Goal: Task Accomplishment & Management: Manage account settings

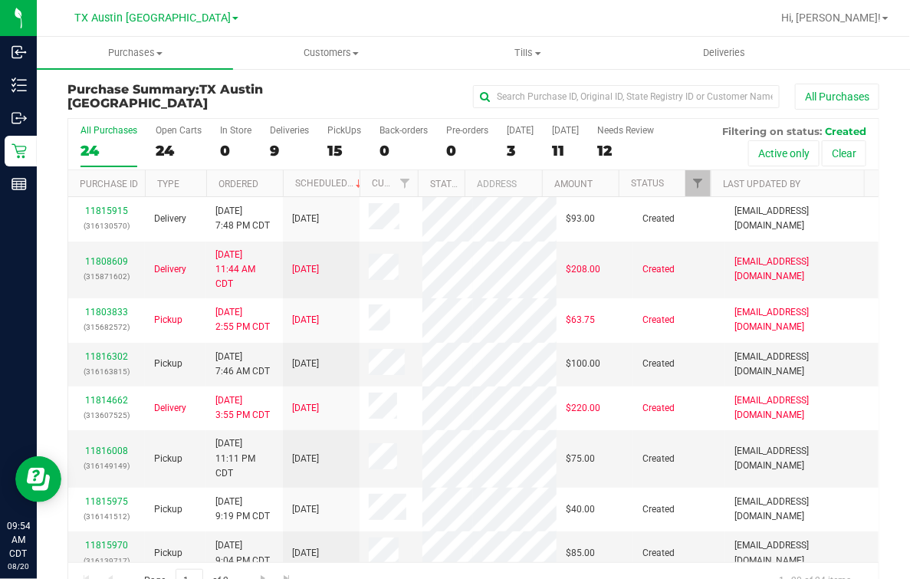
click at [152, 8] on div "TX Austin [GEOGRAPHIC_DATA]" at bounding box center [156, 18] width 224 height 24
click at [150, 23] on span "TX Austin [GEOGRAPHIC_DATA]" at bounding box center [152, 19] width 156 height 14
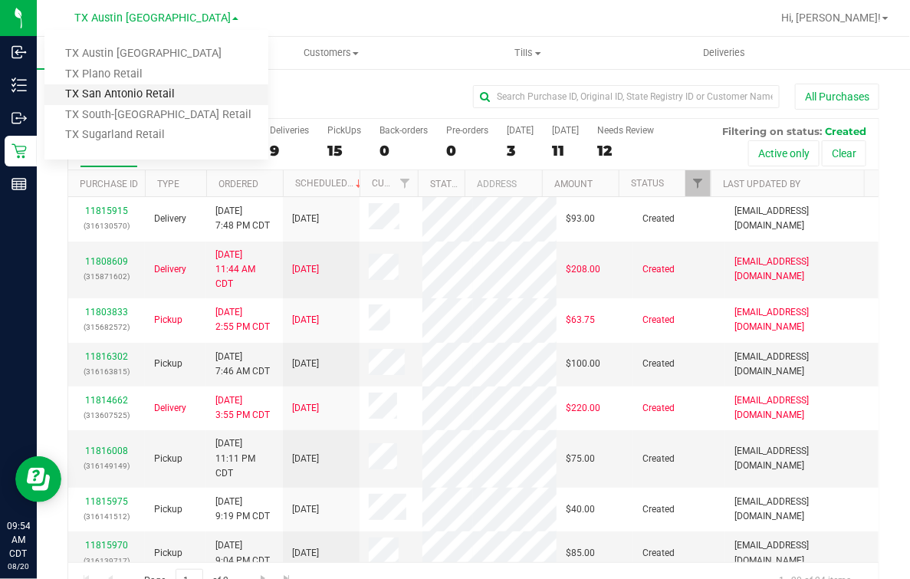
click at [114, 94] on link "TX San Antonio Retail" at bounding box center [156, 94] width 224 height 21
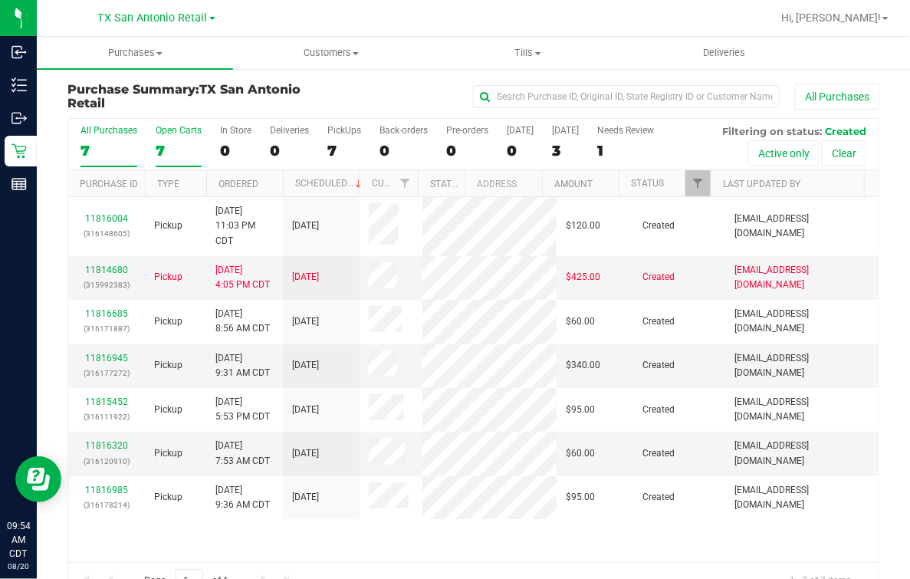
click at [173, 146] on div "7" at bounding box center [179, 151] width 46 height 18
click at [0, 0] on input "Open Carts 7" at bounding box center [0, 0] width 0 height 0
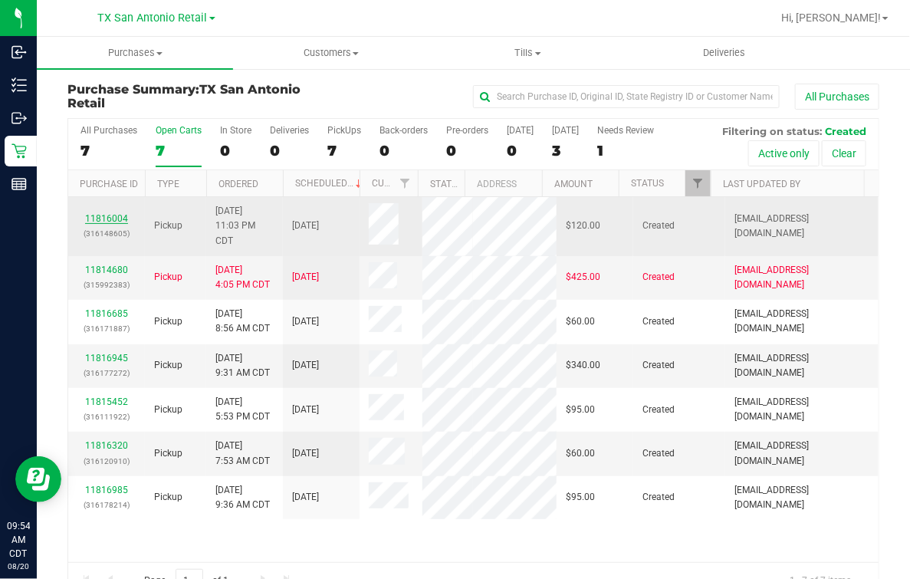
click at [113, 215] on link "11816004" at bounding box center [106, 218] width 43 height 11
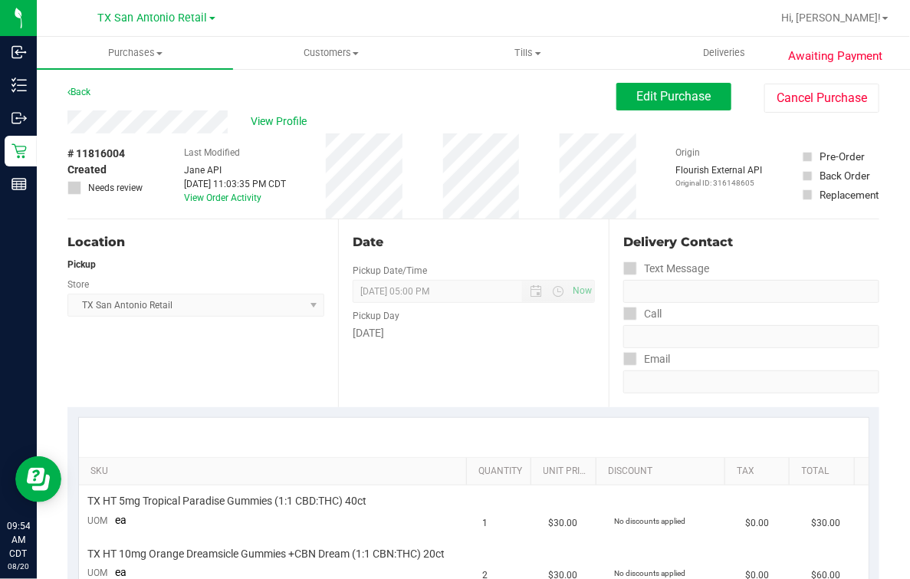
click at [143, 144] on div "# 11816004 Created Needs review" at bounding box center [105, 175] width 77 height 85
click at [627, 105] on button "Edit Purchase" at bounding box center [674, 97] width 115 height 28
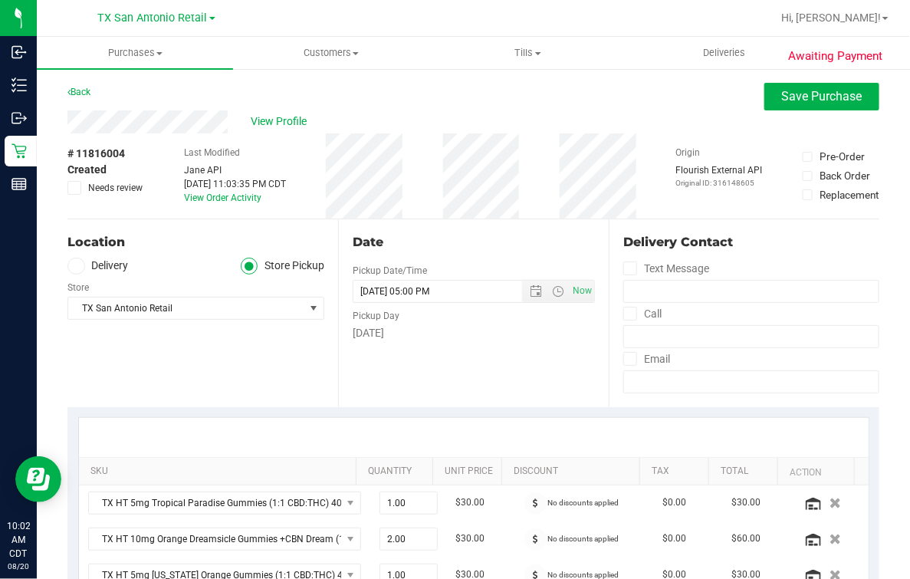
click at [226, 234] on div "Location" at bounding box center [195, 242] width 257 height 18
click at [542, 94] on div "Back Save Purchase" at bounding box center [473, 97] width 812 height 28
click at [719, 58] on span "Deliveries" at bounding box center [724, 53] width 84 height 14
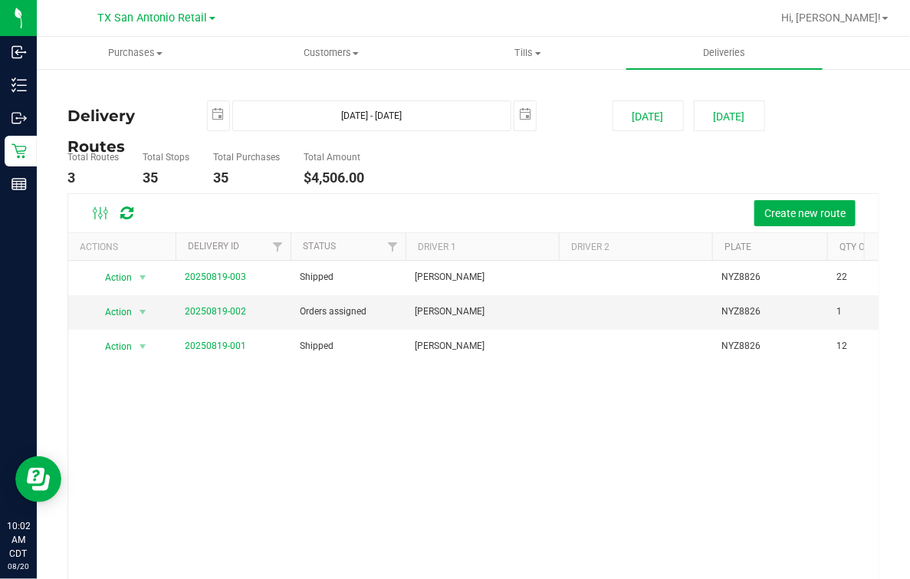
click at [331, 35] on nav "[GEOGRAPHIC_DATA] [GEOGRAPHIC_DATA] Retail [GEOGRAPHIC_DATA] [GEOGRAPHIC_DATA] …" at bounding box center [473, 18] width 873 height 37
click at [324, 54] on span "Customers" at bounding box center [331, 53] width 195 height 14
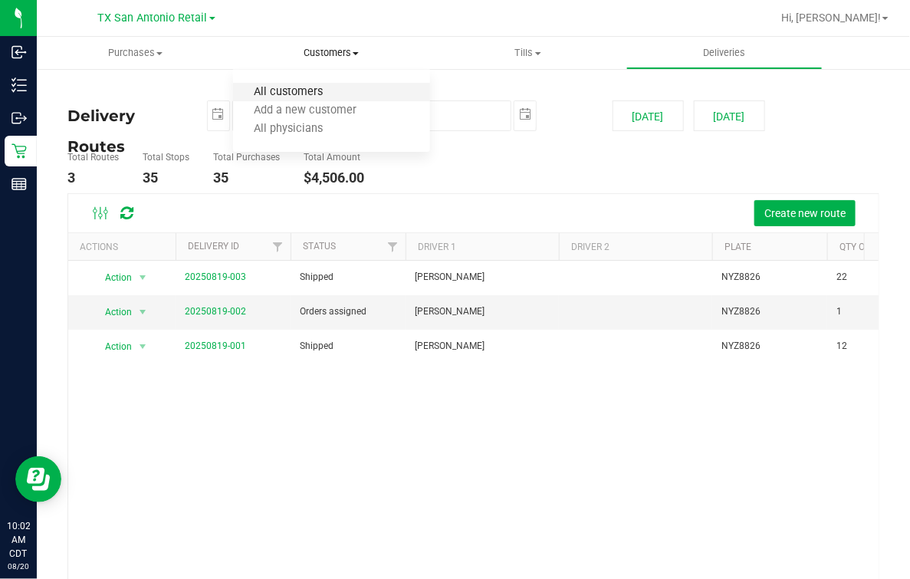
click at [292, 87] on span "All customers" at bounding box center [288, 92] width 110 height 13
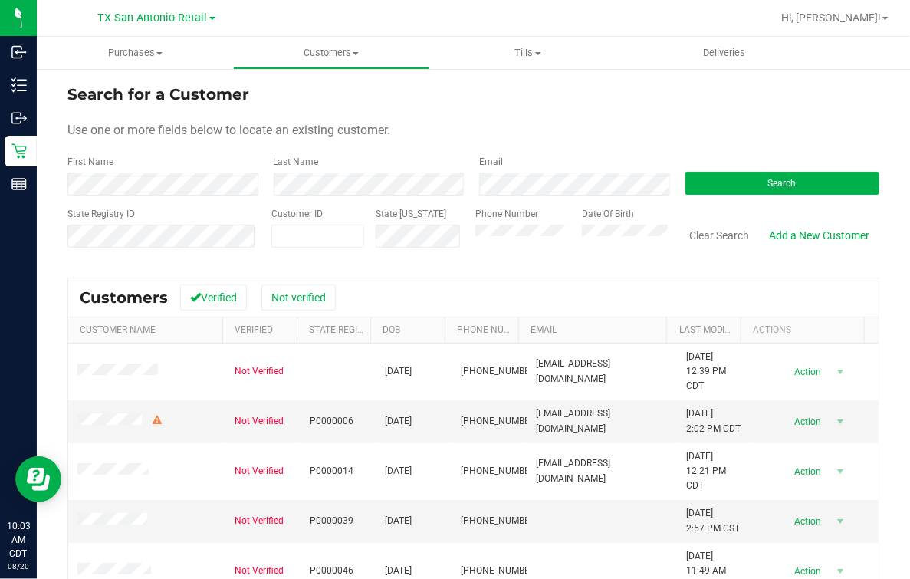
click at [715, 128] on div "Use one or more fields below to locate an existing customer." at bounding box center [473, 130] width 812 height 18
click at [715, 184] on button "Search" at bounding box center [783, 183] width 195 height 23
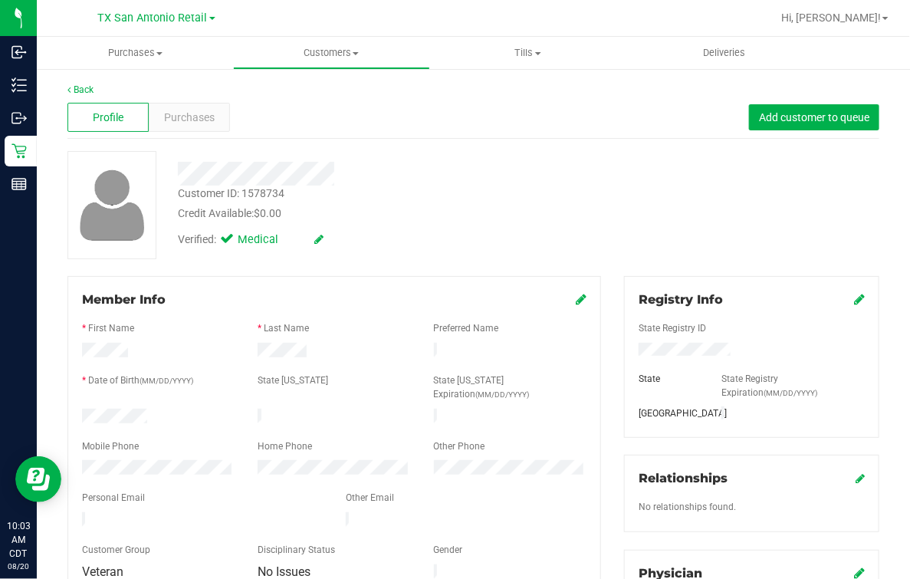
click at [437, 215] on div "Credit Available: $0.00" at bounding box center [375, 214] width 395 height 16
click at [834, 201] on div "Customer ID: 1578734 Credit Available: $0.00 Verified: Medical" at bounding box center [473, 205] width 835 height 108
drag, startPoint x: 427, startPoint y: 293, endPoint x: 388, endPoint y: 337, distance: 58.7
click at [427, 298] on div "Member Info" at bounding box center [334, 300] width 505 height 18
click at [184, 116] on span "Purchases" at bounding box center [189, 118] width 51 height 16
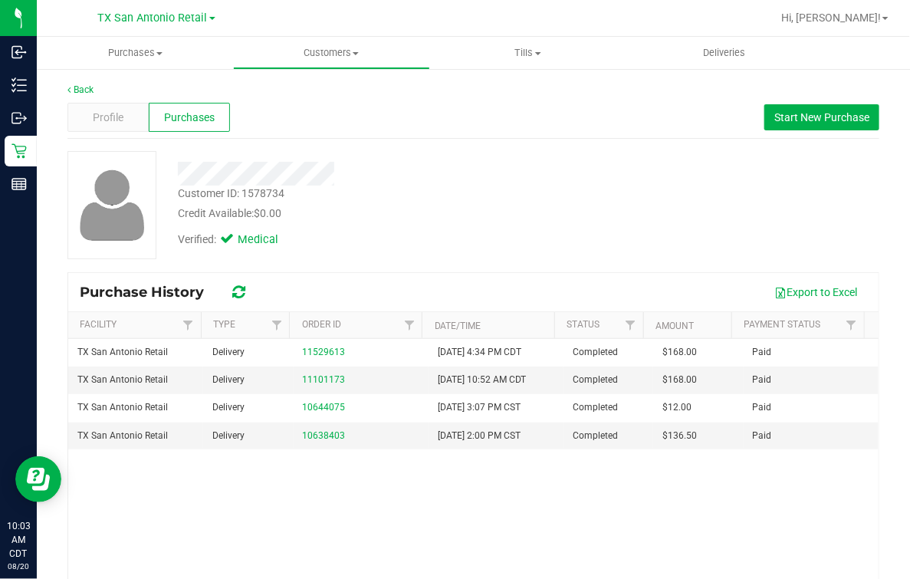
click at [460, 230] on div "Verified: Medical" at bounding box center [375, 239] width 418 height 34
click at [655, 207] on div "Customer ID: 1578734 Credit Available: $0.00 Verified: Medical" at bounding box center [473, 205] width 835 height 108
click at [617, 244] on div "Customer ID: 1578734 Credit Available: $0.00 Verified: Medical" at bounding box center [473, 205] width 835 height 108
drag, startPoint x: 592, startPoint y: 199, endPoint x: 392, endPoint y: 192, distance: 200.3
click at [582, 199] on div "Customer ID: 1578734 Credit Available: $0.00 Verified: Medical" at bounding box center [473, 205] width 835 height 108
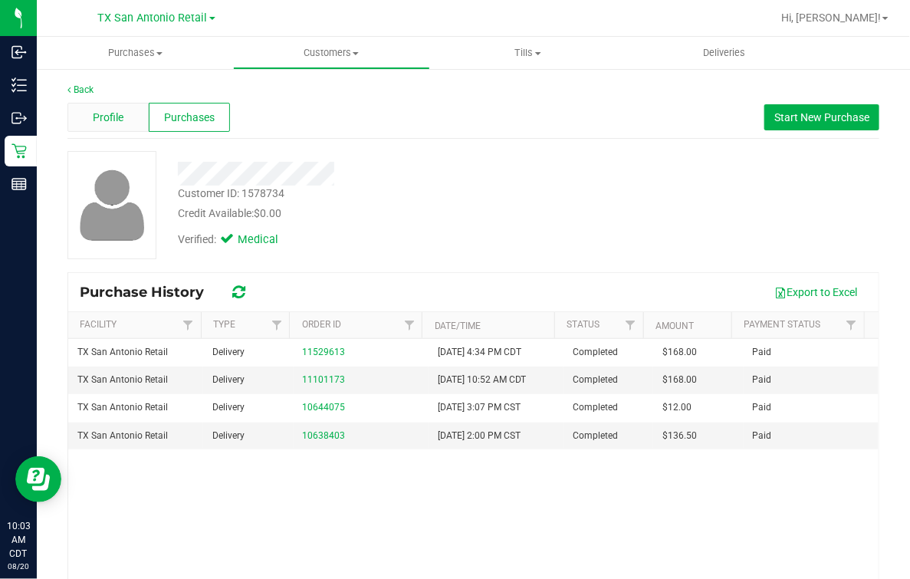
drag, startPoint x: 392, startPoint y: 192, endPoint x: 119, endPoint y: 116, distance: 283.4
click at [119, 116] on span "Profile" at bounding box center [108, 118] width 31 height 16
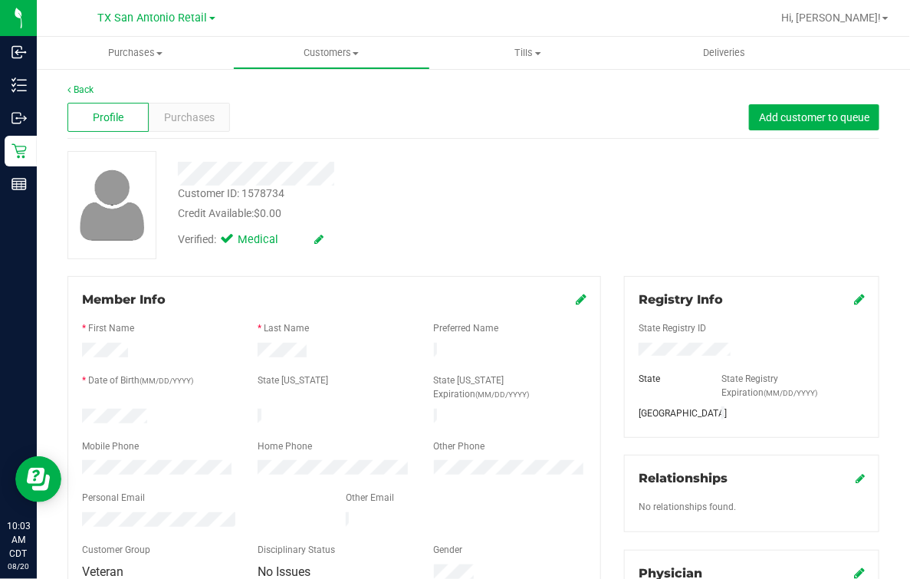
click at [719, 343] on div at bounding box center [751, 351] width 249 height 17
click at [616, 218] on div "Customer ID: 1578734 Credit Available: $0.00 Verified: Medical" at bounding box center [473, 205] width 835 height 108
click at [624, 179] on div "Customer ID: 1578734 Credit Available: $0.00 Verified: Medical" at bounding box center [473, 205] width 835 height 108
click at [200, 122] on span "Purchases" at bounding box center [189, 118] width 51 height 16
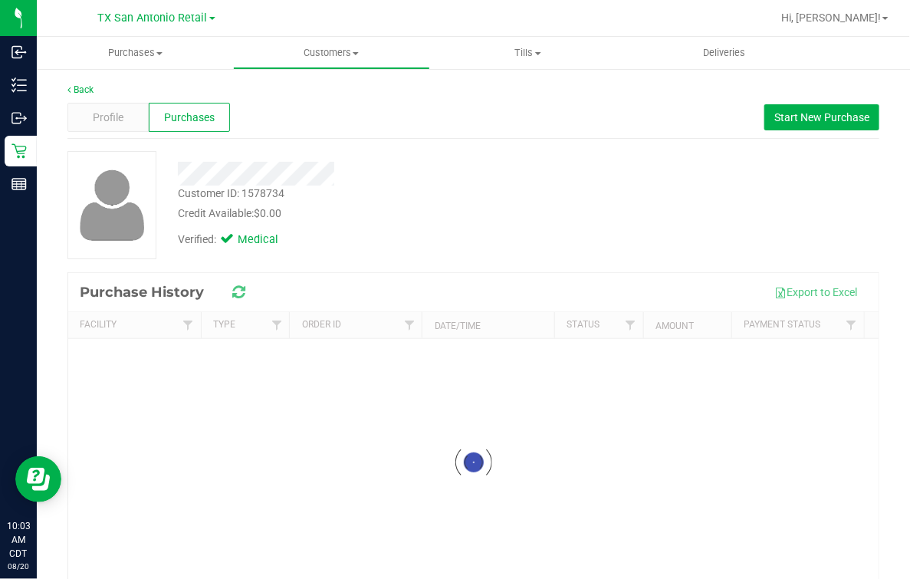
click at [469, 152] on div at bounding box center [375, 168] width 418 height 35
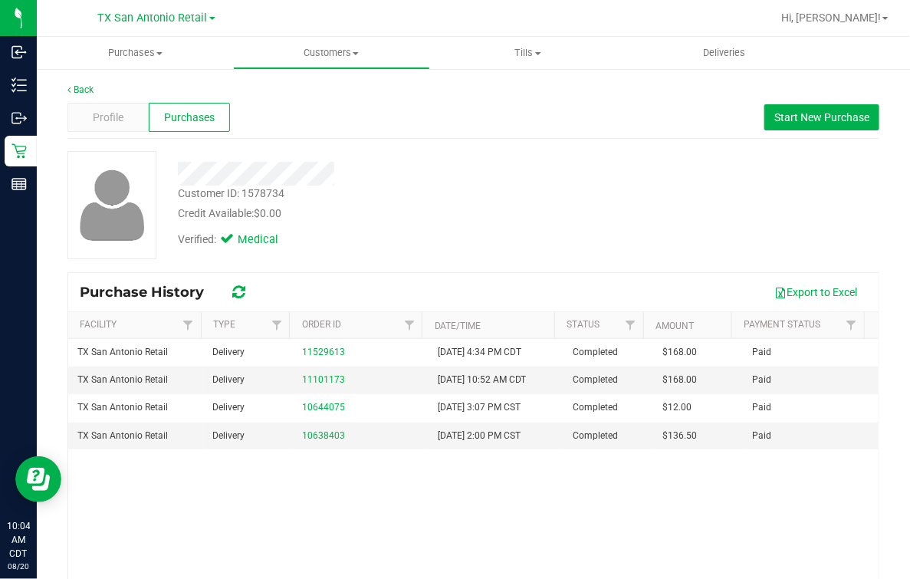
click at [727, 195] on div "Customer ID: 1578734 Credit Available: $0.00 Verified: Medical" at bounding box center [473, 205] width 835 height 108
click at [539, 153] on div at bounding box center [375, 168] width 418 height 35
drag, startPoint x: 110, startPoint y: 112, endPoint x: 467, endPoint y: 230, distance: 375.6
click at [110, 112] on span "Profile" at bounding box center [108, 118] width 31 height 16
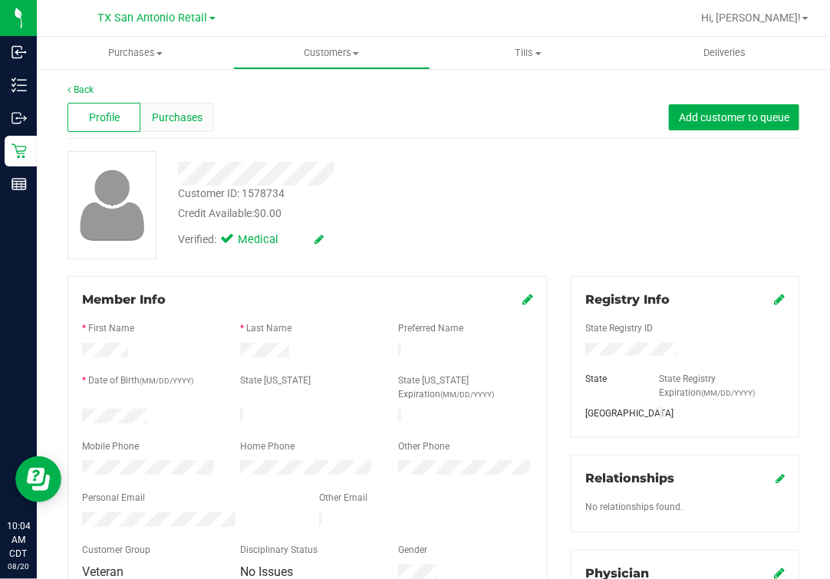
click at [166, 104] on div "Purchases" at bounding box center [176, 117] width 73 height 29
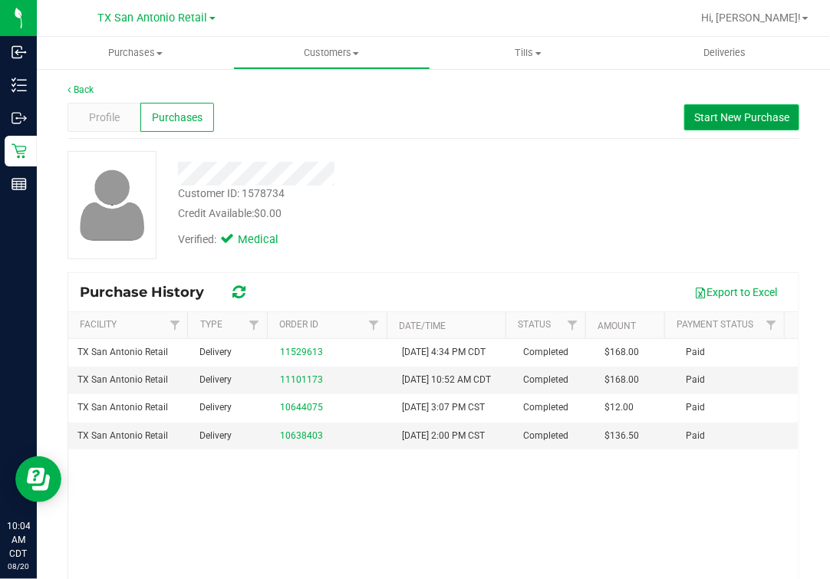
click at [694, 120] on span "Start New Purchase" at bounding box center [741, 117] width 95 height 12
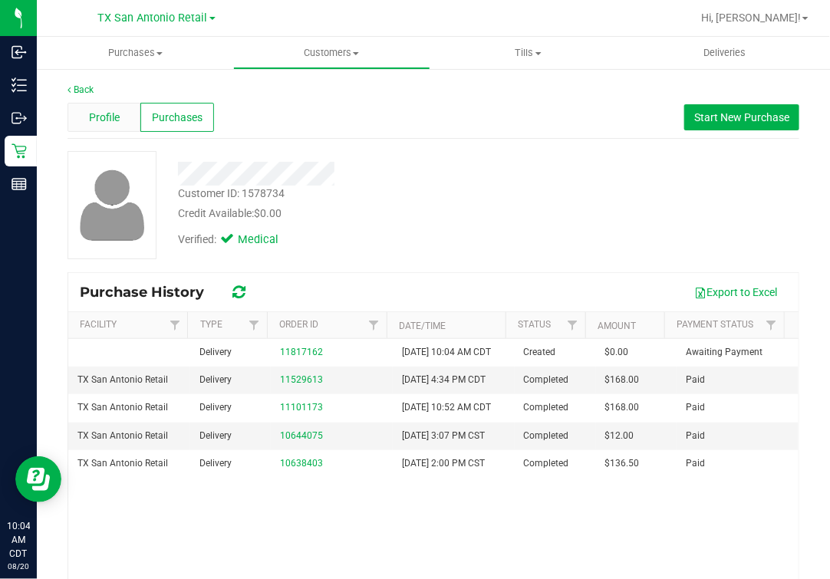
click at [119, 119] on div "Profile" at bounding box center [103, 117] width 73 height 29
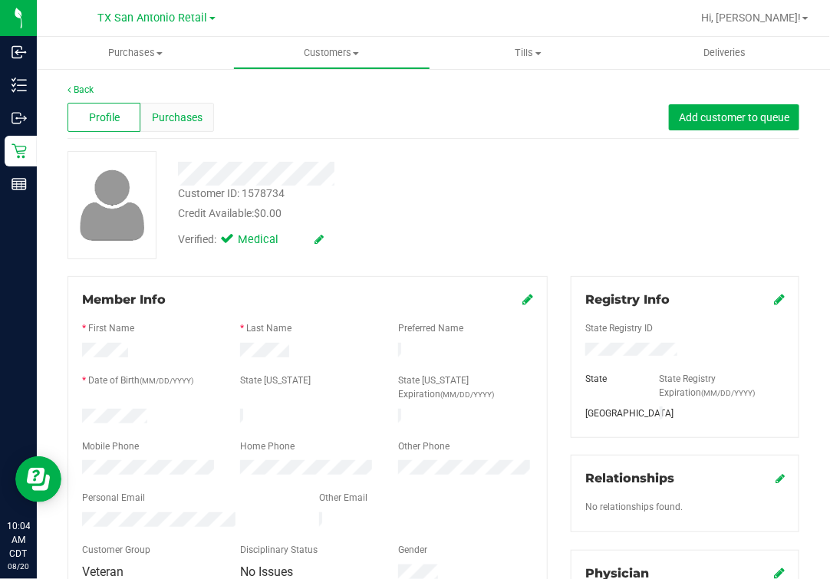
click at [163, 119] on span "Purchases" at bounding box center [177, 118] width 51 height 16
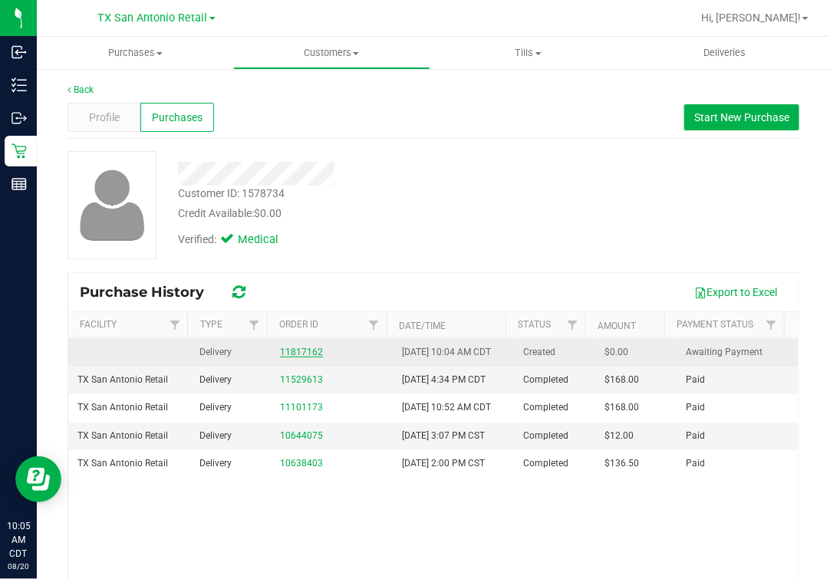
click at [288, 357] on link "11817162" at bounding box center [301, 352] width 43 height 11
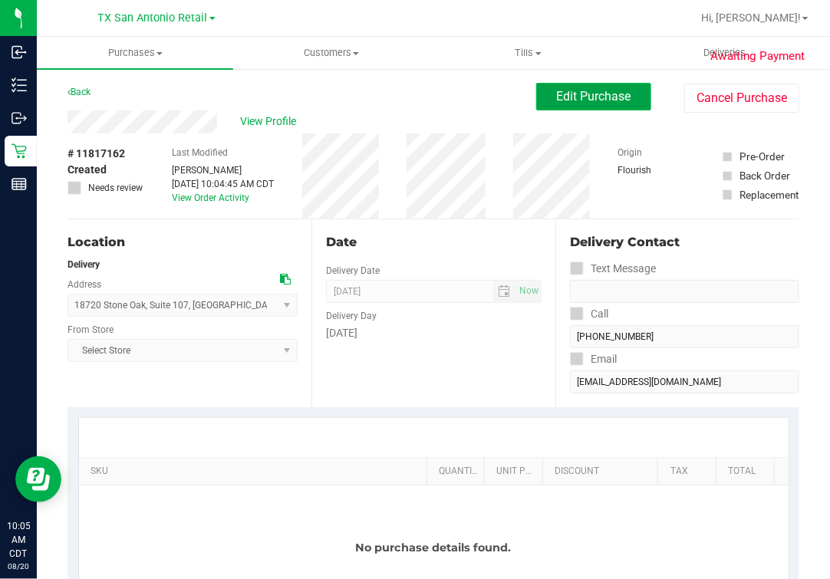
click at [610, 97] on span "Edit Purchase" at bounding box center [594, 96] width 74 height 15
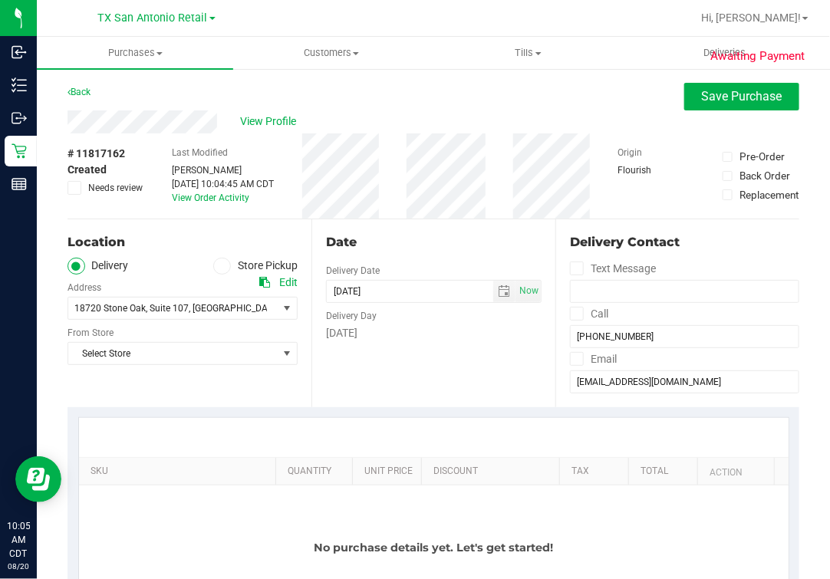
click at [349, 234] on div "Date" at bounding box center [433, 242] width 215 height 18
click at [182, 344] on span "Select Store" at bounding box center [172, 353] width 209 height 21
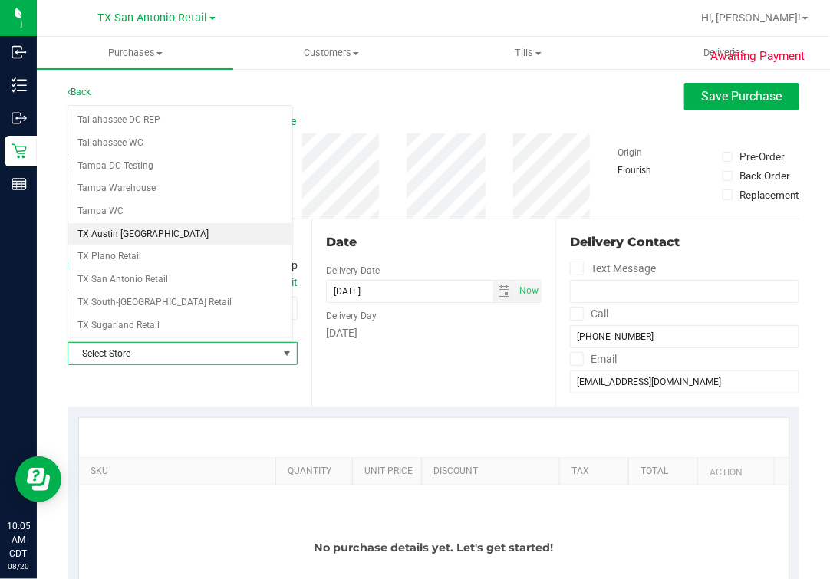
scroll to position [1098, 0]
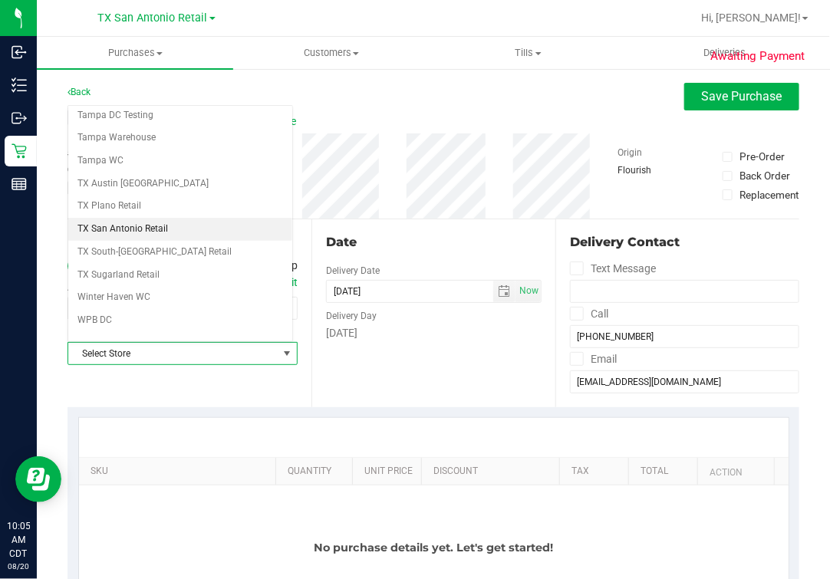
click at [162, 218] on li "TX San Antonio Retail" at bounding box center [180, 229] width 224 height 23
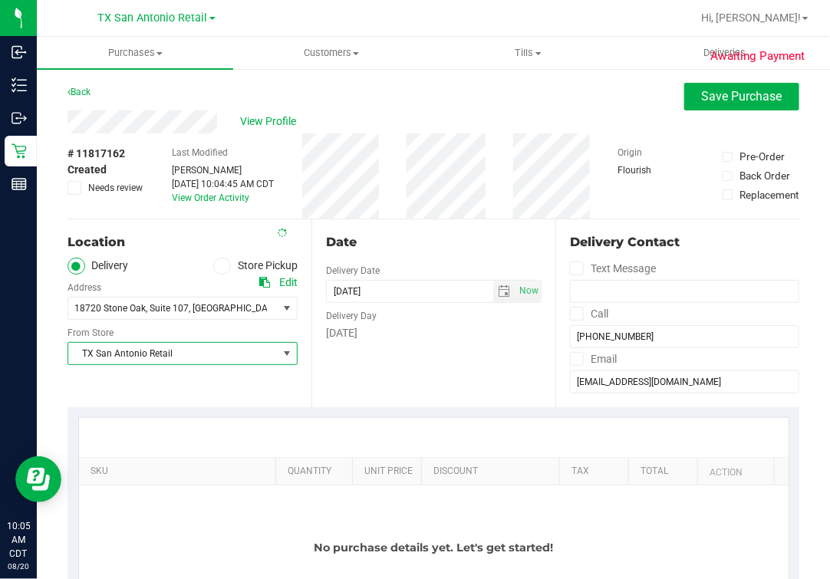
click at [128, 273] on label "Delivery" at bounding box center [97, 267] width 61 height 18
click at [0, 0] on input "Delivery" at bounding box center [0, 0] width 0 height 0
click at [172, 278] on div "18720 Stone Oak , Suite 107 , [GEOGRAPHIC_DATA] , [GEOGRAPHIC_DATA] 78258 Selec…" at bounding box center [182, 297] width 230 height 45
click at [184, 379] on div "Location Delivery Store Pickup Address Edit 18720 [GEOGRAPHIC_DATA] , Suite 107…" at bounding box center [189, 313] width 244 height 188
click at [361, 326] on div "[DATE]" at bounding box center [433, 333] width 215 height 16
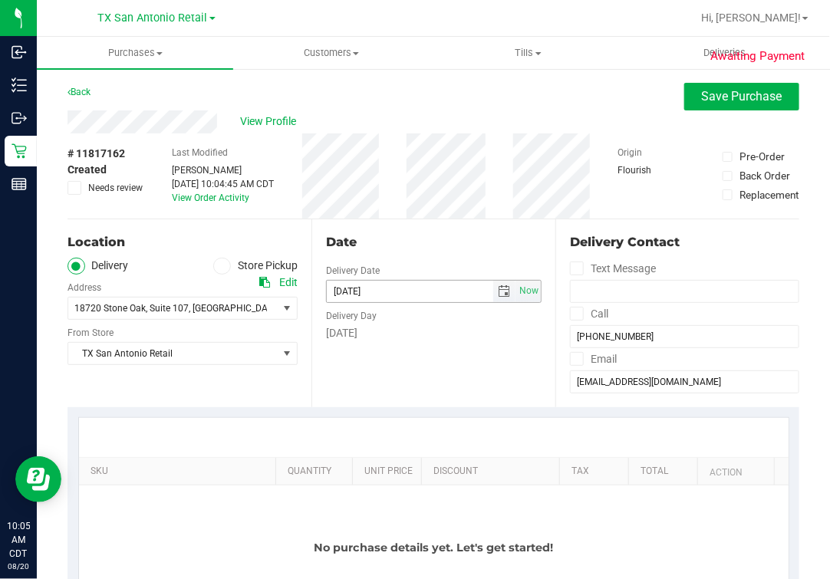
click at [493, 297] on span "select" at bounding box center [504, 291] width 22 height 21
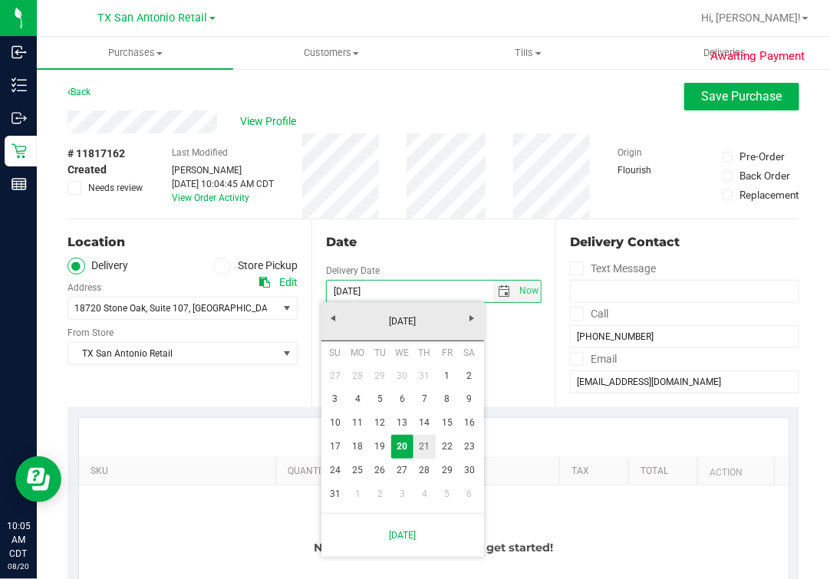
click at [419, 449] on link "21" at bounding box center [424, 447] width 22 height 24
type input "[DATE]"
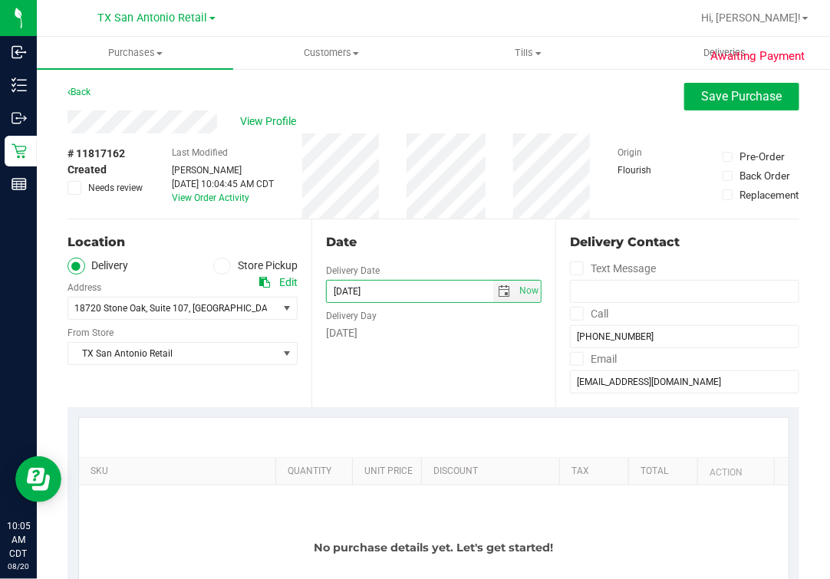
click at [424, 255] on div "Date Delivery Date [DATE] Now [DATE] 10:05 AM Now Delivery Day [DATE]" at bounding box center [433, 313] width 244 height 188
click at [379, 349] on div "Date Delivery Date [DATE] Now [DATE] 10:05 AM Now Delivery Day [DATE]" at bounding box center [433, 313] width 244 height 188
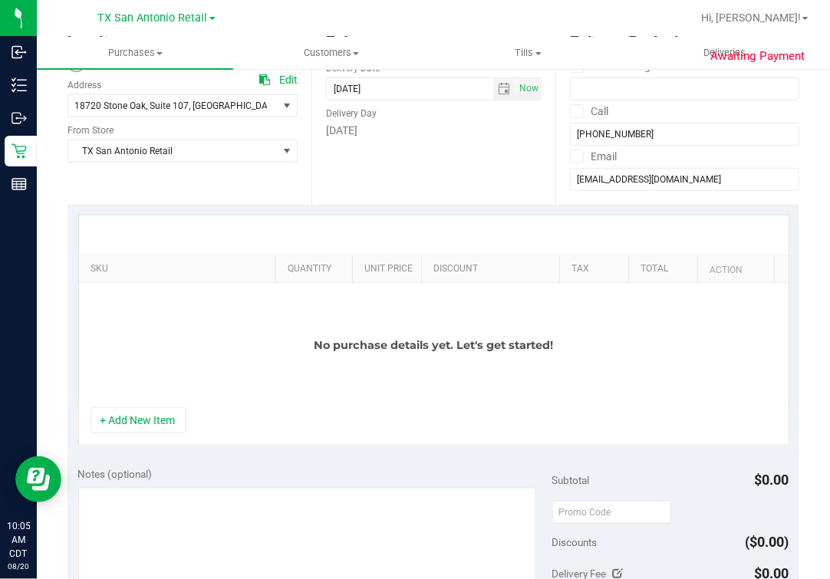
scroll to position [288, 0]
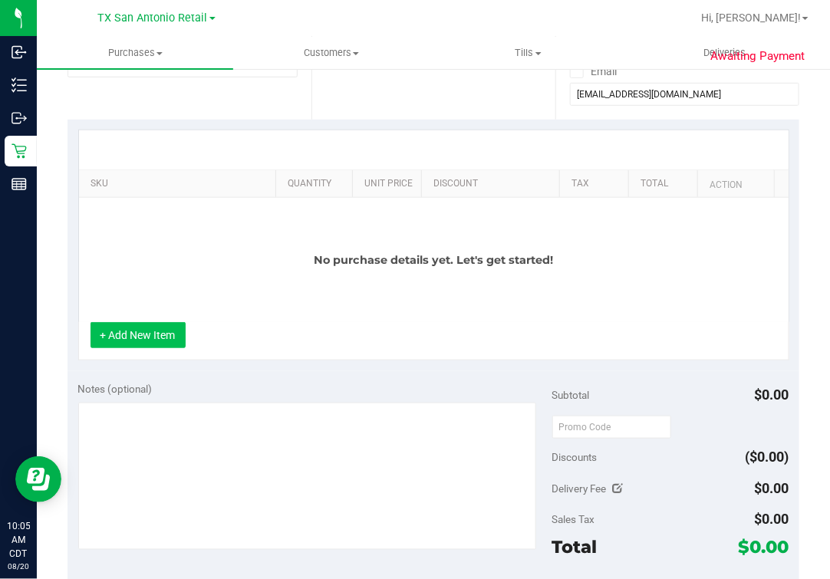
click at [162, 345] on button "+ Add New Item" at bounding box center [137, 335] width 95 height 26
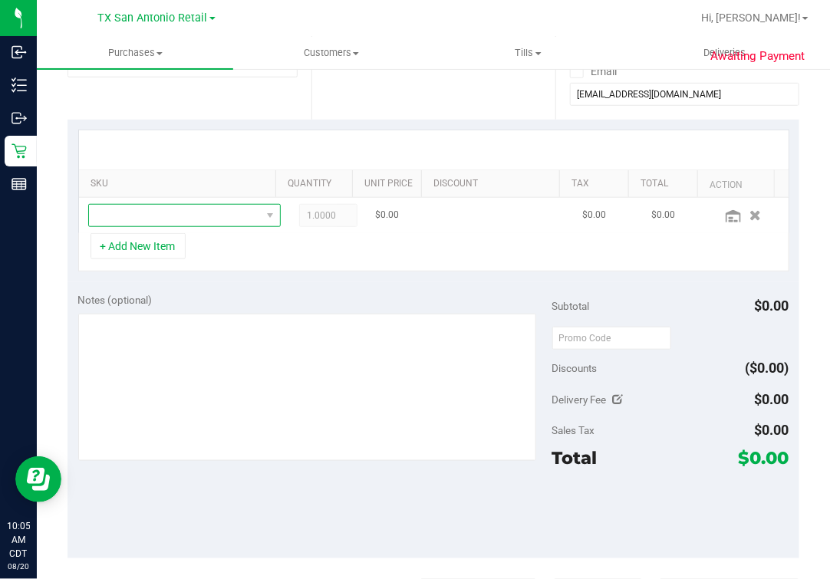
click at [187, 215] on span "NO DATA FOUND" at bounding box center [175, 215] width 172 height 21
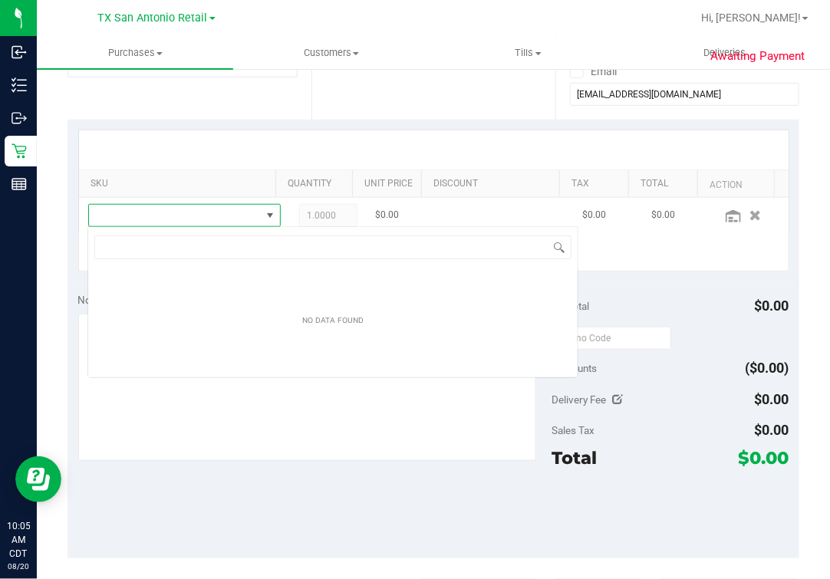
scroll to position [22, 164]
type input "[US_STATE] oran"
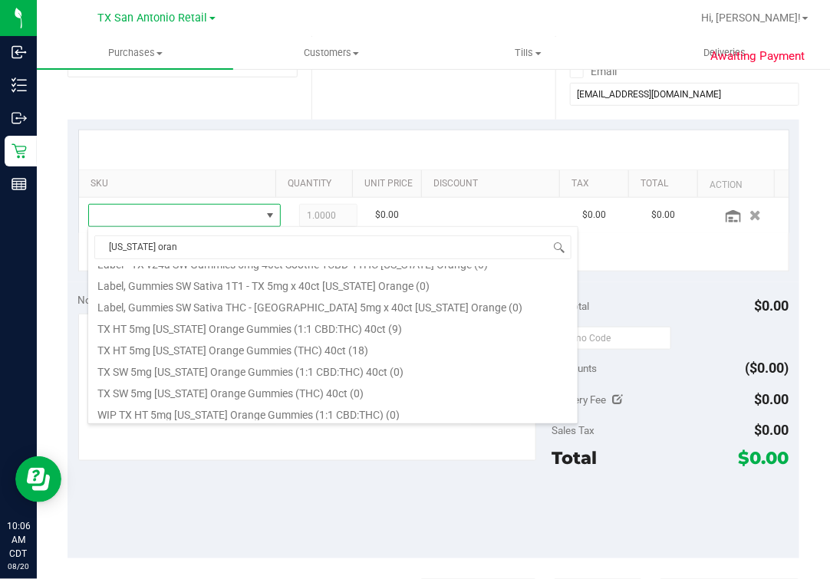
scroll to position [158, 0]
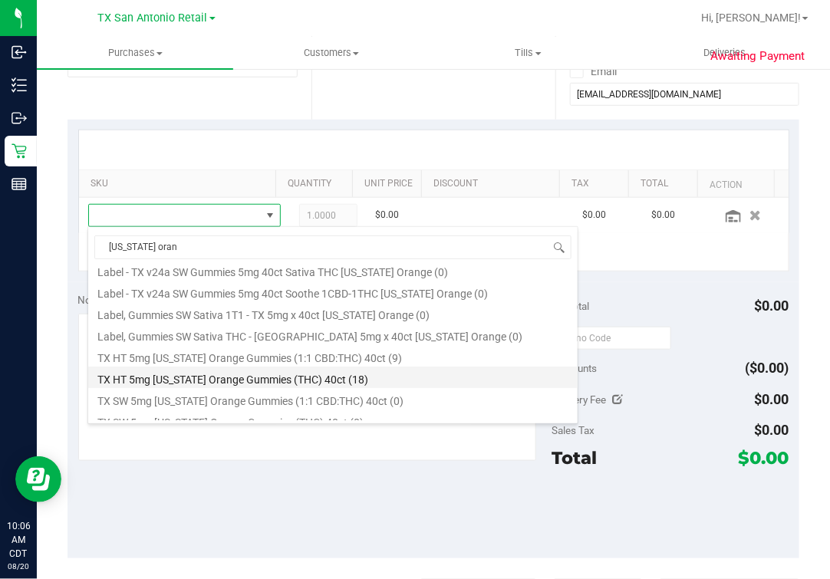
click at [324, 380] on li "TX HT 5mg [US_STATE] Orange Gummies (THC) 40ct (18)" at bounding box center [332, 377] width 489 height 21
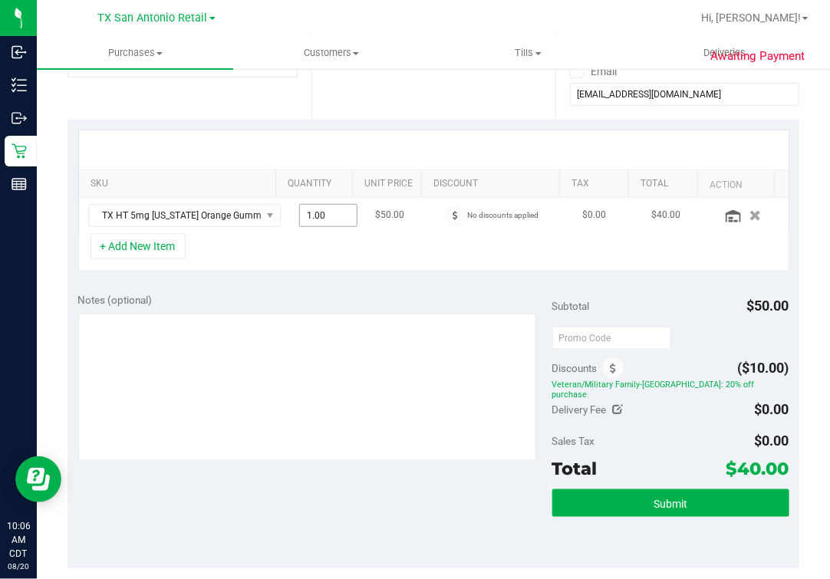
click at [299, 225] on span "1.00 1" at bounding box center [328, 215] width 58 height 23
type input "3"
type input "3.00"
drag, startPoint x: 271, startPoint y: 236, endPoint x: 284, endPoint y: 240, distance: 14.3
click at [272, 238] on div "+ Add New Item" at bounding box center [433, 252] width 711 height 38
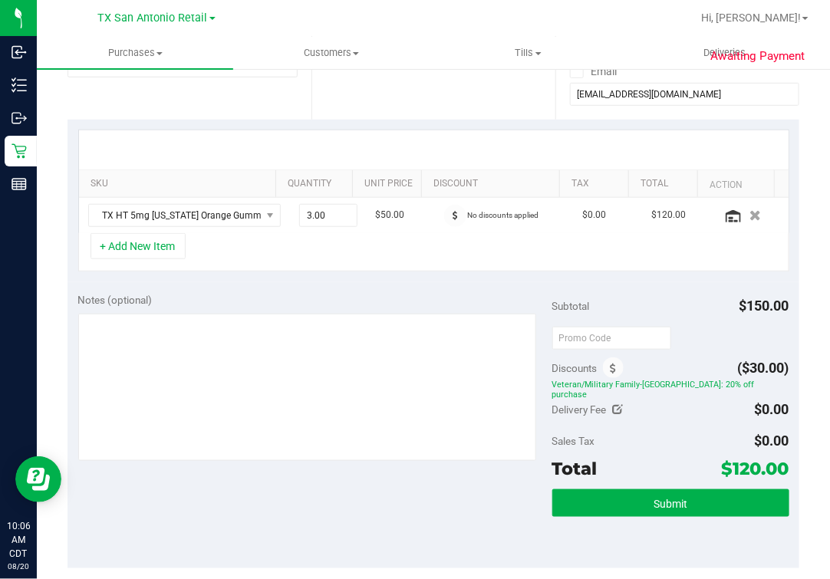
click at [135, 258] on div "+ Add New Item" at bounding box center [433, 252] width 711 height 38
click at [142, 245] on button "+ Add New Item" at bounding box center [137, 246] width 95 height 26
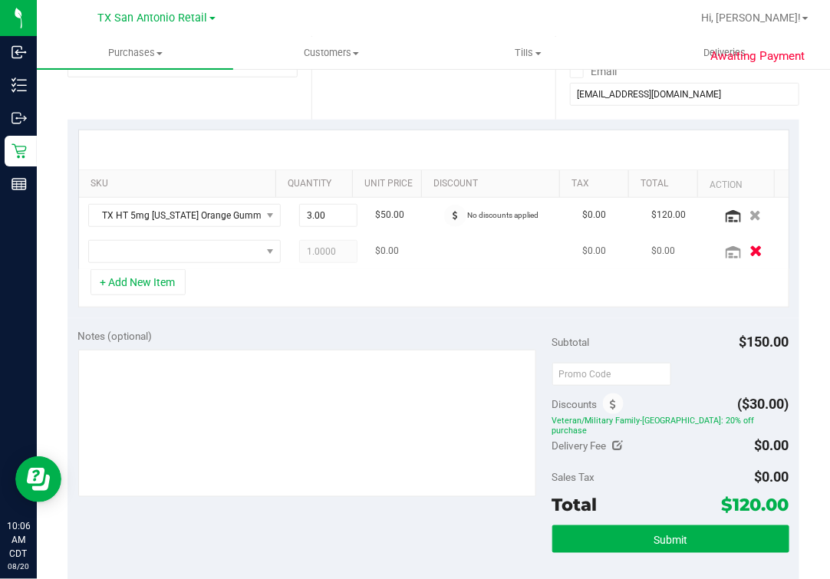
click at [742, 249] on button "button" at bounding box center [755, 251] width 26 height 16
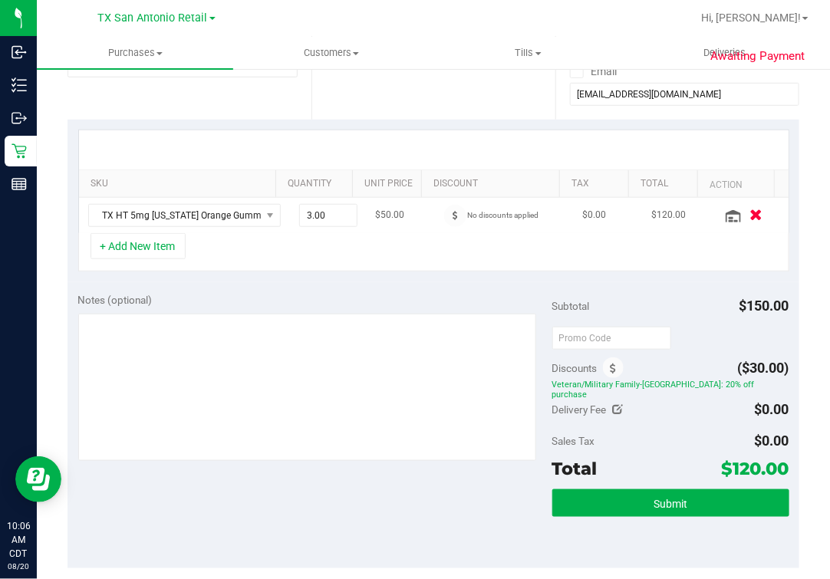
click at [749, 214] on icon "button" at bounding box center [755, 215] width 13 height 12
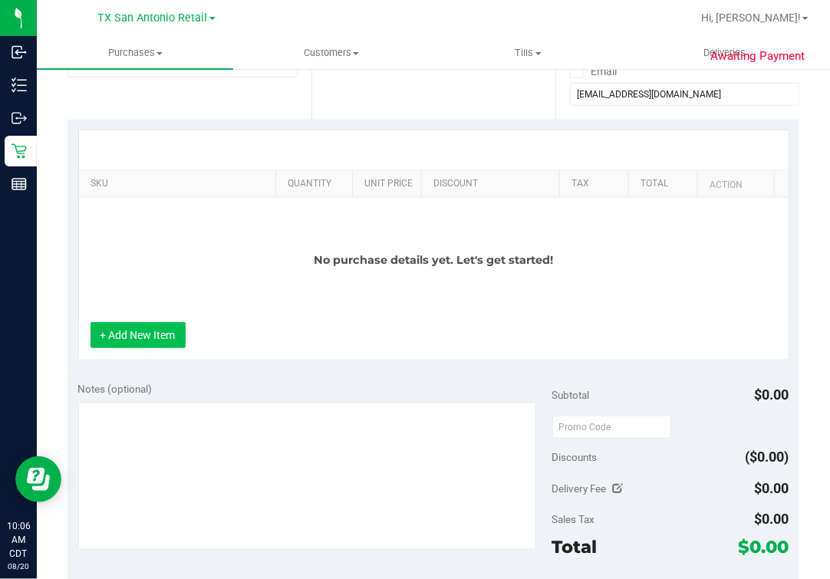
click at [151, 346] on button "+ Add New Item" at bounding box center [137, 335] width 95 height 26
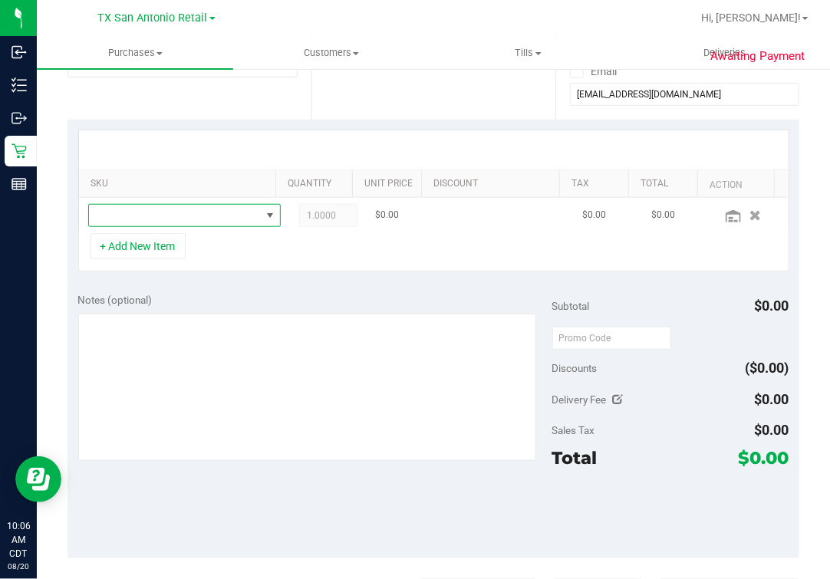
click at [179, 211] on span "NO DATA FOUND" at bounding box center [175, 215] width 172 height 21
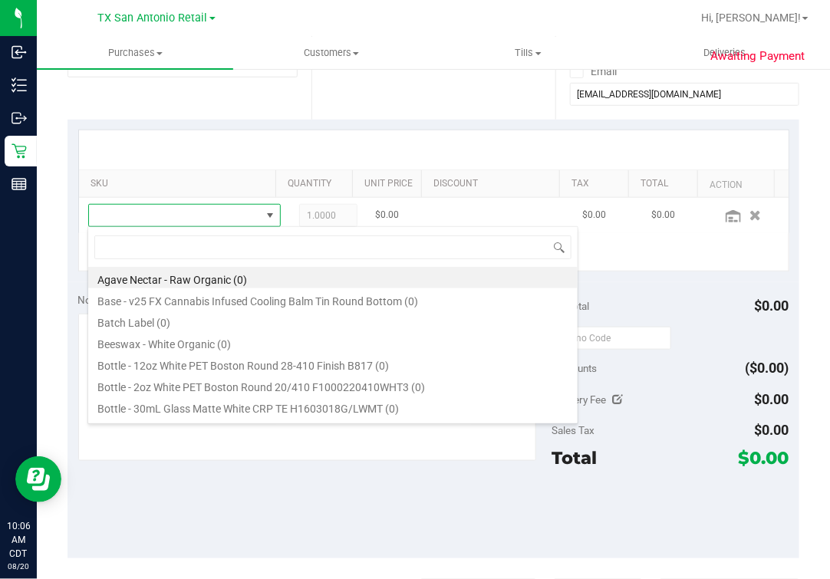
scroll to position [22, 164]
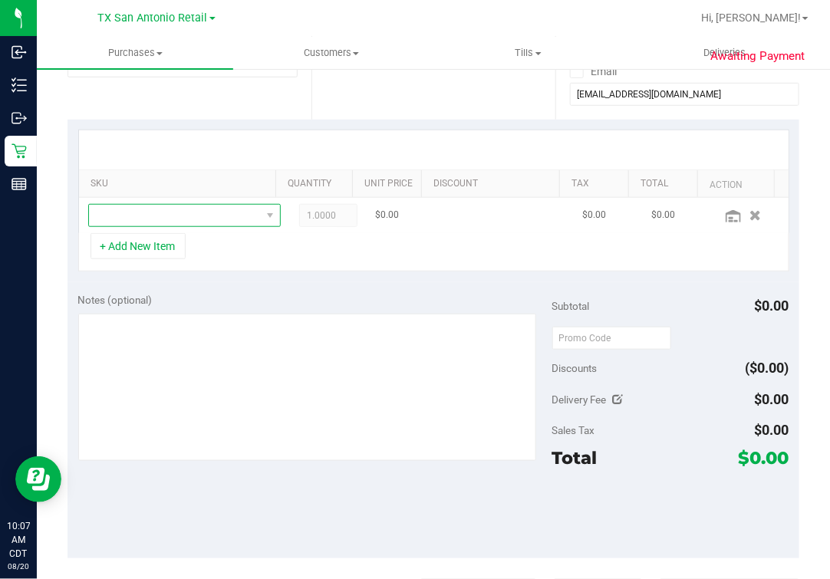
click at [156, 215] on span "NO DATA FOUND" at bounding box center [175, 215] width 172 height 21
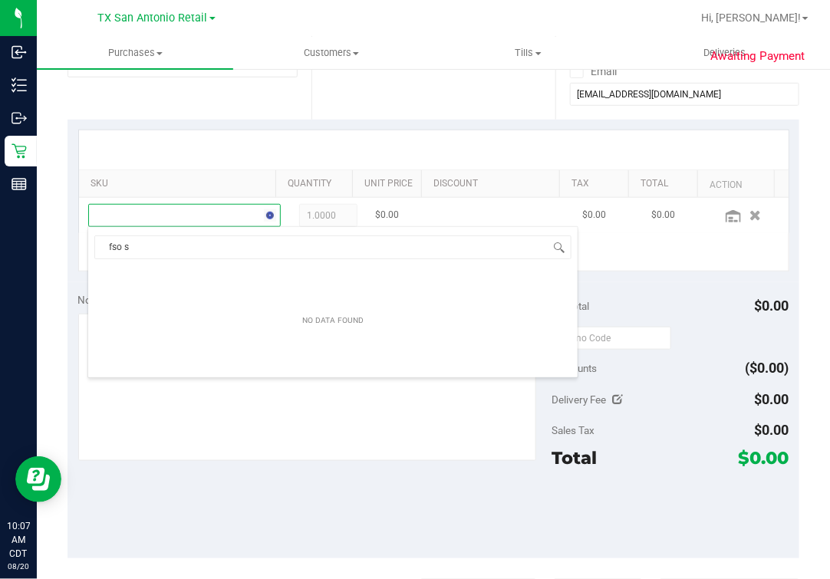
type input "fso"
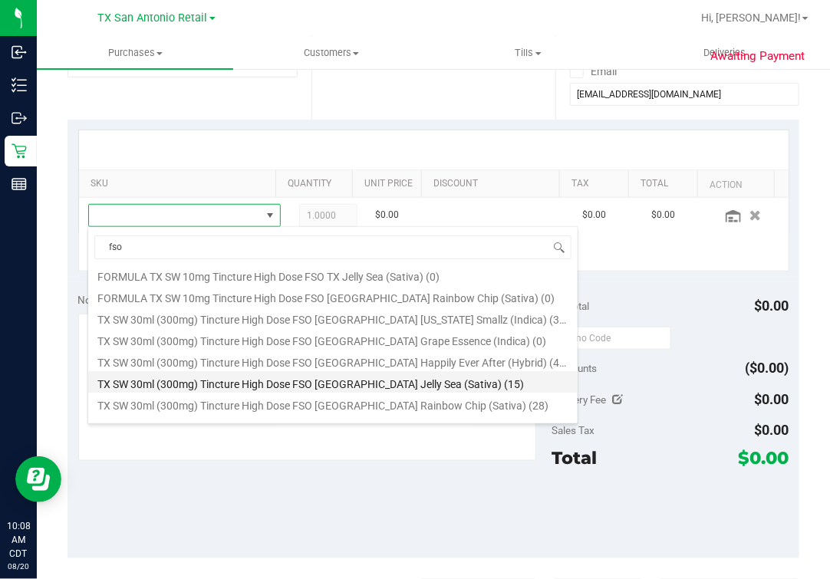
scroll to position [95, 0]
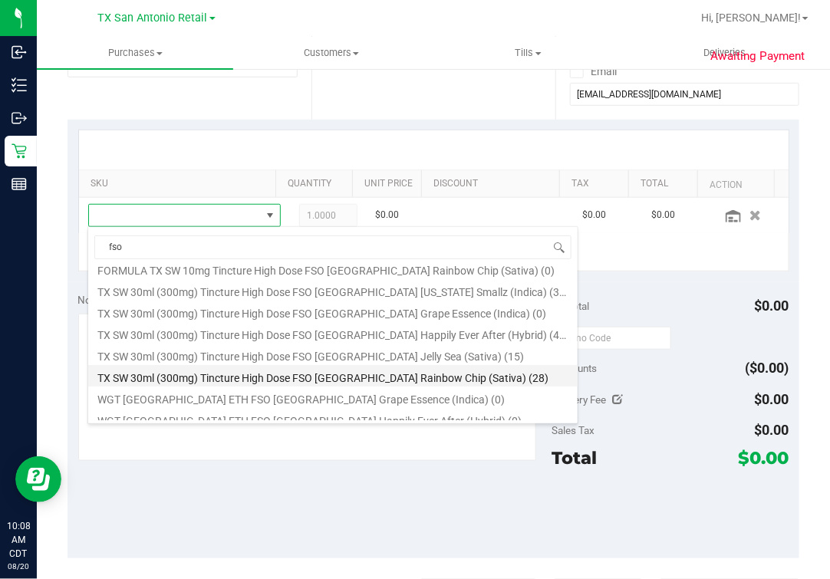
click at [399, 380] on li "TX SW 30ml (300mg) Tincture High Dose FSO [GEOGRAPHIC_DATA] Rainbow Chip (Sativ…" at bounding box center [332, 375] width 489 height 21
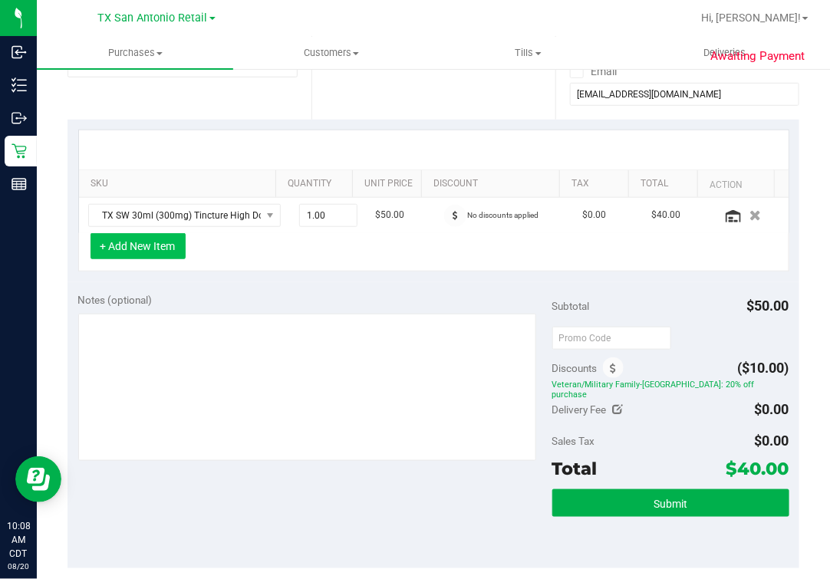
click at [147, 238] on button "+ Add New Item" at bounding box center [137, 246] width 95 height 26
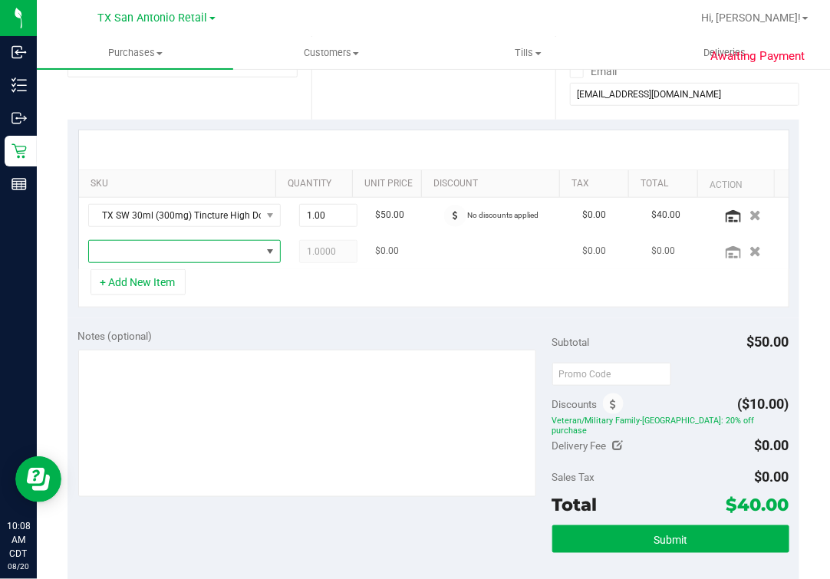
click at [264, 248] on span "NO DATA FOUND" at bounding box center [270, 251] width 12 height 12
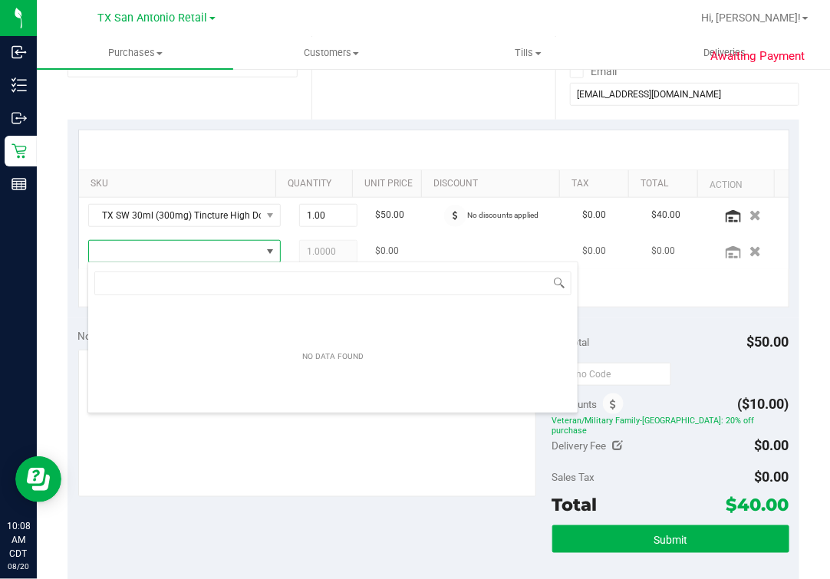
scroll to position [22, 164]
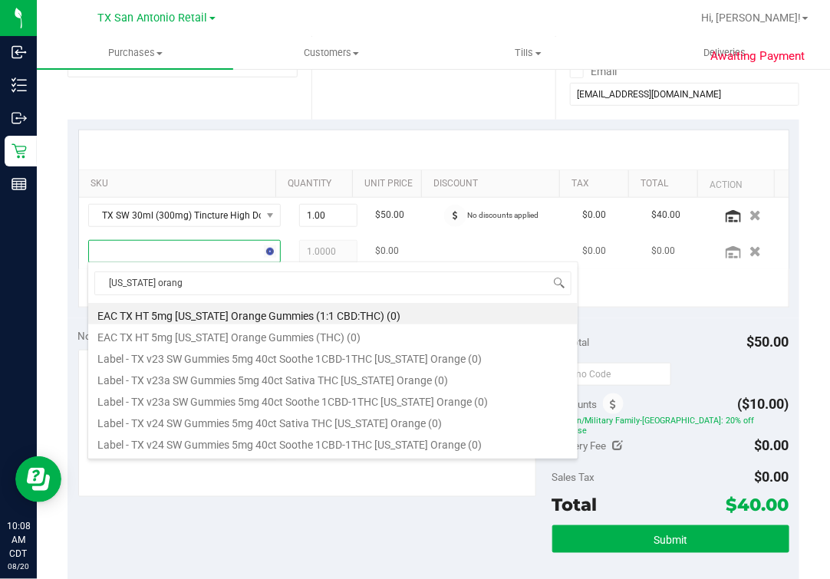
type input "[US_STATE] orange"
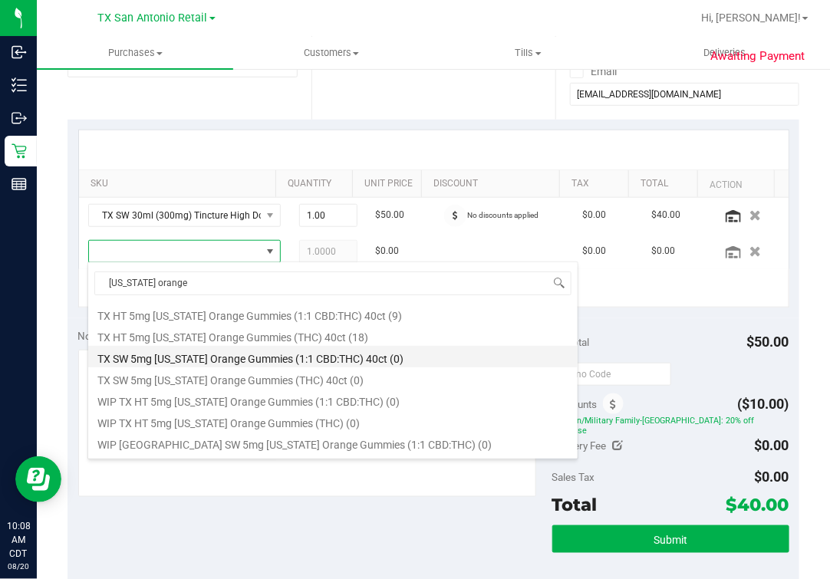
scroll to position [254, 0]
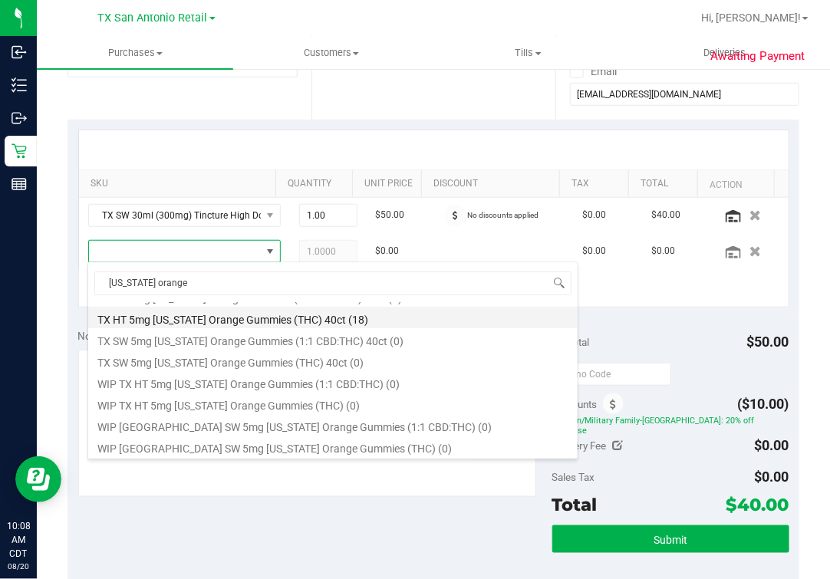
click at [252, 320] on li "TX HT 5mg [US_STATE] Orange Gummies (THC) 40ct (18)" at bounding box center [332, 317] width 489 height 21
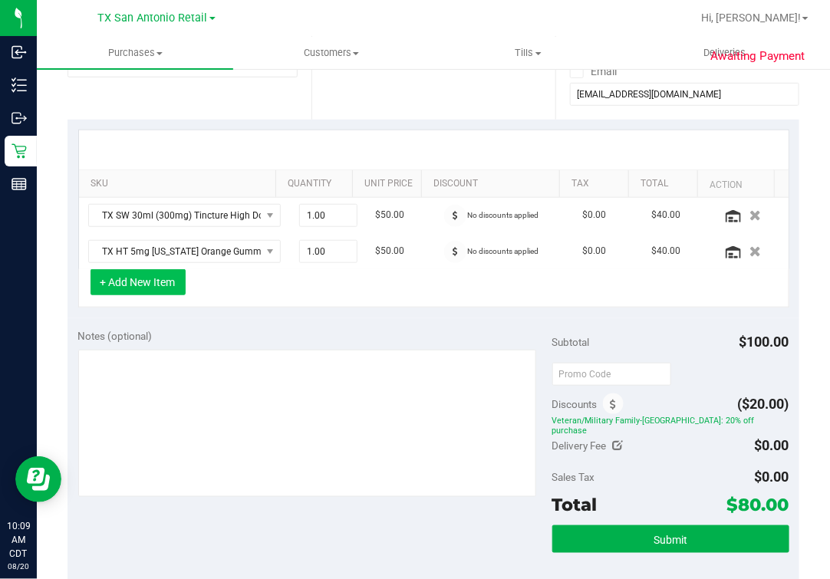
click at [145, 280] on button "+ Add New Item" at bounding box center [137, 282] width 95 height 26
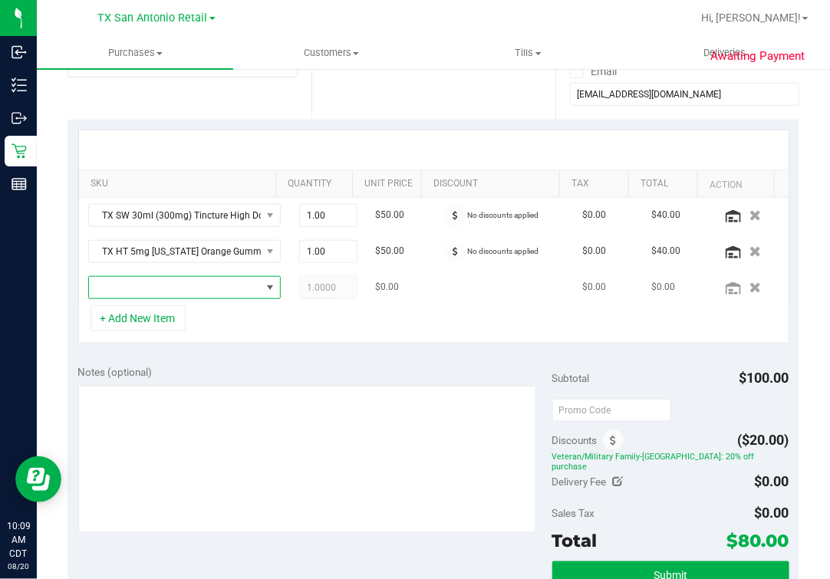
click at [264, 284] on span "NO DATA FOUND" at bounding box center [270, 287] width 12 height 12
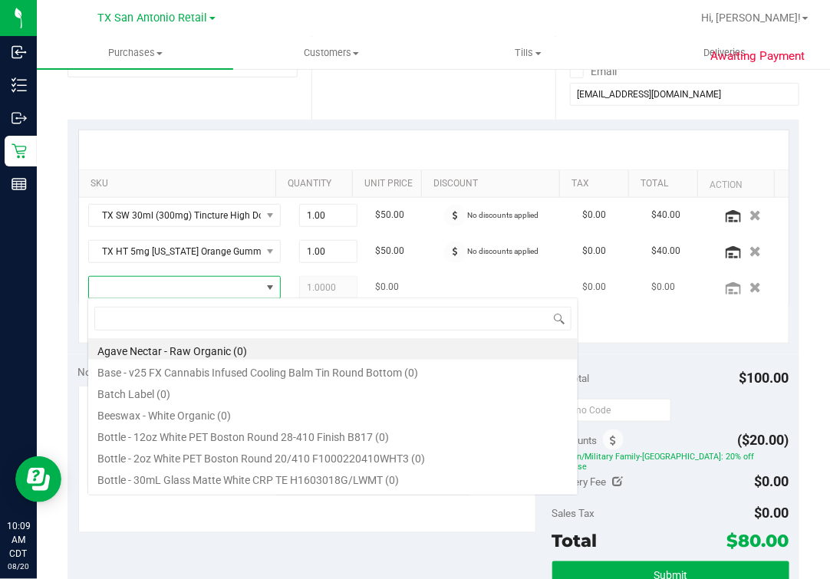
scroll to position [22, 149]
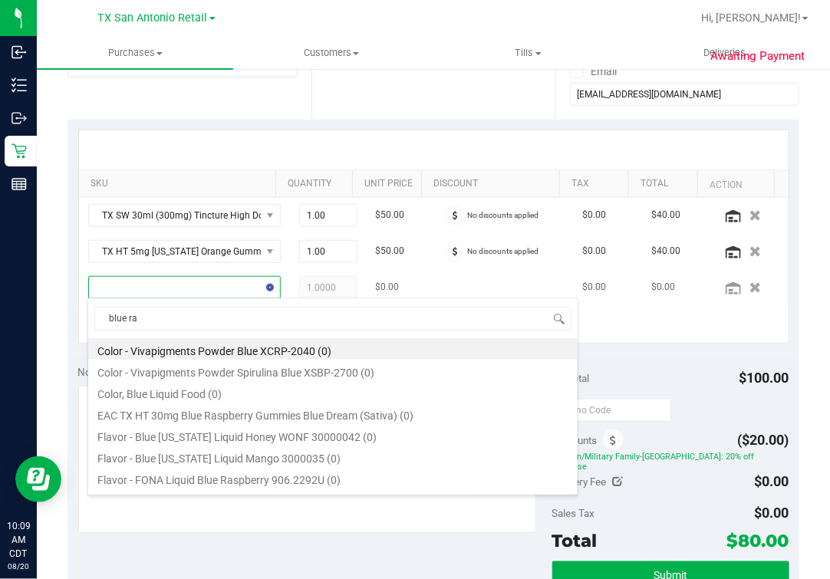
type input "blue ras"
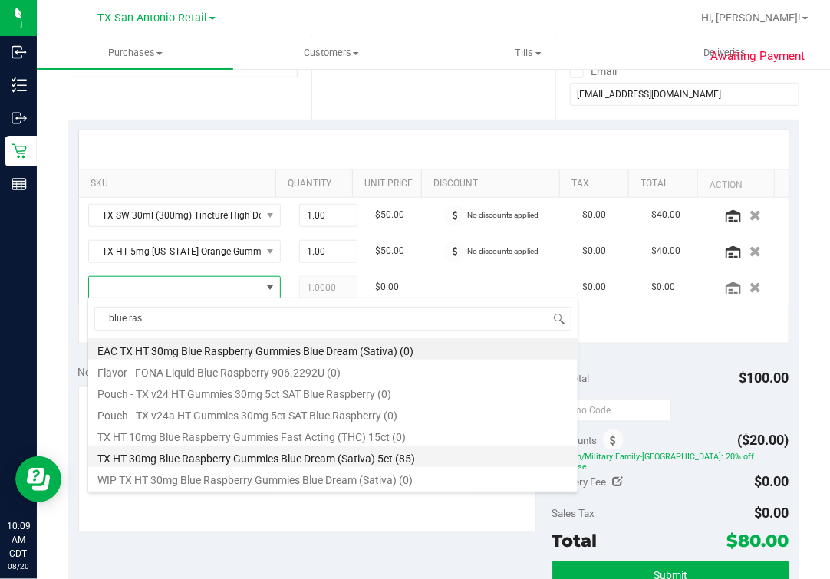
click at [269, 459] on li "TX HT 30mg Blue Raspberry Gummies Blue Dream (Sativa) 5ct (85)" at bounding box center [332, 456] width 489 height 21
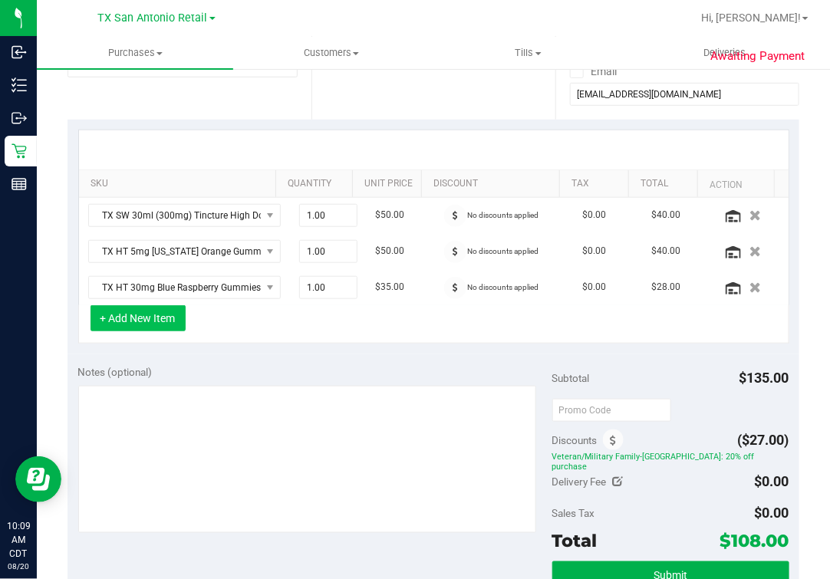
click at [146, 318] on button "+ Add New Item" at bounding box center [137, 318] width 95 height 26
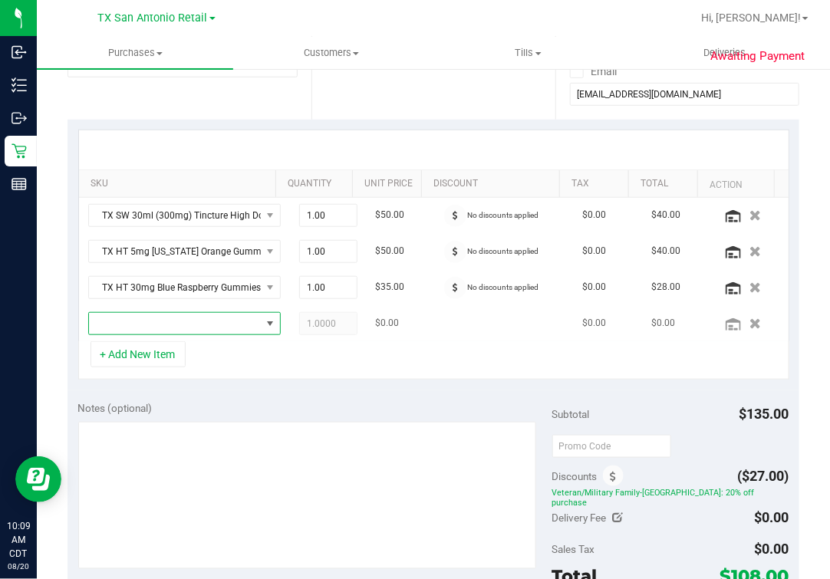
click at [146, 314] on span "NO DATA FOUND" at bounding box center [175, 323] width 172 height 21
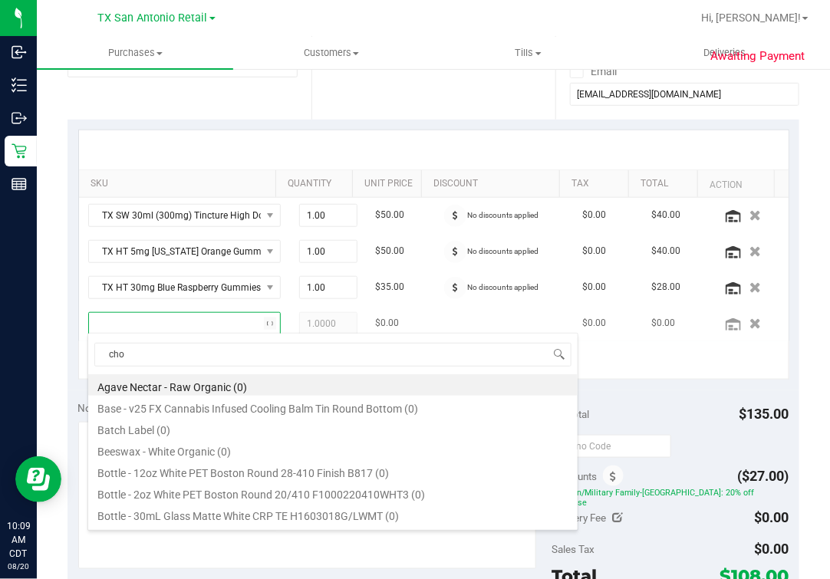
type input "choc"
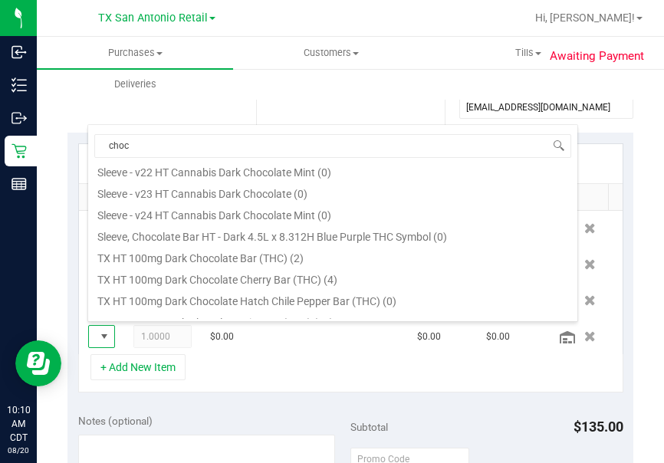
scroll to position [383, 0]
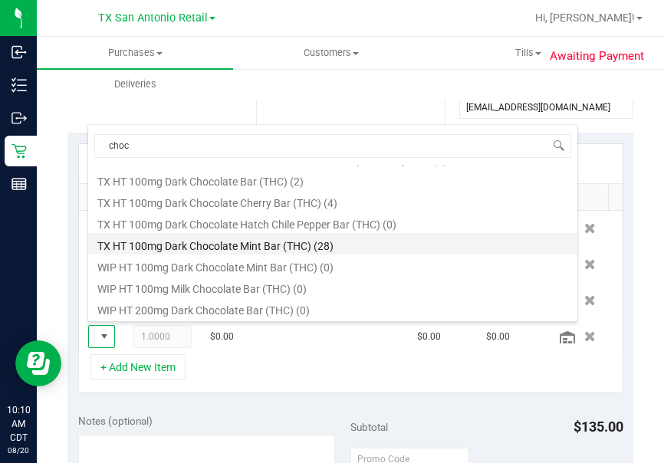
click at [255, 245] on li "TX HT 100mg Dark Chocolate Mint Bar (THC) (28)" at bounding box center [332, 243] width 489 height 21
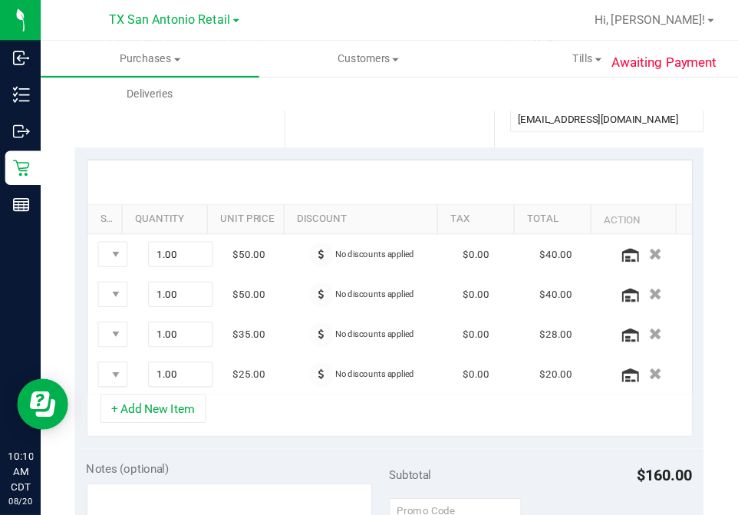
scroll to position [363, 0]
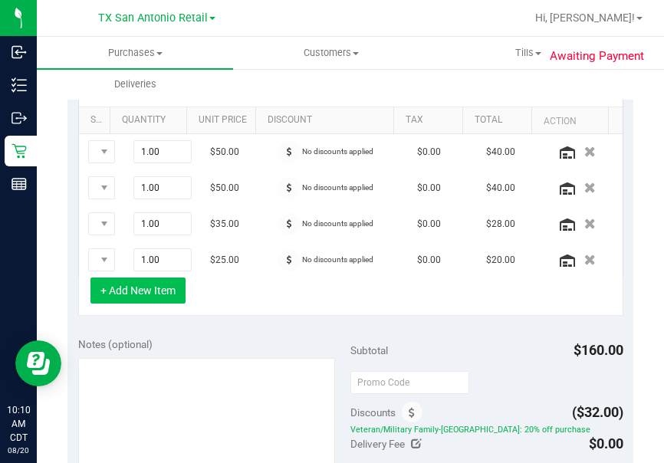
click at [150, 282] on button "+ Add New Item" at bounding box center [137, 291] width 95 height 26
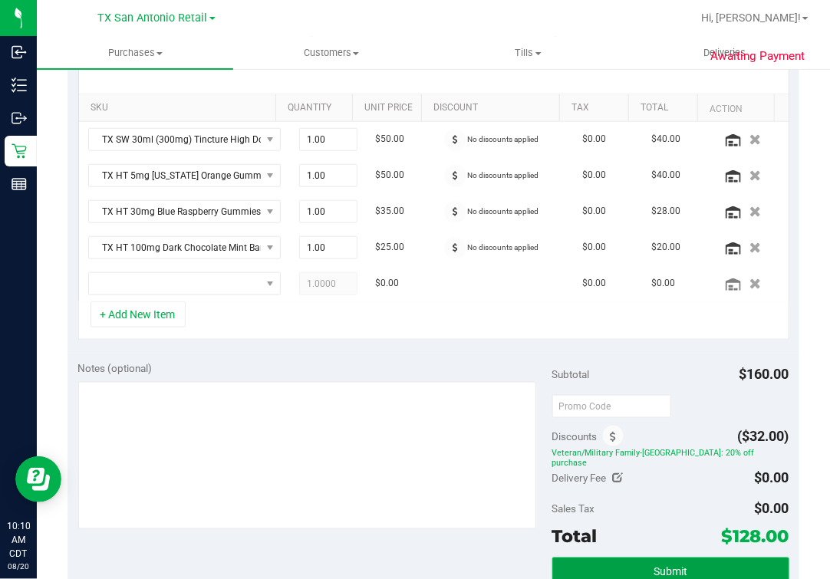
click at [682, 557] on button "Submit" at bounding box center [670, 571] width 237 height 28
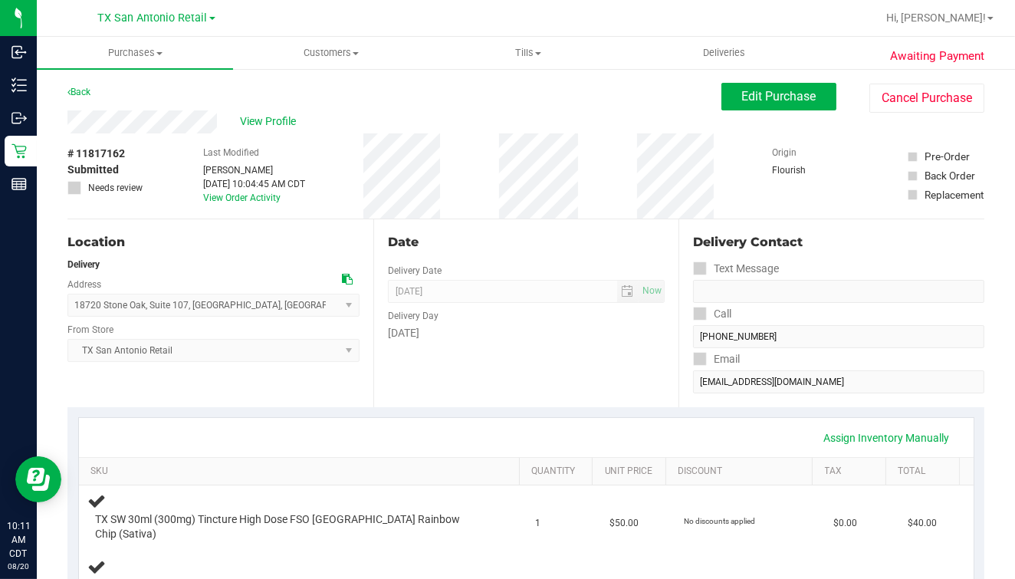
click at [594, 368] on div "Date Delivery Date [DATE] Now [DATE] 07:00 AM Now Delivery Day [DATE]" at bounding box center [526, 313] width 306 height 188
click at [557, 246] on div "Date" at bounding box center [527, 242] width 278 height 18
click at [265, 119] on span "View Profile" at bounding box center [270, 121] width 61 height 16
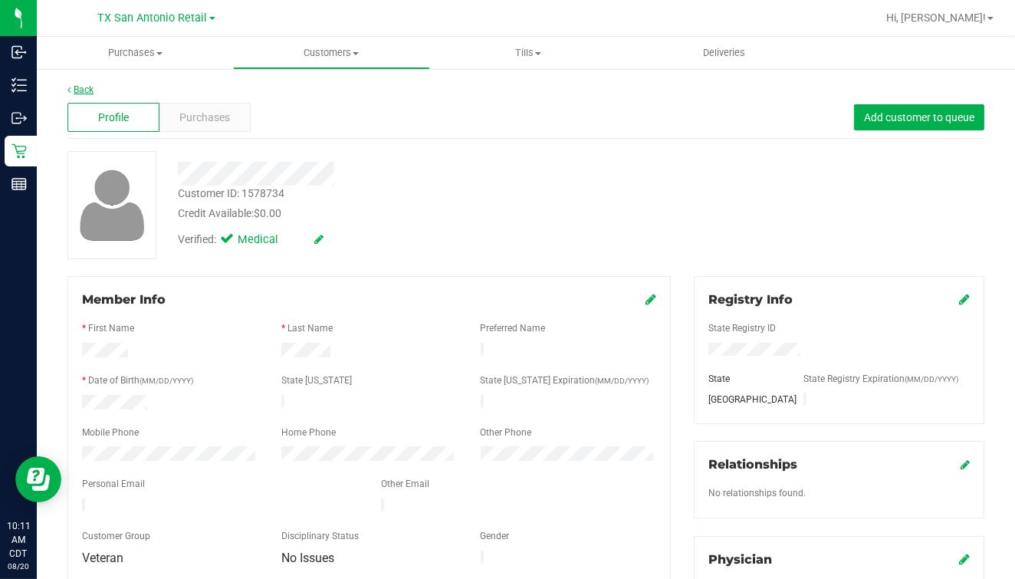
click at [88, 88] on link "Back" at bounding box center [80, 89] width 26 height 11
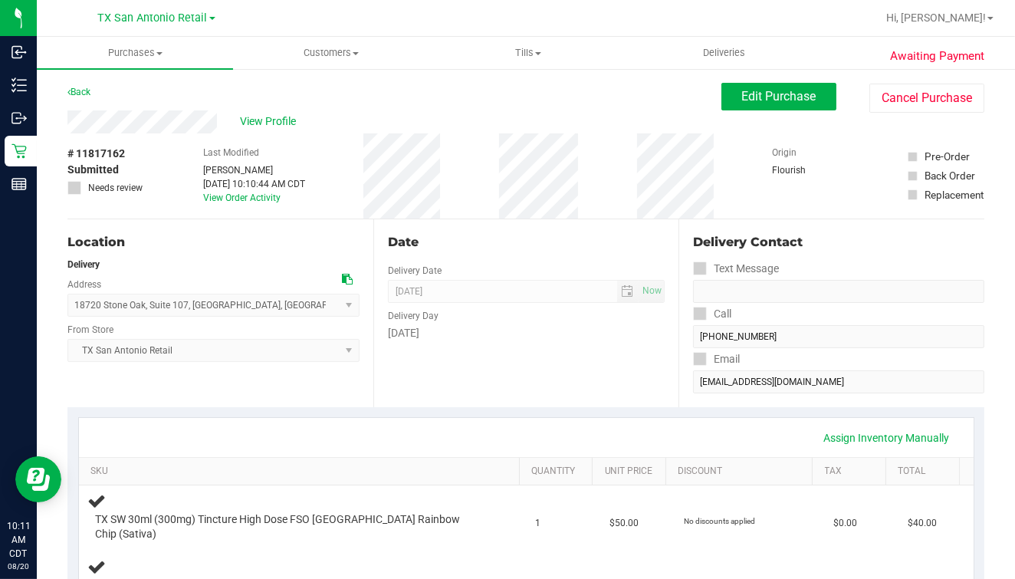
click at [767, 113] on div "View Profile # 11817162 Submitted Needs review Last Modified [PERSON_NAME] [DAT…" at bounding box center [525, 164] width 917 height 109
click at [764, 107] on button "Edit Purchase" at bounding box center [779, 97] width 115 height 28
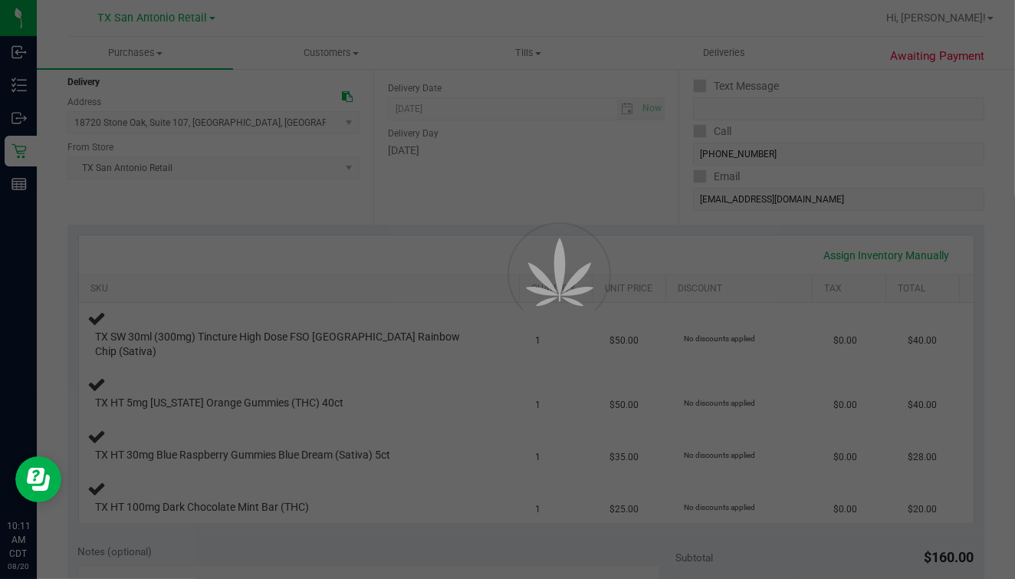
scroll to position [191, 0]
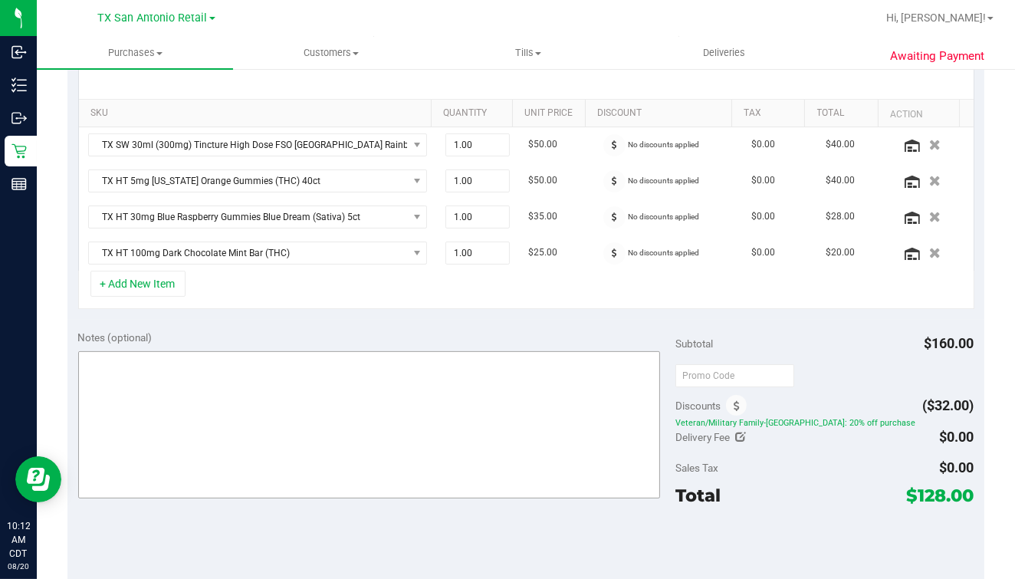
scroll to position [383, 0]
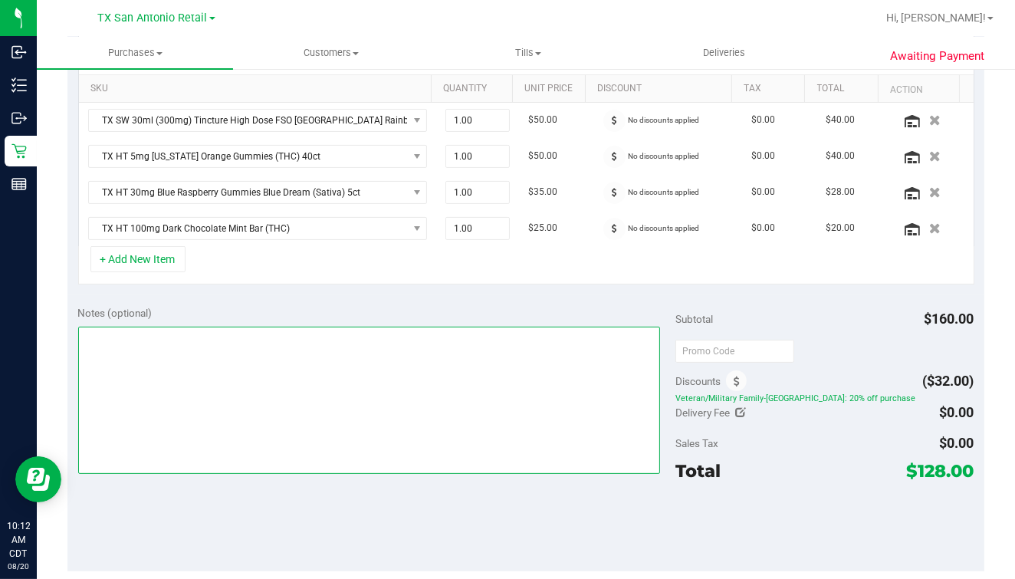
click at [314, 403] on textarea at bounding box center [369, 400] width 582 height 147
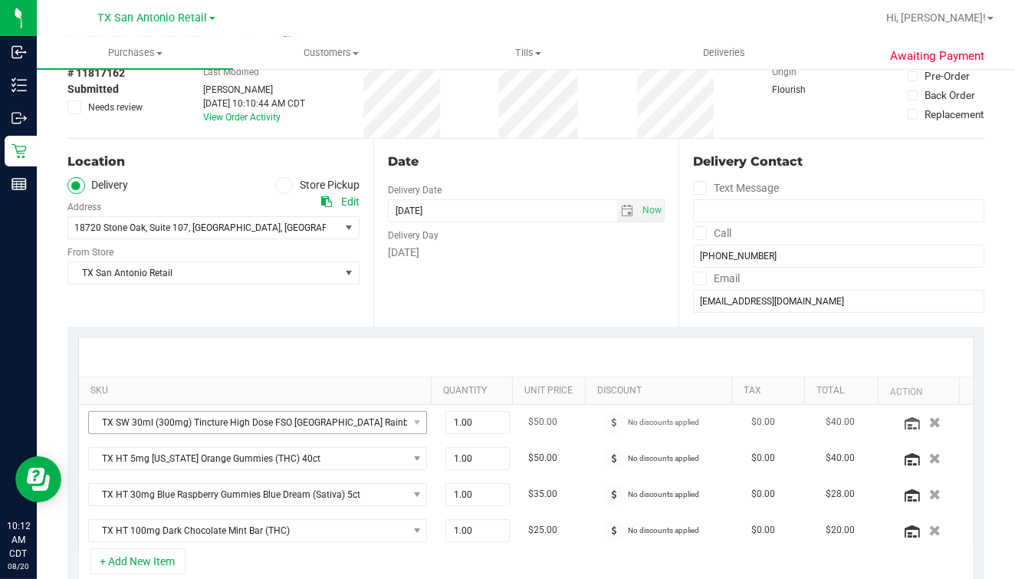
scroll to position [191, 0]
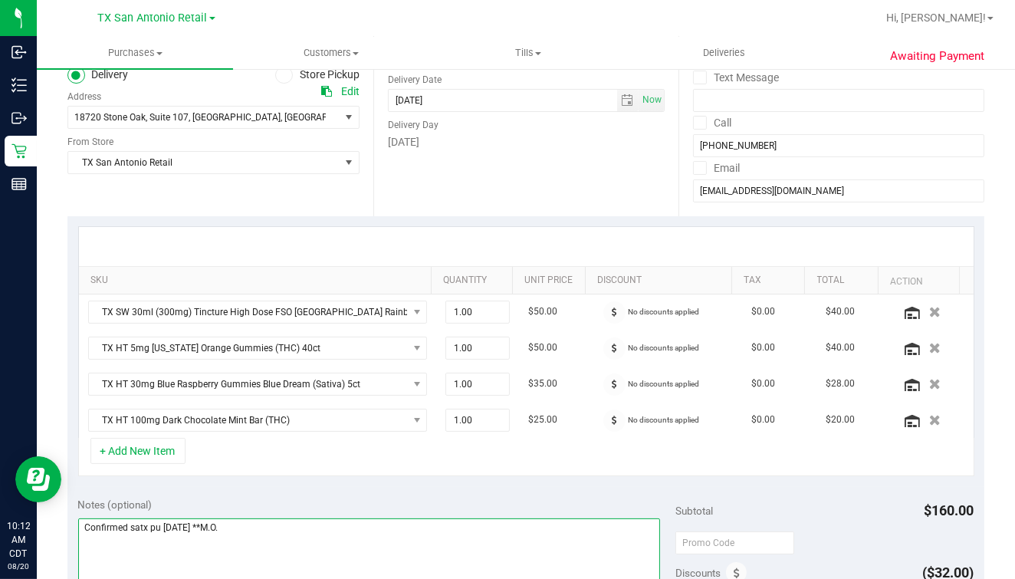
type textarea "Confirmed satx pu [DATE] **M.O."
click at [665, 175] on div "Date Delivery Date [DATE] Now [DATE] 07:00 AM Now Delivery Day [DATE]" at bounding box center [526, 122] width 306 height 188
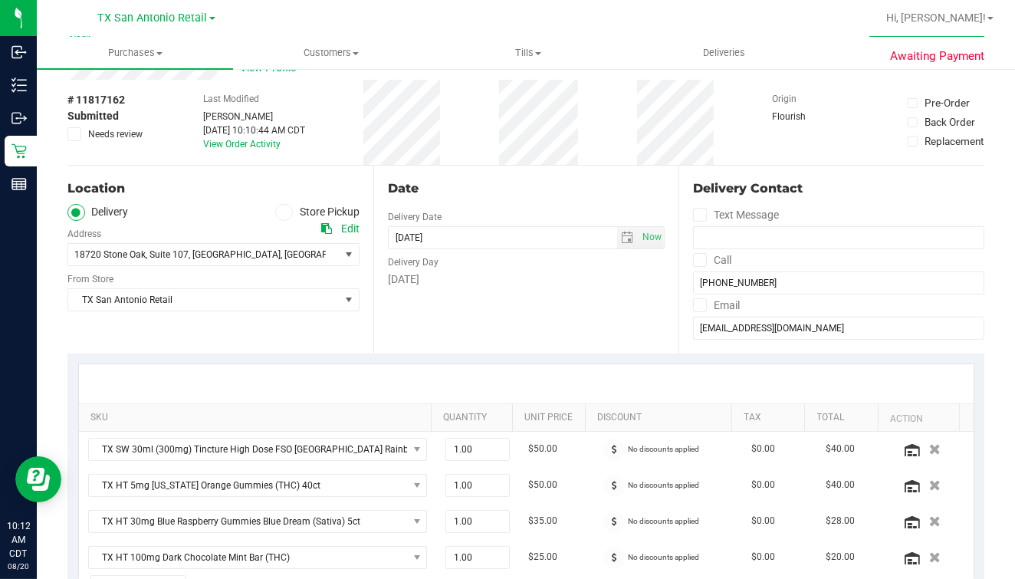
scroll to position [0, 0]
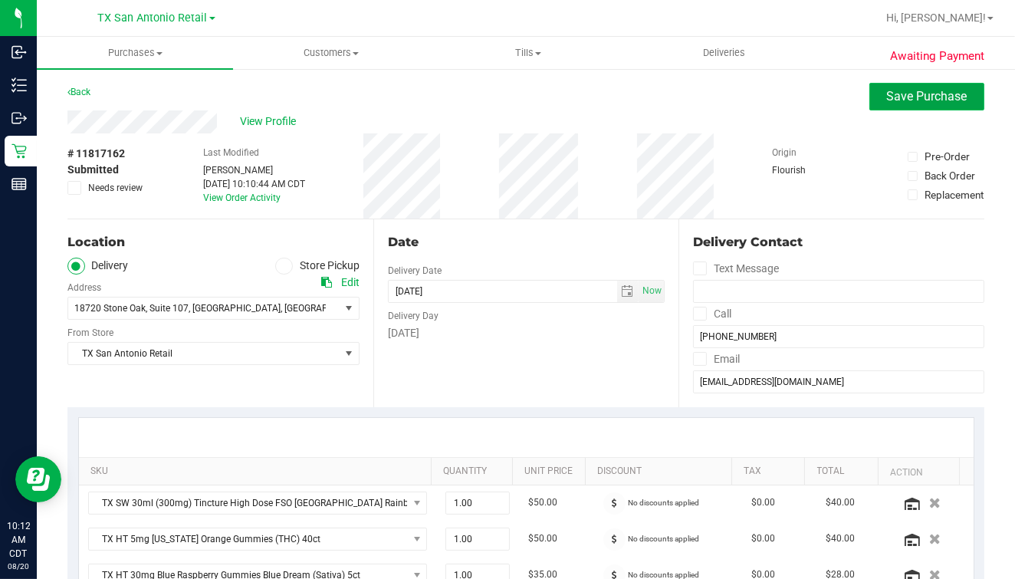
click at [887, 95] on span "Save Purchase" at bounding box center [927, 96] width 81 height 15
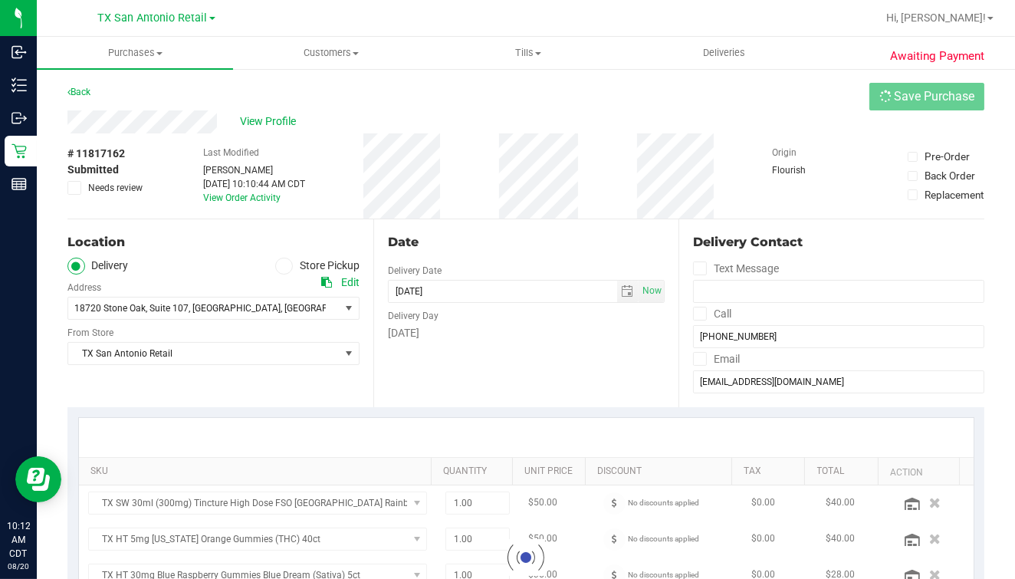
click at [685, 120] on div "View Profile" at bounding box center [525, 121] width 917 height 23
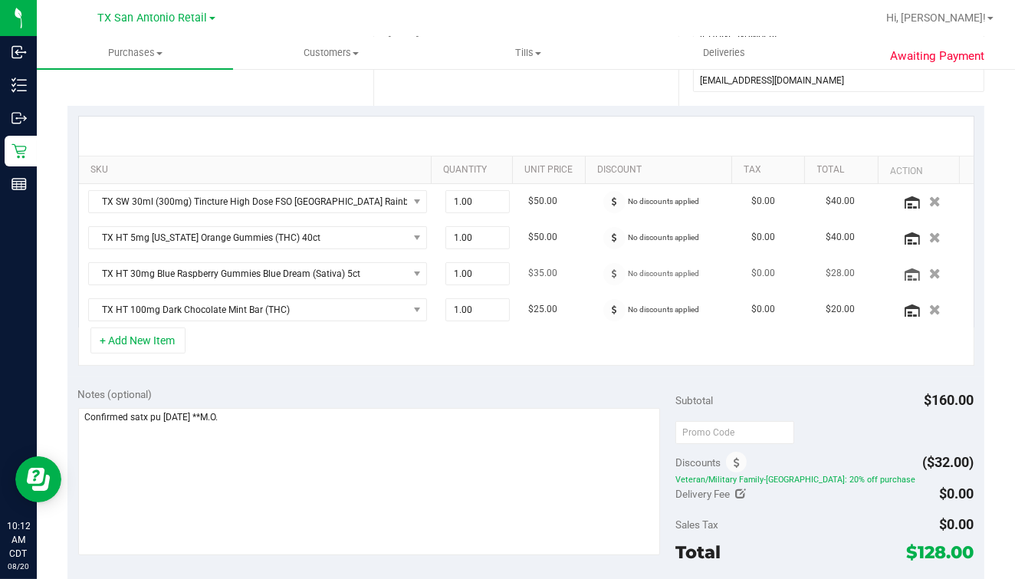
scroll to position [383, 0]
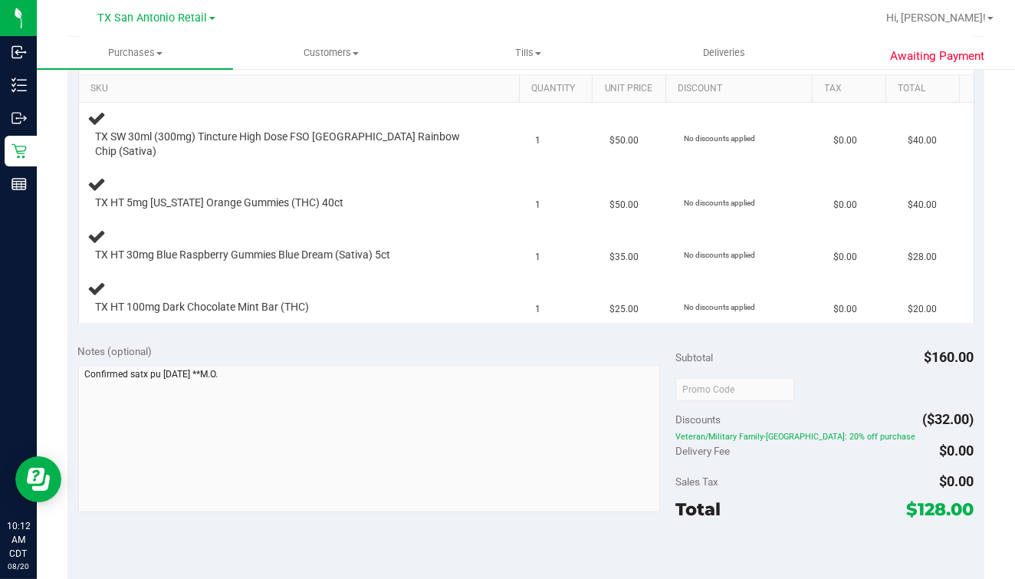
click at [59, 367] on div "Awaiting Payment Back Edit Purchase Cancel Purchase View Profile # 11817162 Sub…" at bounding box center [526, 347] width 978 height 1324
click at [331, 349] on div "Notes (optional)" at bounding box center [376, 430] width 597 height 172
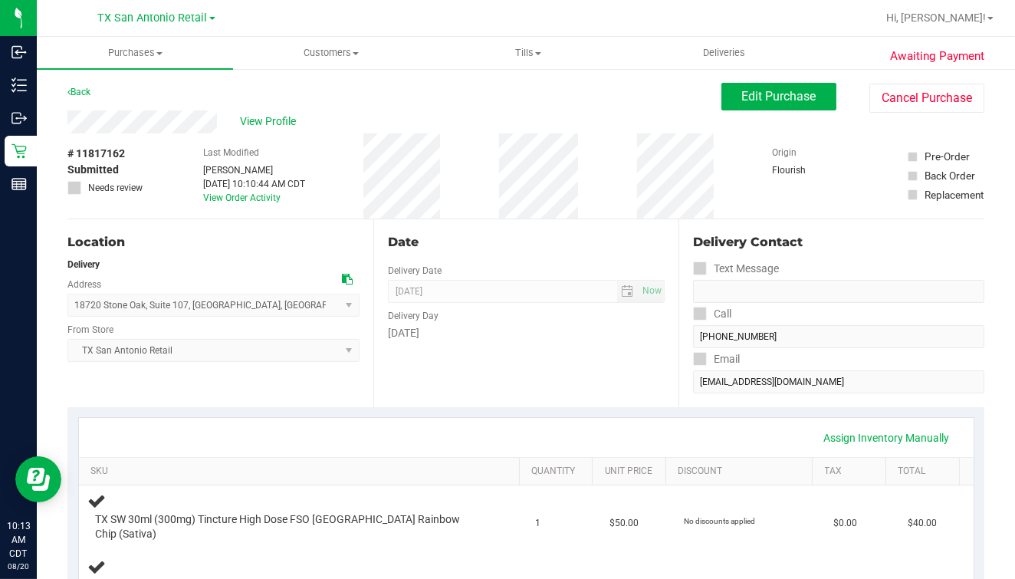
click at [475, 209] on div "# 11817162 Submitted Needs review Last Modified [PERSON_NAME] [DATE] 10:10:44 A…" at bounding box center [525, 175] width 917 height 85
click at [254, 248] on div "Location" at bounding box center [213, 242] width 292 height 18
drag, startPoint x: 545, startPoint y: 245, endPoint x: 929, endPoint y: 282, distance: 385.9
click at [545, 245] on div "Date" at bounding box center [527, 242] width 278 height 18
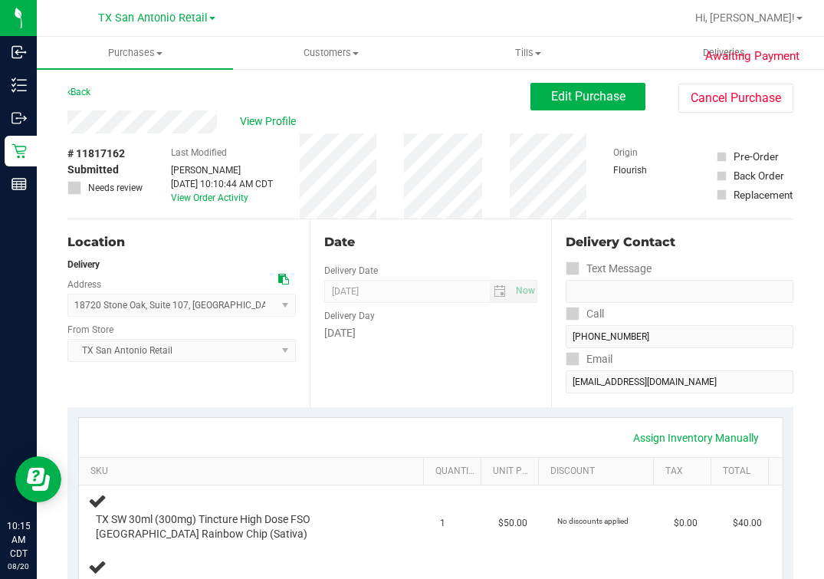
click at [395, 275] on div "Date Delivery Date [DATE] Now [DATE] 07:00 AM Now Delivery Day [DATE]" at bounding box center [431, 313] width 242 height 188
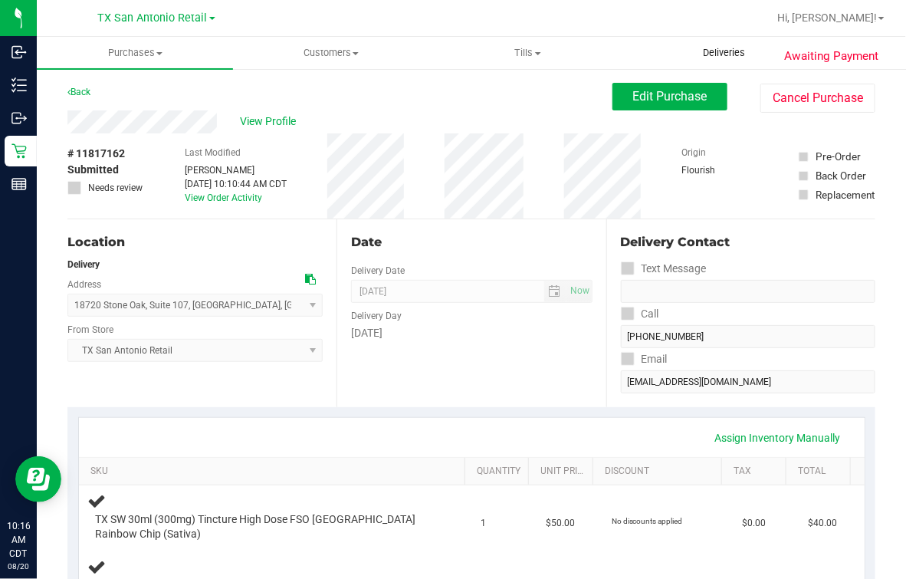
click at [716, 55] on span "Deliveries" at bounding box center [724, 53] width 84 height 14
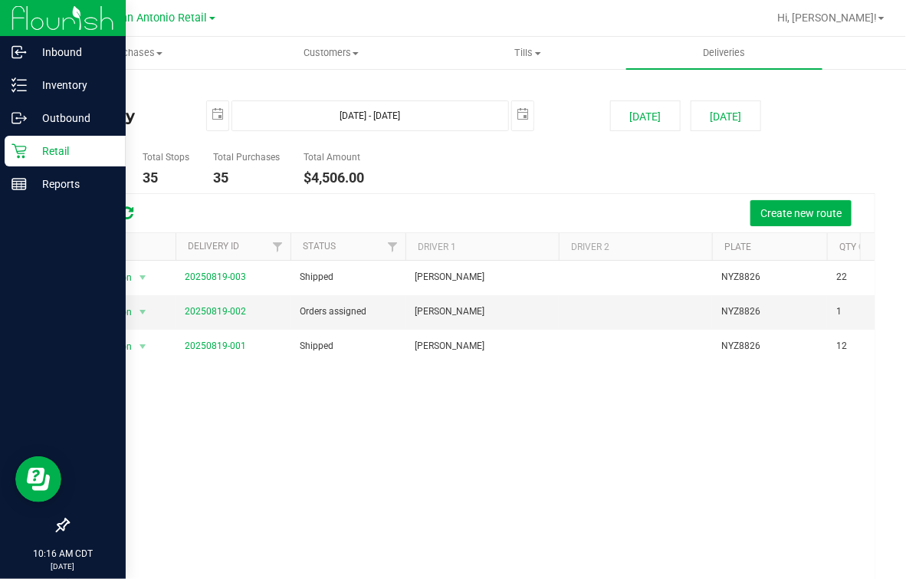
click at [28, 153] on p "Retail" at bounding box center [73, 151] width 92 height 18
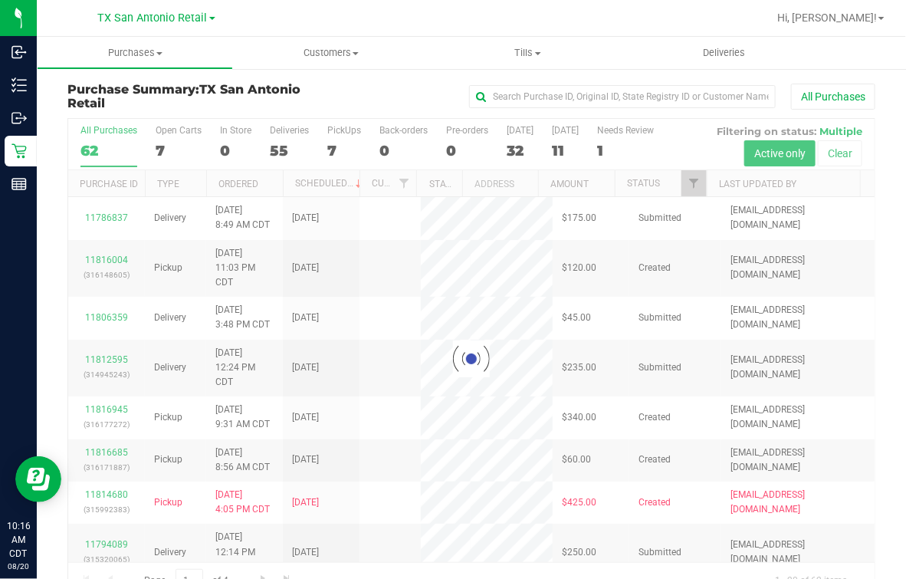
click at [163, 143] on div at bounding box center [471, 359] width 807 height 480
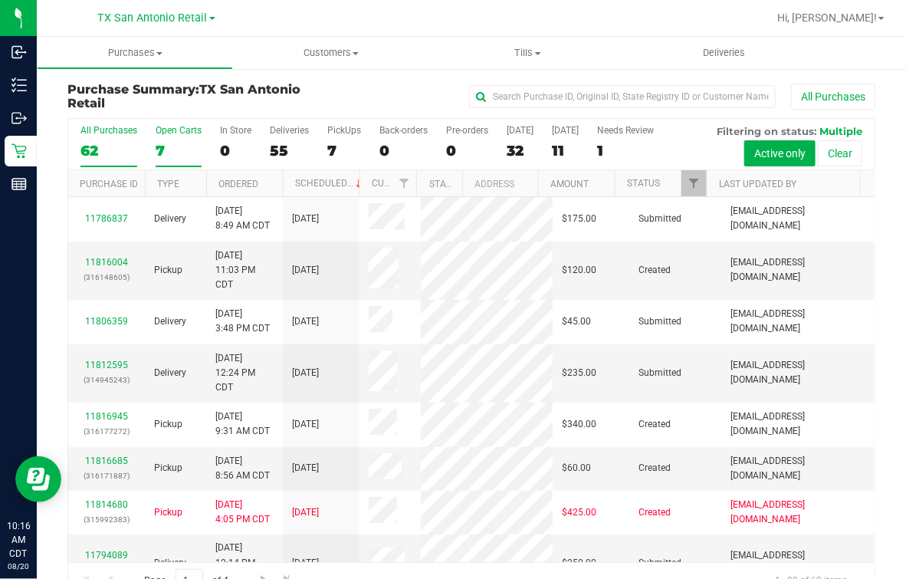
click at [163, 143] on div "7" at bounding box center [179, 151] width 46 height 18
click at [0, 0] on input "Open Carts 7" at bounding box center [0, 0] width 0 height 0
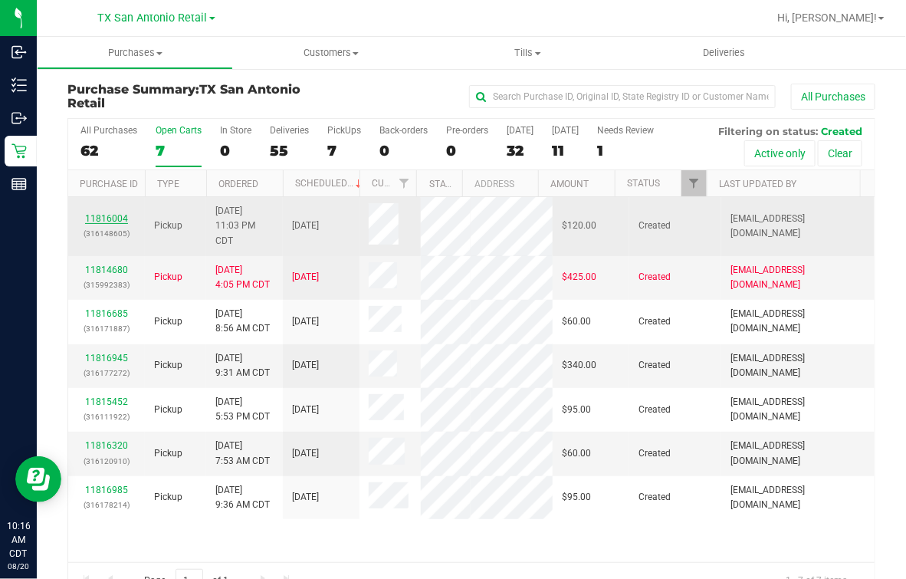
click at [92, 213] on link "11816004" at bounding box center [106, 218] width 43 height 11
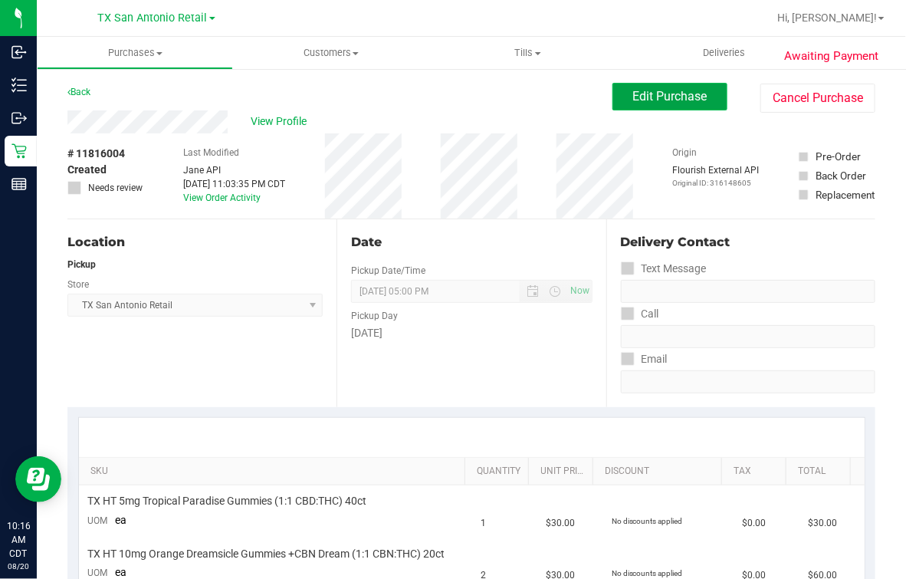
click at [653, 91] on span "Edit Purchase" at bounding box center [670, 96] width 74 height 15
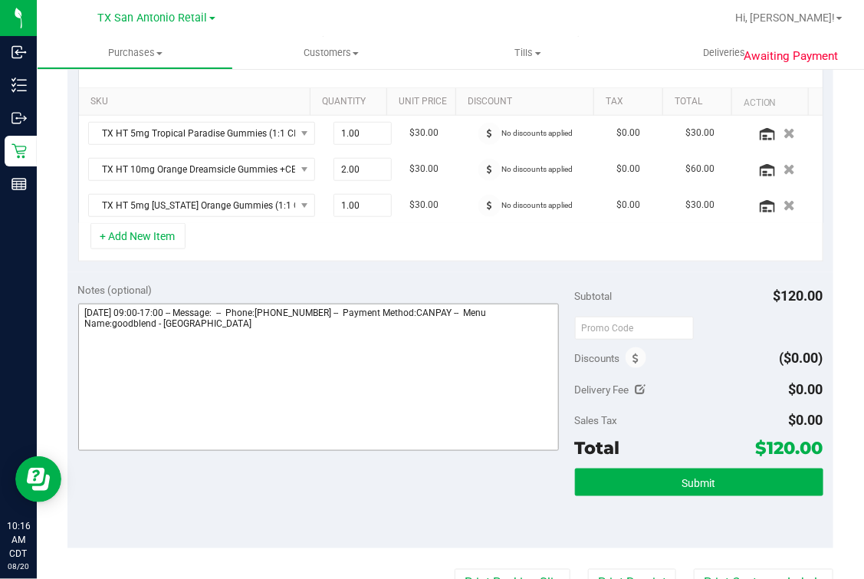
scroll to position [383, 0]
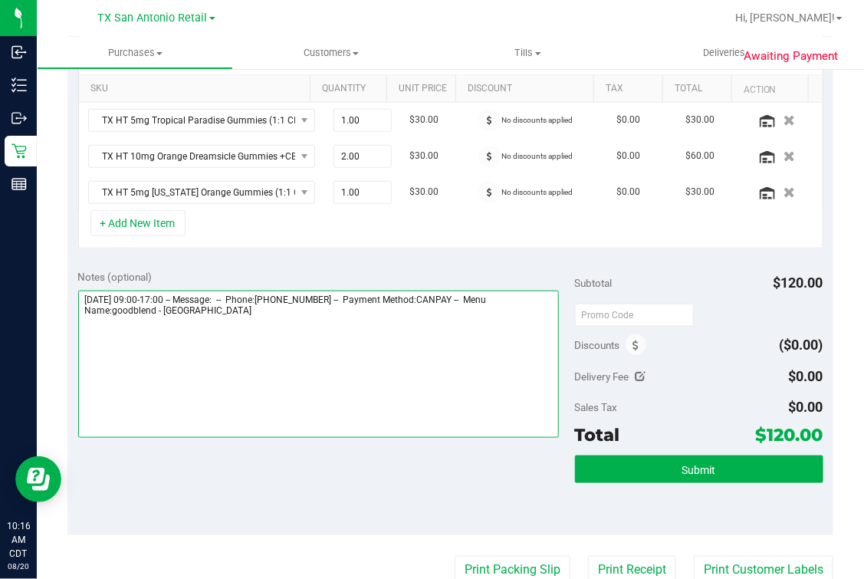
click at [335, 356] on textarea at bounding box center [319, 364] width 482 height 147
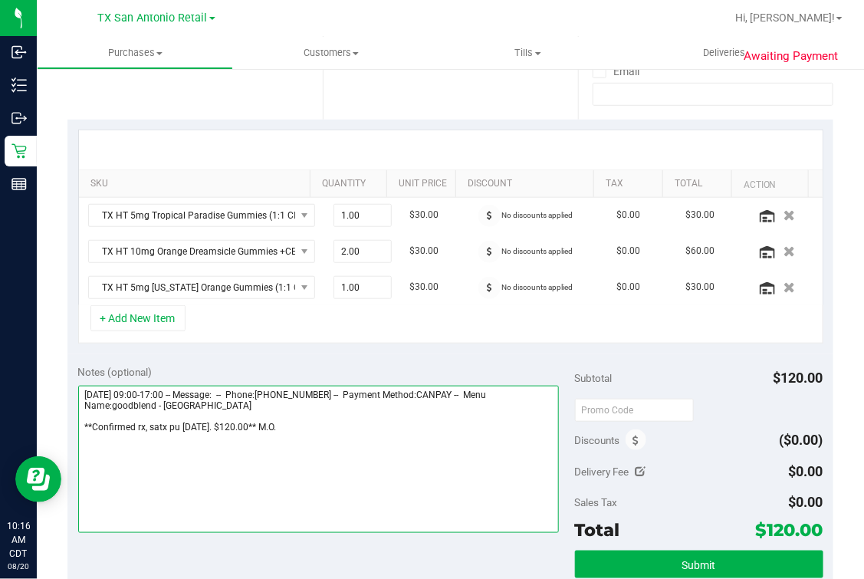
scroll to position [0, 0]
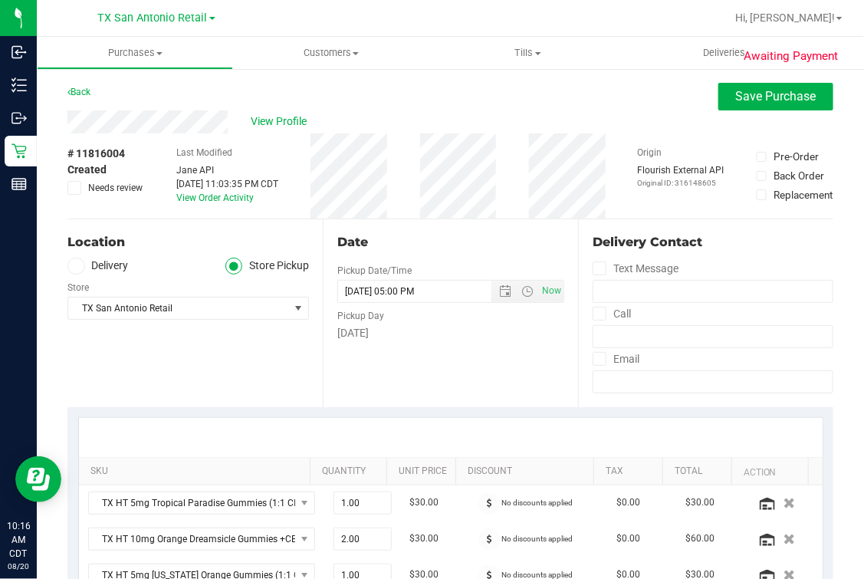
type textarea "[DATE] 09:00-17:00 -- Message: -- Phone:[PHONE_NUMBER] -- Payment Method:CANPAY…"
click at [70, 265] on span at bounding box center [76, 267] width 18 height 18
click at [0, 0] on input "Delivery" at bounding box center [0, 0] width 0 height 0
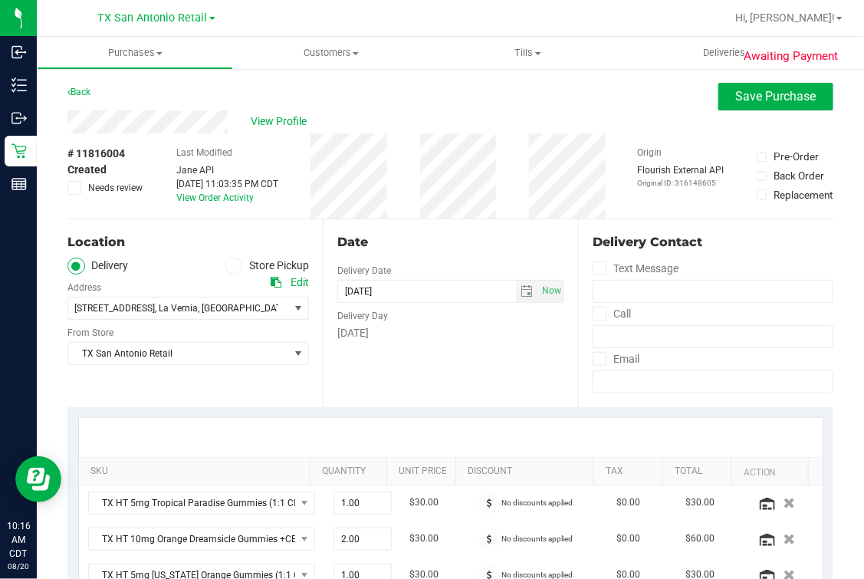
click at [104, 270] on label "Delivery" at bounding box center [97, 267] width 61 height 18
click at [0, 0] on input "Delivery" at bounding box center [0, 0] width 0 height 0
click at [163, 298] on span "[STREET_ADDRESS] , [GEOGRAPHIC_DATA] , [GEOGRAPHIC_DATA] 78121" at bounding box center [173, 308] width 210 height 21
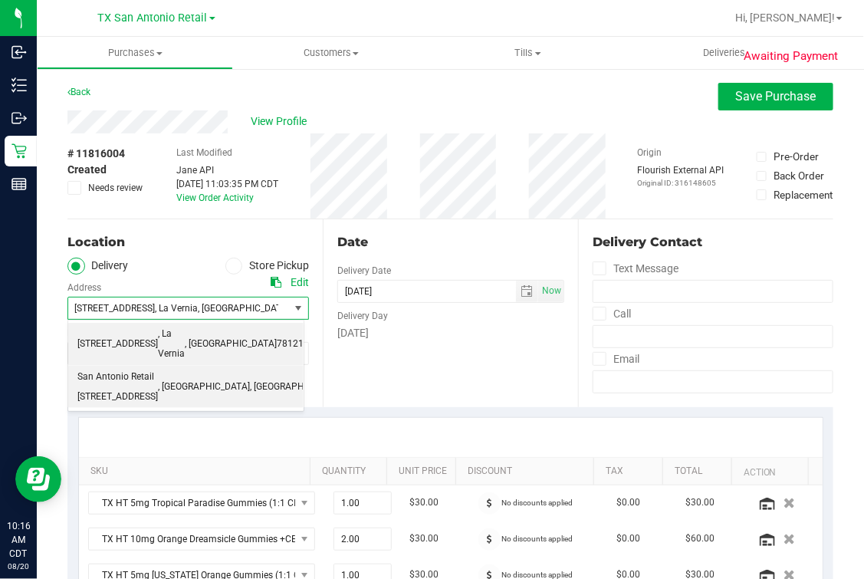
click at [157, 367] on span "San Antonio Retail [STREET_ADDRESS]" at bounding box center [117, 386] width 81 height 39
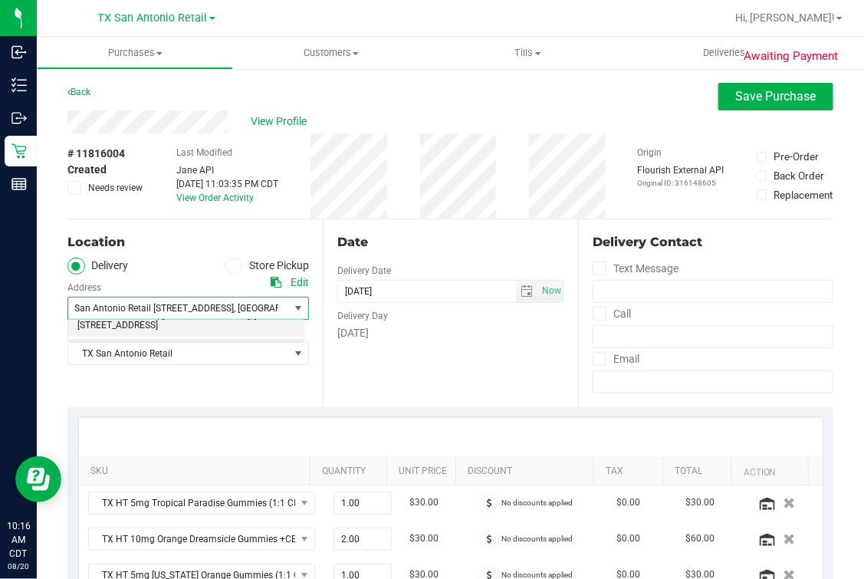
click at [381, 348] on div "Date Delivery Date [DATE] Now [DATE] 05:00 PM Now Delivery Day [DATE]" at bounding box center [450, 313] width 255 height 188
click at [407, 251] on div "Date Delivery Date [DATE] Now [DATE] 05:00 PM Now Delivery Day [DATE]" at bounding box center [450, 313] width 255 height 188
click at [174, 250] on div "Location" at bounding box center [188, 242] width 242 height 18
click at [722, 115] on div "View Profile" at bounding box center [450, 121] width 766 height 23
click at [724, 113] on div "View Profile" at bounding box center [450, 121] width 766 height 23
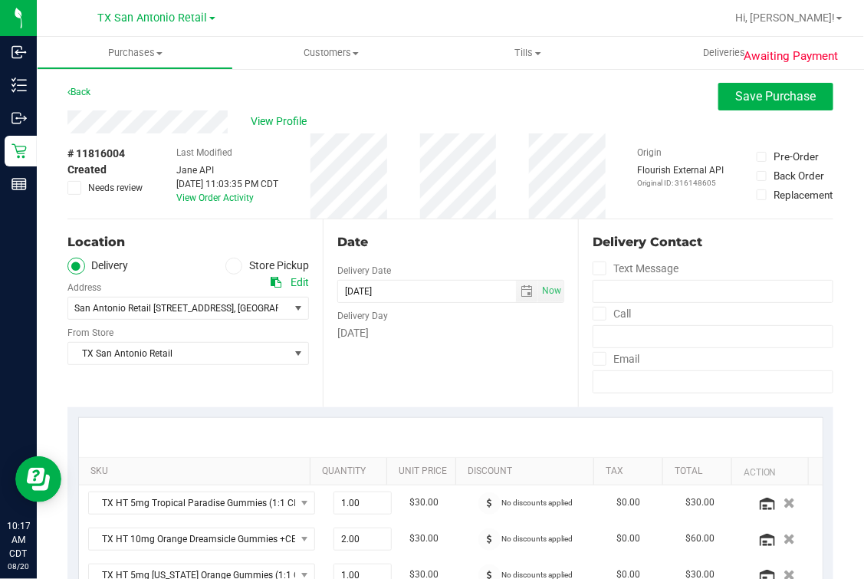
click at [561, 127] on div "View Profile" at bounding box center [450, 121] width 766 height 23
click at [807, 83] on button "Save Purchase" at bounding box center [776, 97] width 115 height 28
click at [698, 97] on div "Back Save Purchase" at bounding box center [450, 97] width 766 height 28
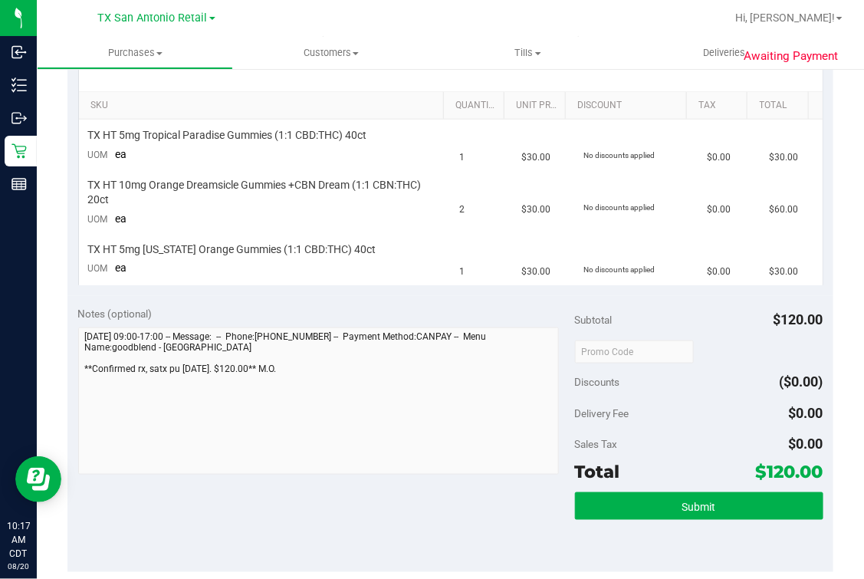
scroll to position [383, 0]
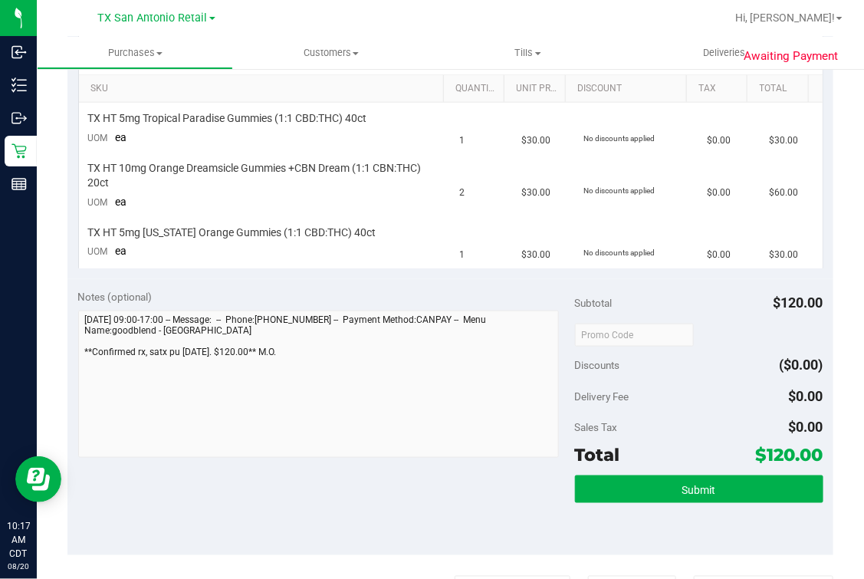
click at [687, 472] on div "Subtotal $120.00 Discounts ($0.00) Delivery Fee $0.00 Sales Tax $0.00 Total $12…" at bounding box center [699, 416] width 248 height 255
click at [686, 475] on button "Submit" at bounding box center [699, 489] width 248 height 28
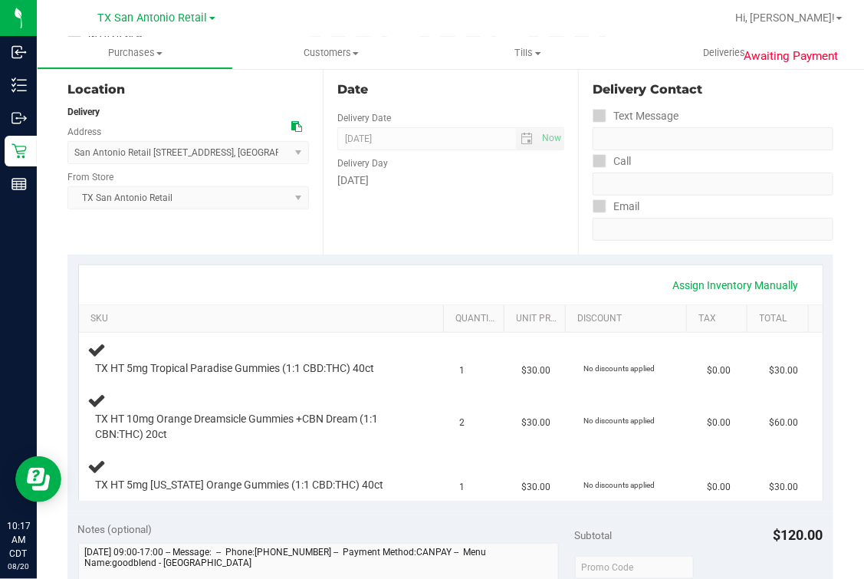
scroll to position [0, 0]
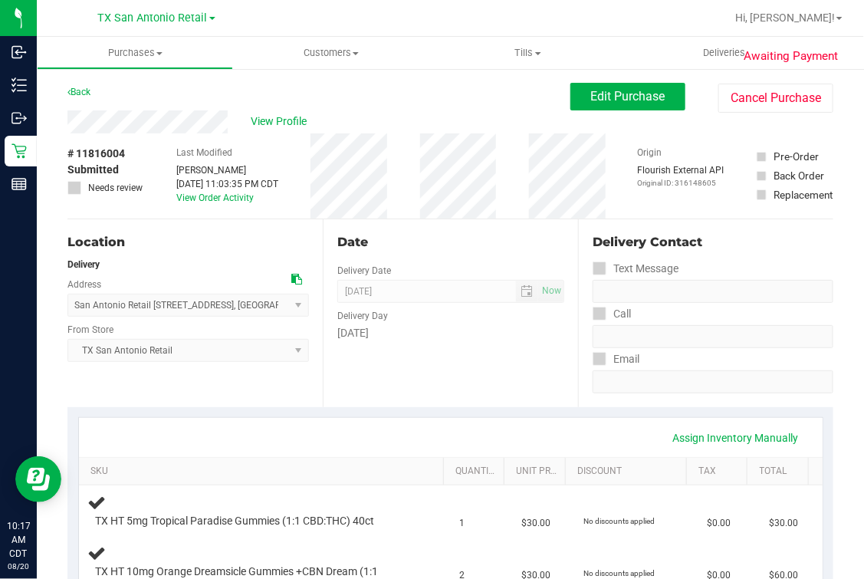
click at [457, 224] on div "Date Delivery Date [DATE] Now [DATE] 07:00 AM Now Delivery Day [DATE]" at bounding box center [450, 313] width 255 height 188
click at [281, 119] on span "View Profile" at bounding box center [281, 121] width 61 height 16
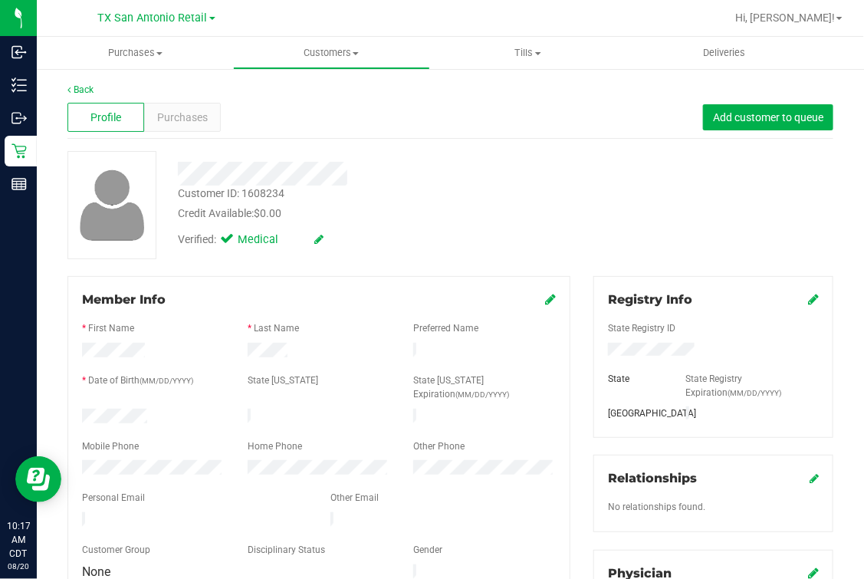
click at [182, 531] on div at bounding box center [319, 537] width 474 height 12
click at [514, 240] on div "Verified: Medical" at bounding box center [363, 239] width 395 height 34
click at [372, 159] on div at bounding box center [363, 168] width 395 height 35
click at [90, 94] on link "Back" at bounding box center [80, 89] width 26 height 11
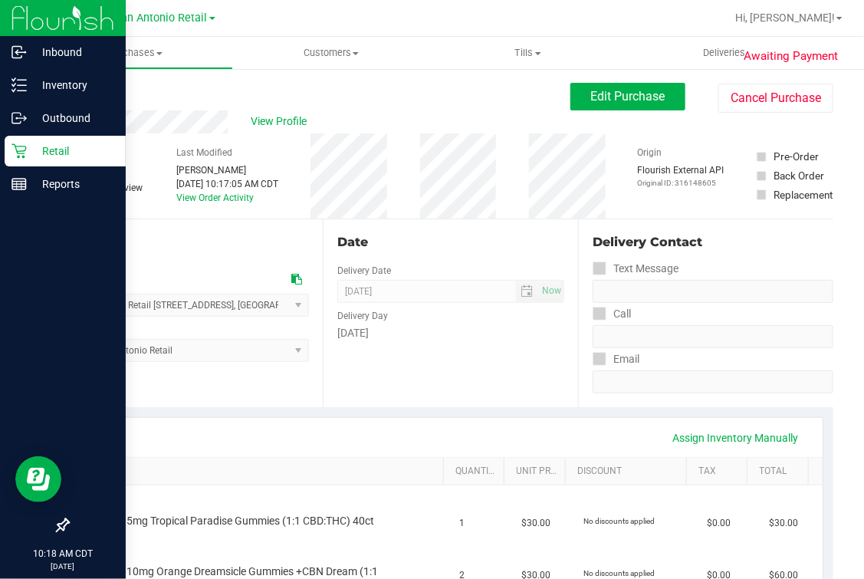
click at [30, 154] on p "Retail" at bounding box center [73, 151] width 92 height 18
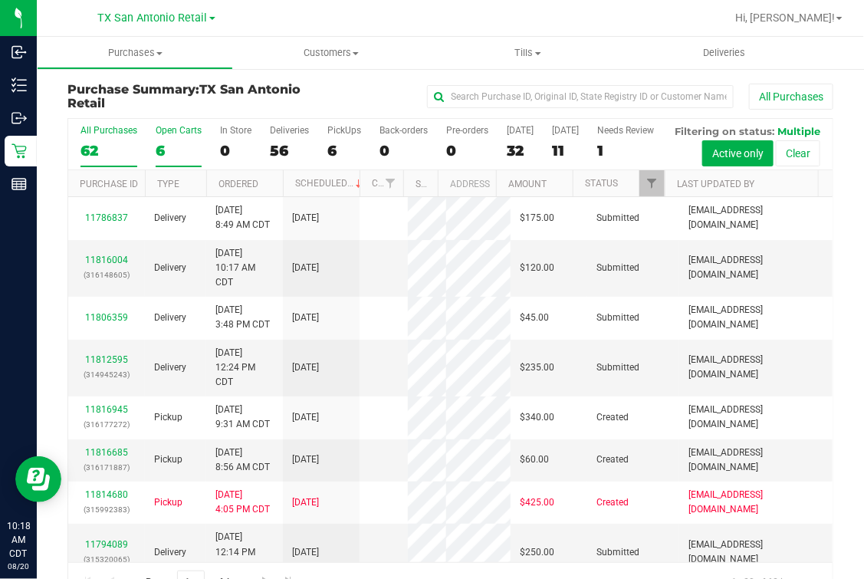
click at [181, 139] on label "Open Carts 6" at bounding box center [179, 146] width 46 height 42
click at [0, 0] on input "Open Carts 6" at bounding box center [0, 0] width 0 height 0
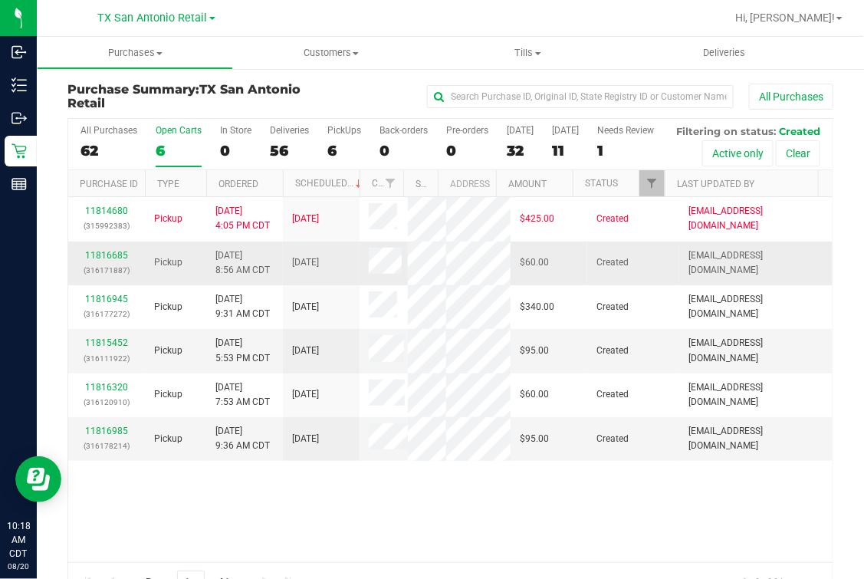
click at [100, 278] on div "11816685 (316171887)" at bounding box center [106, 262] width 58 height 29
click at [120, 261] on link "11816685" at bounding box center [106, 255] width 43 height 11
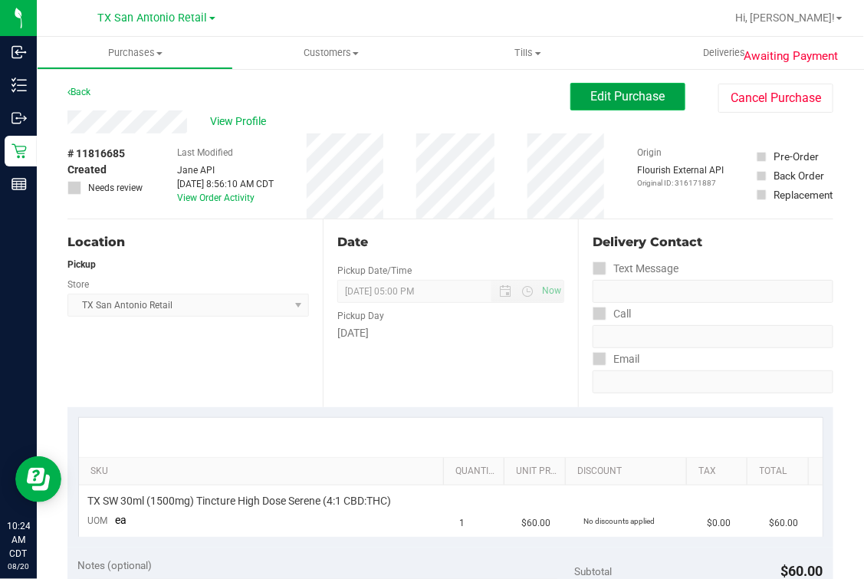
click at [591, 99] on span "Edit Purchase" at bounding box center [628, 96] width 74 height 15
click at [485, 104] on div "Back Edit Purchase Cancel Purchase" at bounding box center [450, 97] width 766 height 28
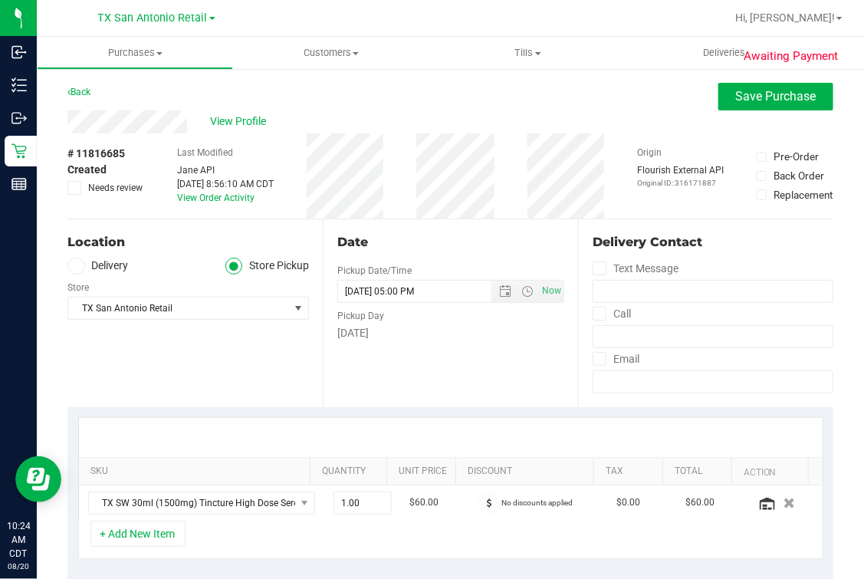
click at [169, 88] on div "Back Save Purchase" at bounding box center [450, 97] width 766 height 28
click at [169, 136] on div "# 11816685 Created Needs review Last Modified [PERSON_NAME] API [DATE] 8:56:10 …" at bounding box center [450, 175] width 766 height 85
click at [485, 350] on div "Date Pickup Date/Time [DATE] Now [DATE] 05:00 PM Now Pickup Day [DATE]" at bounding box center [450, 313] width 255 height 188
click at [77, 266] on icon at bounding box center [75, 266] width 9 height 0
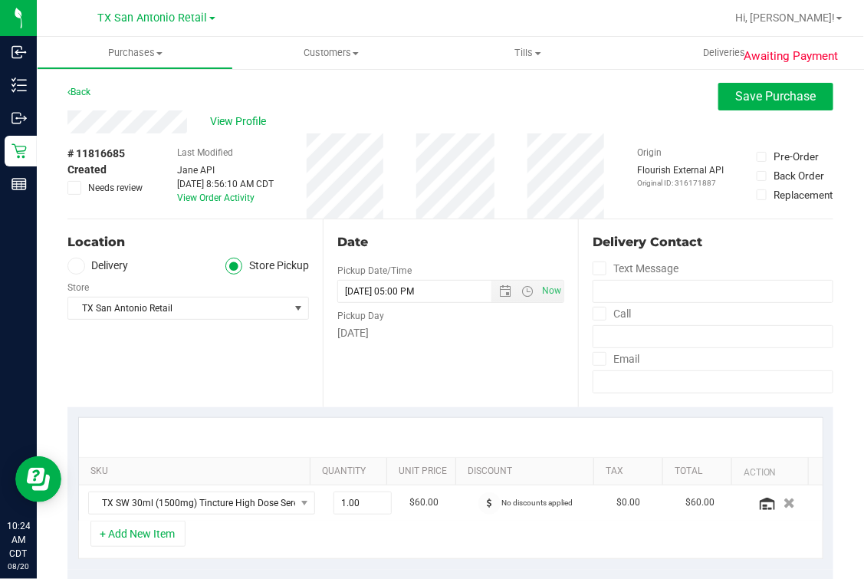
click at [0, 0] on input "Delivery" at bounding box center [0, 0] width 0 height 0
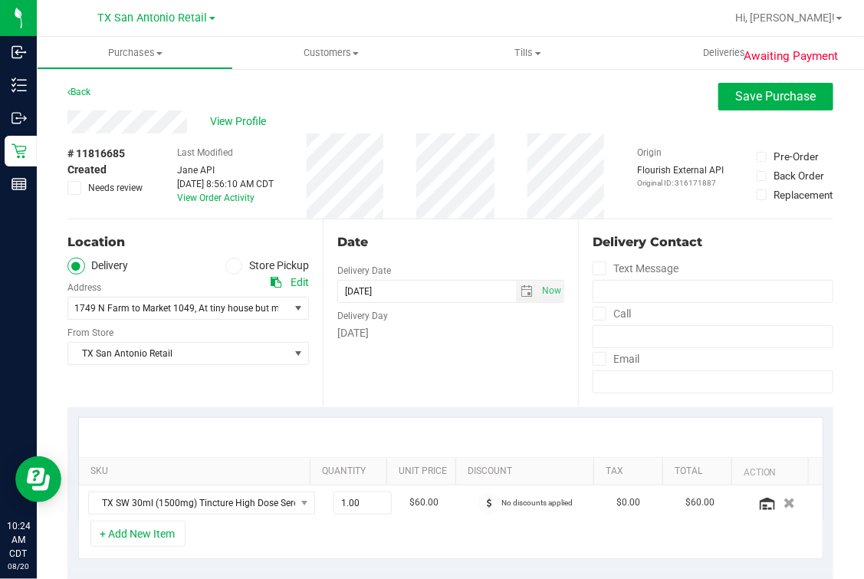
click at [403, 255] on div "Date Delivery Date [DATE] Now [DATE] 05:00 PM Now Delivery Day [DATE]" at bounding box center [450, 313] width 255 height 188
click at [247, 307] on span ", At tiny house but meet you where main driveway and dirt driveway meet" at bounding box center [345, 308] width 301 height 11
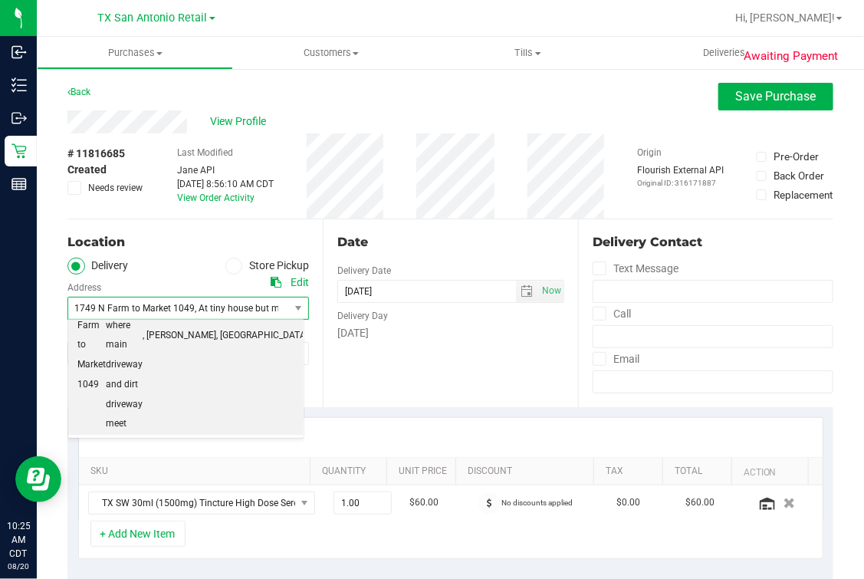
click at [502, 386] on div "Date Delivery Date [DATE] Now [DATE] 05:00 PM Now Delivery Day [DATE]" at bounding box center [450, 313] width 255 height 188
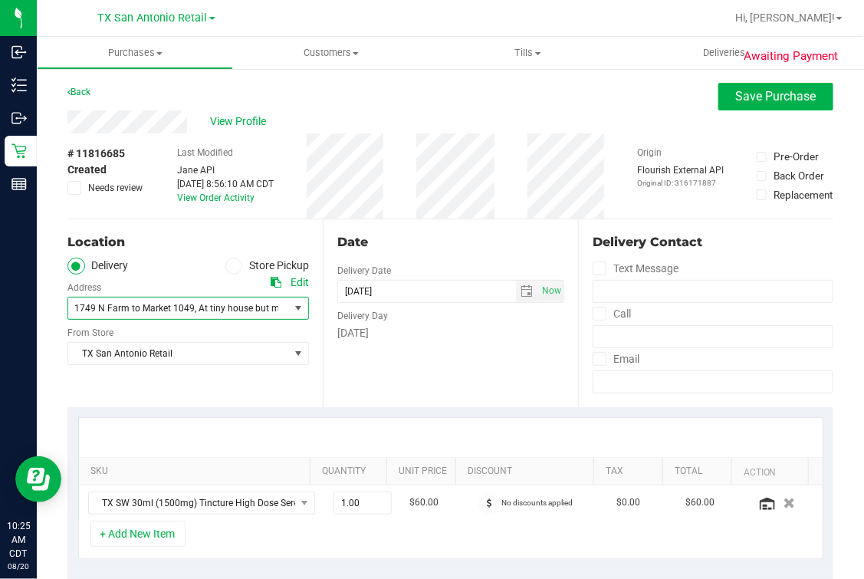
click at [258, 310] on span ", At tiny house but meet you where main driveway and dirt driveway meet" at bounding box center [345, 308] width 301 height 11
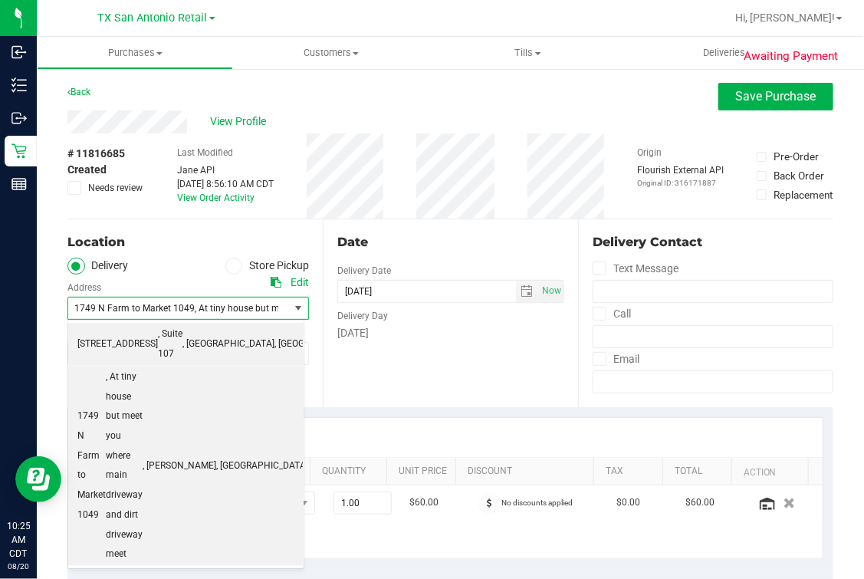
click at [158, 339] on span "[STREET_ADDRESS]" at bounding box center [117, 344] width 81 height 20
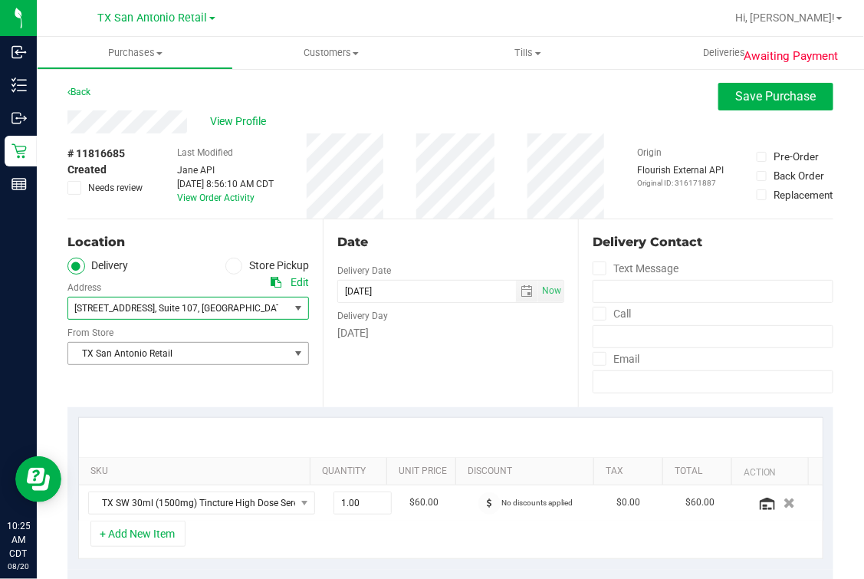
click at [507, 386] on div "Date Delivery Date [DATE] Now [DATE] 05:00 PM Now Delivery Day [DATE]" at bounding box center [450, 313] width 255 height 188
click at [221, 240] on div "Location" at bounding box center [188, 242] width 242 height 18
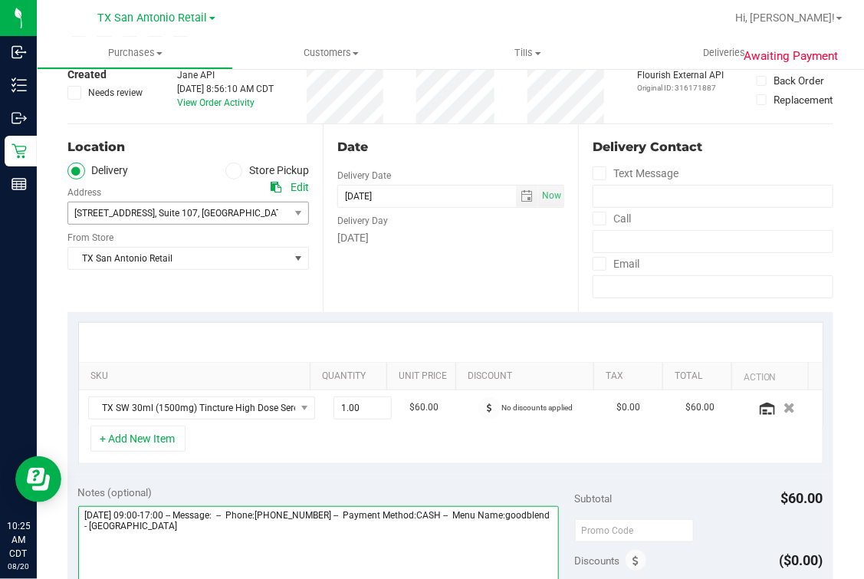
click at [312, 541] on textarea at bounding box center [319, 579] width 482 height 147
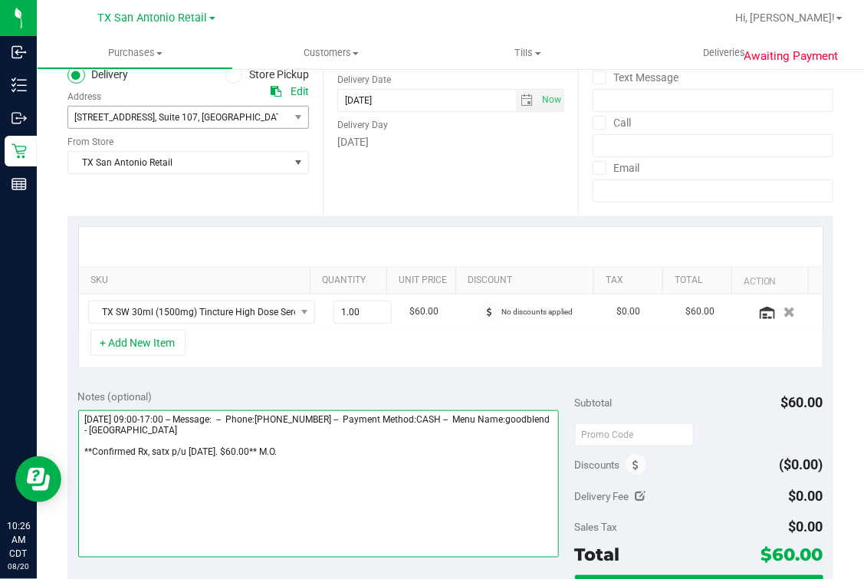
scroll to position [0, 0]
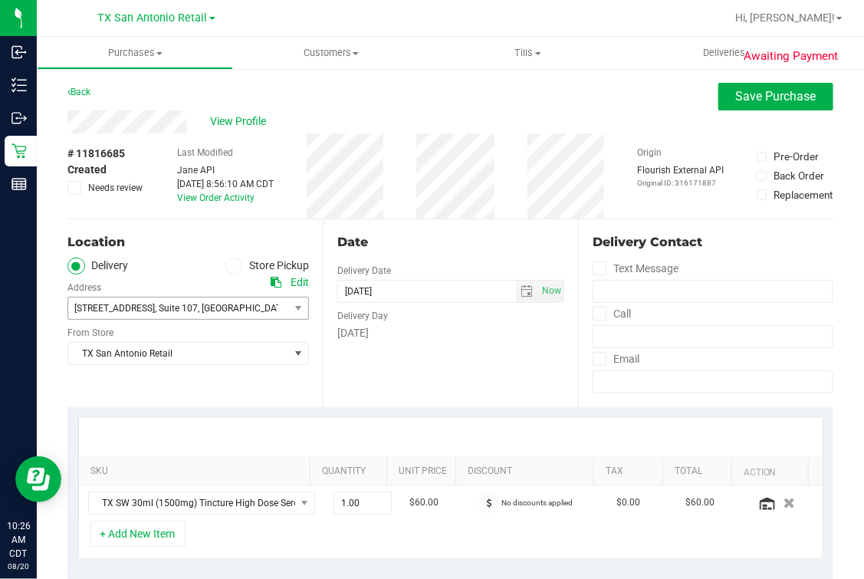
type textarea "[DATE] 09:00-17:00 -- Message: -- Phone:[PHONE_NUMBER] -- Payment Method:CASH -…"
click at [752, 83] on button "Save Purchase" at bounding box center [776, 97] width 115 height 28
click at [594, 101] on div "Back Save Purchase" at bounding box center [450, 97] width 766 height 28
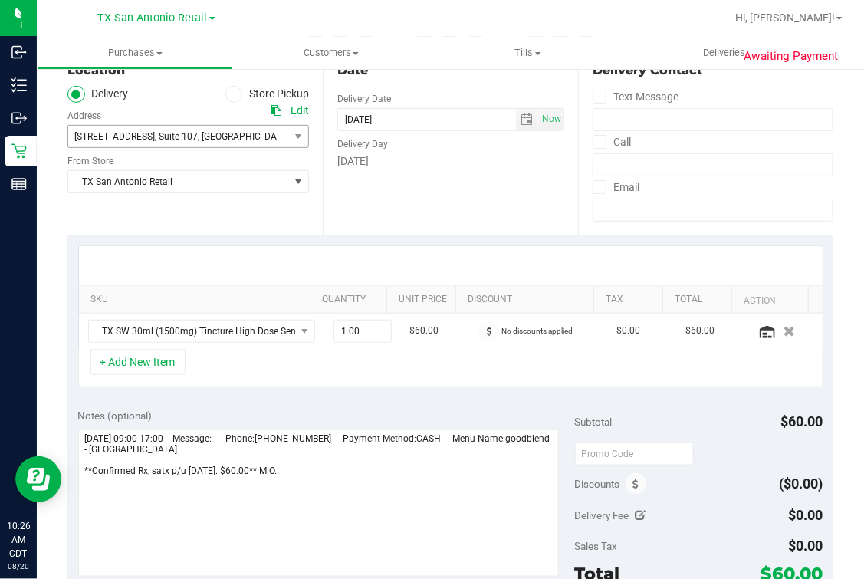
scroll to position [288, 0]
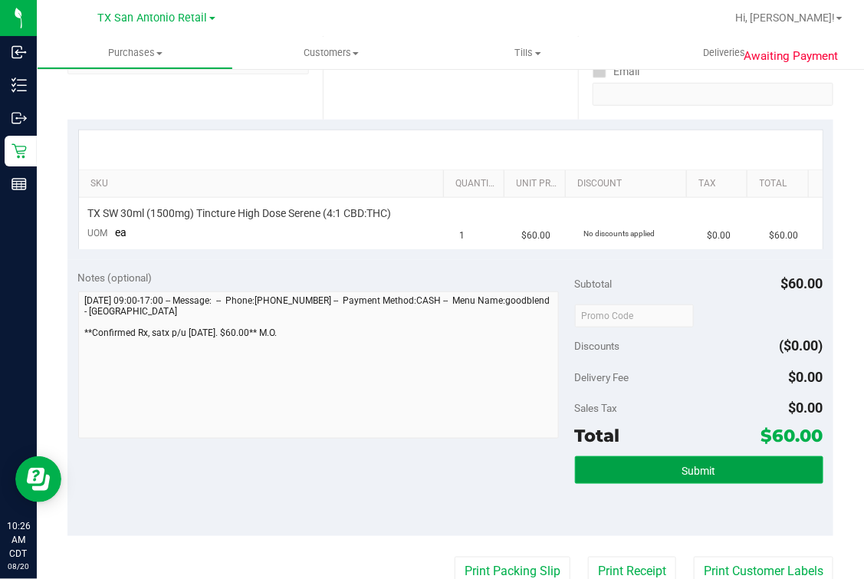
click at [713, 460] on button "Submit" at bounding box center [699, 470] width 248 height 28
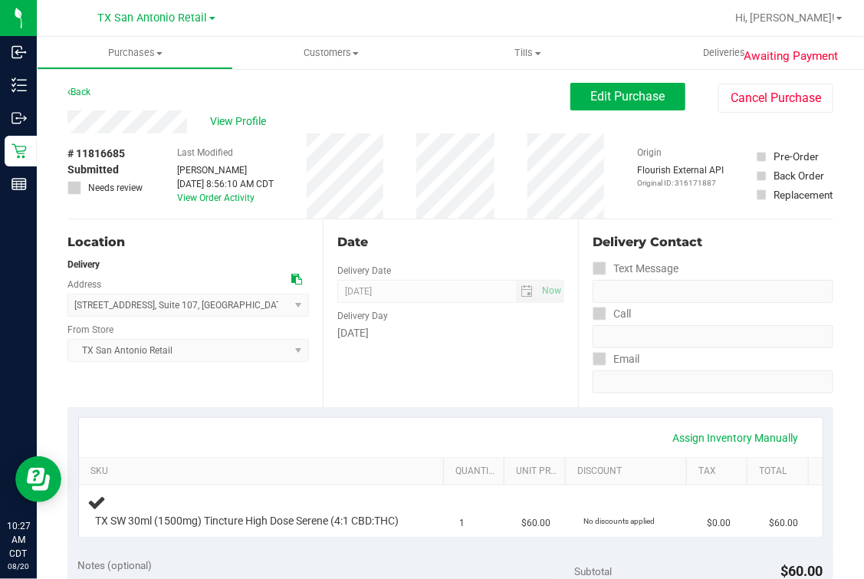
click at [247, 113] on div "View Profile" at bounding box center [318, 121] width 503 height 23
click at [243, 113] on span "View Profile" at bounding box center [240, 121] width 61 height 16
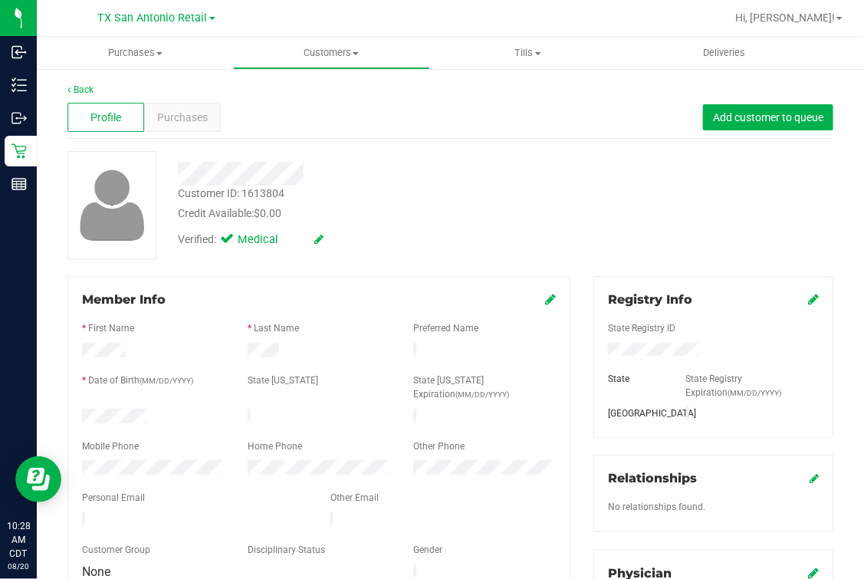
click at [87, 90] on link "Back" at bounding box center [80, 89] width 26 height 11
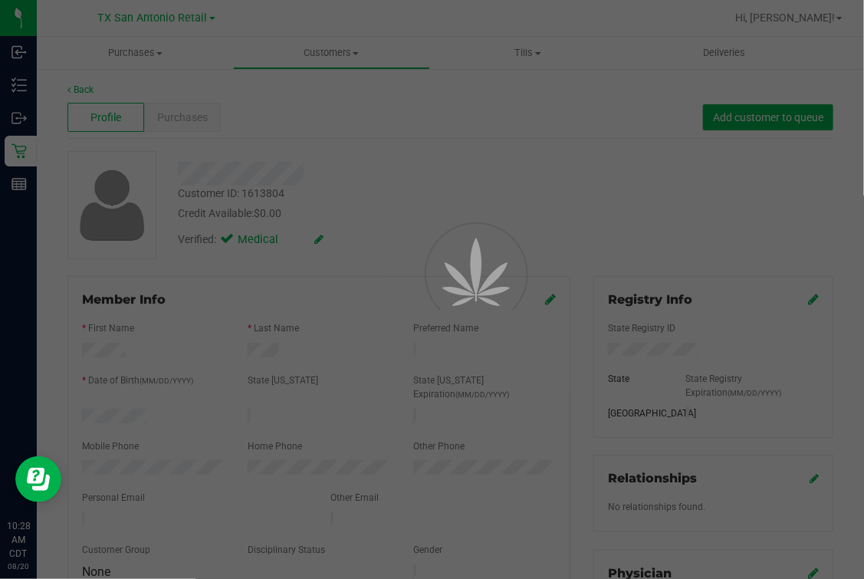
click at [276, 90] on div at bounding box center [432, 289] width 864 height 579
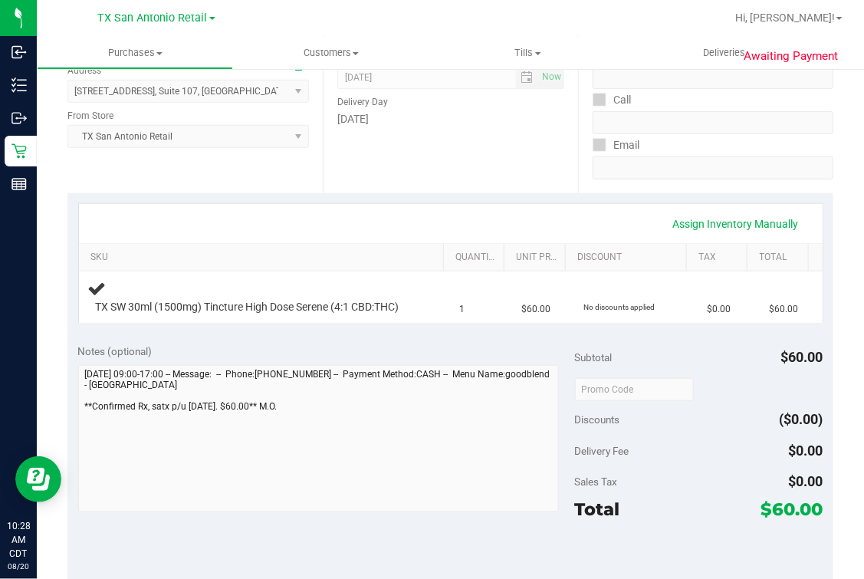
scroll to position [288, 0]
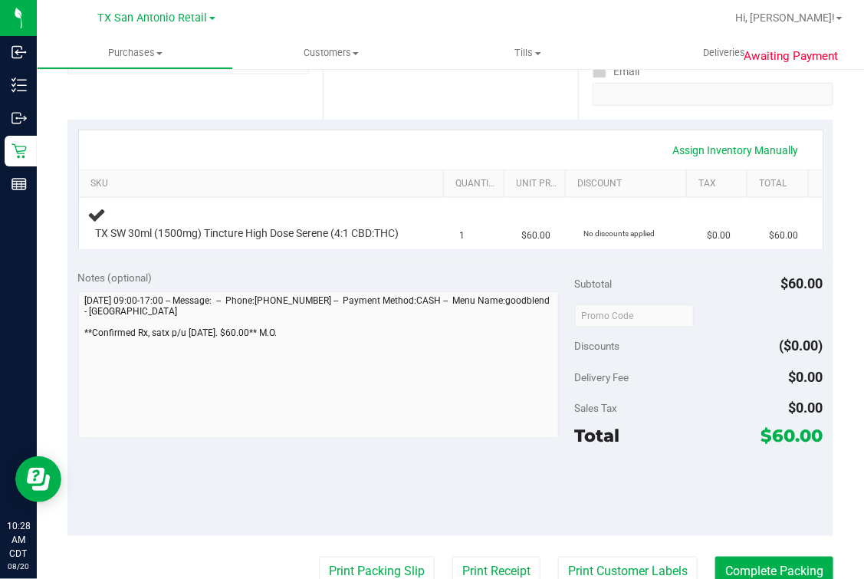
click at [64, 350] on div "Awaiting Payment Back Edit Purchase Cancel Purchase View Profile # 11816685 Sub…" at bounding box center [450, 358] width 827 height 1156
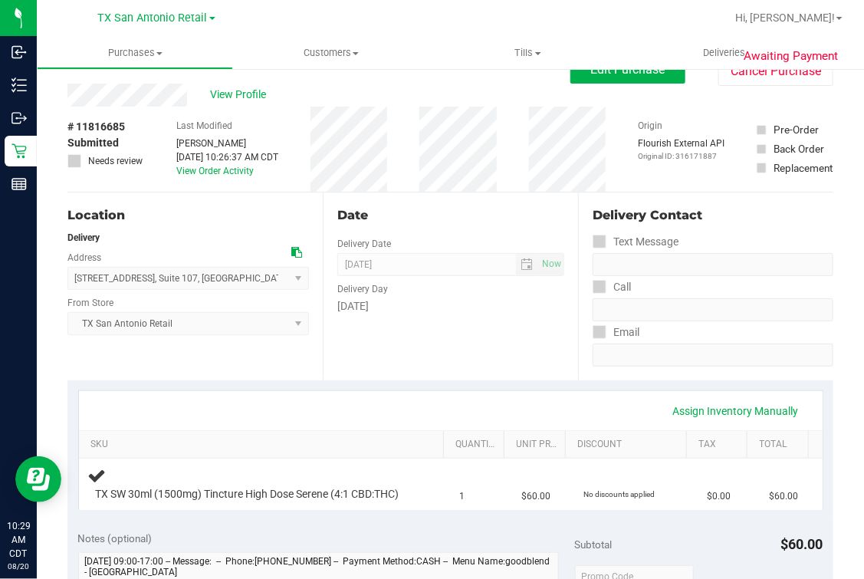
scroll to position [0, 0]
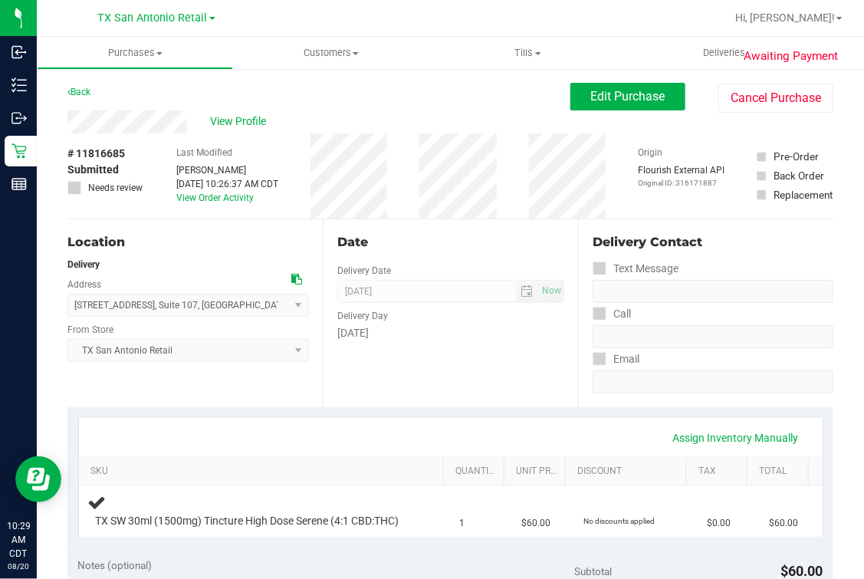
drag, startPoint x: 262, startPoint y: 255, endPoint x: 121, endPoint y: 215, distance: 146.6
click at [261, 256] on div "Location Delivery Address [STREET_ADDRESS] , Suite 107 , [GEOGRAPHIC_DATA] , [G…" at bounding box center [194, 313] width 255 height 188
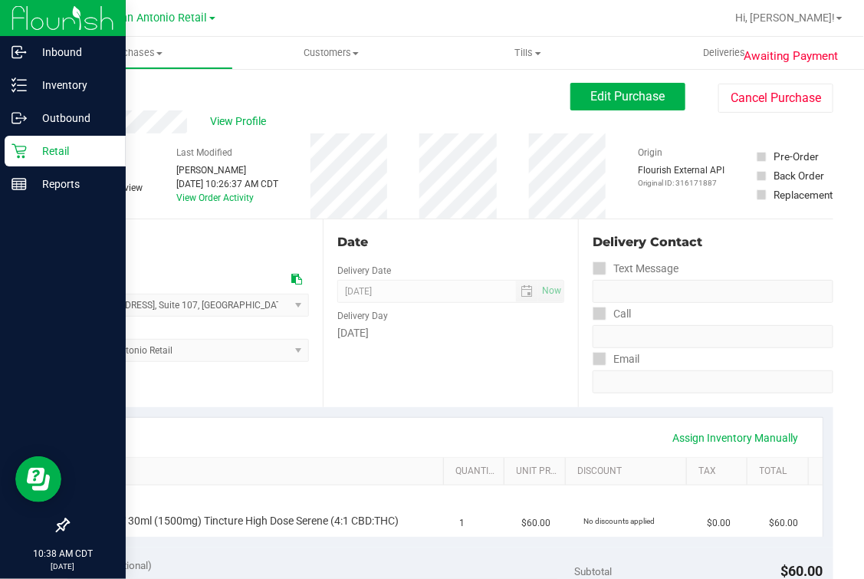
drag, startPoint x: 15, startPoint y: 151, endPoint x: 43, endPoint y: 153, distance: 28.4
click at [15, 151] on icon at bounding box center [19, 150] width 15 height 15
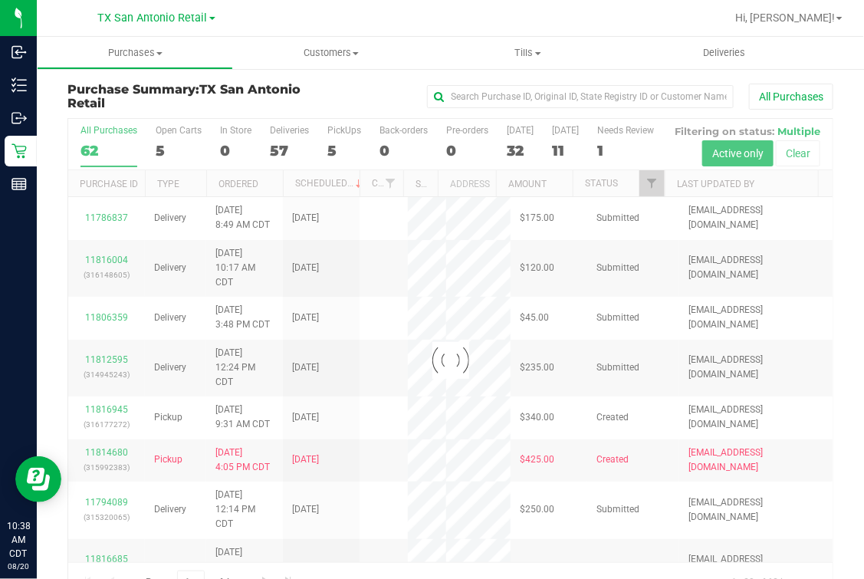
click at [160, 139] on div at bounding box center [450, 360] width 765 height 483
click at [163, 149] on div "5" at bounding box center [179, 151] width 46 height 18
click at [0, 0] on input "Open Carts 5" at bounding box center [0, 0] width 0 height 0
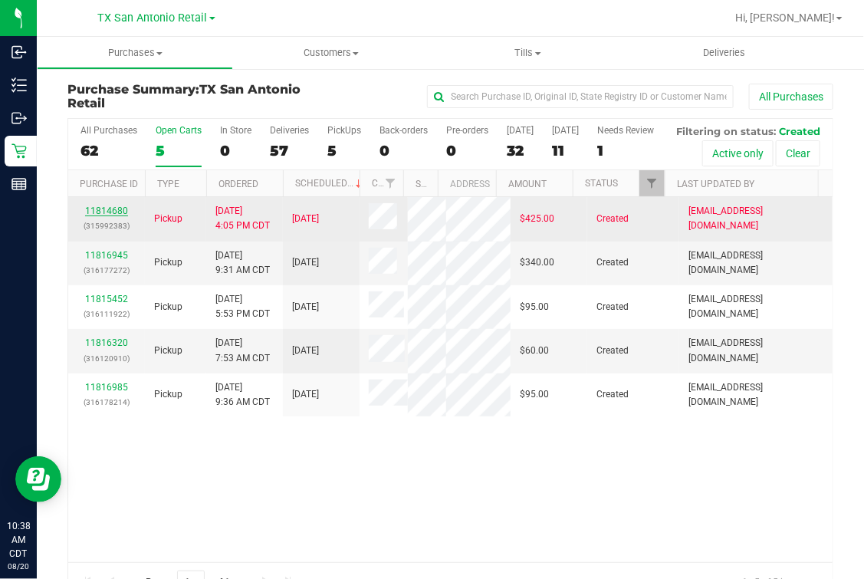
click at [115, 216] on link "11814680" at bounding box center [106, 211] width 43 height 11
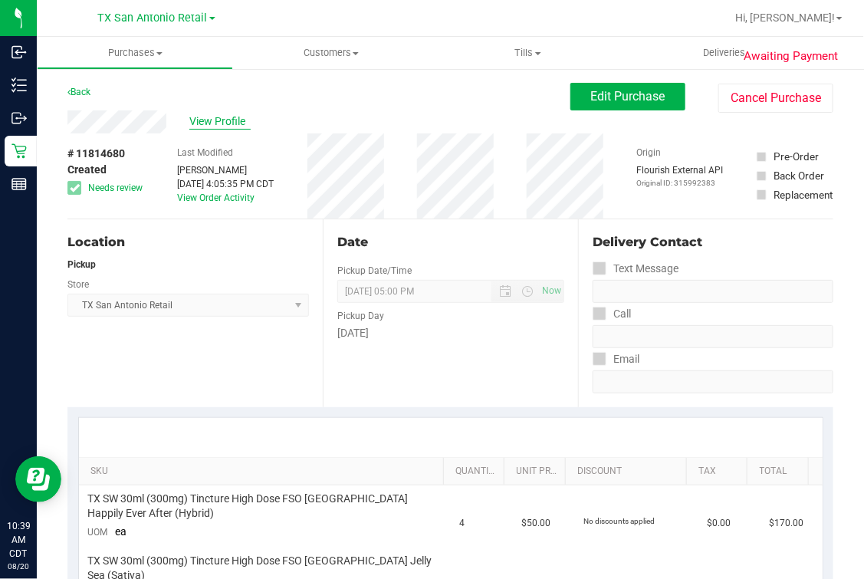
click at [202, 115] on span "View Profile" at bounding box center [219, 121] width 61 height 16
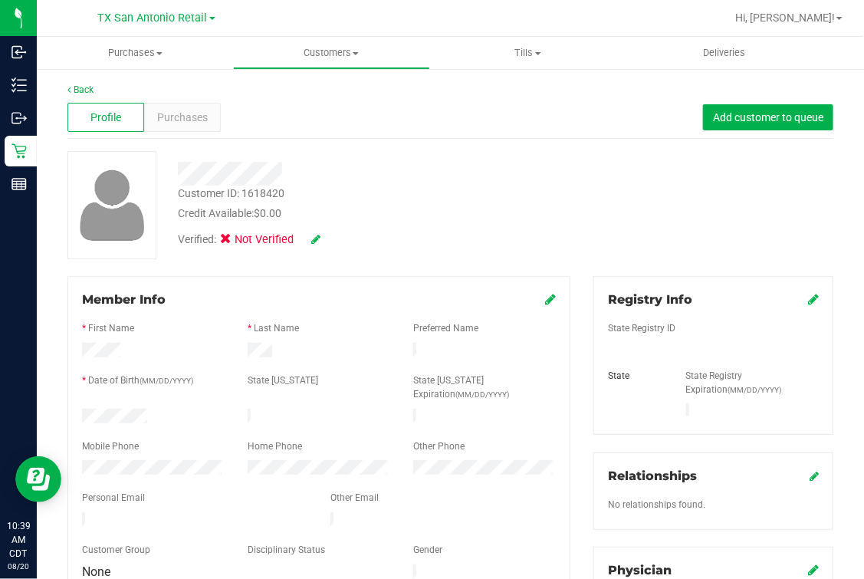
click at [742, 264] on div "Back Profile Purchases Add customer to queue Customer ID: 1618420 Credit Availa…" at bounding box center [450, 576] width 766 height 986
click at [77, 87] on link "Back" at bounding box center [80, 89] width 26 height 11
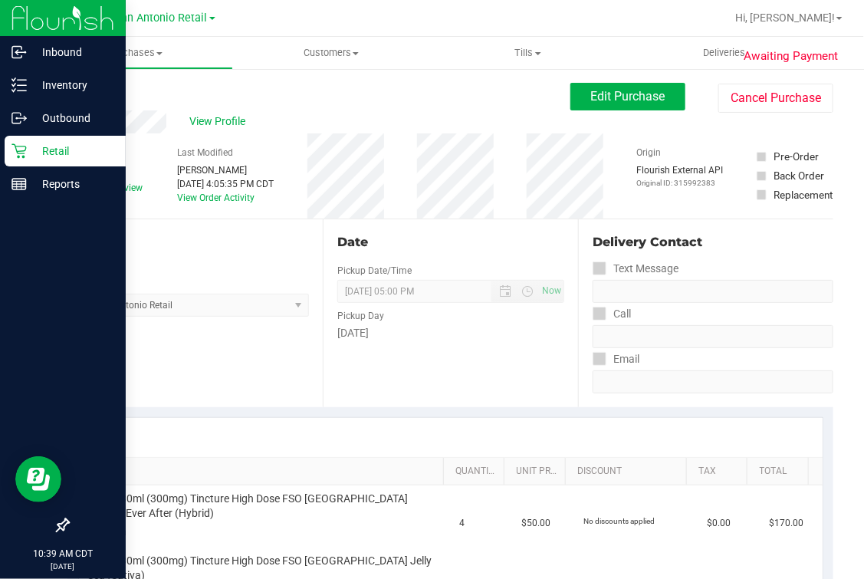
click at [12, 153] on icon at bounding box center [19, 150] width 15 height 15
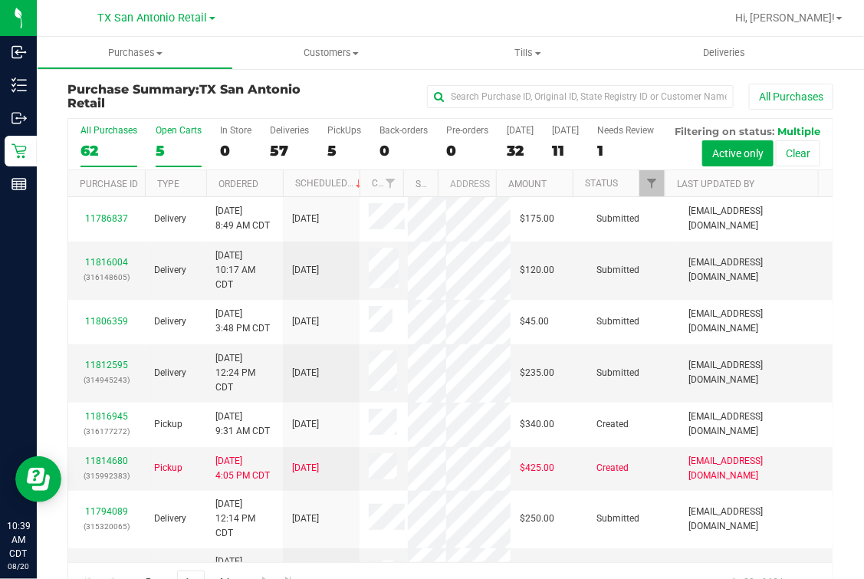
click at [174, 141] on label "Open Carts 5" at bounding box center [179, 146] width 46 height 42
click at [0, 0] on input "Open Carts 5" at bounding box center [0, 0] width 0 height 0
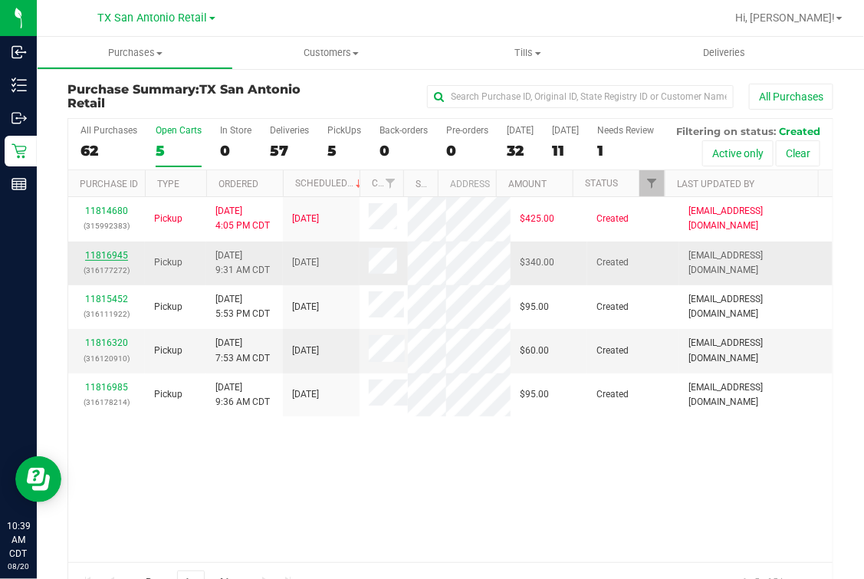
click at [112, 261] on link "11816945" at bounding box center [106, 255] width 43 height 11
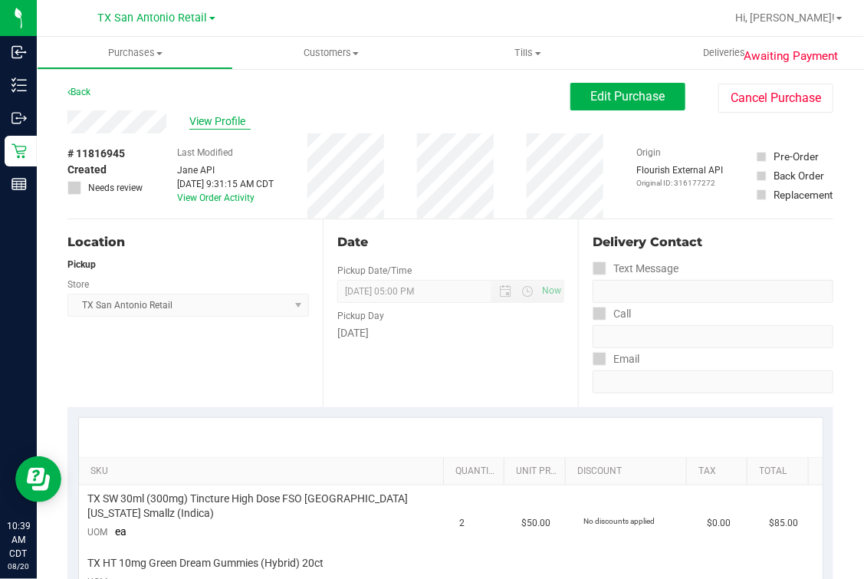
click at [234, 120] on span "View Profile" at bounding box center [219, 121] width 61 height 16
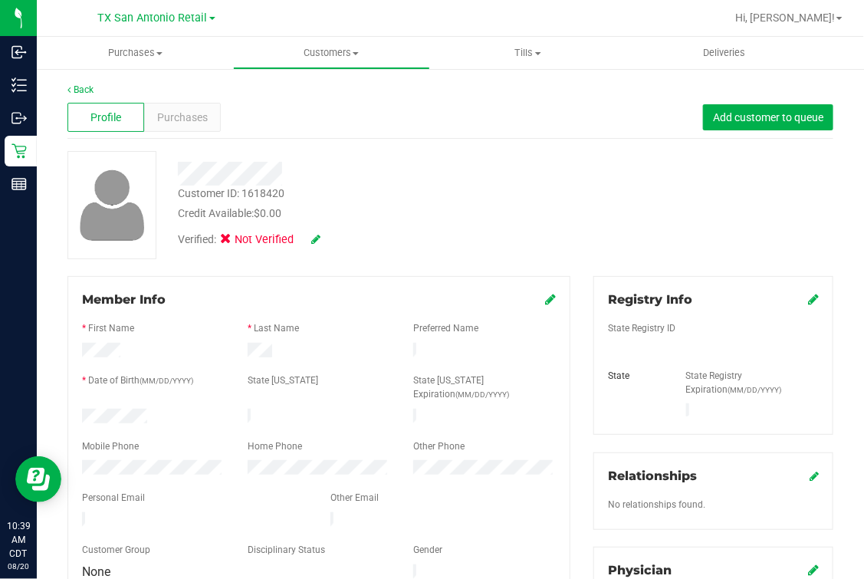
drag, startPoint x: 382, startPoint y: 202, endPoint x: 519, endPoint y: 189, distance: 138.0
click at [382, 201] on div "Customer ID: 1618420 Credit Available: $0.00" at bounding box center [363, 204] width 395 height 36
click at [792, 304] on div "Registry Info" at bounding box center [713, 300] width 211 height 18
click at [808, 298] on icon at bounding box center [813, 299] width 11 height 12
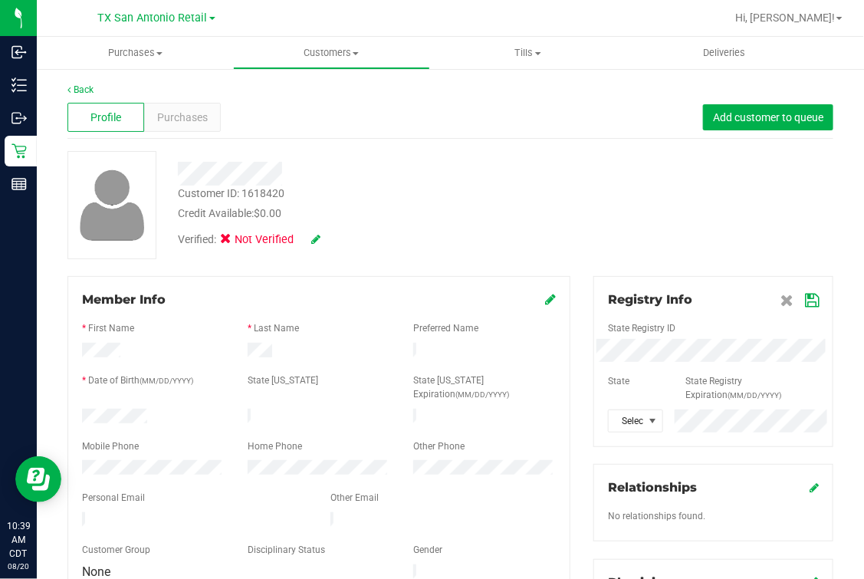
click at [805, 299] on icon at bounding box center [812, 300] width 14 height 12
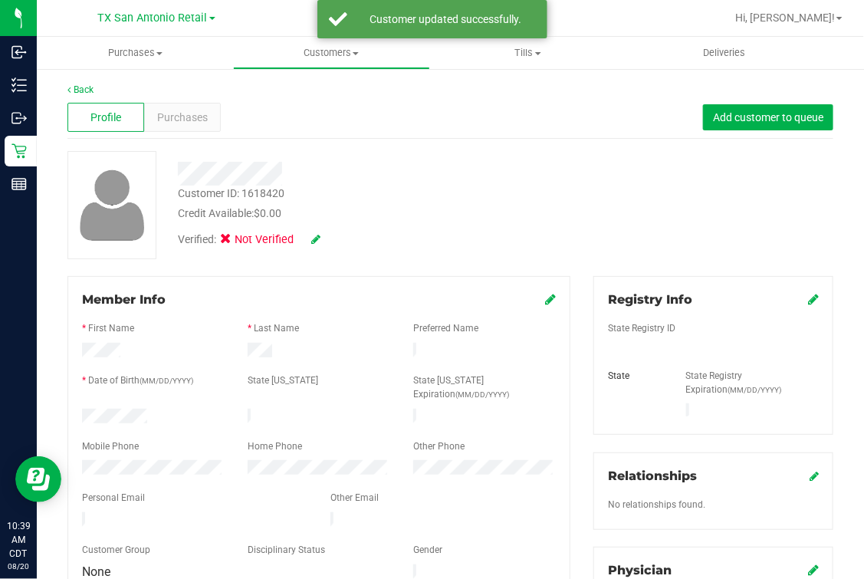
click at [808, 294] on icon at bounding box center [813, 299] width 11 height 12
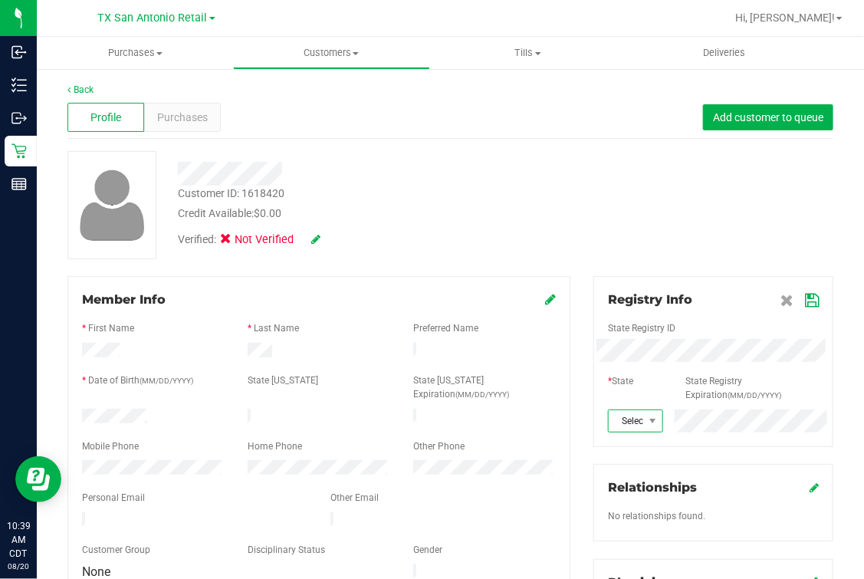
click at [643, 429] on span at bounding box center [652, 420] width 19 height 21
click at [620, 393] on li "[GEOGRAPHIC_DATA]" at bounding box center [625, 406] width 52 height 26
click at [709, 263] on div "Back Profile Purchases Add customer to queue Customer ID: 1618420 Credit Availa…" at bounding box center [450, 582] width 766 height 998
click at [805, 300] on icon at bounding box center [812, 300] width 14 height 12
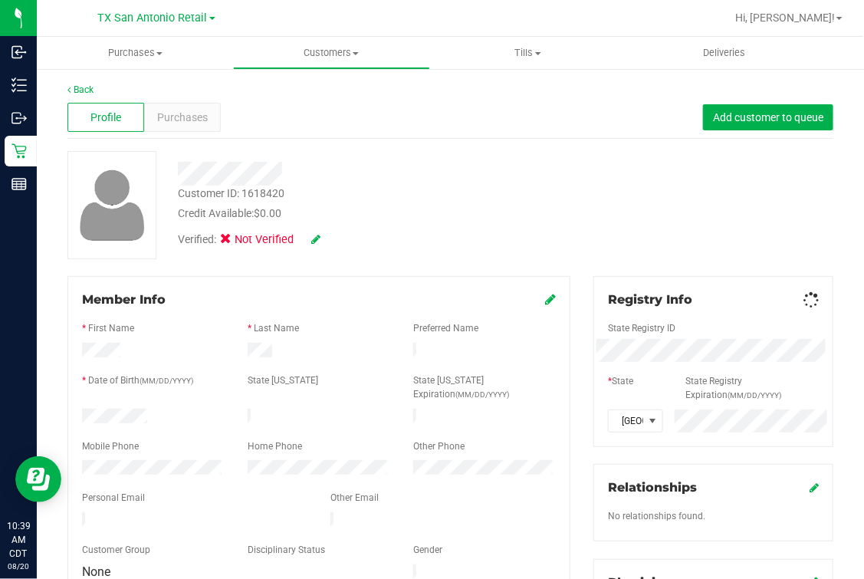
click at [738, 257] on div "Customer ID: 1618420 Credit Available: $0.00 Verified: Not Verified" at bounding box center [450, 205] width 789 height 108
click at [468, 127] on div "Profile Purchases Add customer to queue" at bounding box center [450, 118] width 766 height 42
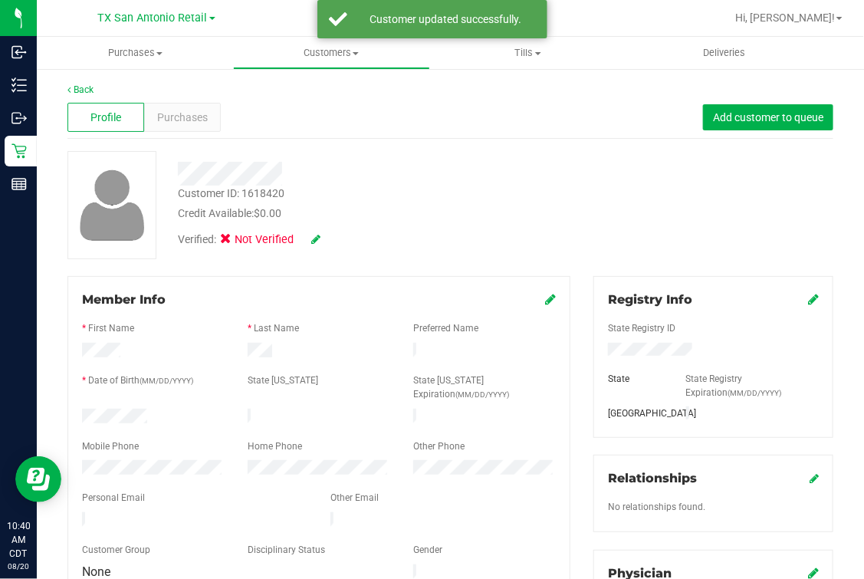
click at [325, 233] on div "Verified: Not Verified" at bounding box center [363, 239] width 395 height 34
click at [324, 233] on div "Verified: Not Verified" at bounding box center [363, 239] width 395 height 34
click at [313, 237] on icon at bounding box center [315, 239] width 9 height 11
click at [235, 235] on span at bounding box center [230, 242] width 14 height 14
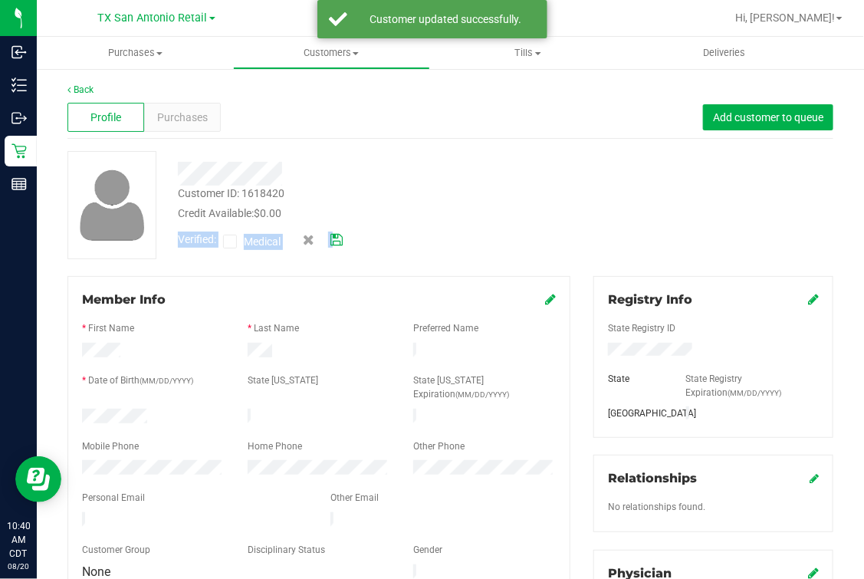
click at [0, 0] on input "Medical" at bounding box center [0, 0] width 0 height 0
click at [347, 239] on div "Verified: Medical" at bounding box center [363, 241] width 395 height 38
click at [343, 240] on icon at bounding box center [337, 240] width 12 height 11
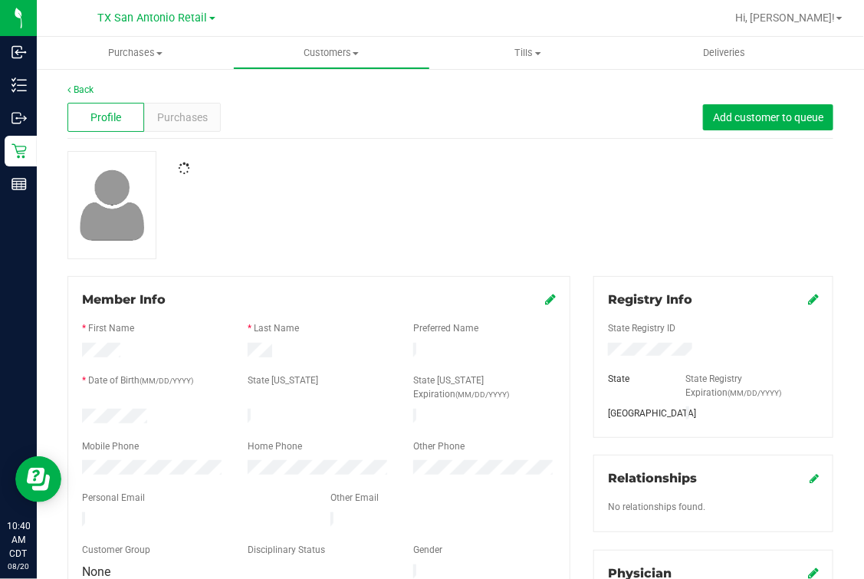
click at [401, 219] on div at bounding box center [450, 205] width 789 height 108
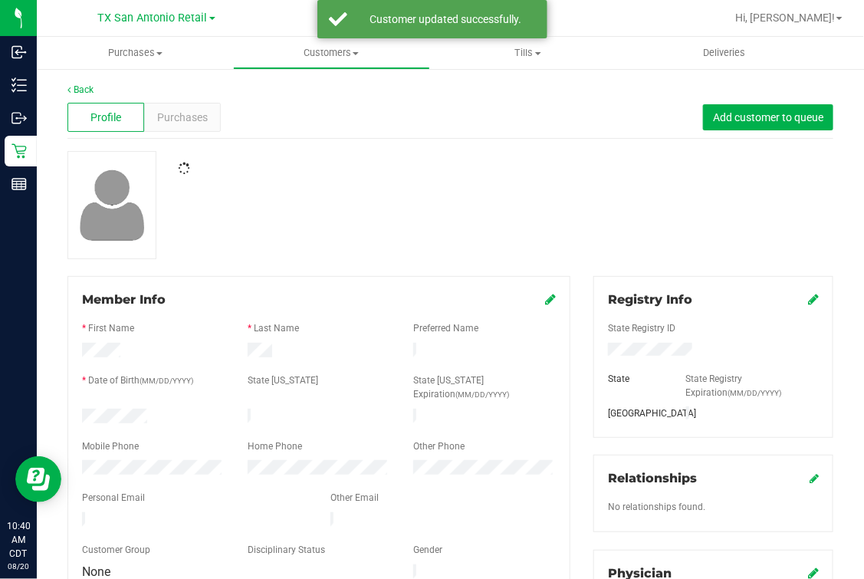
click at [629, 216] on div at bounding box center [450, 205] width 789 height 108
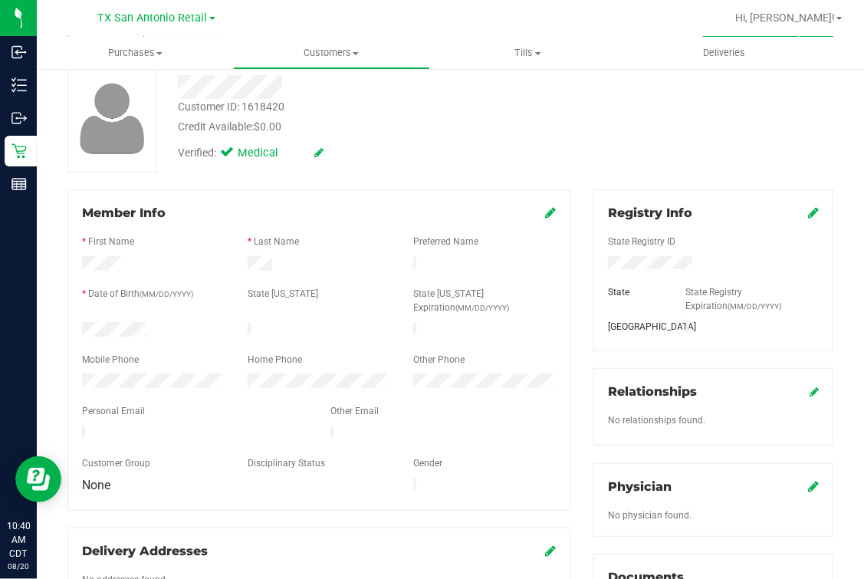
scroll to position [191, 0]
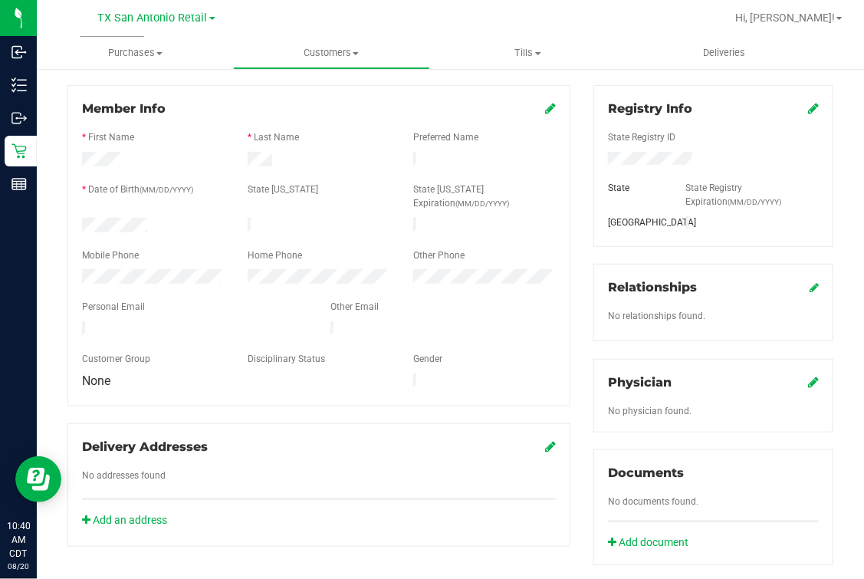
click at [791, 382] on div "Physician" at bounding box center [713, 382] width 211 height 18
click at [808, 383] on icon at bounding box center [813, 382] width 11 height 12
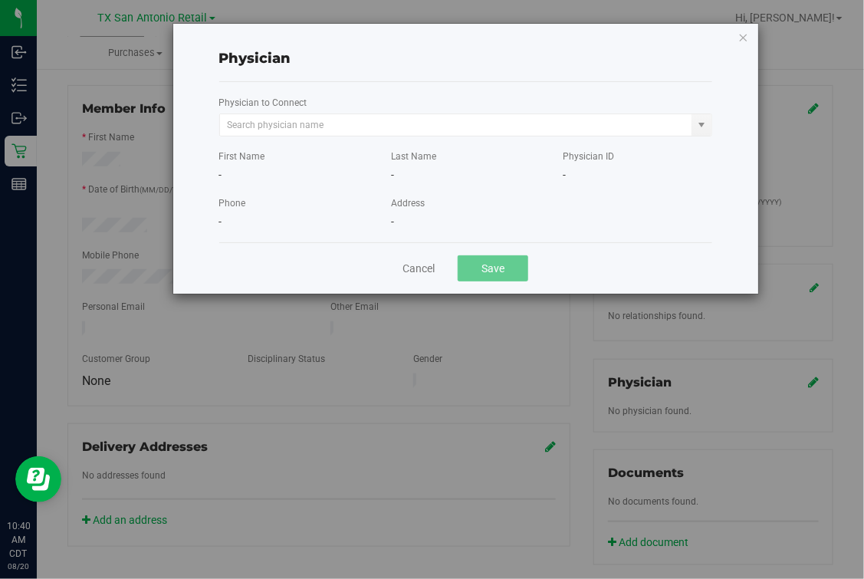
click at [431, 106] on div "Physician to Connect" at bounding box center [465, 115] width 493 height 42
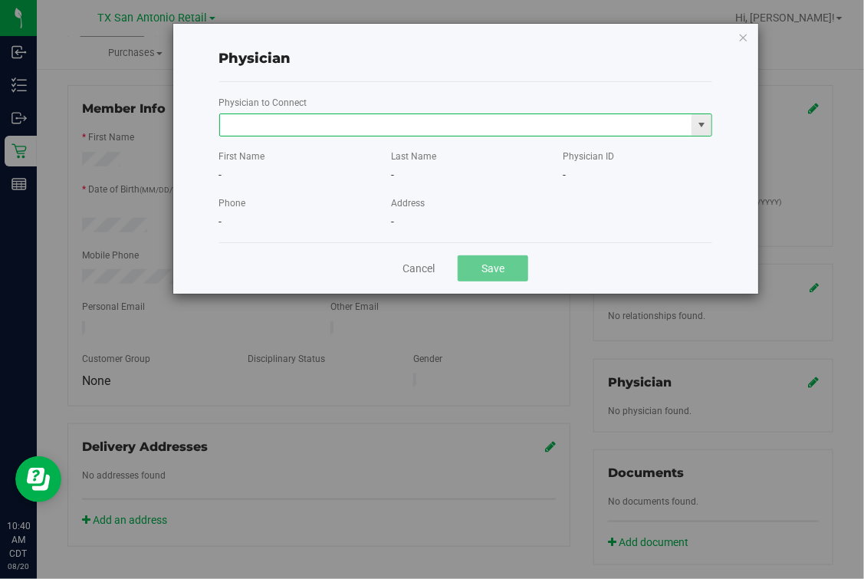
click at [426, 118] on input "text" at bounding box center [456, 124] width 472 height 21
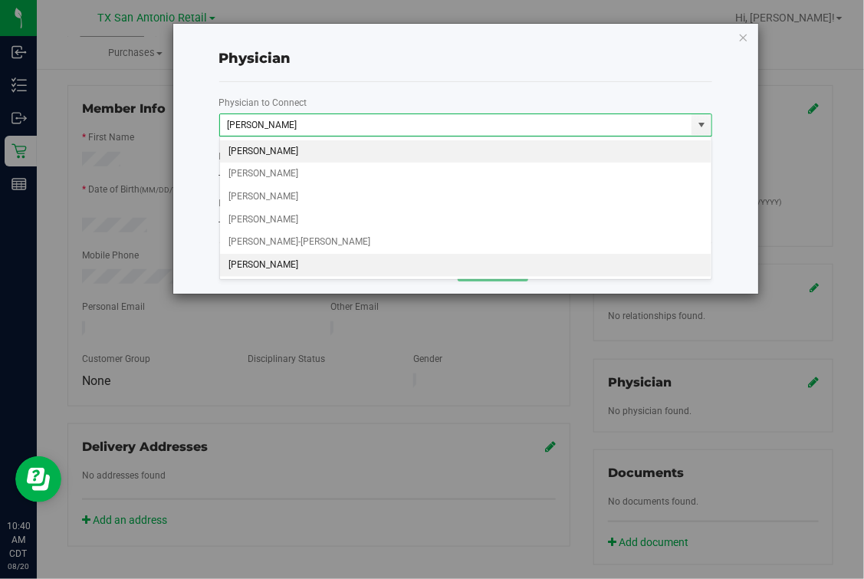
click at [285, 261] on li "[PERSON_NAME]" at bounding box center [466, 265] width 492 height 23
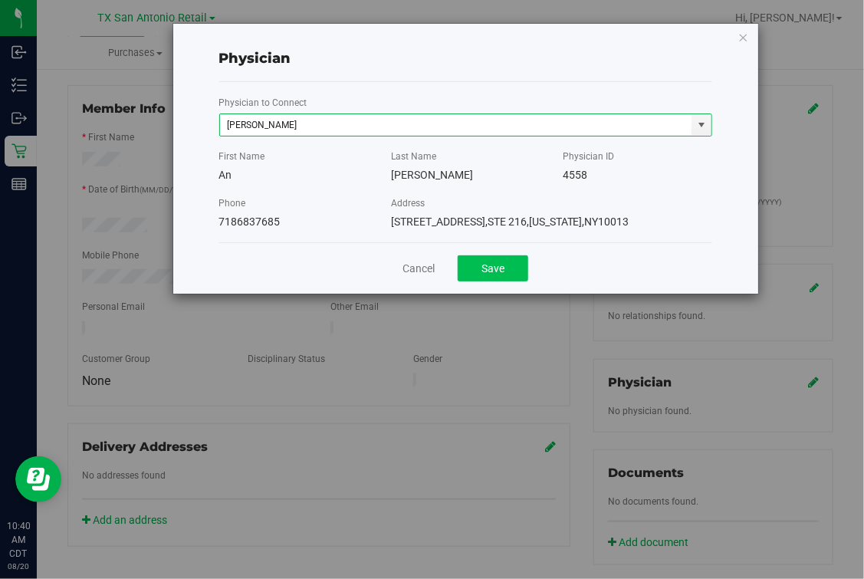
type input "[PERSON_NAME]"
click at [488, 271] on button "Save" at bounding box center [493, 268] width 71 height 26
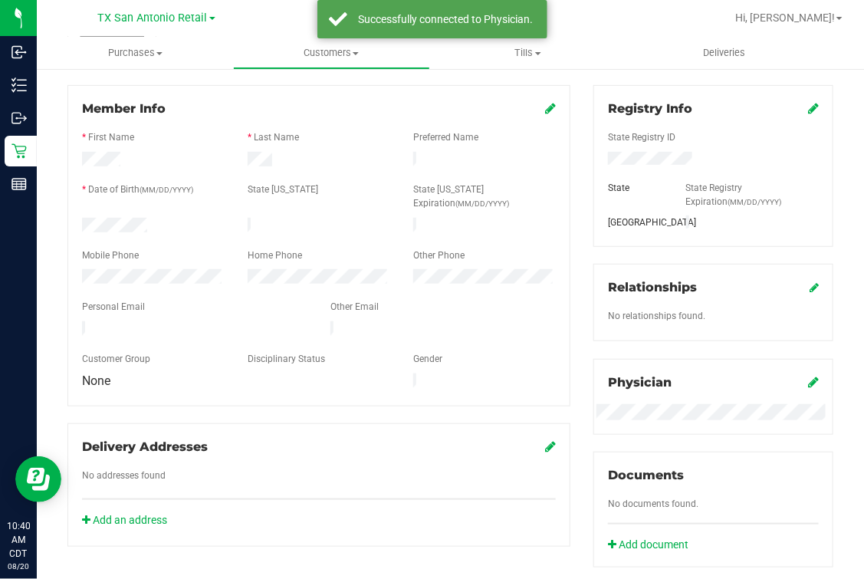
click at [485, 372] on div "Member Info * First Name * Last Name Preferred Name * Date of Birth (MM/DD/YYYY…" at bounding box center [318, 245] width 503 height 321
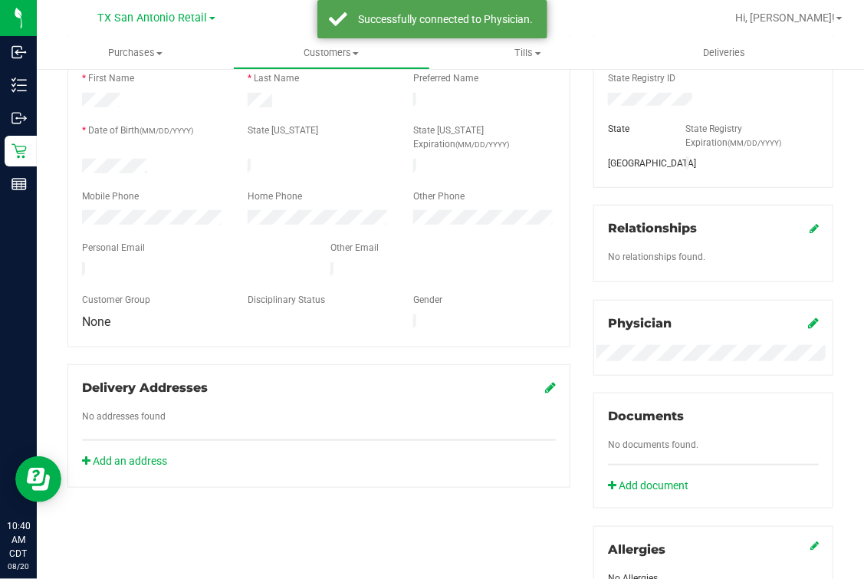
scroll to position [288, 0]
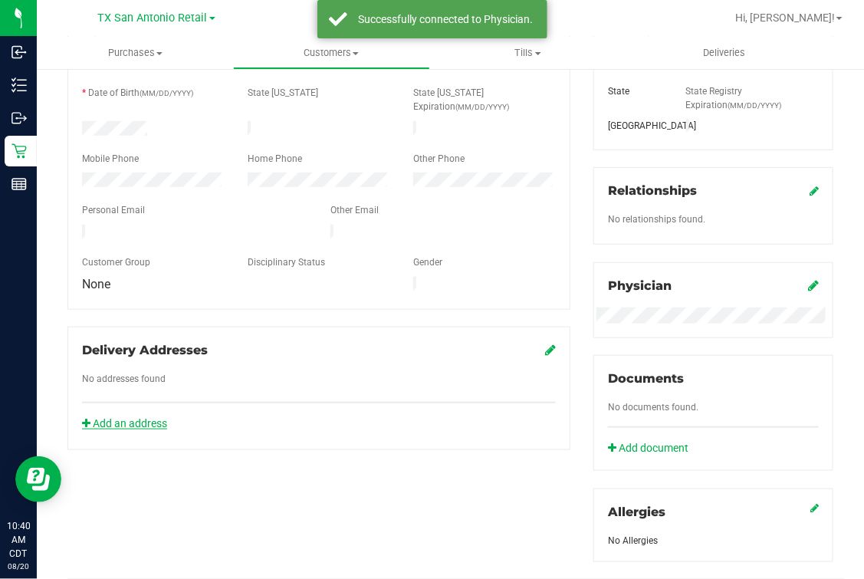
click at [127, 417] on link "Add an address" at bounding box center [124, 423] width 85 height 12
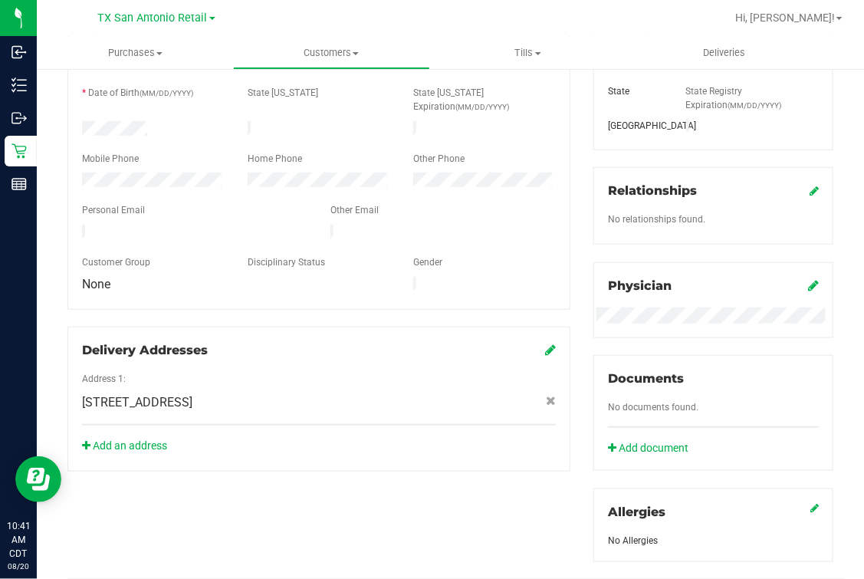
click at [289, 456] on div "Member Info * First Name * Last Name Preferred Name * Date of Birth (MM/DD/YYYY…" at bounding box center [450, 387] width 789 height 798
click at [545, 344] on icon at bounding box center [550, 350] width 11 height 12
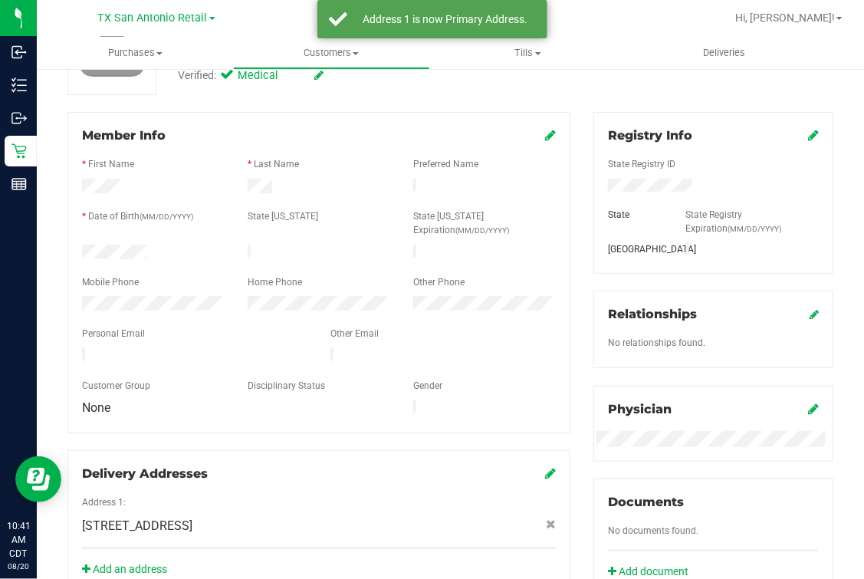
scroll to position [0, 0]
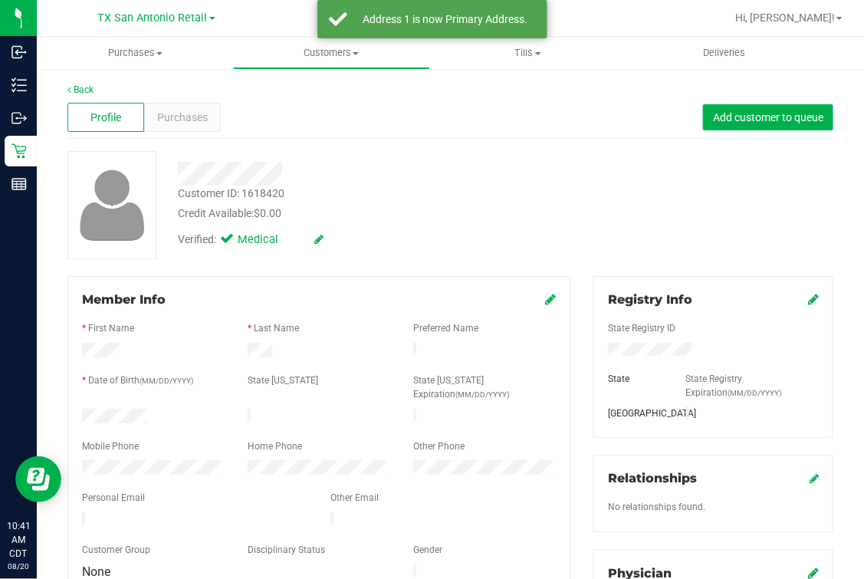
click at [419, 206] on div "Credit Available: $0.00" at bounding box center [364, 214] width 372 height 16
click at [90, 88] on link "Back" at bounding box center [80, 89] width 26 height 11
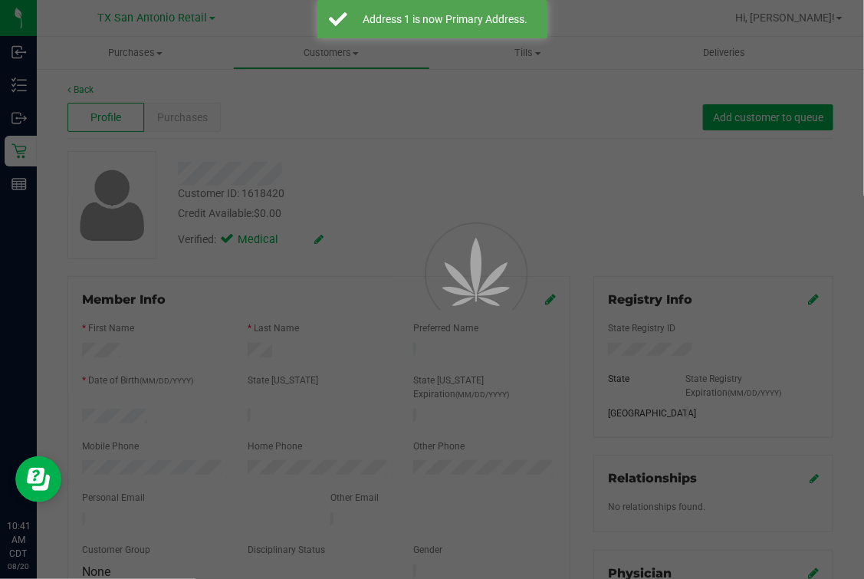
click at [407, 97] on div at bounding box center [432, 289] width 864 height 579
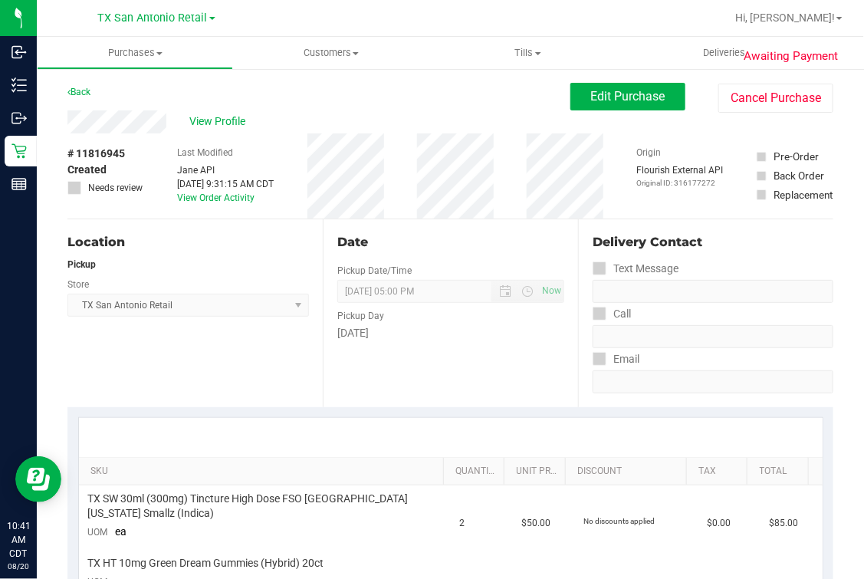
click at [255, 271] on div "Store" at bounding box center [188, 282] width 242 height 22
click at [607, 89] on span "Edit Purchase" at bounding box center [628, 96] width 74 height 15
click at [498, 97] on div "Back Edit Purchase Cancel Purchase" at bounding box center [450, 97] width 766 height 28
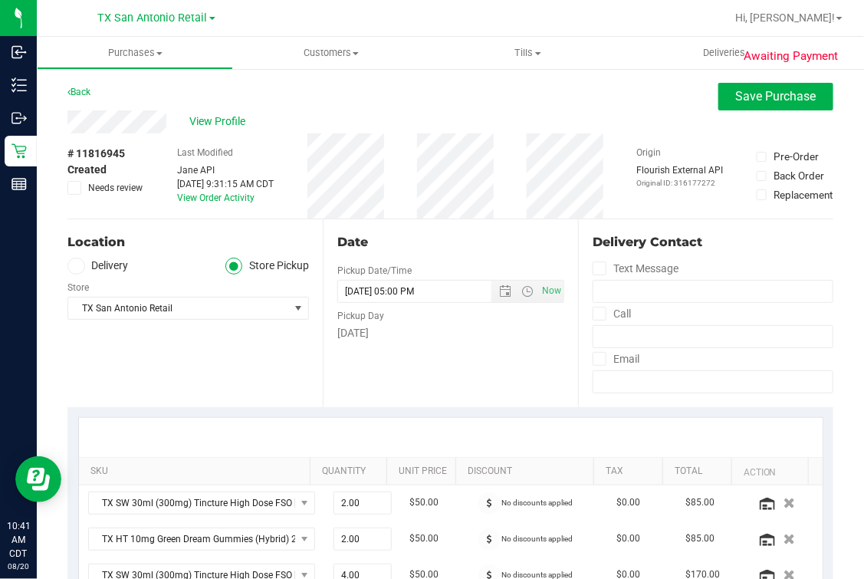
drag, startPoint x: 59, startPoint y: 268, endPoint x: 71, endPoint y: 262, distance: 13.0
click at [71, 262] on span at bounding box center [76, 267] width 18 height 18
click at [81, 261] on span at bounding box center [76, 267] width 18 height 18
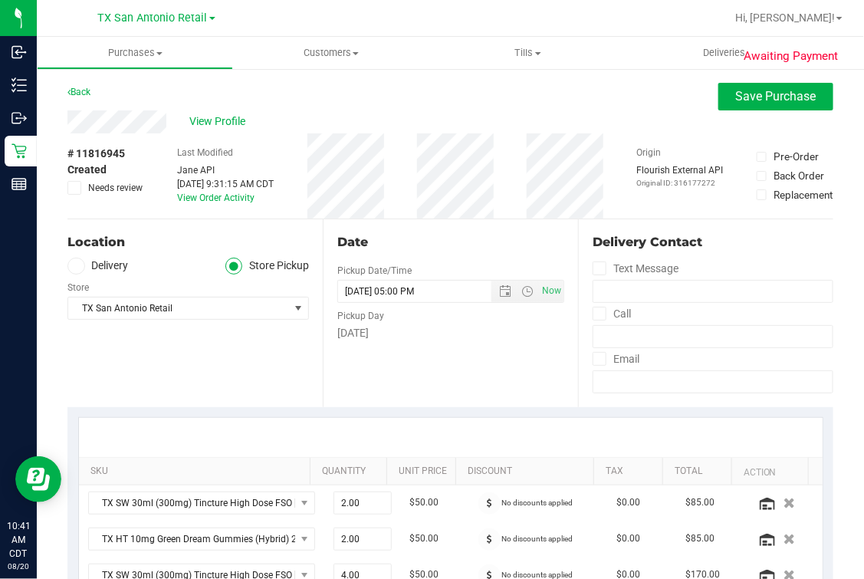
click at [0, 0] on input "Delivery" at bounding box center [0, 0] width 0 height 0
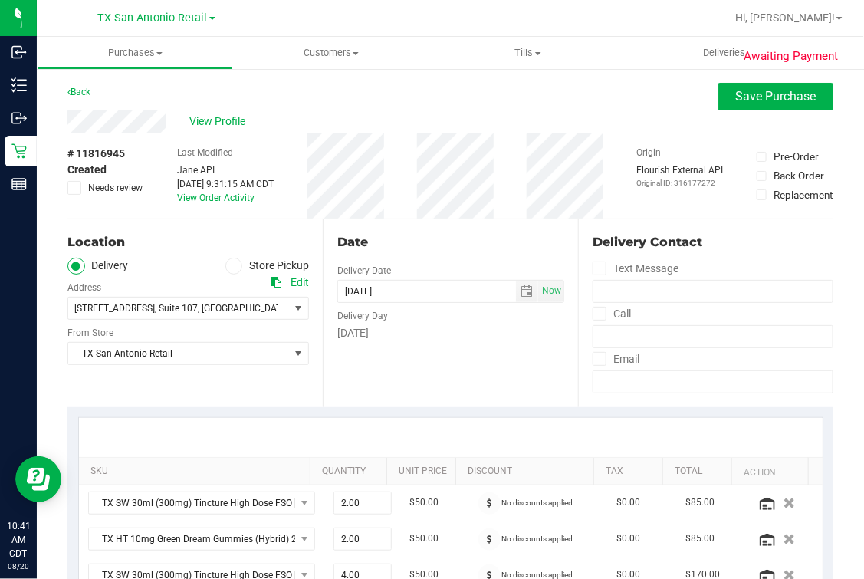
click at [163, 249] on div "Location" at bounding box center [188, 242] width 242 height 18
click at [360, 227] on div "Date Delivery Date [DATE] Now [DATE] 05:00 PM Now Delivery Day [DATE]" at bounding box center [450, 313] width 255 height 188
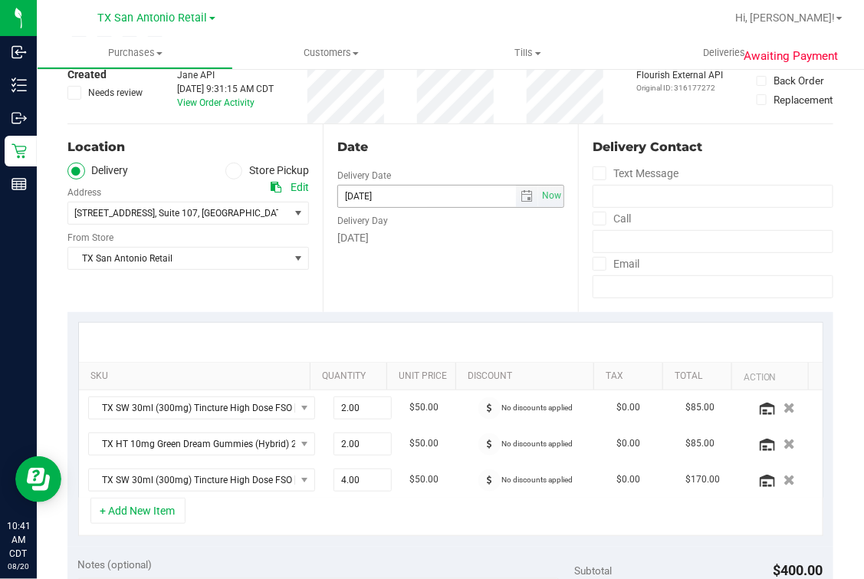
scroll to position [479, 0]
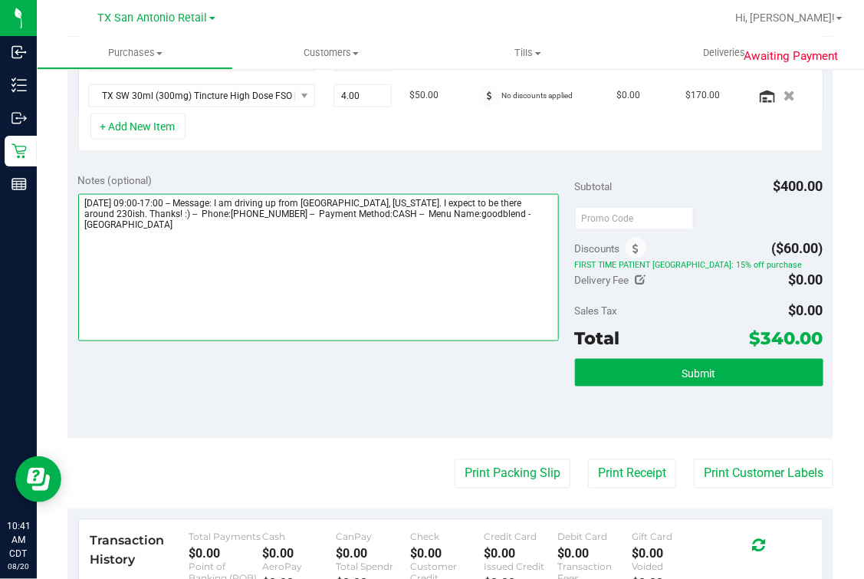
click at [502, 261] on textarea at bounding box center [319, 267] width 482 height 147
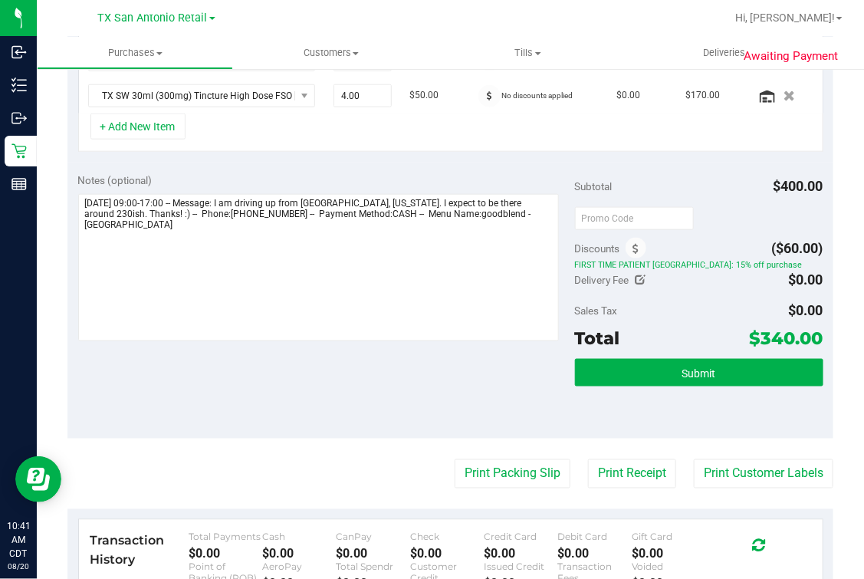
click at [554, 226] on div "Notes (optional)" at bounding box center [326, 259] width 497 height 172
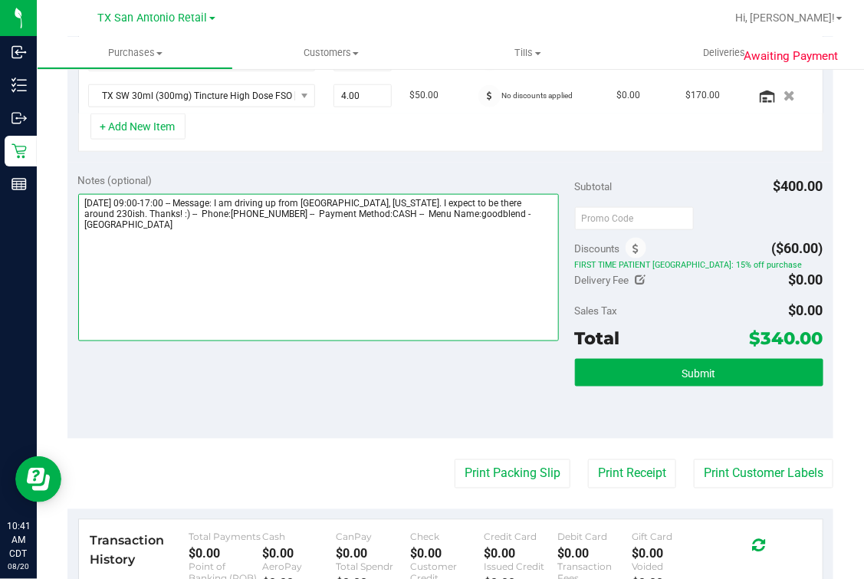
click at [526, 224] on textarea at bounding box center [319, 267] width 482 height 147
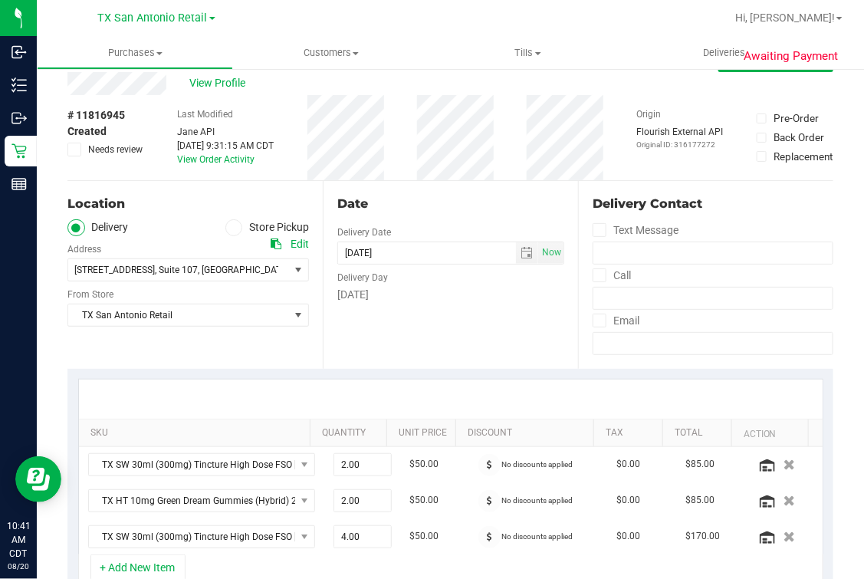
scroll to position [0, 0]
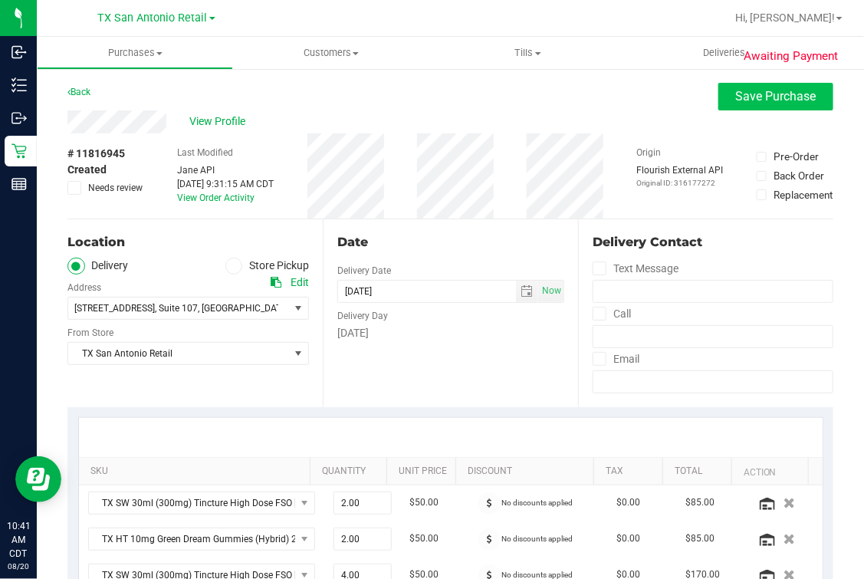
type textarea "[DATE] 09:00-17:00 -- Message: I am driving up from [GEOGRAPHIC_DATA], [US_STAT…"
click at [763, 89] on span "Save Purchase" at bounding box center [776, 96] width 81 height 15
click at [627, 101] on div "Back Save Purchase" at bounding box center [450, 97] width 766 height 28
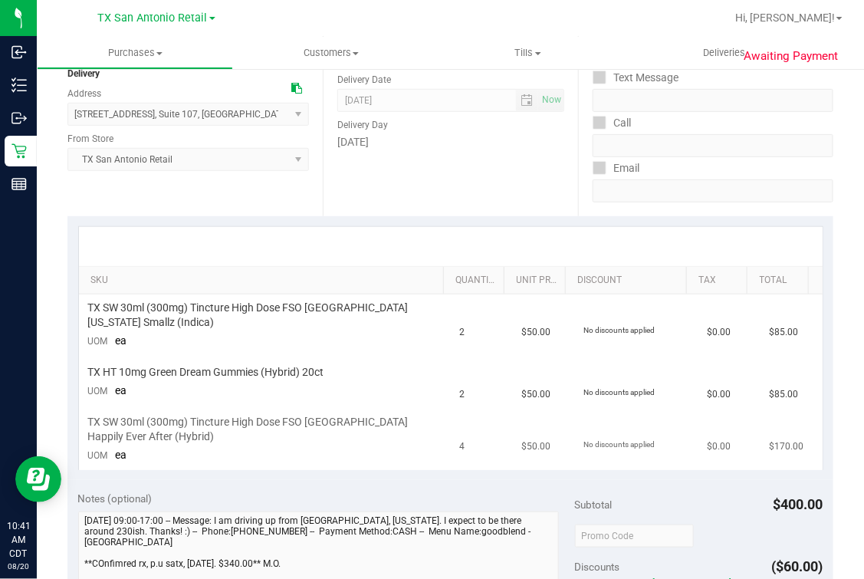
scroll to position [383, 0]
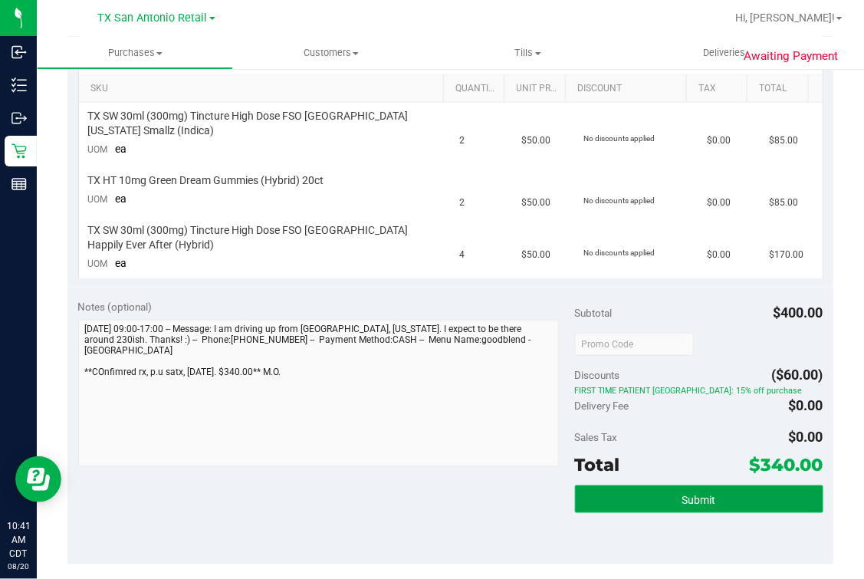
click at [682, 506] on button "Submit" at bounding box center [699, 499] width 248 height 28
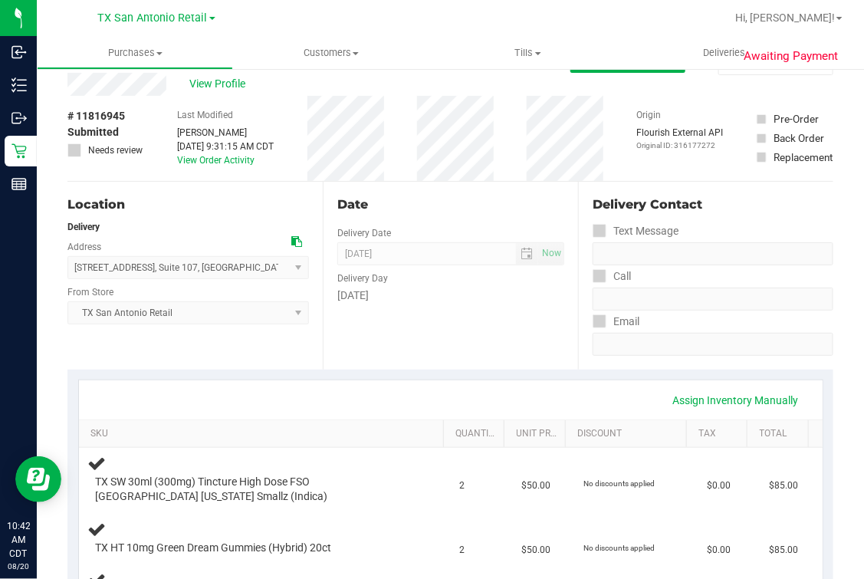
scroll to position [0, 0]
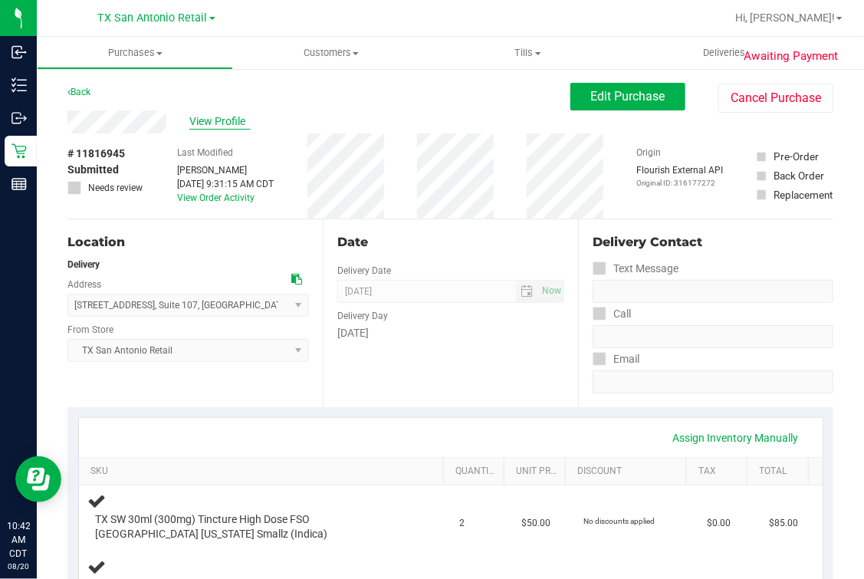
click at [246, 120] on span "View Profile" at bounding box center [219, 121] width 61 height 16
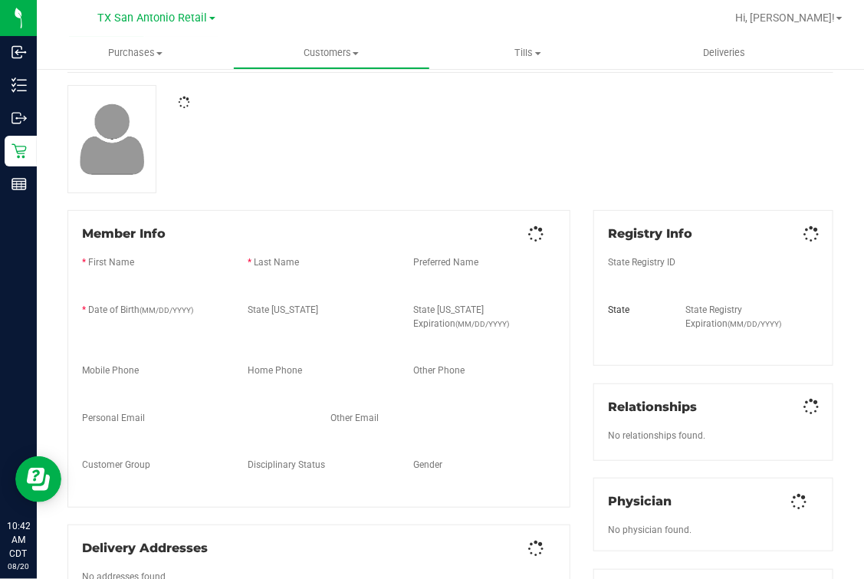
scroll to position [95, 0]
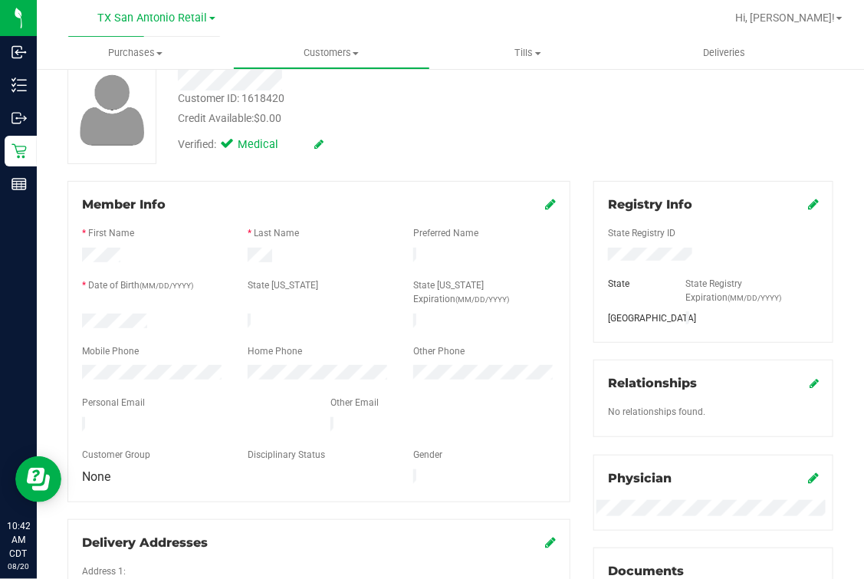
drag, startPoint x: 174, startPoint y: 409, endPoint x: 469, endPoint y: 217, distance: 352.0
click at [491, 219] on div at bounding box center [319, 220] width 474 height 12
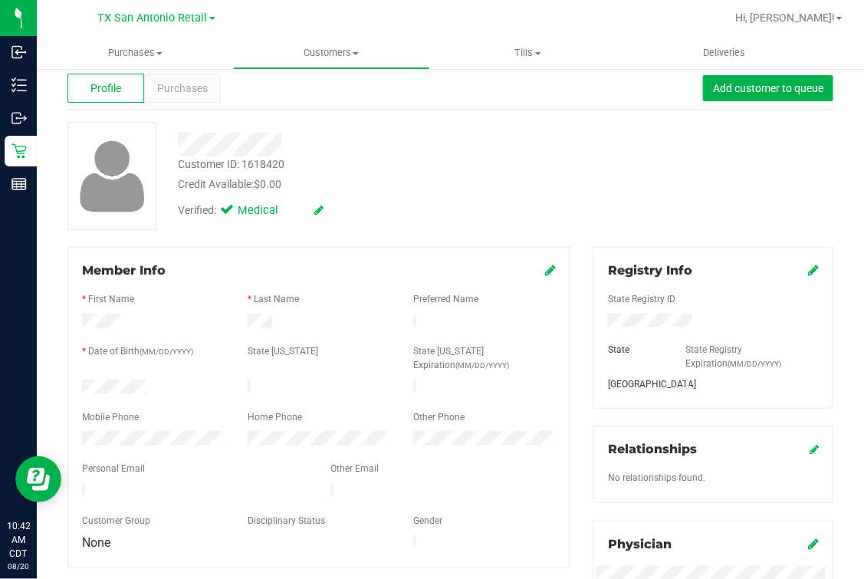
scroll to position [0, 0]
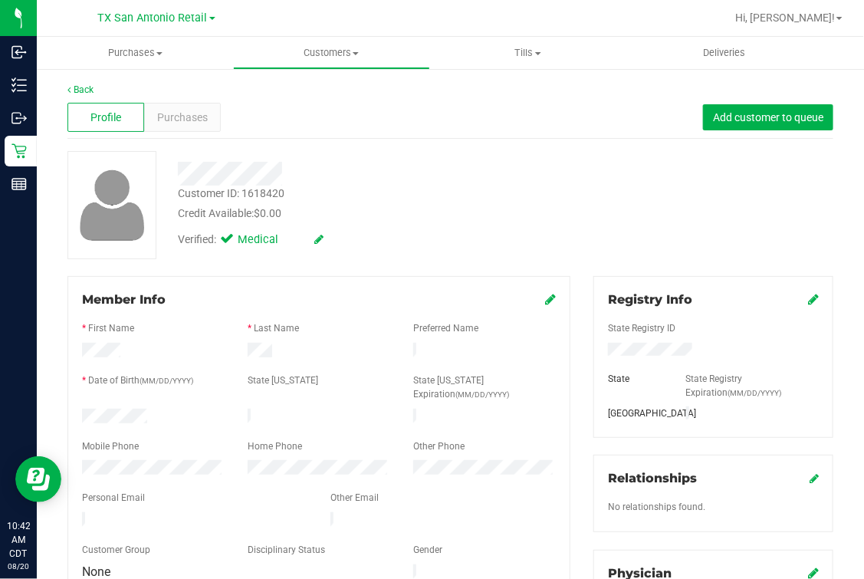
click at [82, 84] on link "Back" at bounding box center [80, 89] width 26 height 11
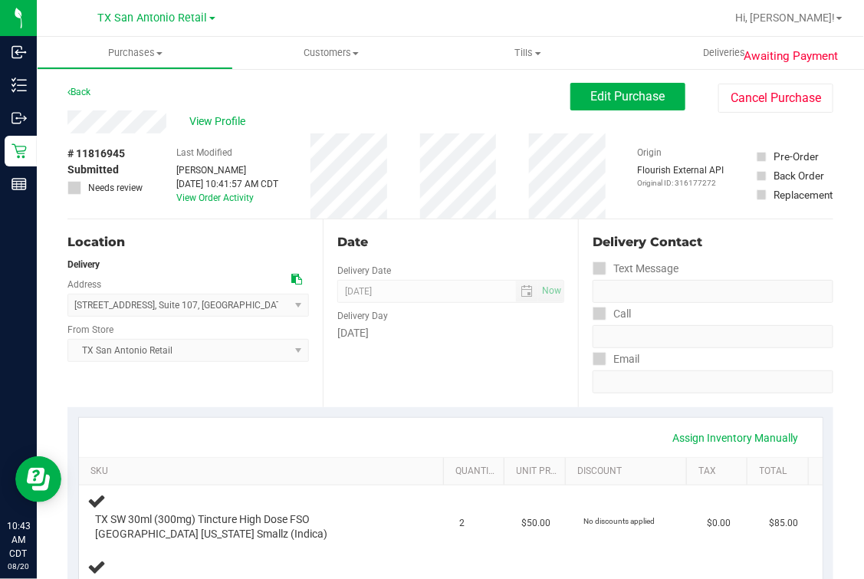
click at [383, 227] on div "Date Delivery Date [DATE] Now [DATE] 07:00 AM Now Delivery Day [DATE]" at bounding box center [450, 313] width 255 height 188
click at [358, 243] on div "Date" at bounding box center [450, 242] width 227 height 18
drag, startPoint x: 320, startPoint y: 207, endPoint x: 134, endPoint y: 209, distance: 185.6
click at [320, 207] on div "# 11816945 Submitted Needs review Last Modified [PERSON_NAME] [DATE] 10:41:57 A…" at bounding box center [450, 175] width 766 height 85
click at [497, 387] on div "Date Delivery Date [DATE] Now [DATE] 07:00 AM Now Delivery Day [DATE]" at bounding box center [450, 313] width 255 height 188
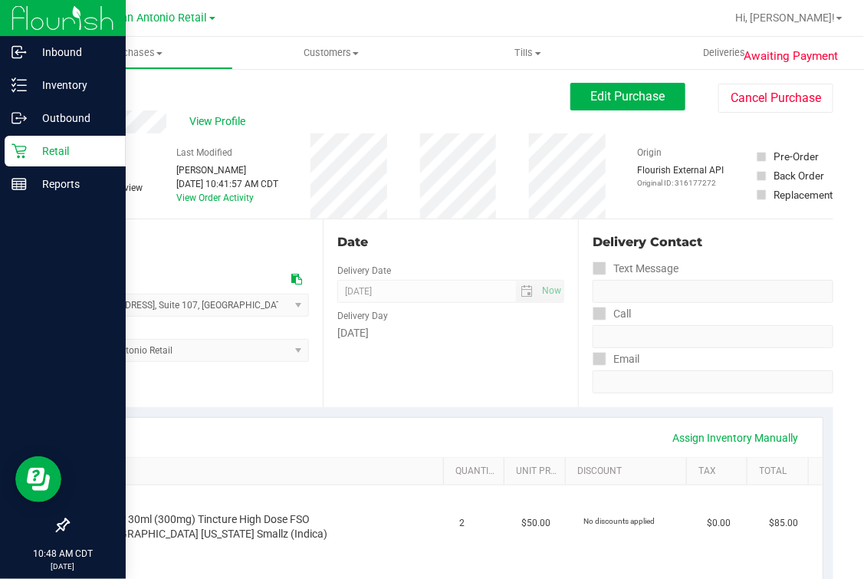
click at [20, 146] on icon at bounding box center [19, 150] width 15 height 15
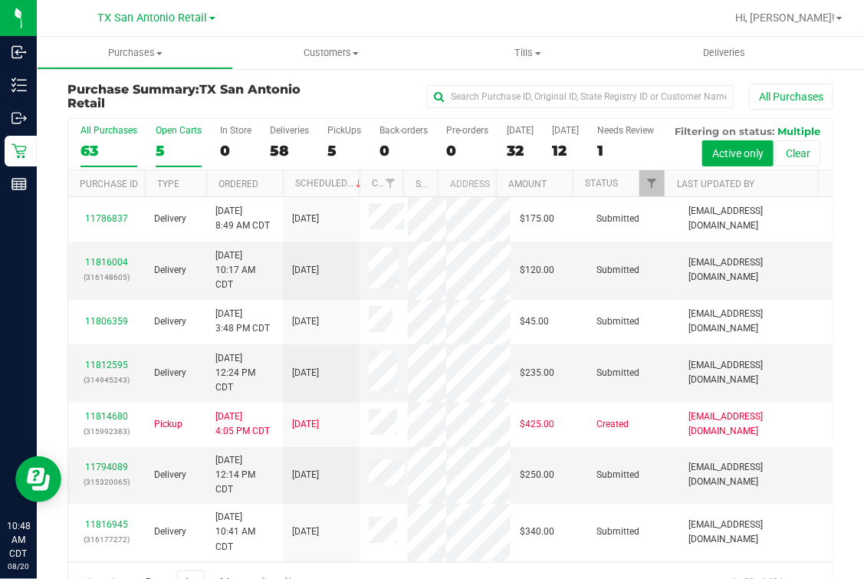
click at [188, 136] on label "Open Carts 5" at bounding box center [179, 146] width 46 height 42
click at [0, 0] on input "Open Carts 5" at bounding box center [0, 0] width 0 height 0
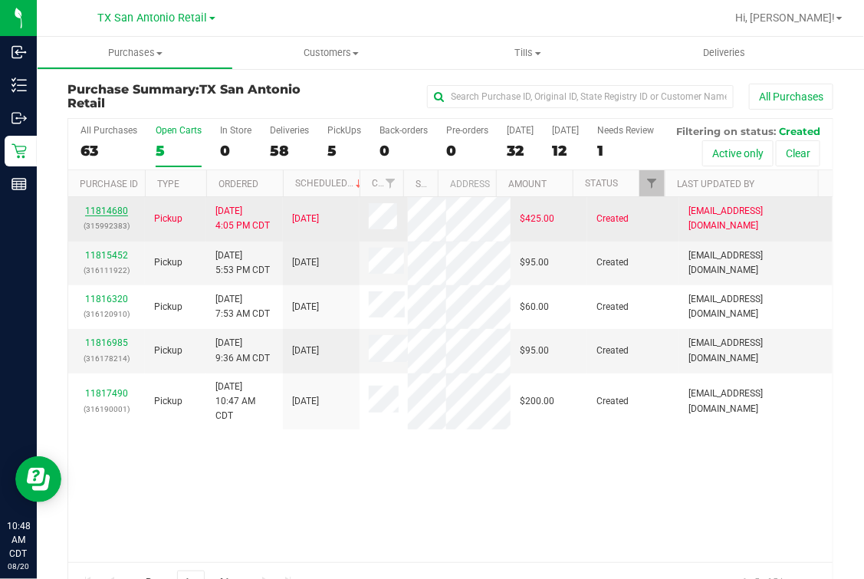
click at [102, 216] on link "11814680" at bounding box center [106, 211] width 43 height 11
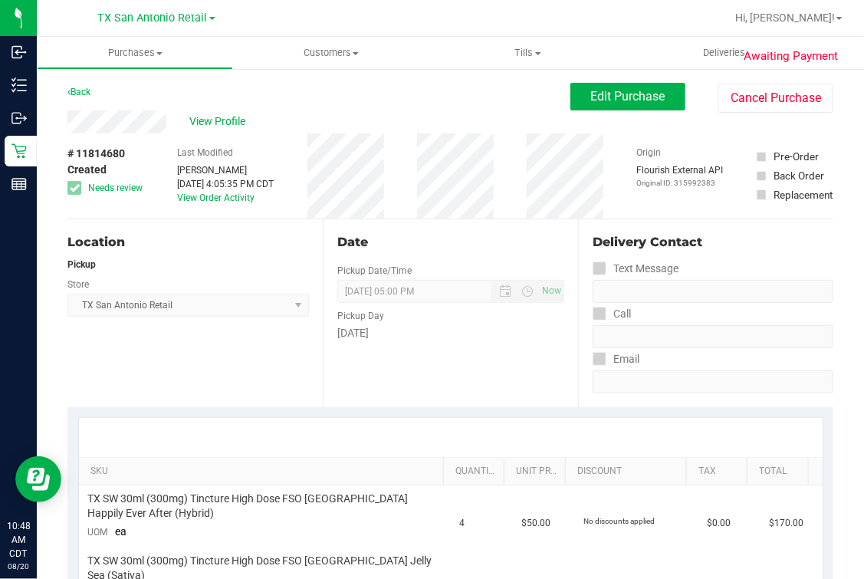
click at [754, 83] on div "Edit Purchase Cancel Purchase" at bounding box center [702, 98] width 263 height 30
click at [719, 104] on button "Cancel Purchase" at bounding box center [776, 98] width 115 height 29
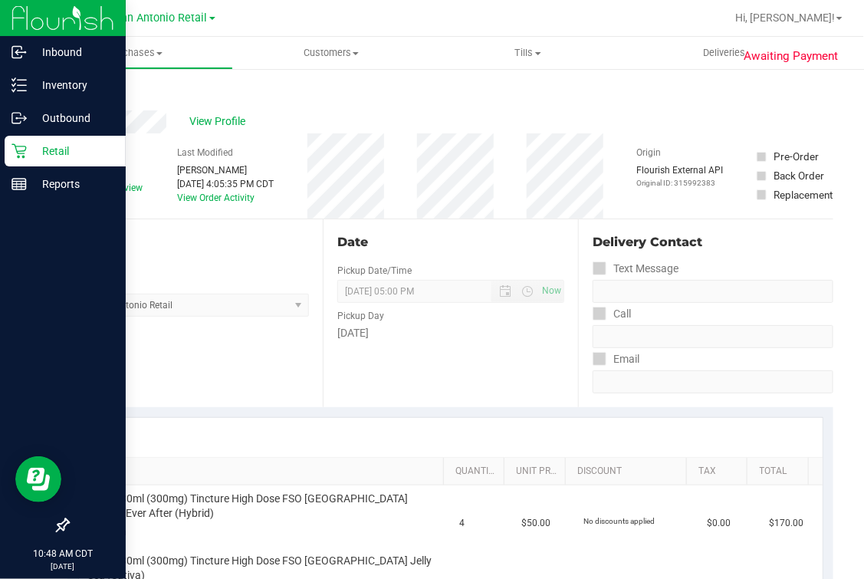
click at [19, 155] on icon at bounding box center [19, 150] width 15 height 15
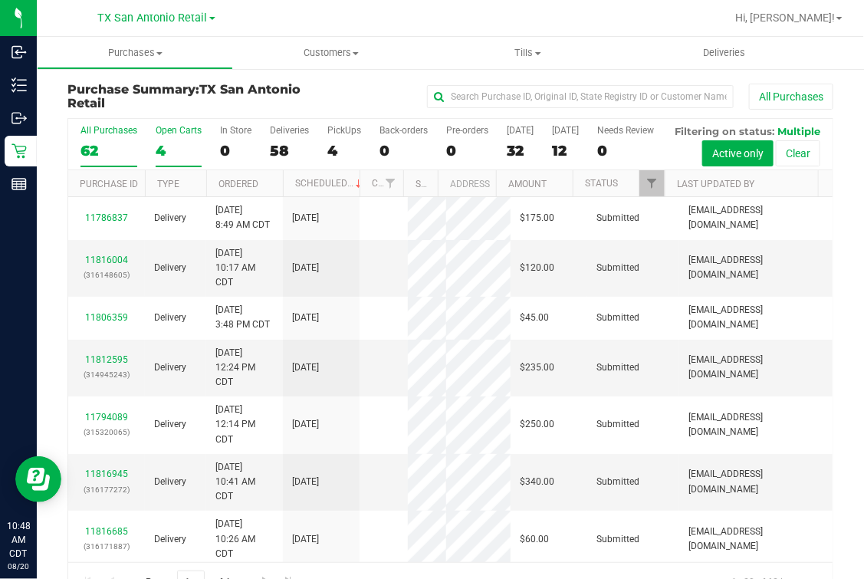
click at [159, 134] on div "Open Carts" at bounding box center [179, 130] width 46 height 11
click at [0, 0] on input "Open Carts 4" at bounding box center [0, 0] width 0 height 0
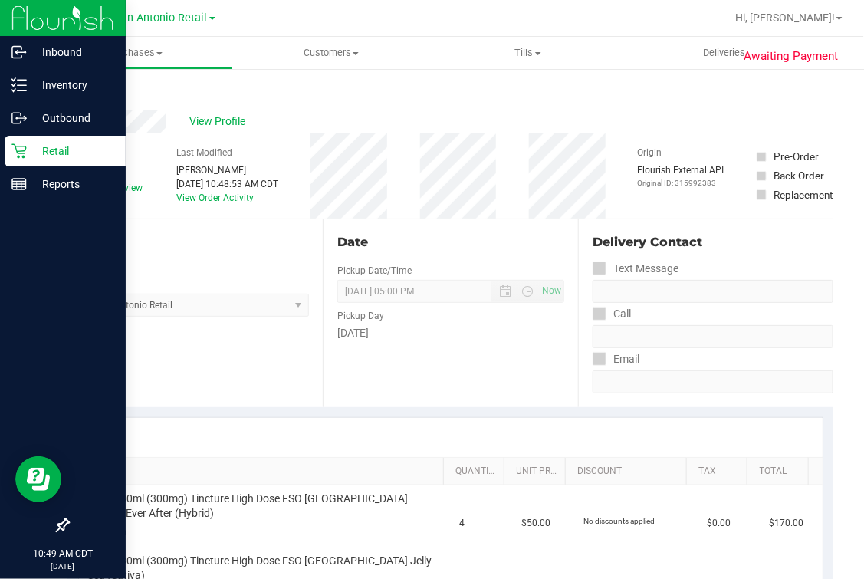
click at [23, 150] on icon at bounding box center [19, 150] width 15 height 15
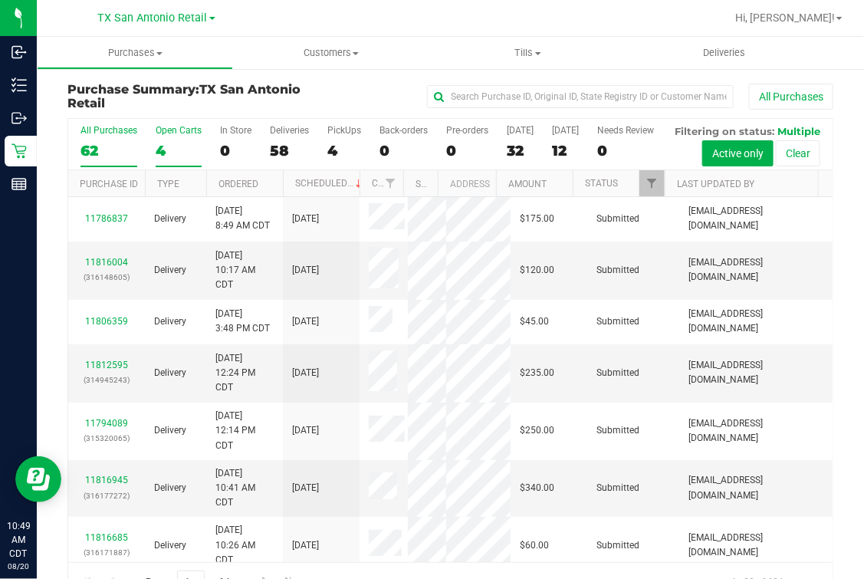
click at [163, 156] on div "4" at bounding box center [179, 151] width 46 height 18
click at [0, 0] on input "Open Carts 4" at bounding box center [0, 0] width 0 height 0
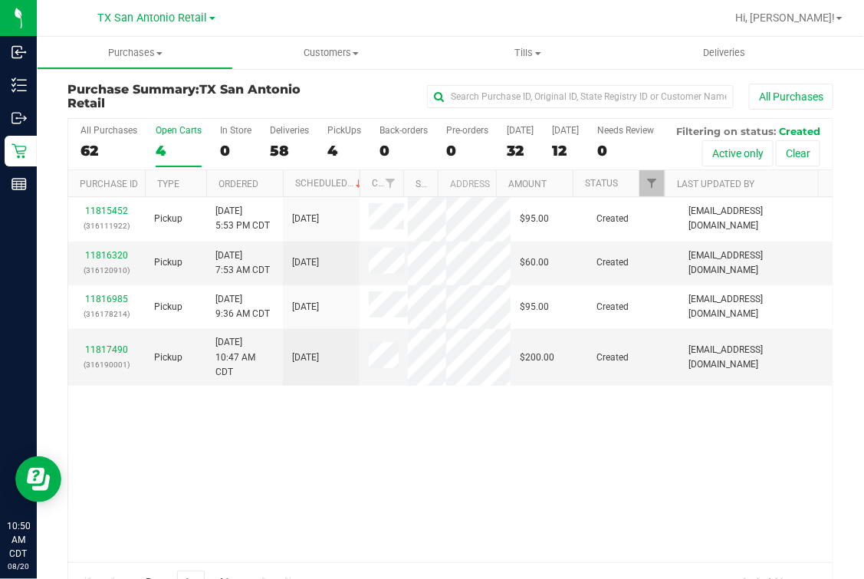
click at [301, 537] on div "11815452 (316111922) Pickup [DATE] 5:53 PM CDT 8/21/2025 $95.00 Created [EMAIL_…" at bounding box center [450, 379] width 765 height 365
click at [258, 499] on div "11815452 (316111922) Pickup [DATE] 5:53 PM CDT 8/21/2025 $95.00 Created [EMAIL_…" at bounding box center [450, 379] width 765 height 365
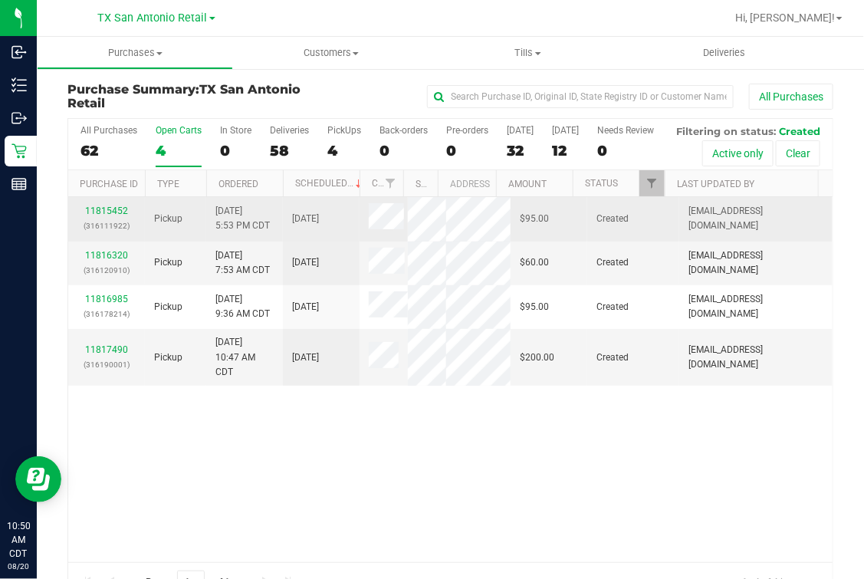
click at [122, 233] on p "(316111922)" at bounding box center [106, 226] width 58 height 15
click at [122, 233] on div "11815452 (316111922)" at bounding box center [106, 218] width 58 height 29
drag, startPoint x: 122, startPoint y: 258, endPoint x: 117, endPoint y: 252, distance: 8.2
click at [117, 216] on link "11815452" at bounding box center [106, 211] width 43 height 11
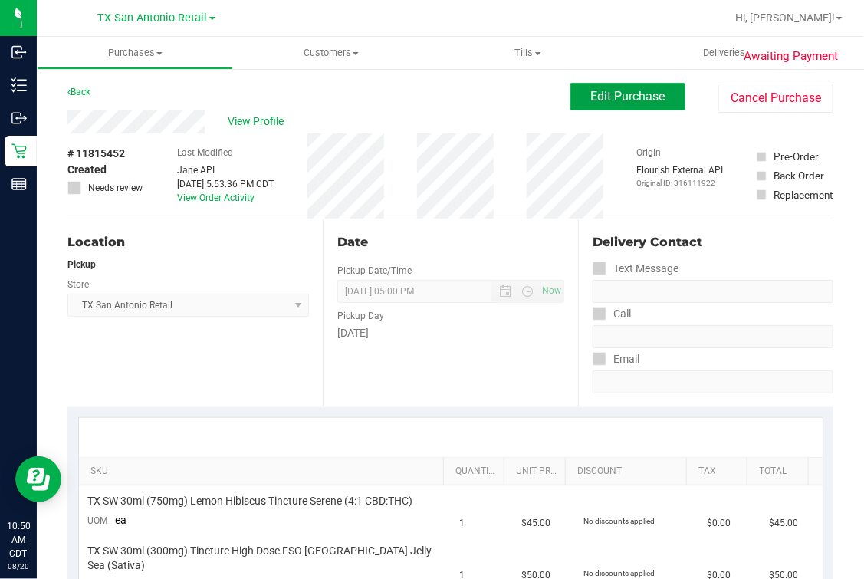
click at [613, 110] on button "Edit Purchase" at bounding box center [628, 97] width 115 height 28
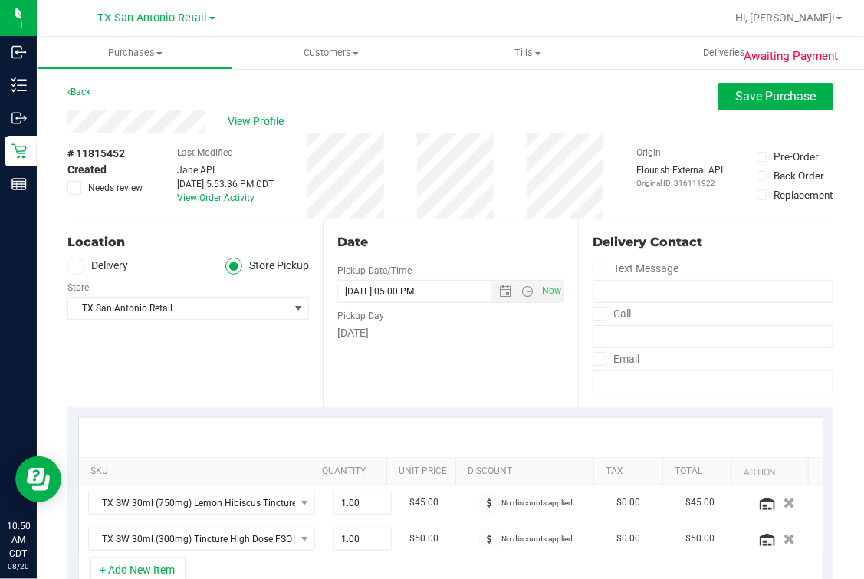
click at [166, 107] on div "Back Save Purchase" at bounding box center [450, 97] width 766 height 28
click at [77, 266] on icon at bounding box center [75, 266] width 9 height 0
click at [0, 0] on input "Delivery" at bounding box center [0, 0] width 0 height 0
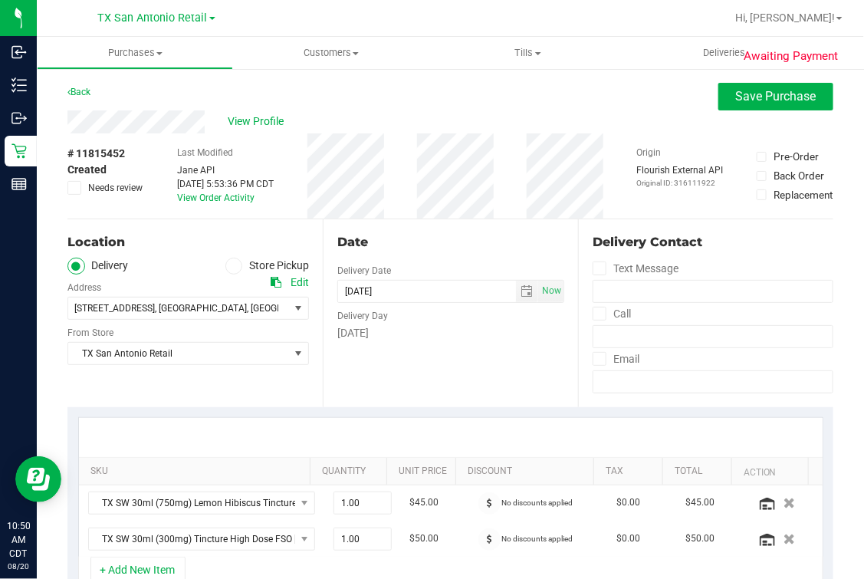
click at [151, 248] on div "Location" at bounding box center [188, 242] width 242 height 18
click at [197, 384] on div "Location Delivery Store Pickup Address Edit [STREET_ADDRESS] , [GEOGRAPHIC_DATA…" at bounding box center [194, 313] width 255 height 188
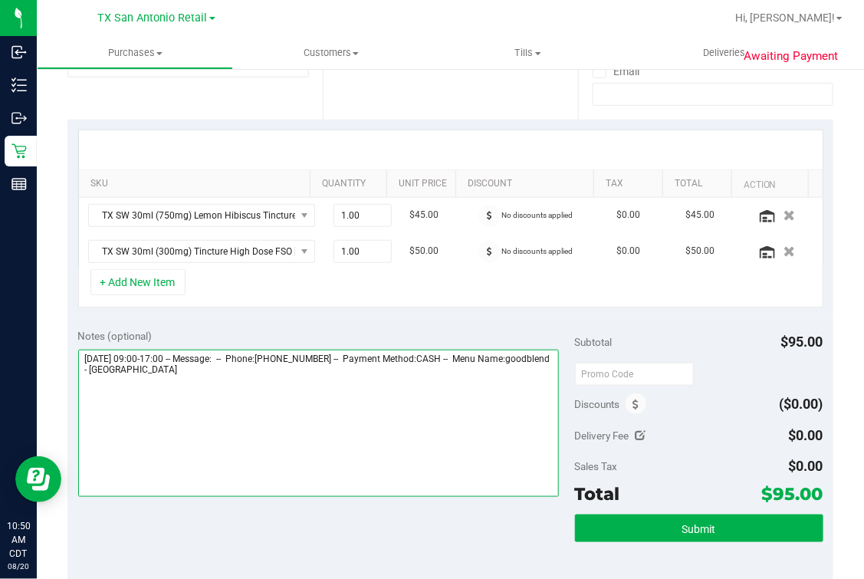
click at [297, 398] on textarea at bounding box center [319, 423] width 482 height 147
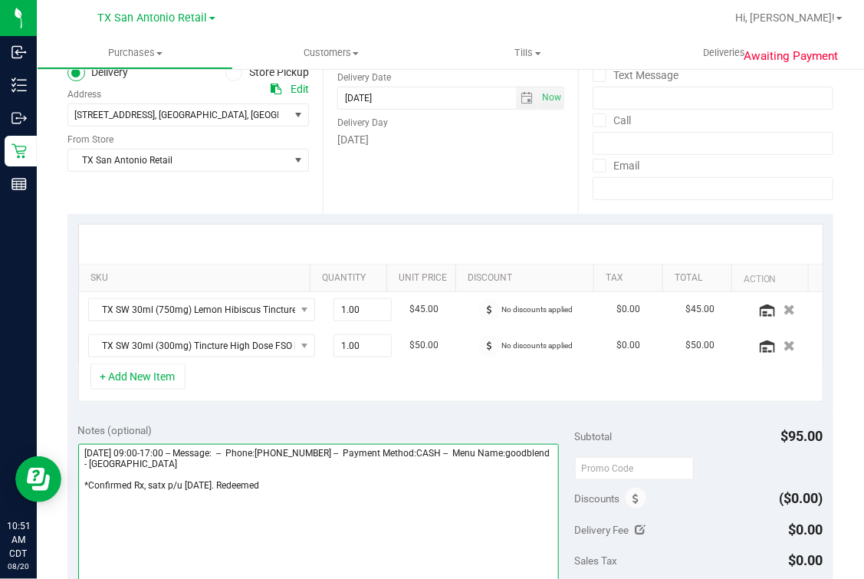
scroll to position [383, 0]
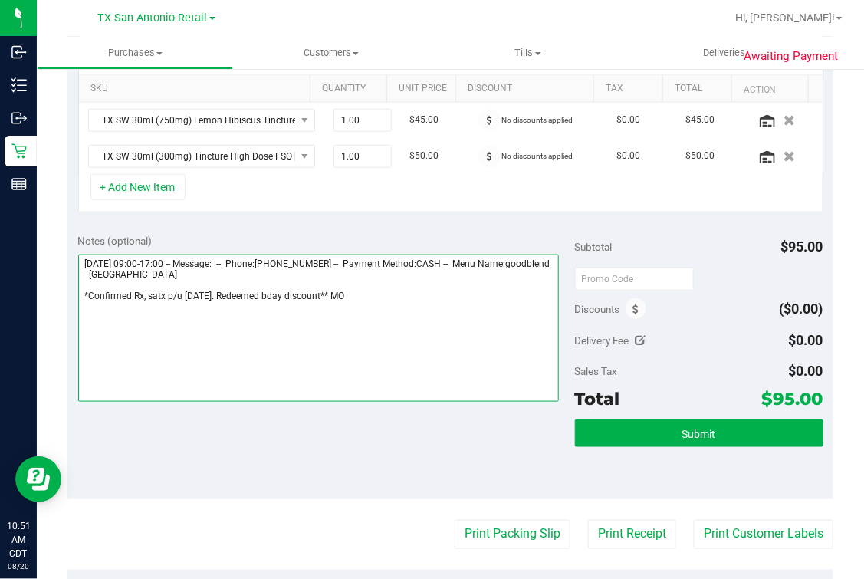
click at [332, 296] on textarea at bounding box center [319, 328] width 482 height 147
type textarea "[DATE] 09:00-17:00 -- Message: -- Phone:[PHONE_NUMBER] -- Payment Method:CASH -…"
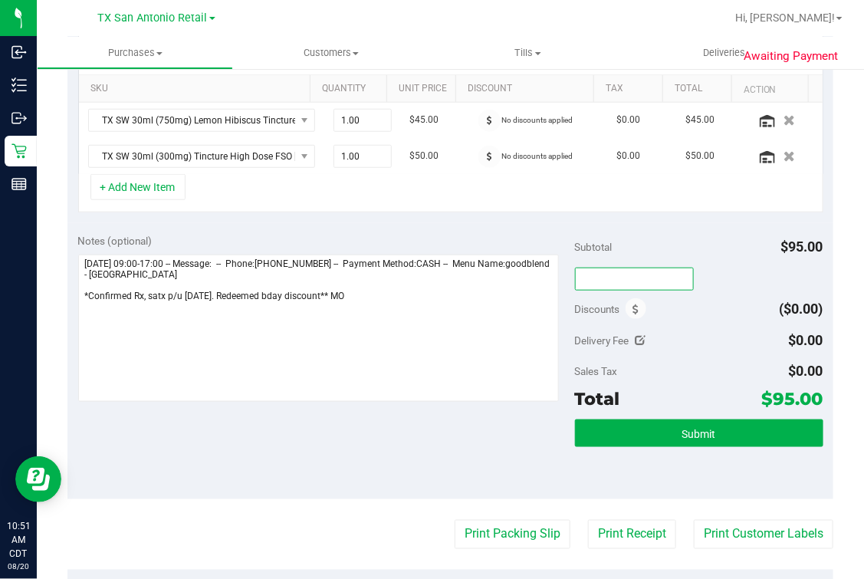
click at [638, 276] on input "text" at bounding box center [634, 279] width 119 height 23
click at [682, 314] on div "Discounts ($0.00)" at bounding box center [699, 309] width 248 height 28
click at [653, 268] on input "HAPPYBDAY25" at bounding box center [634, 279] width 119 height 23
type input "HAPPYDAY25"
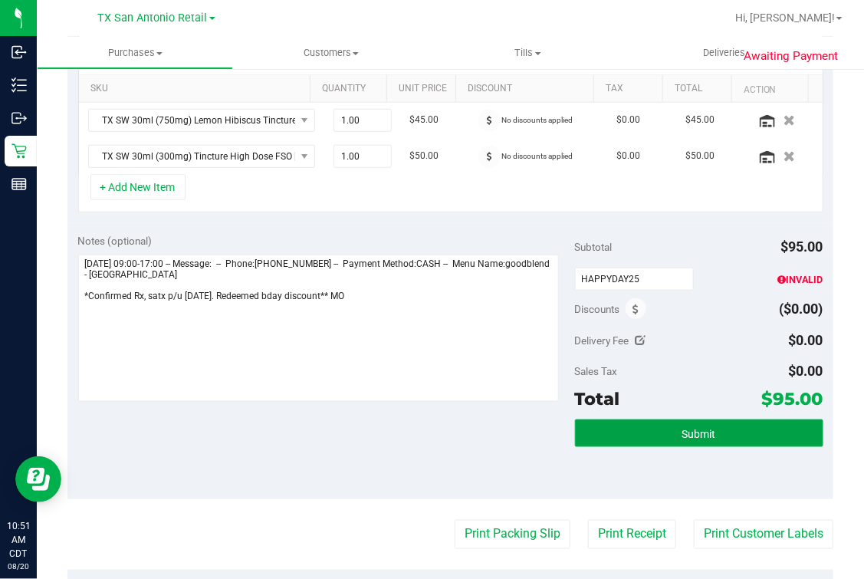
click at [629, 421] on button "Submit" at bounding box center [699, 433] width 248 height 28
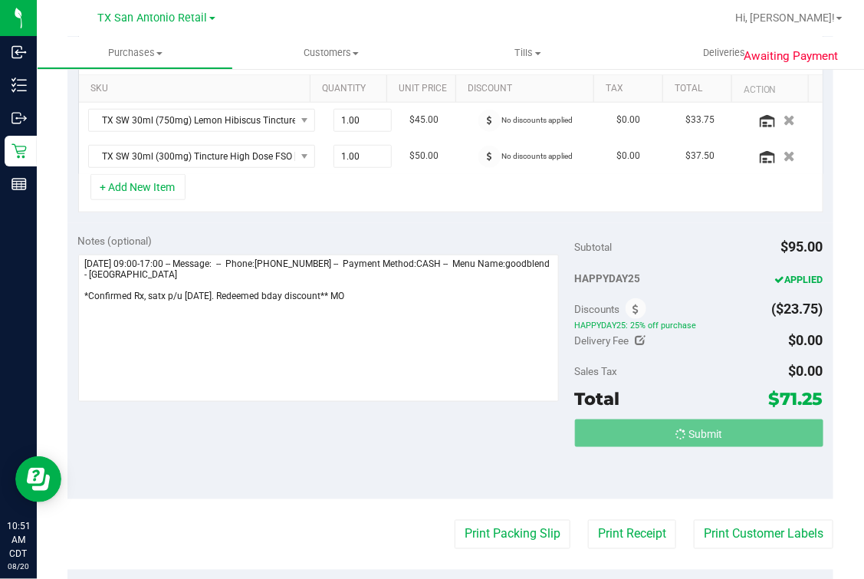
click at [699, 271] on span "HAPPYDAY25" at bounding box center [644, 279] width 138 height 28
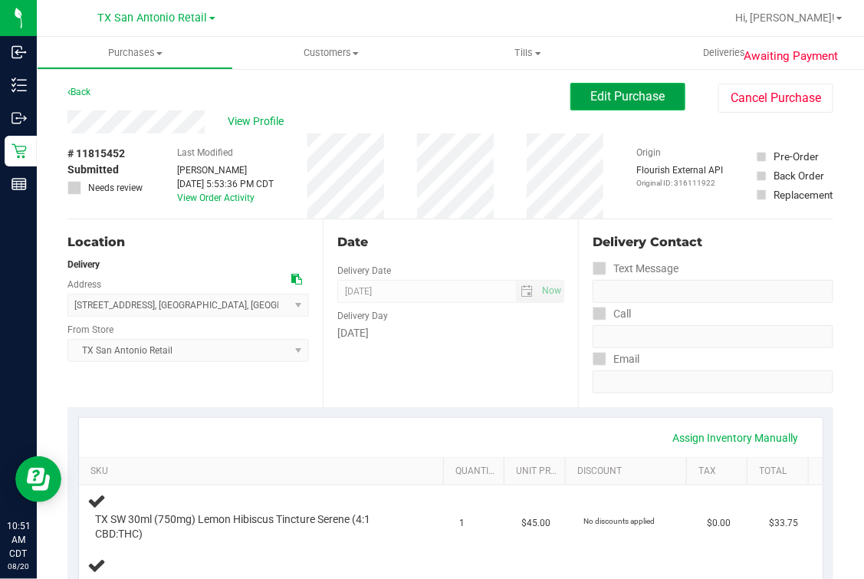
click at [620, 94] on span "Edit Purchase" at bounding box center [628, 96] width 74 height 15
click at [505, 100] on div "Back Edit Purchase Cancel Purchase" at bounding box center [450, 97] width 766 height 28
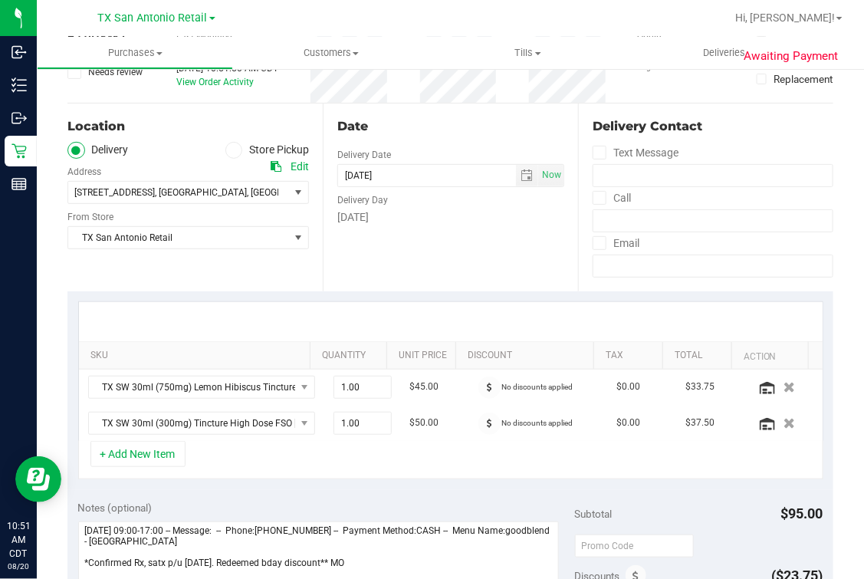
scroll to position [288, 0]
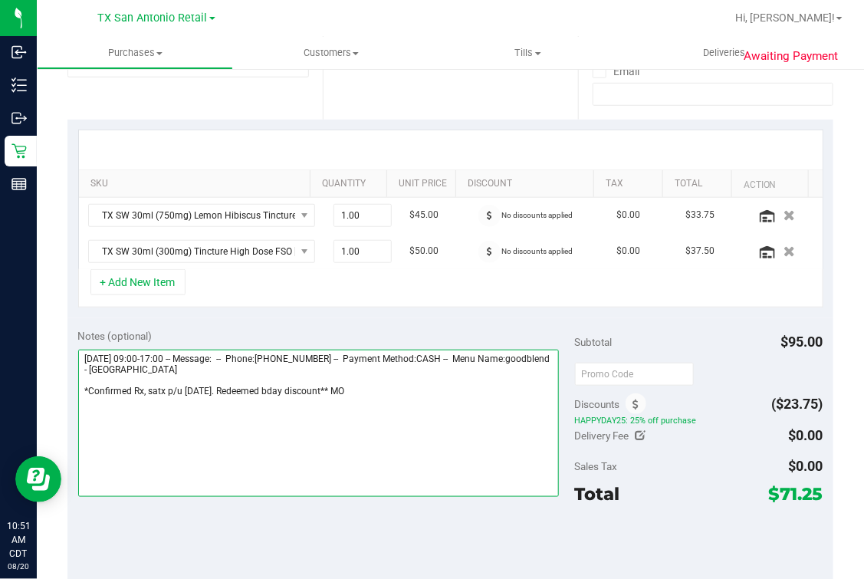
click at [409, 416] on textarea at bounding box center [319, 423] width 482 height 147
click at [335, 395] on textarea at bounding box center [319, 423] width 482 height 147
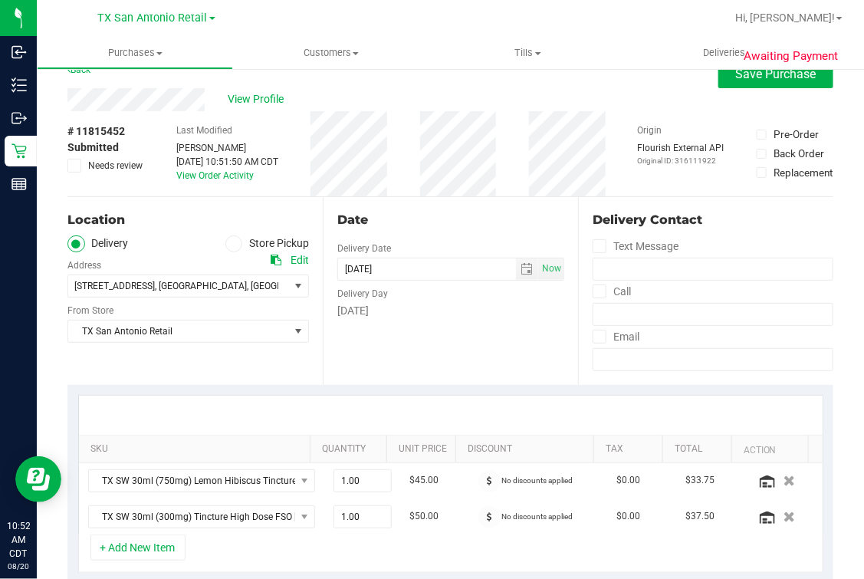
scroll to position [0, 0]
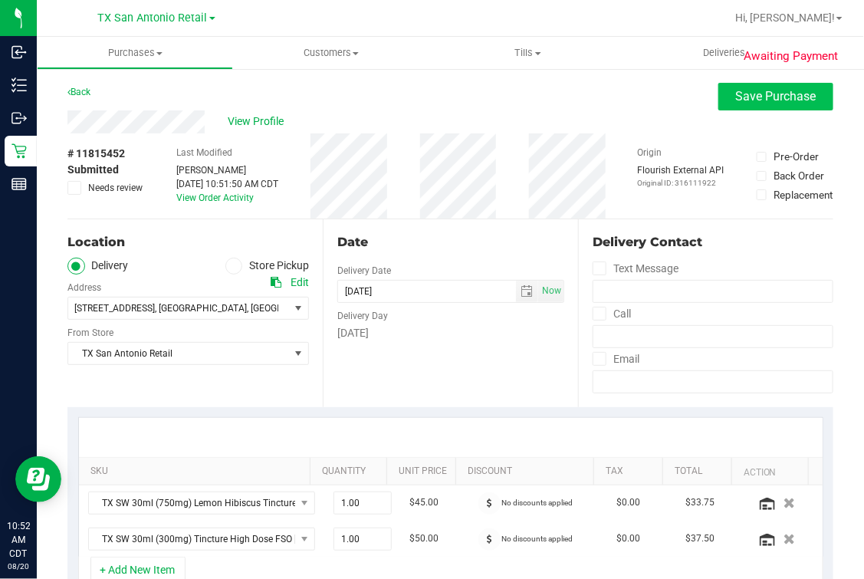
type textarea "[DATE] 09:00-17:00 -- Message: -- Phone:[PHONE_NUMBER] -- Payment Method:CASH -…"
click at [747, 84] on button "Save Purchase" at bounding box center [776, 97] width 115 height 28
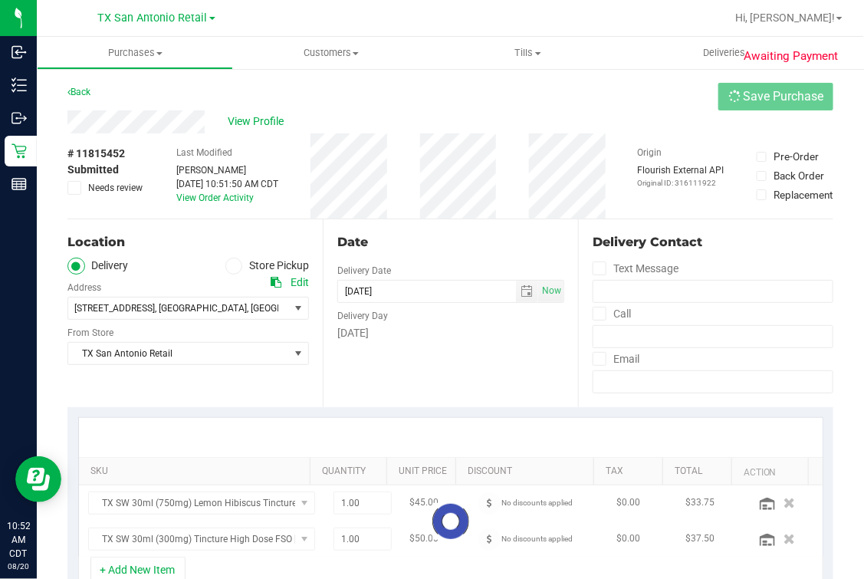
click at [575, 96] on div "Back Save Purchase" at bounding box center [450, 97] width 766 height 28
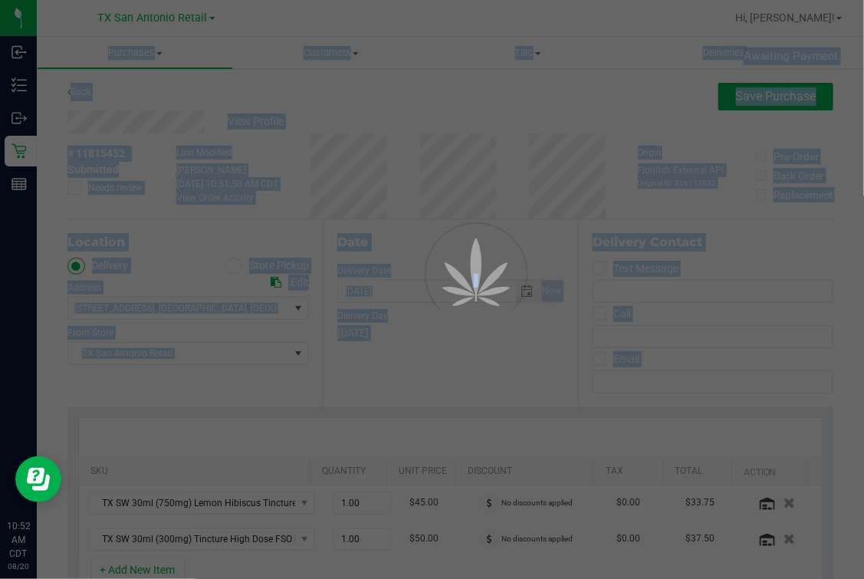
click at [864, 416] on html "Inbound Inventory Outbound Retail Reports 10:52 AM CDT [DATE] 08/20 [GEOGRAPHIC…" at bounding box center [432, 289] width 864 height 579
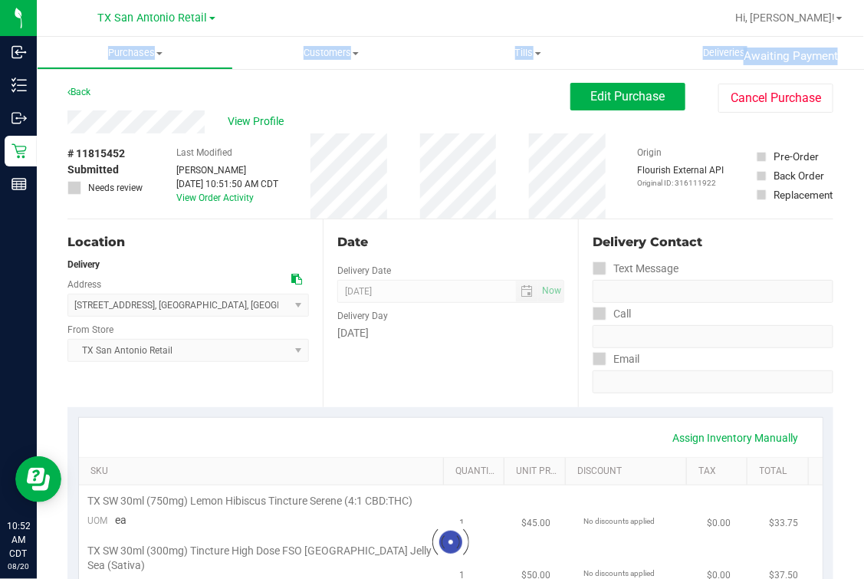
click at [194, 86] on div "Back Edit Purchase Cancel Purchase" at bounding box center [450, 97] width 766 height 28
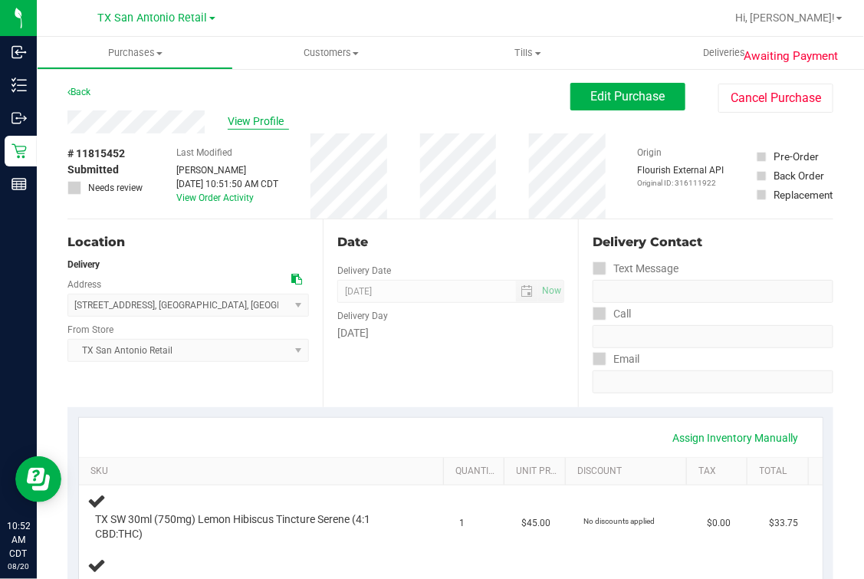
click at [266, 117] on span "View Profile" at bounding box center [258, 121] width 61 height 16
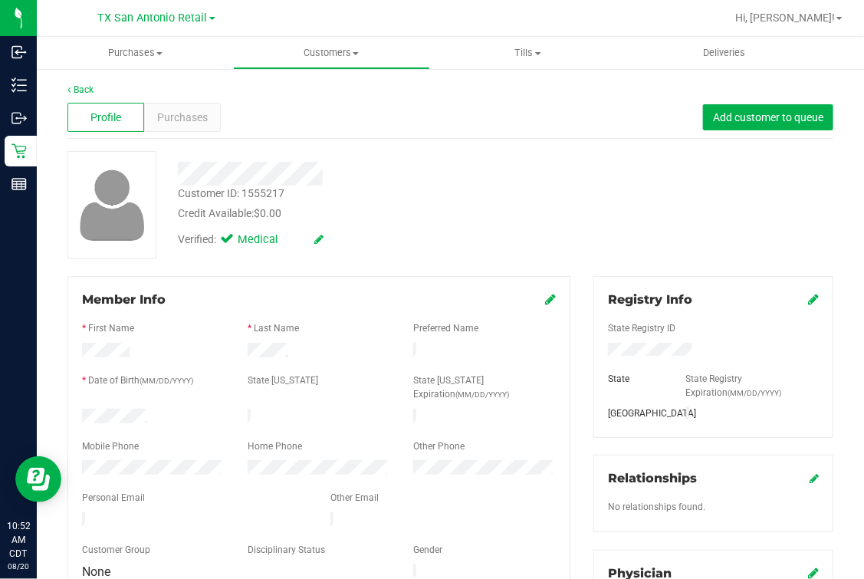
drag, startPoint x: 389, startPoint y: 184, endPoint x: 377, endPoint y: 186, distance: 11.7
click at [389, 186] on div "Customer ID: 1555217 Credit Available: $0.00" at bounding box center [363, 204] width 395 height 36
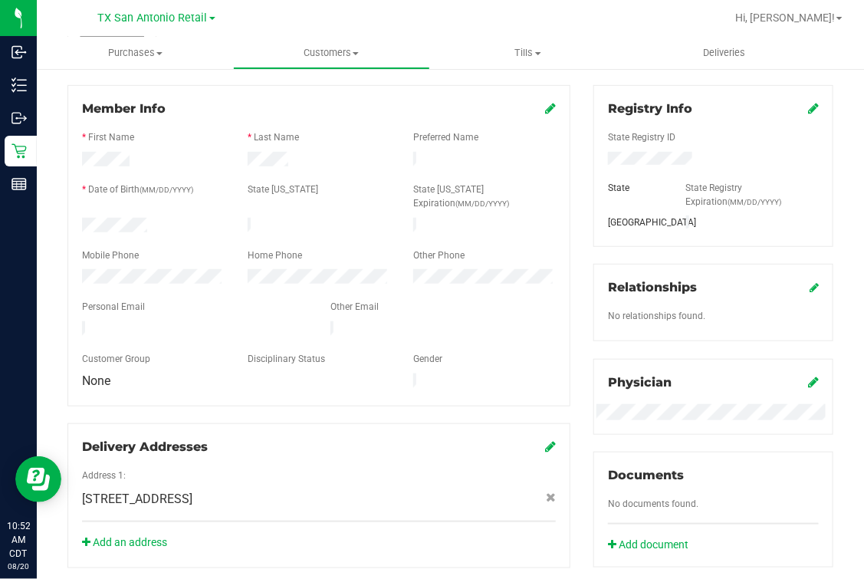
click at [199, 340] on div at bounding box center [319, 346] width 474 height 12
click at [202, 340] on div at bounding box center [319, 346] width 474 height 12
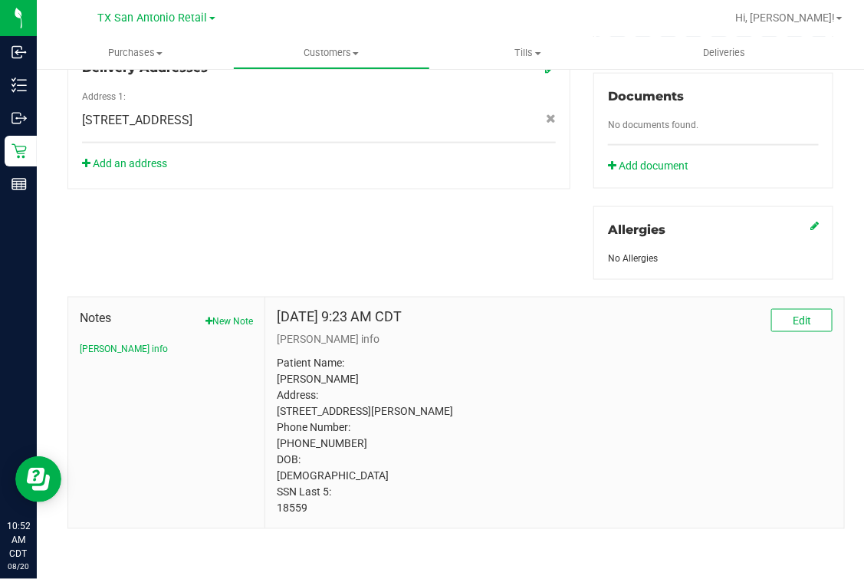
scroll to position [0, 0]
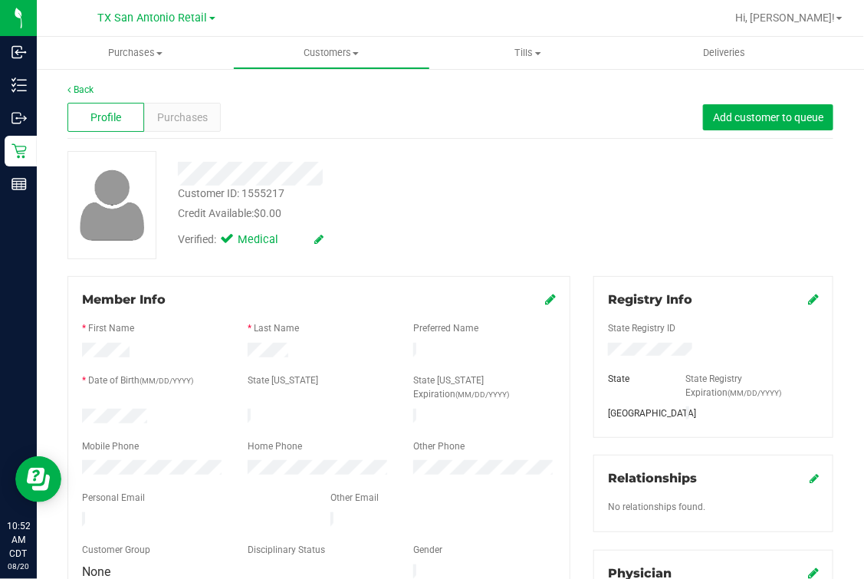
click at [271, 110] on div "Profile Purchases Add customer to queue" at bounding box center [450, 118] width 766 height 42
click at [79, 88] on link "Back" at bounding box center [80, 89] width 26 height 11
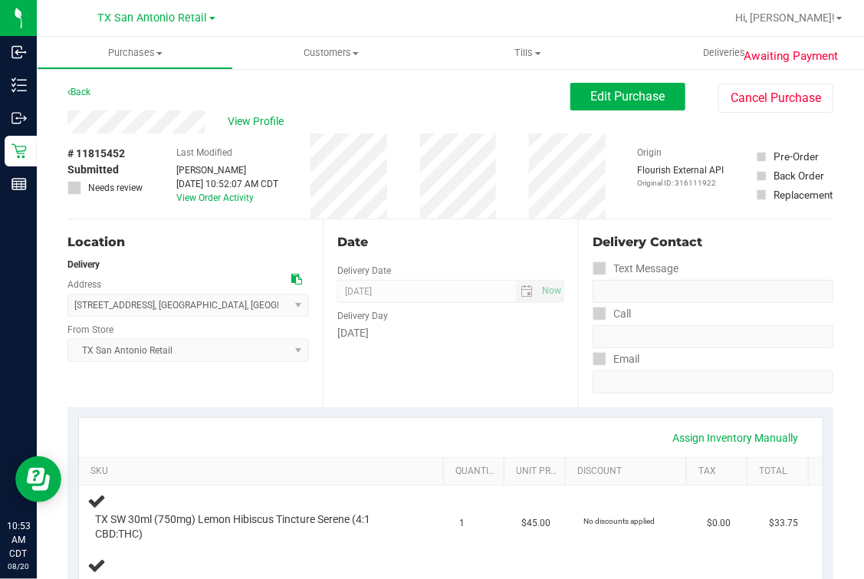
drag, startPoint x: 403, startPoint y: 222, endPoint x: 393, endPoint y: 221, distance: 10.1
click at [404, 222] on div "Date Delivery Date [DATE] Now [DATE] 07:00 AM Now Delivery Day [DATE]" at bounding box center [450, 313] width 255 height 188
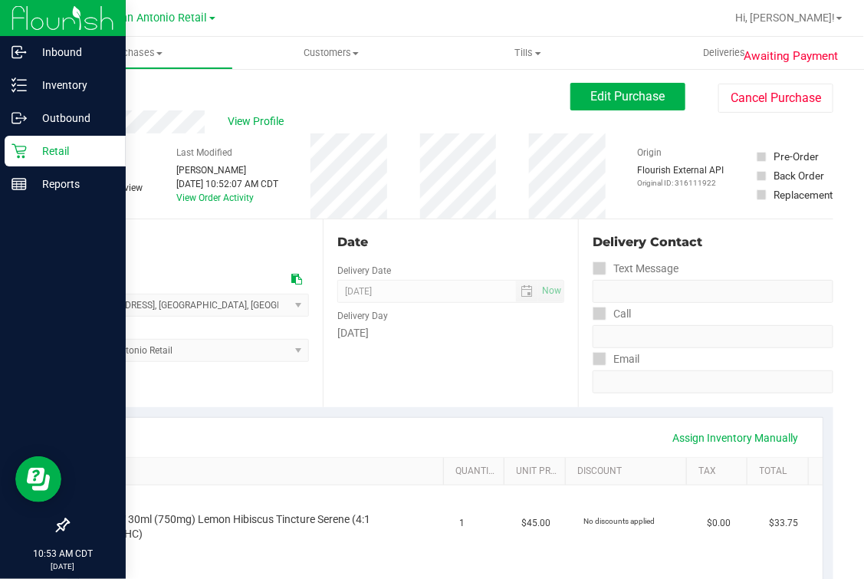
click at [17, 149] on icon at bounding box center [19, 150] width 15 height 15
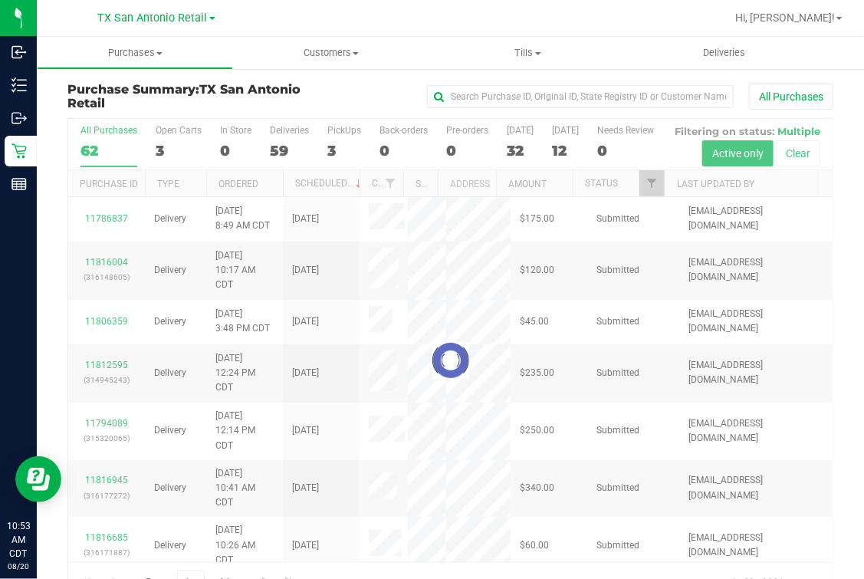
click at [166, 150] on div at bounding box center [450, 360] width 765 height 483
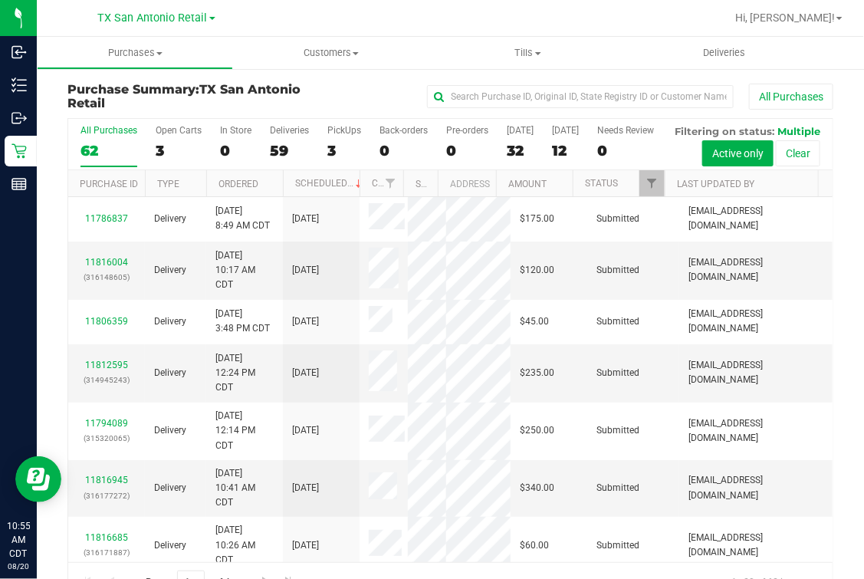
click at [481, 22] on div at bounding box center [500, 18] width 451 height 30
click at [594, 28] on div at bounding box center [500, 18] width 451 height 30
click at [308, 58] on span "Customers" at bounding box center [331, 53] width 195 height 14
click at [297, 86] on span "All customers" at bounding box center [288, 92] width 110 height 13
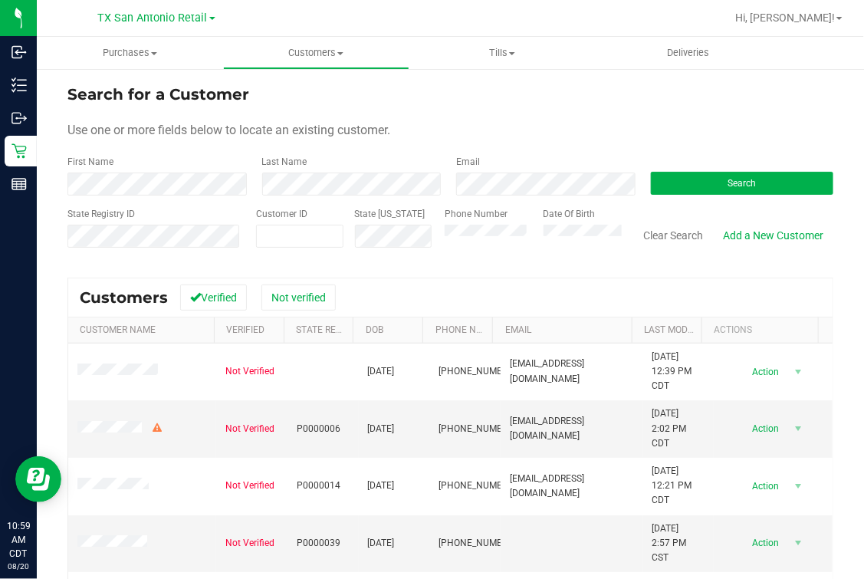
click at [531, 121] on div "Use one or more fields below to locate an existing customer." at bounding box center [450, 130] width 766 height 18
click at [554, 104] on div "Search for a Customer" at bounding box center [450, 94] width 766 height 23
click at [753, 173] on button "Search" at bounding box center [742, 183] width 183 height 23
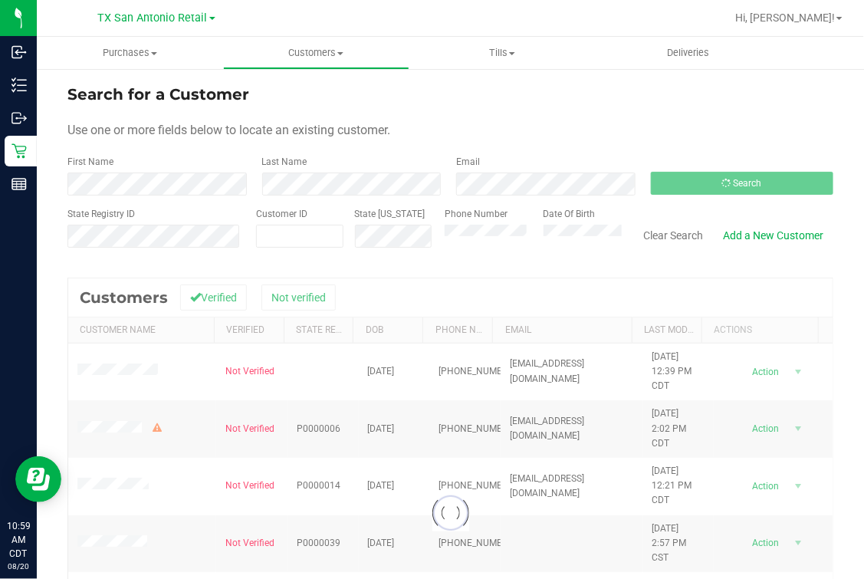
click at [771, 116] on form "Search for a Customer Use one or more fields below to locate an existing custom…" at bounding box center [450, 172] width 766 height 179
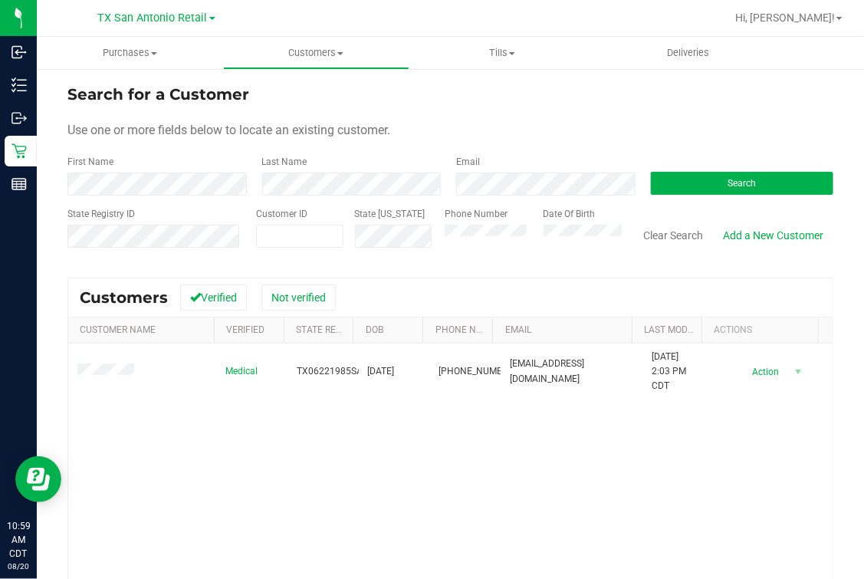
click at [103, 409] on div "Medical TX06221985SAMC [DATE] (210) 429-6446 [EMAIL_ADDRESS][DOMAIN_NAME] [DATE…" at bounding box center [450, 526] width 765 height 365
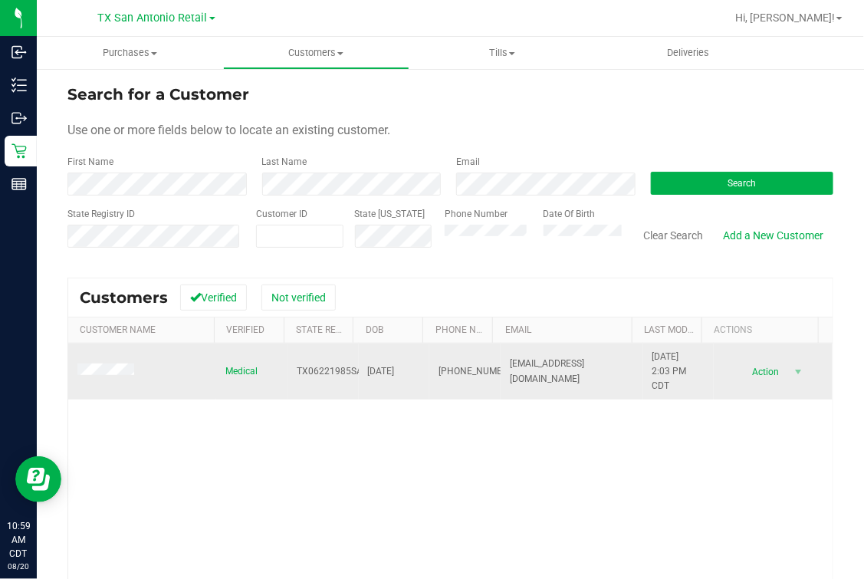
click at [102, 360] on td at bounding box center [142, 372] width 148 height 57
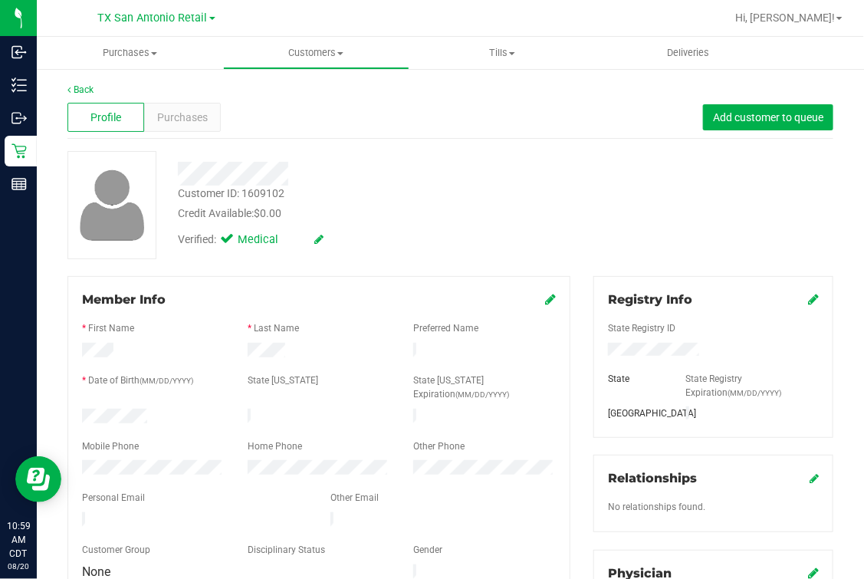
click at [350, 124] on div "Profile Purchases Add customer to queue" at bounding box center [450, 118] width 766 height 42
click at [492, 196] on div "Customer ID: 1609102 Credit Available: $0.00" at bounding box center [363, 204] width 395 height 36
click at [180, 106] on div "Purchases" at bounding box center [182, 117] width 77 height 29
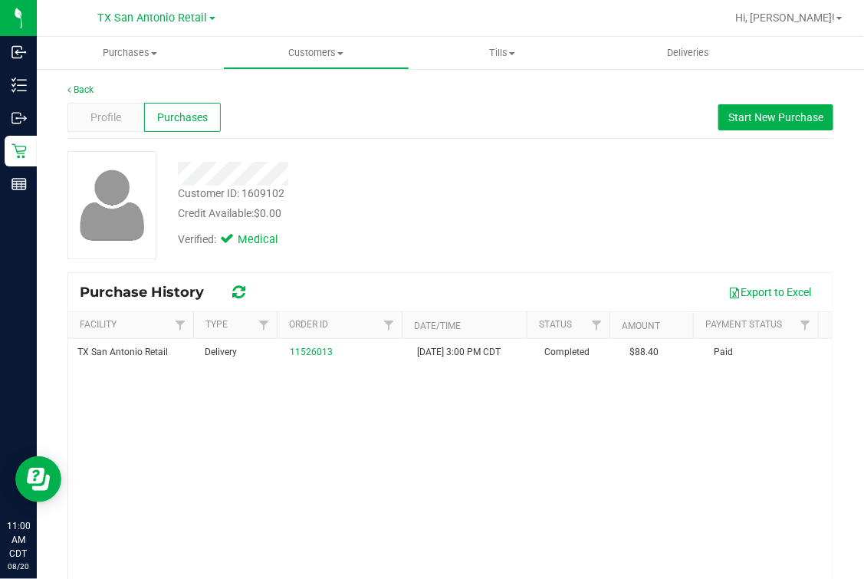
click at [481, 203] on div "Customer ID: 1609102 Credit Available: $0.00" at bounding box center [363, 204] width 395 height 36
click at [525, 160] on div at bounding box center [363, 168] width 395 height 35
click at [508, 163] on div at bounding box center [363, 174] width 395 height 24
click at [482, 225] on div "Verified: Medical" at bounding box center [363, 239] width 395 height 34
click at [541, 265] on div "Customer ID: 1609102 Credit Available: $0.00 Verified: Medical" at bounding box center [450, 211] width 766 height 120
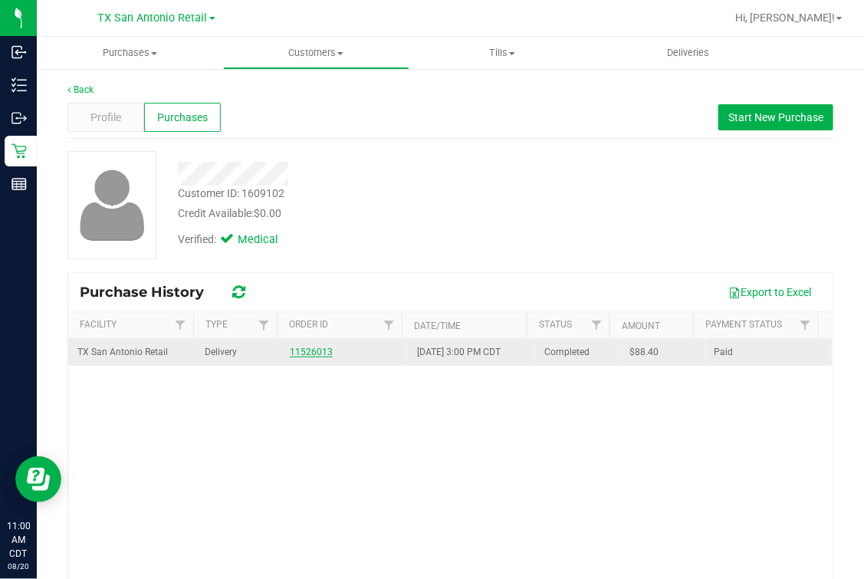
click at [311, 350] on link "11526013" at bounding box center [311, 352] width 43 height 11
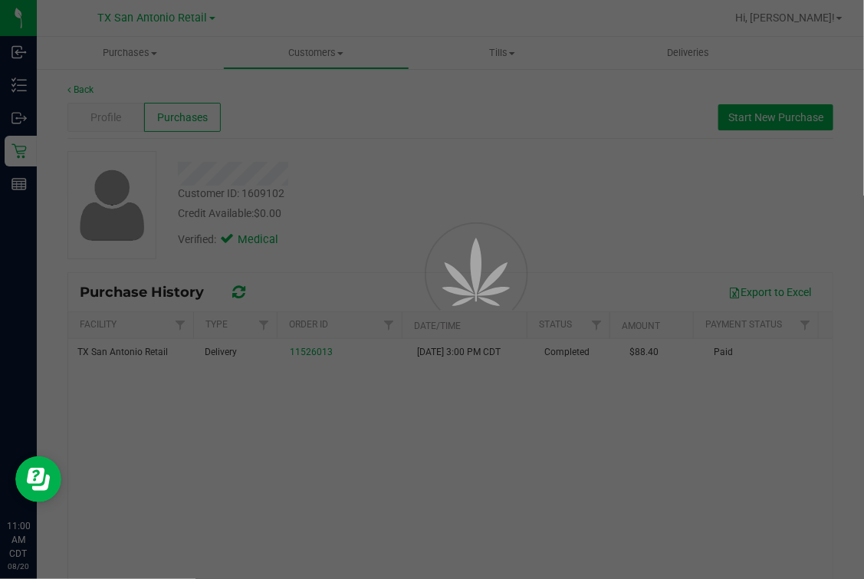
click at [462, 274] on div at bounding box center [455, 308] width 69 height 69
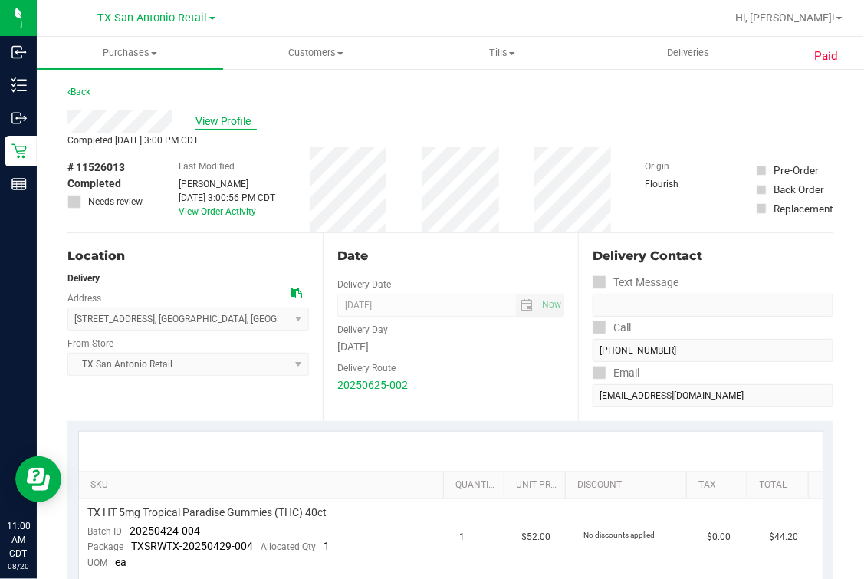
click at [201, 120] on span "View Profile" at bounding box center [226, 121] width 61 height 16
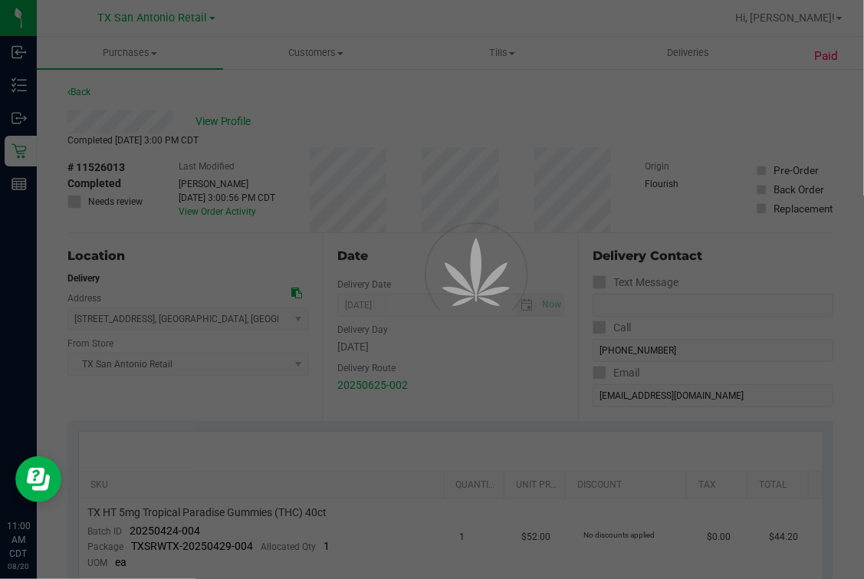
click at [435, 119] on div at bounding box center [432, 289] width 864 height 579
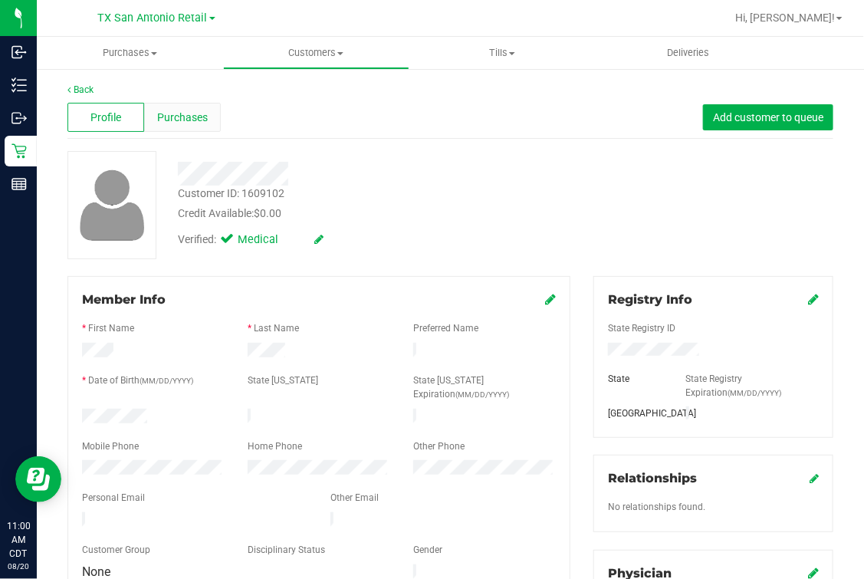
click at [212, 121] on div "Purchases" at bounding box center [182, 117] width 77 height 29
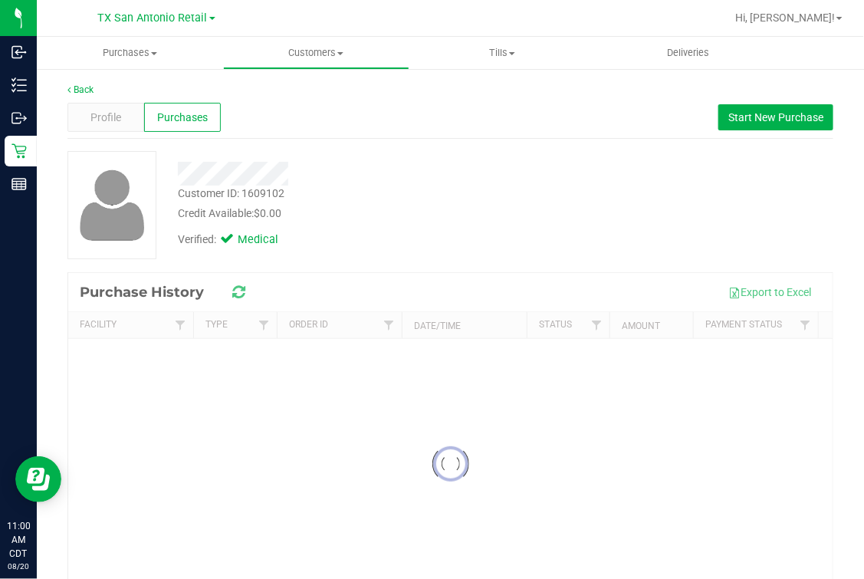
click at [412, 113] on div "Profile Purchases Start New Purchase" at bounding box center [450, 118] width 766 height 42
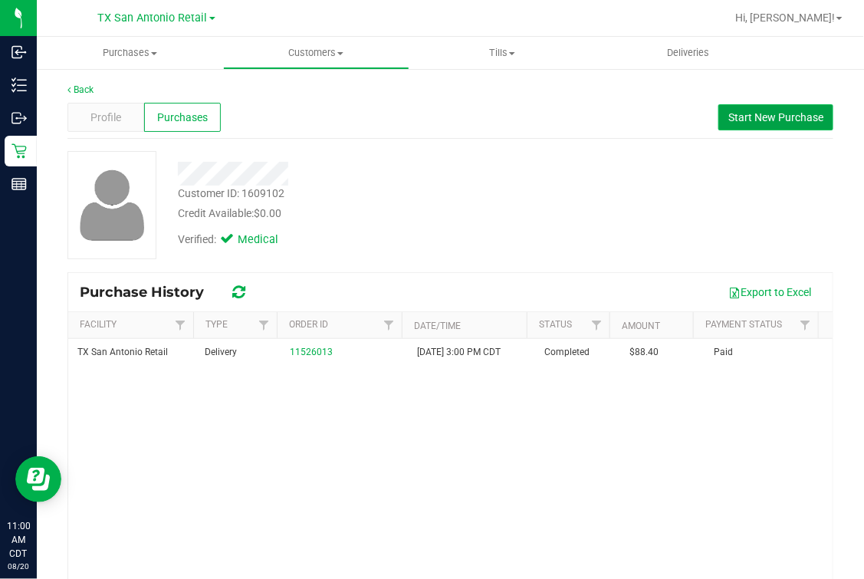
click at [746, 117] on span "Start New Purchase" at bounding box center [775, 117] width 95 height 12
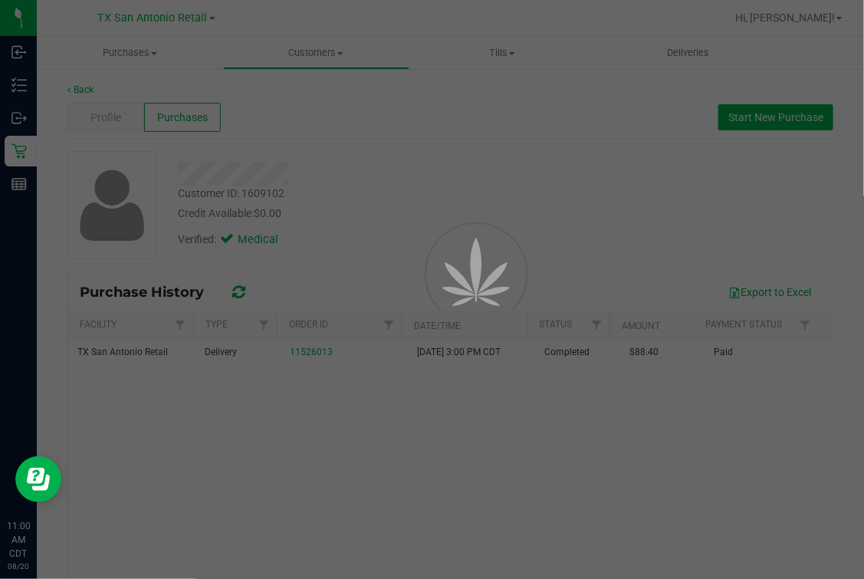
drag, startPoint x: 500, startPoint y: 187, endPoint x: 492, endPoint y: 186, distance: 7.8
click at [499, 186] on div "Purchases Summary of purchases Fulfillment All purchases Customers All customer…" at bounding box center [450, 308] width 827 height 542
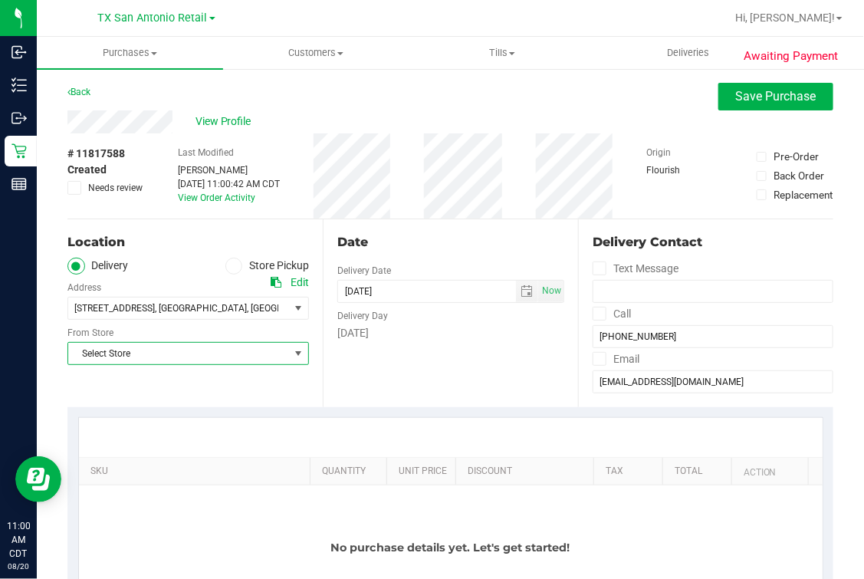
click at [127, 359] on span "Select Store" at bounding box center [178, 353] width 221 height 21
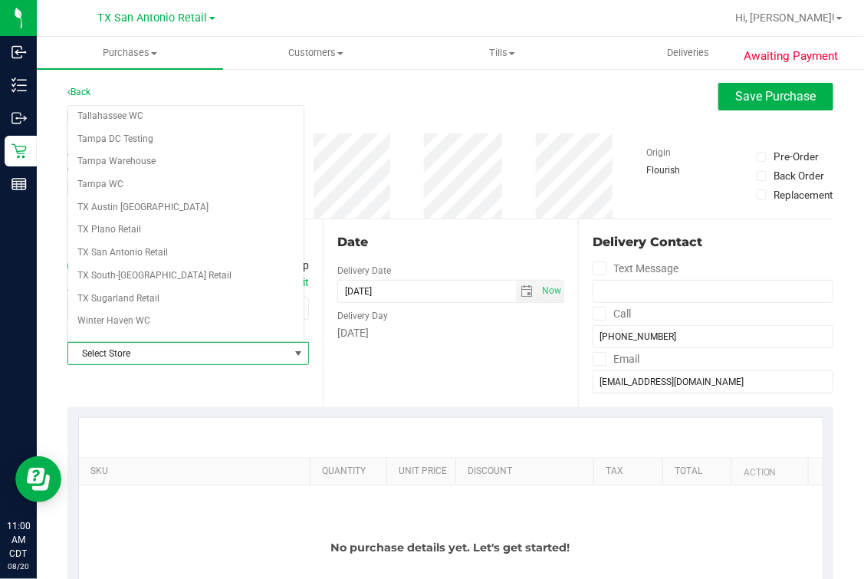
scroll to position [1098, 0]
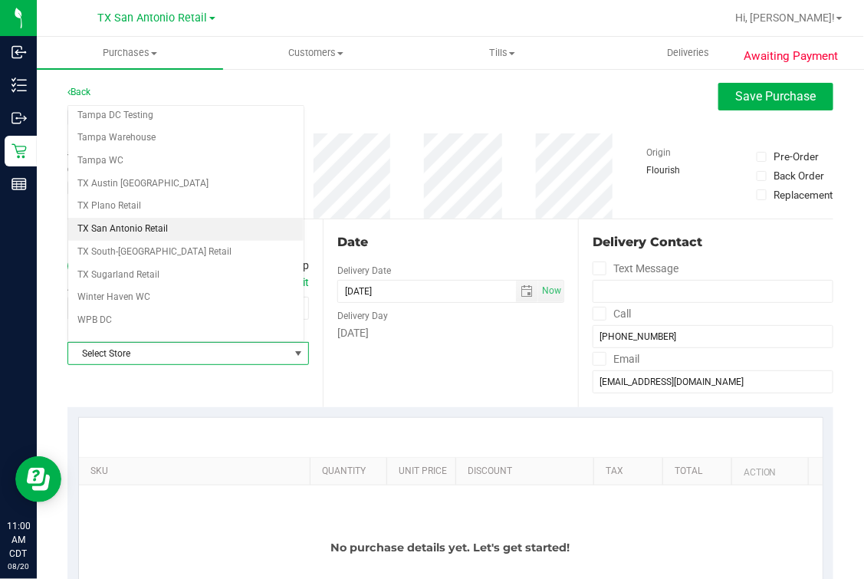
click at [163, 218] on li "TX San Antonio Retail" at bounding box center [185, 229] width 235 height 23
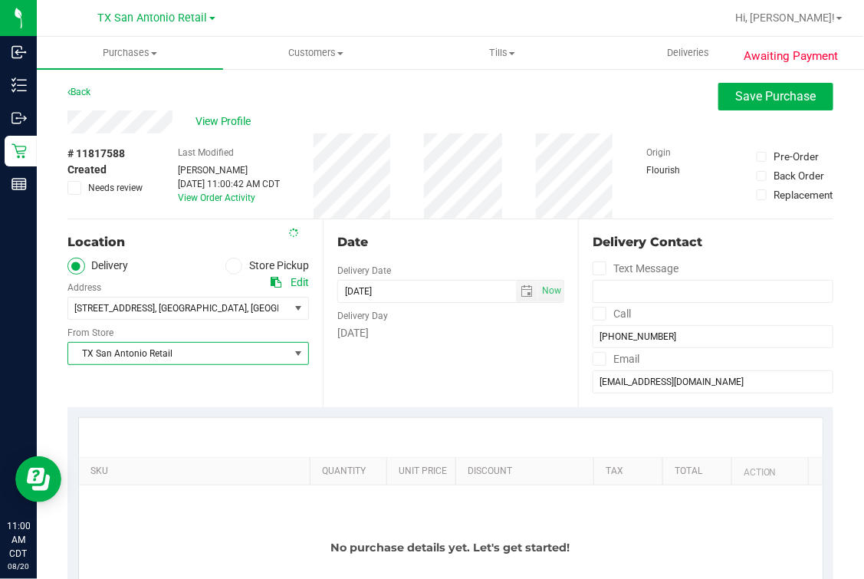
click at [442, 228] on div "Date Delivery Date [DATE] Now [DATE] 11:00 AM Now Delivery Day [DATE]" at bounding box center [450, 313] width 255 height 188
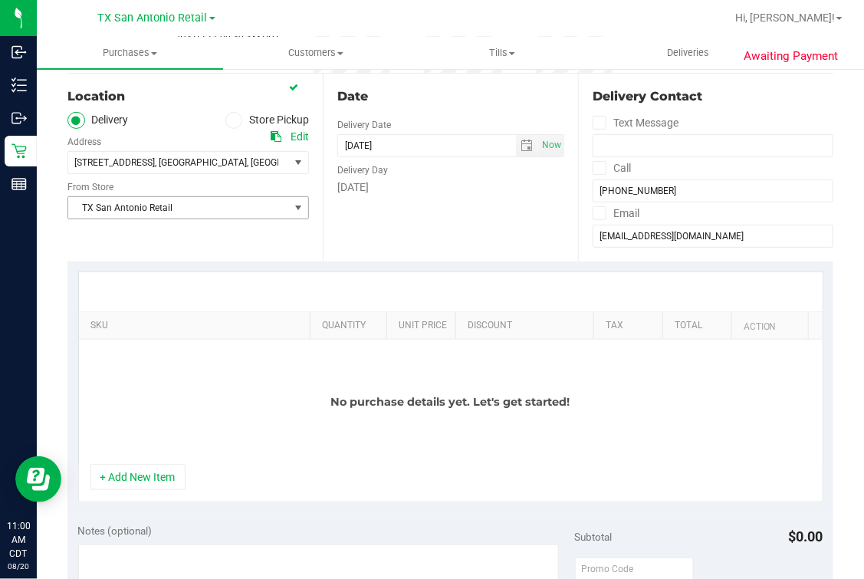
scroll to position [288, 0]
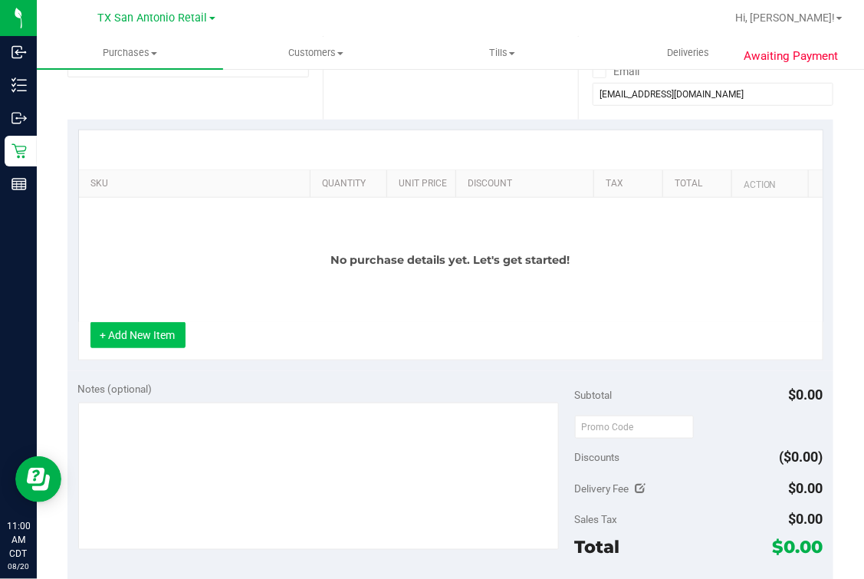
click at [160, 345] on button "+ Add New Item" at bounding box center [137, 335] width 95 height 26
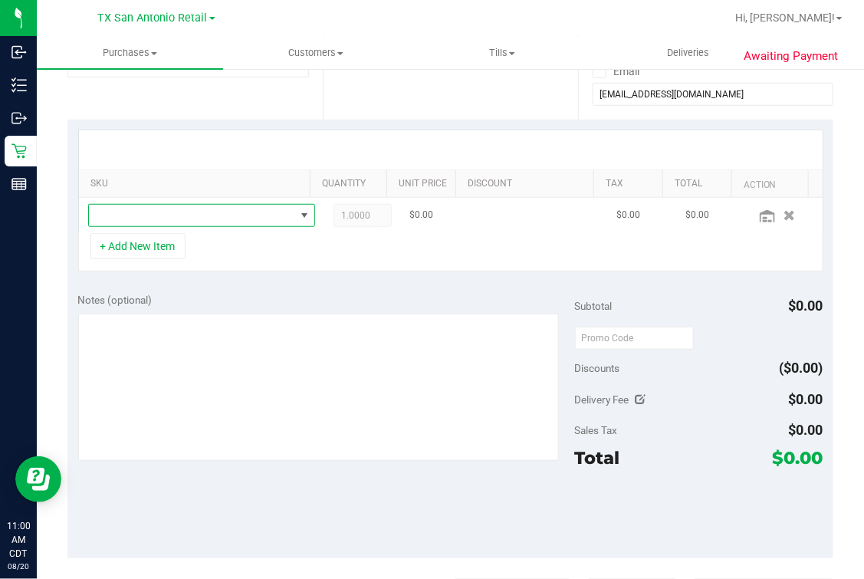
click at [222, 207] on span "NO DATA FOUND" at bounding box center [192, 215] width 206 height 21
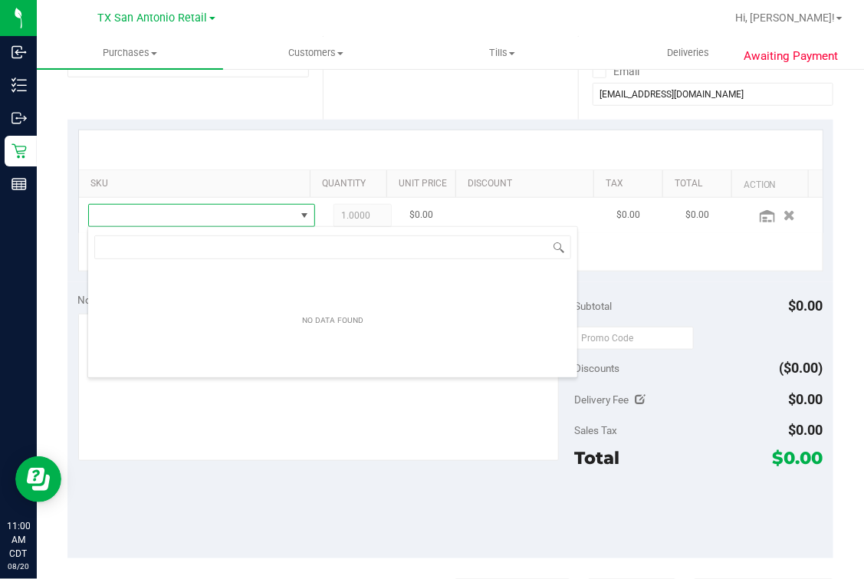
scroll to position [22, 199]
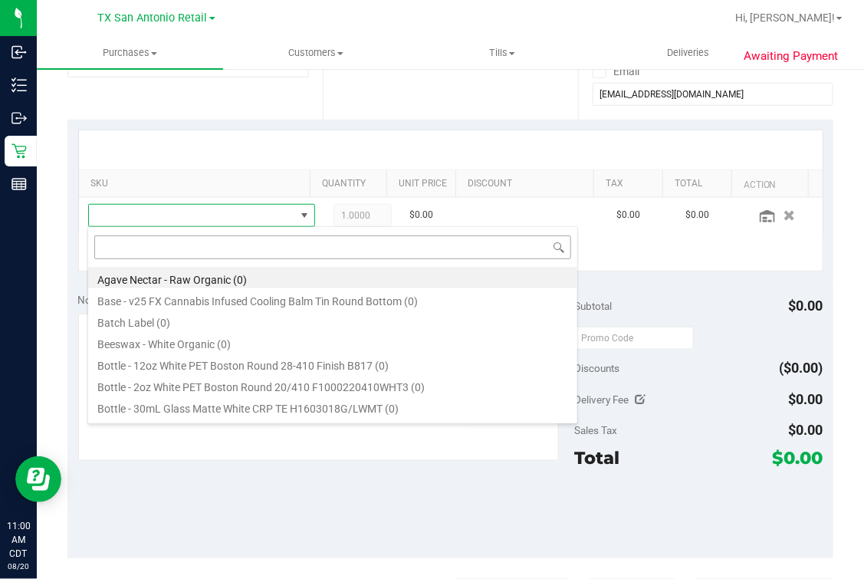
click at [261, 249] on input at bounding box center [332, 247] width 477 height 24
type input "t"
type input "straw"
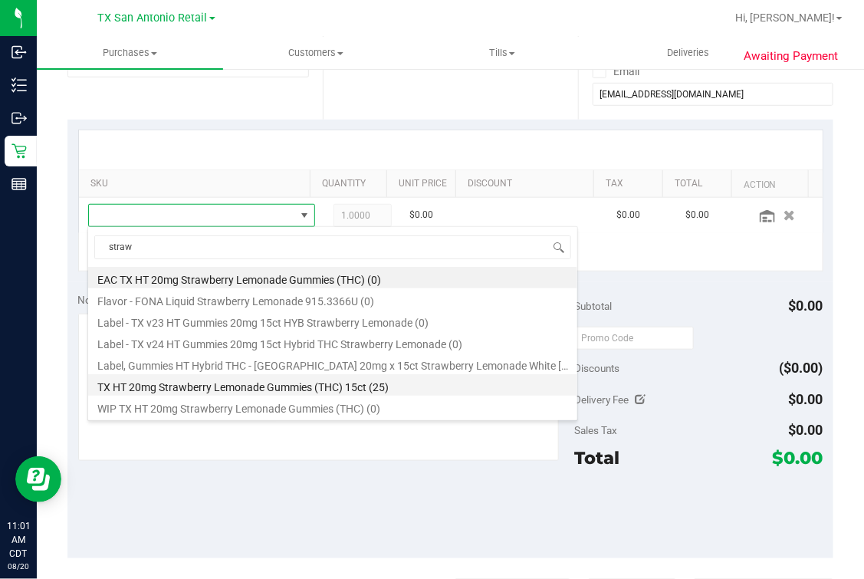
click at [308, 389] on li "TX HT 20mg Strawberry Lemonade Gummies (THC) 15ct (25)" at bounding box center [332, 384] width 489 height 21
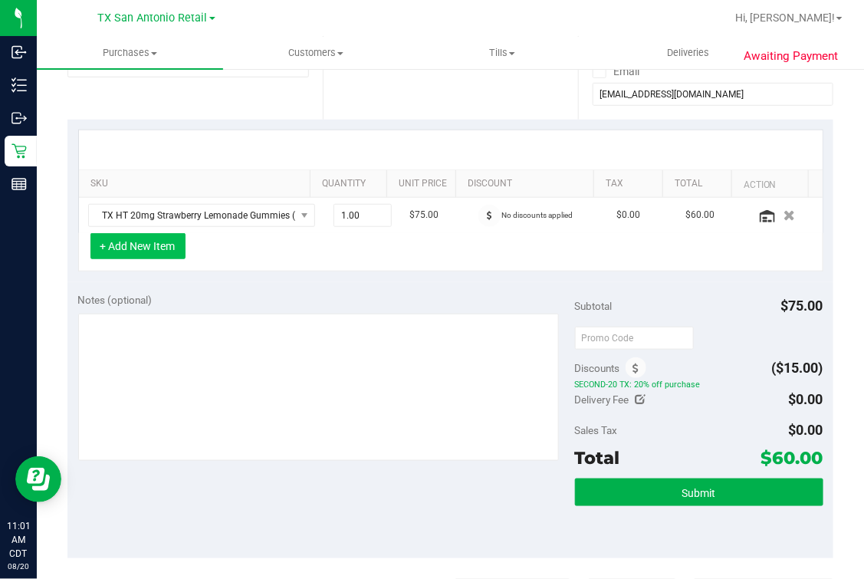
click at [146, 235] on button "+ Add New Item" at bounding box center [137, 246] width 95 height 26
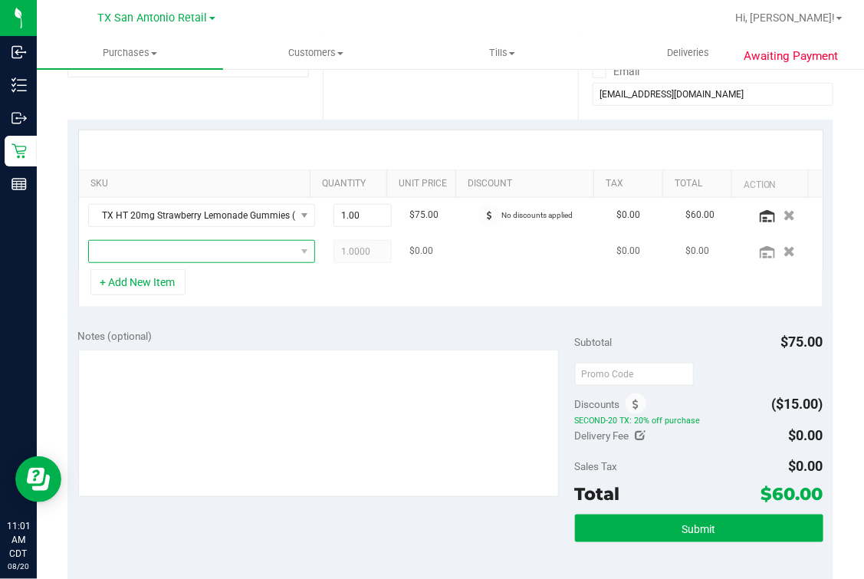
click at [190, 246] on span "NO DATA FOUND" at bounding box center [192, 251] width 206 height 21
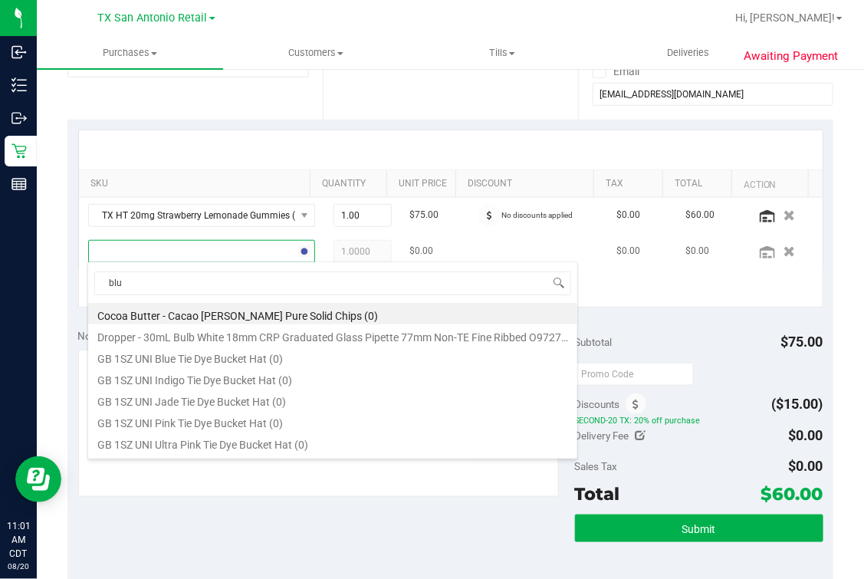
type input "blue"
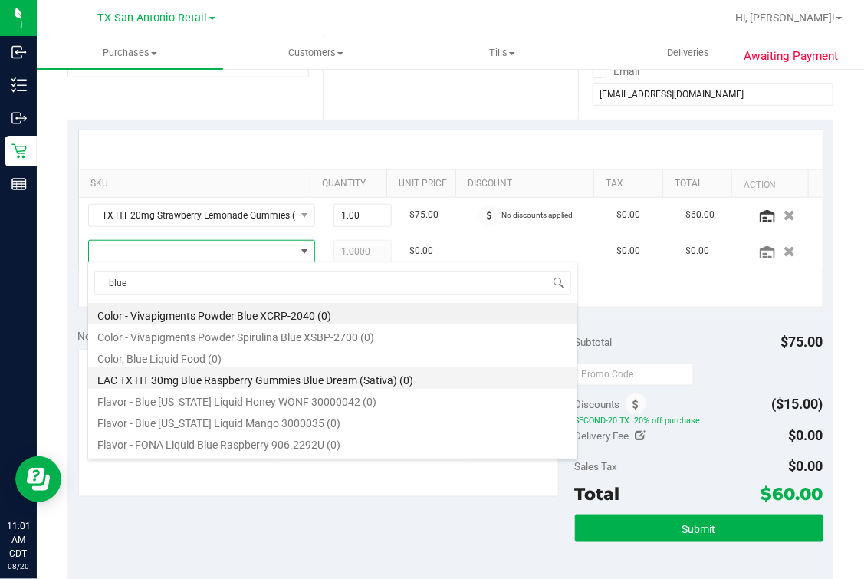
scroll to position [190, 0]
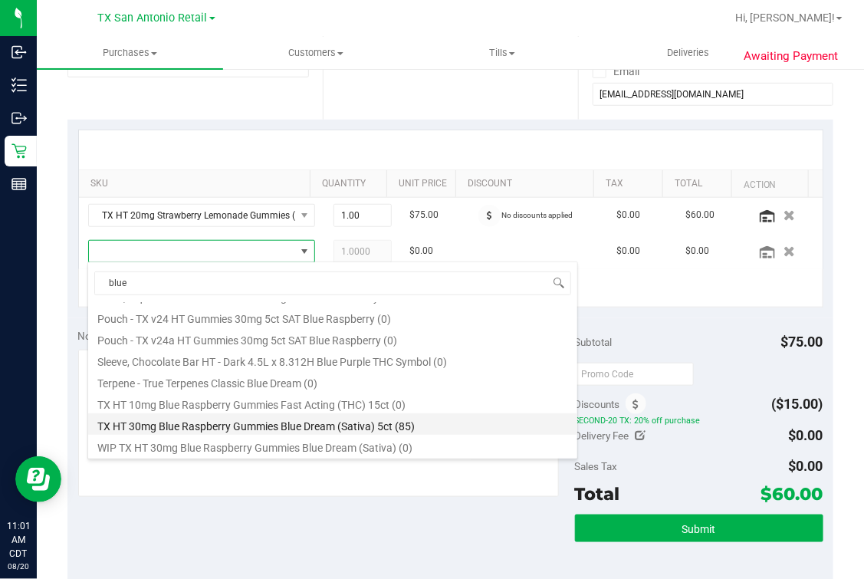
click at [250, 414] on li "TX HT 30mg Blue Raspberry Gummies Blue Dream (Sativa) 5ct (85)" at bounding box center [332, 423] width 489 height 21
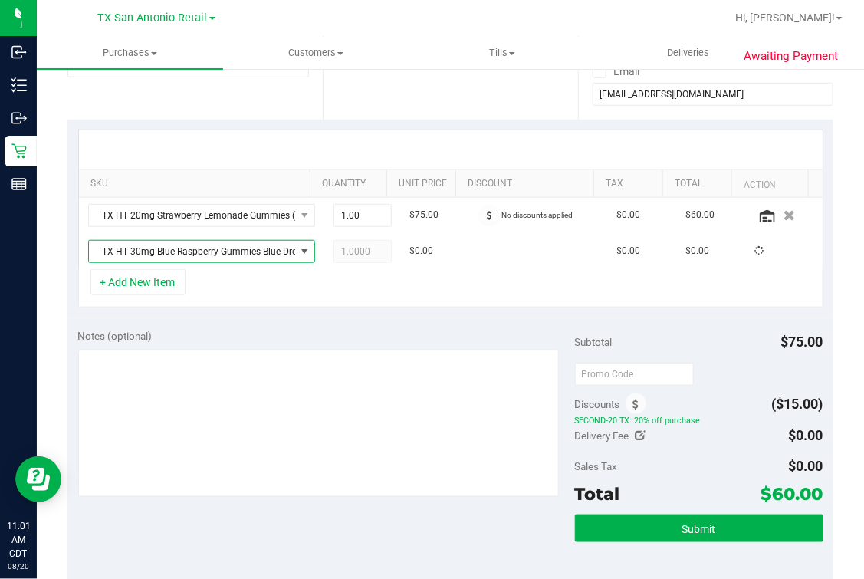
click at [363, 284] on div "+ Add New Item" at bounding box center [450, 288] width 745 height 38
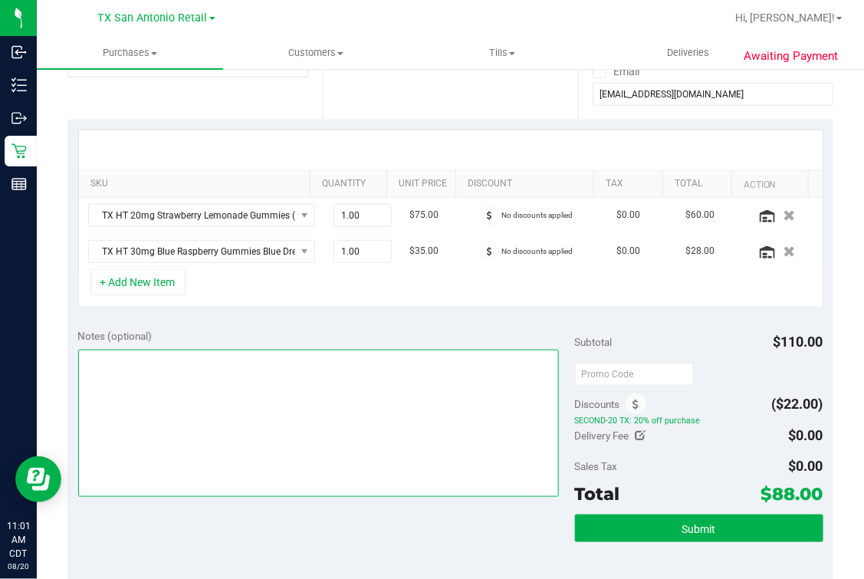
click at [286, 366] on textarea at bounding box center [319, 423] width 482 height 147
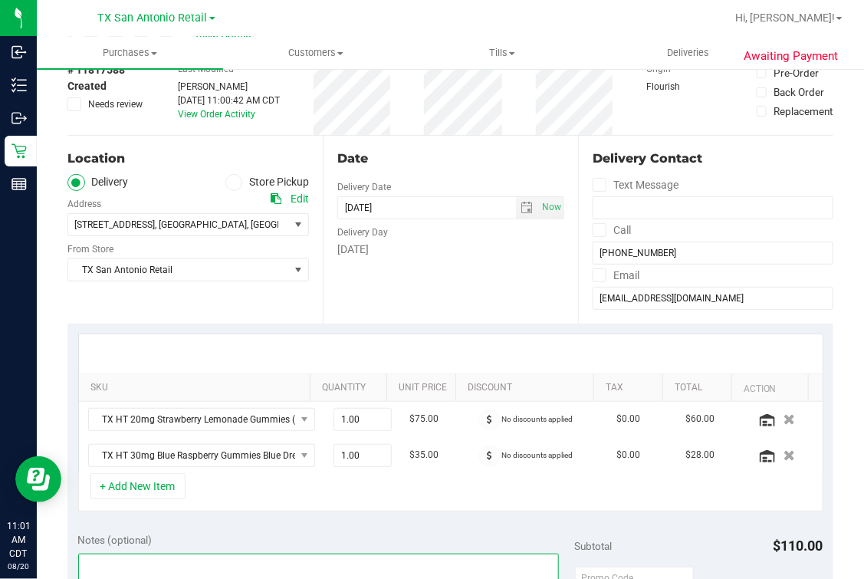
scroll to position [0, 0]
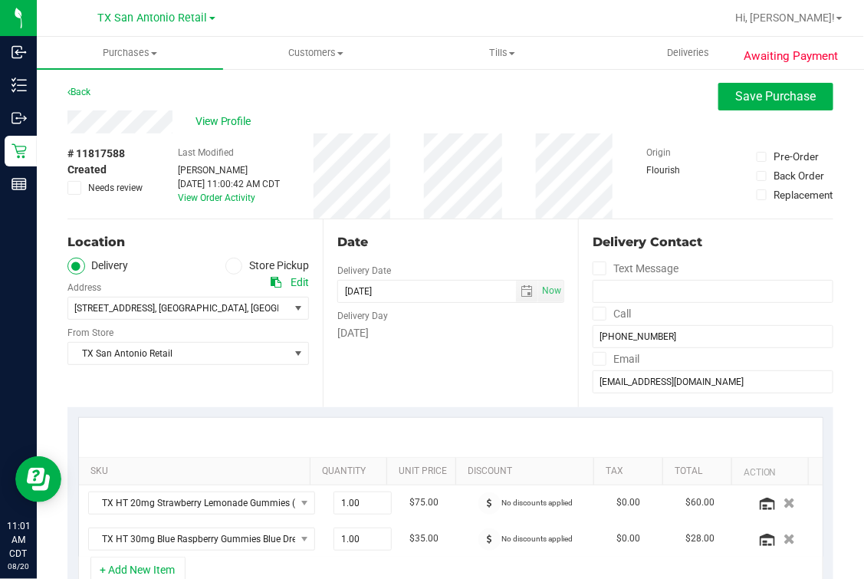
click at [222, 417] on div "SKU Quantity Unit Price Discount Tax Total Action TX HT 20mg Strawberry Lemonad…" at bounding box center [450, 487] width 745 height 140
click at [432, 362] on div "Date Delivery Date [DATE] Now [DATE] 07:00 AM Now Delivery Day [DATE]" at bounding box center [450, 313] width 255 height 188
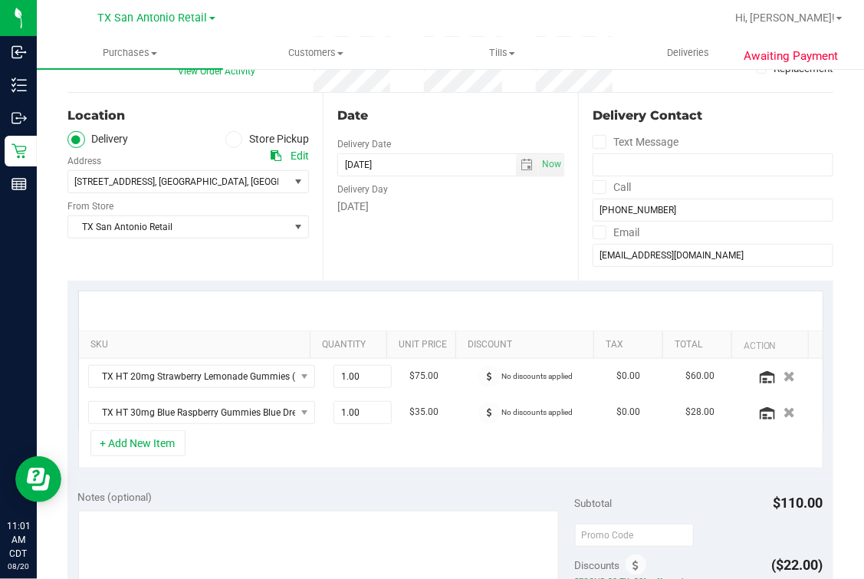
scroll to position [191, 0]
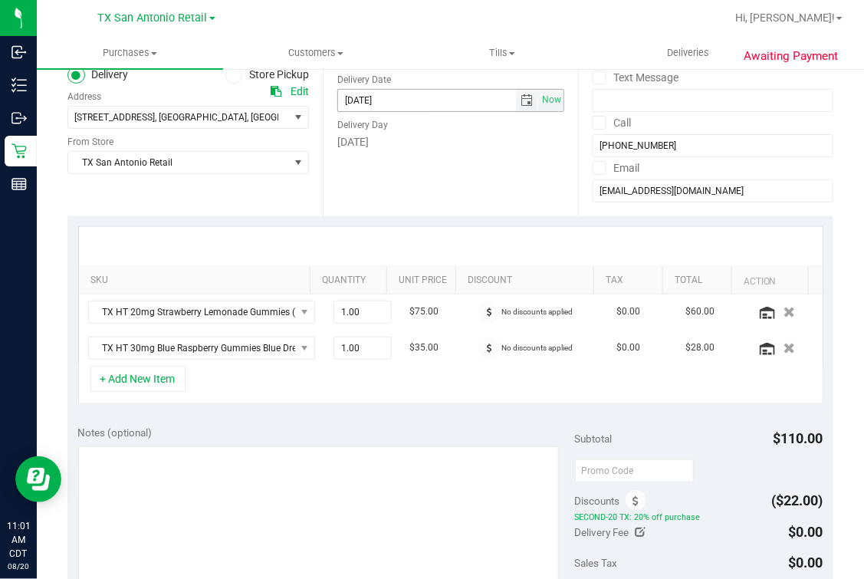
click at [521, 94] on span "select" at bounding box center [527, 100] width 12 height 12
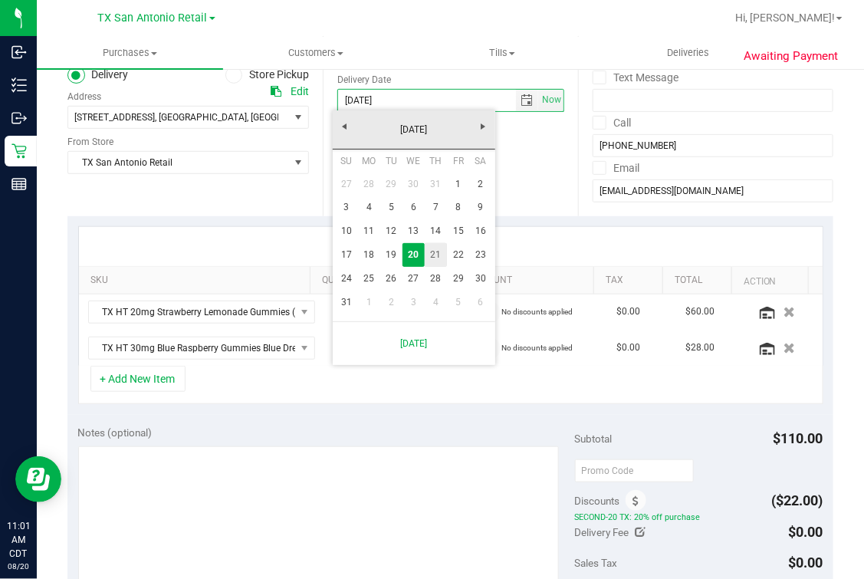
click at [432, 258] on link "21" at bounding box center [436, 255] width 22 height 24
type input "[DATE]"
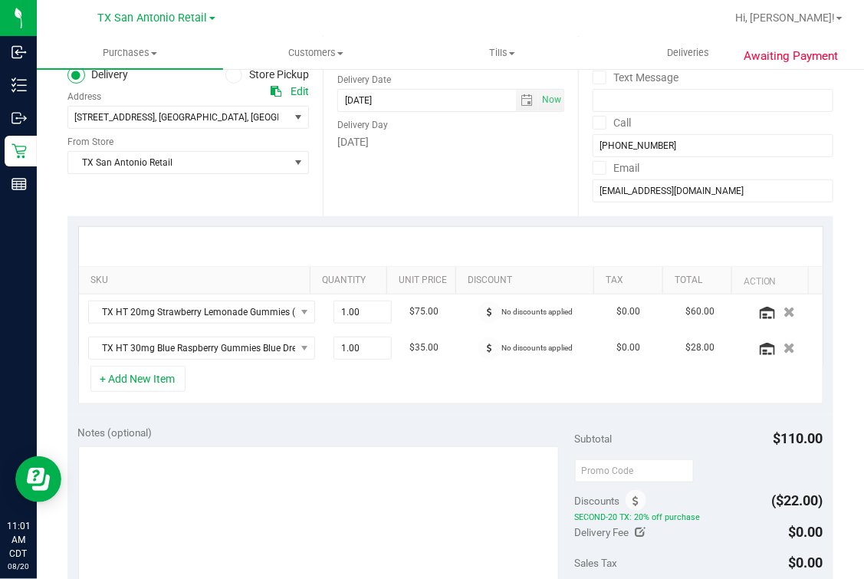
click at [428, 177] on div "Date Delivery Date [DATE] Now [DATE] 07:00 AM Now Delivery Day [DATE]" at bounding box center [450, 122] width 255 height 188
click at [157, 202] on div "Location Delivery Store Pickup Address Edit [STREET_ADDRESS] , [GEOGRAPHIC_DATA…" at bounding box center [194, 122] width 255 height 188
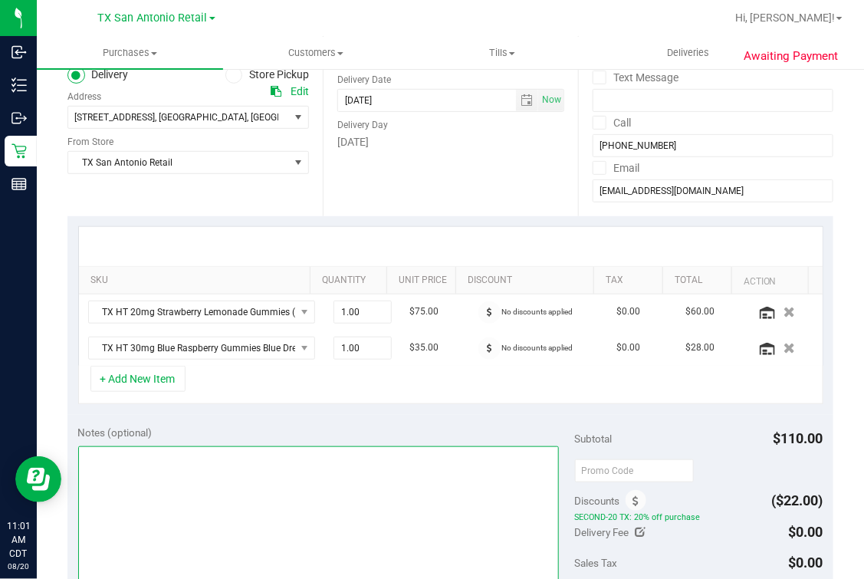
click at [327, 475] on textarea at bounding box center [319, 519] width 482 height 147
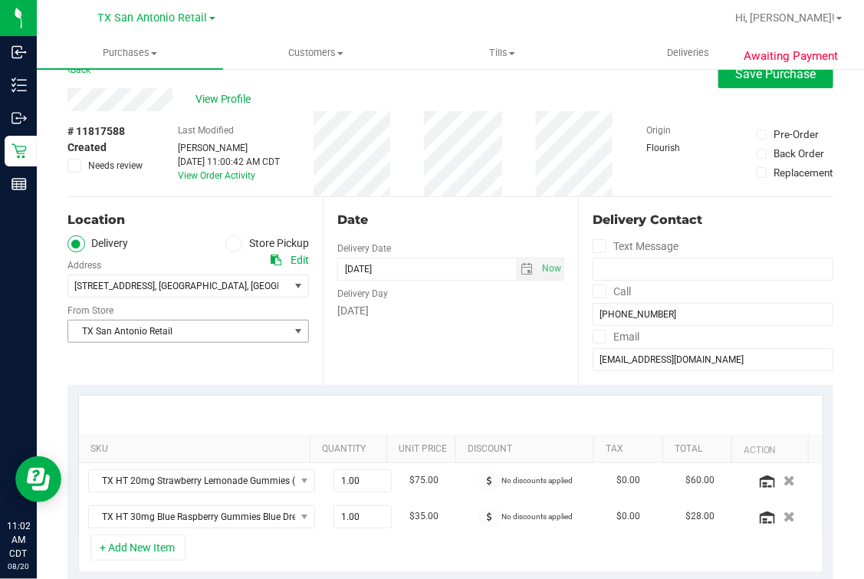
scroll to position [0, 0]
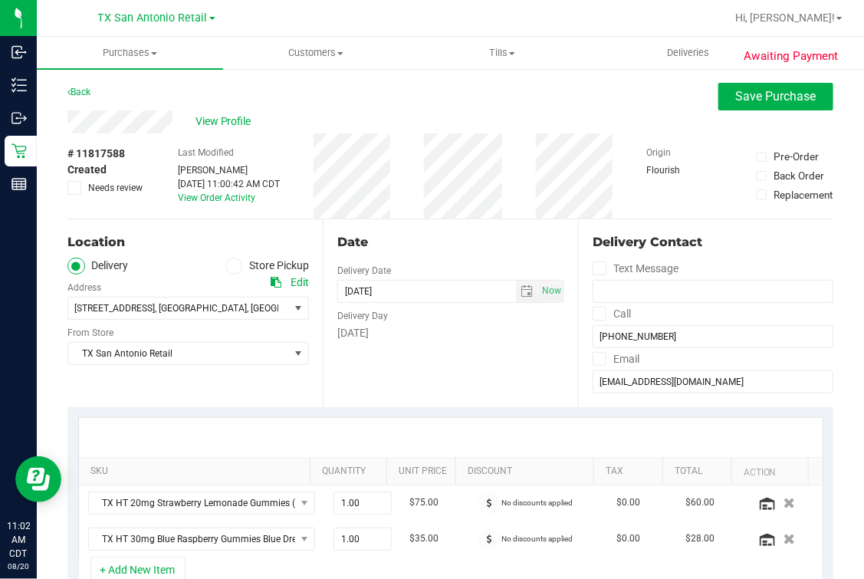
drag, startPoint x: 335, startPoint y: 416, endPoint x: 350, endPoint y: 414, distance: 14.7
click at [335, 416] on div "SKU Quantity Unit Price Discount Tax Total Action TX HT 20mg Strawberry Lemonad…" at bounding box center [450, 506] width 766 height 199
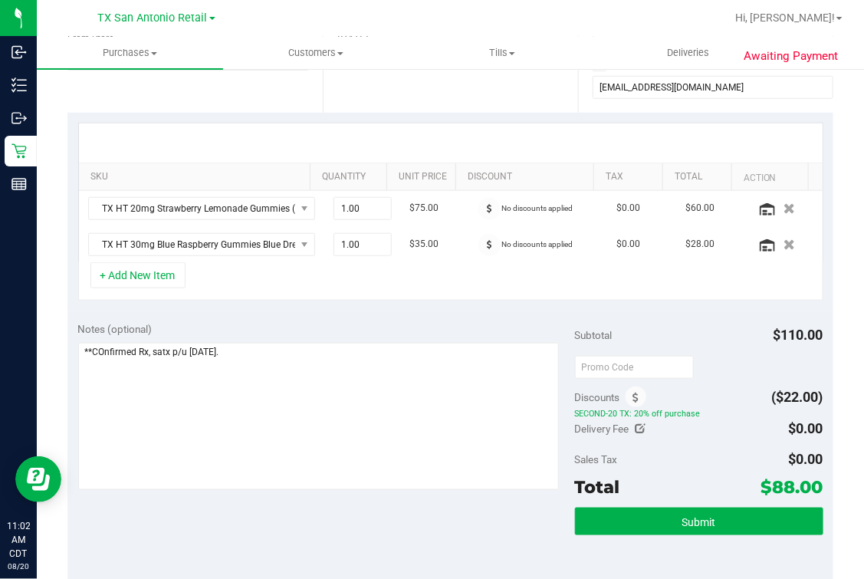
scroll to position [191, 0]
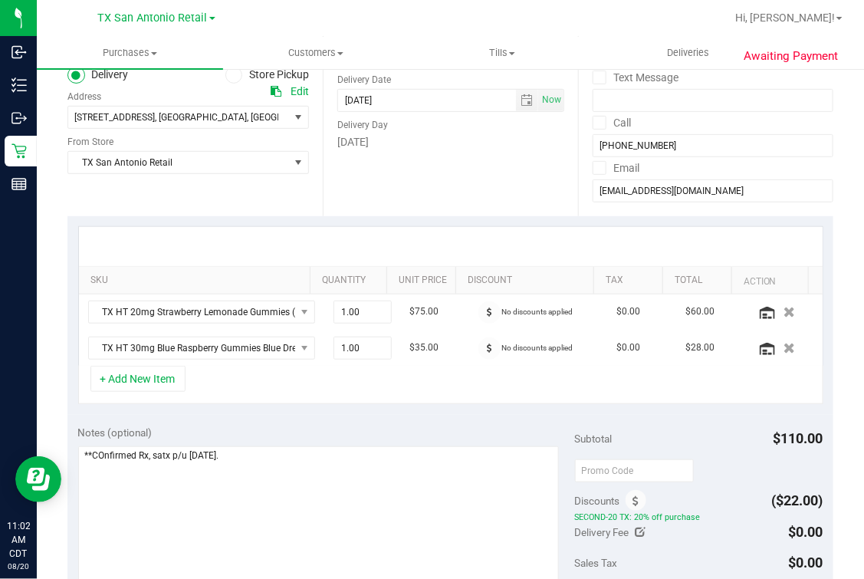
click at [318, 400] on div "+ Add New Item" at bounding box center [450, 385] width 745 height 38
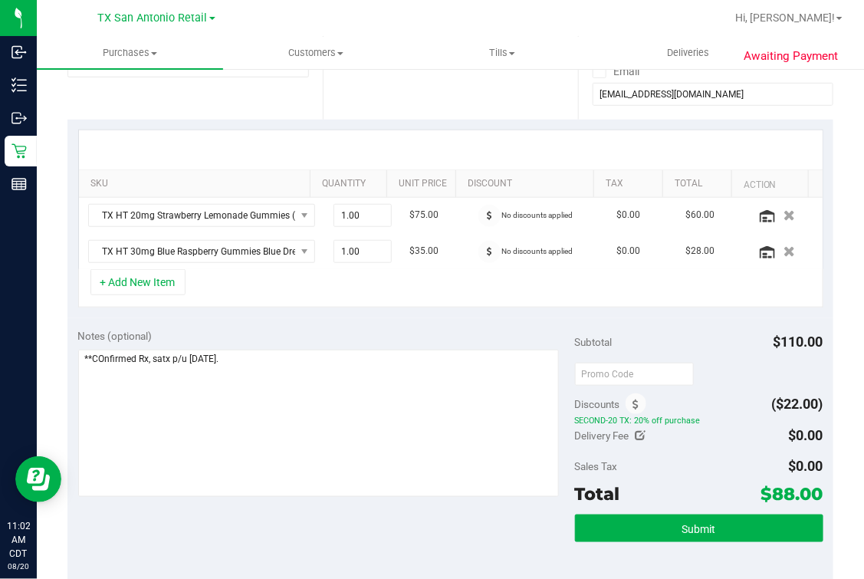
scroll to position [0, 0]
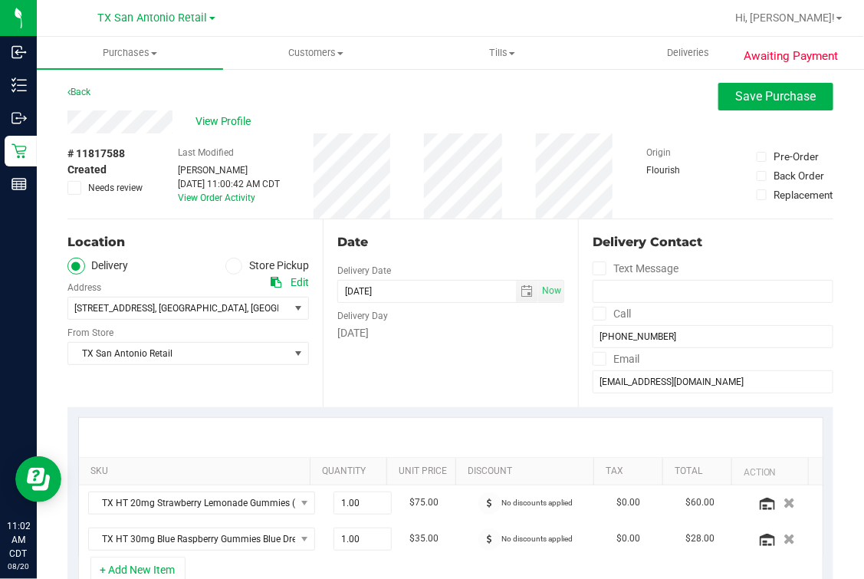
click at [291, 100] on div "Back Save Purchase" at bounding box center [450, 97] width 766 height 28
click at [408, 400] on div "Date Delivery Date [DATE] Now [DATE] 07:00 AM Now Delivery Day [DATE]" at bounding box center [450, 313] width 255 height 188
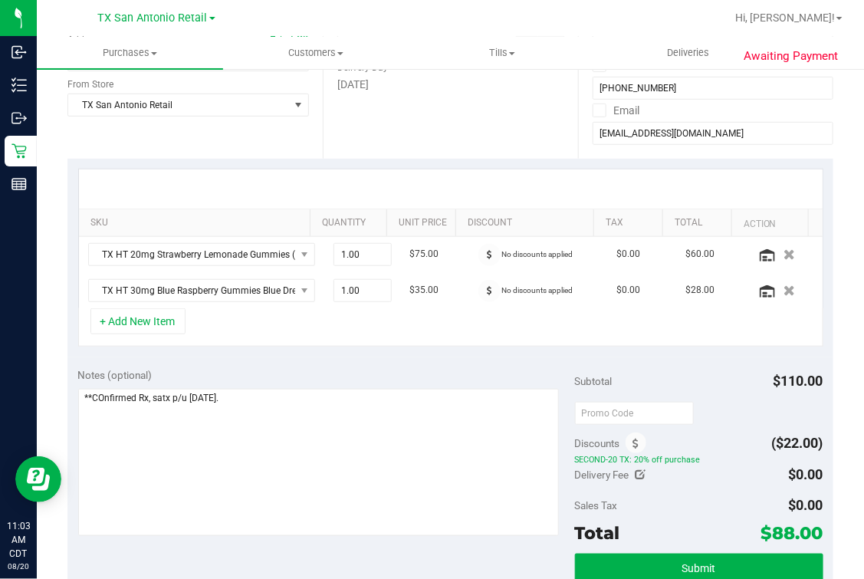
scroll to position [288, 0]
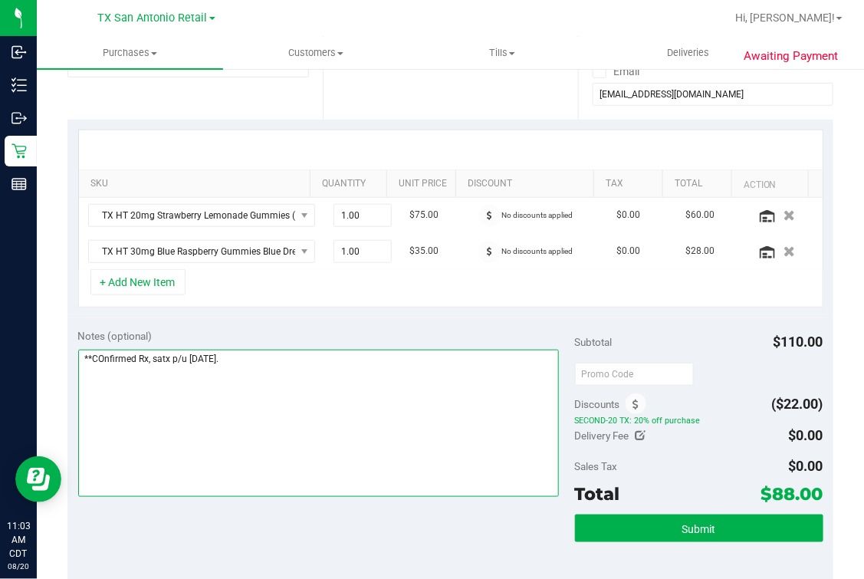
click at [311, 354] on textarea at bounding box center [319, 423] width 482 height 147
click at [316, 425] on textarea at bounding box center [319, 423] width 482 height 147
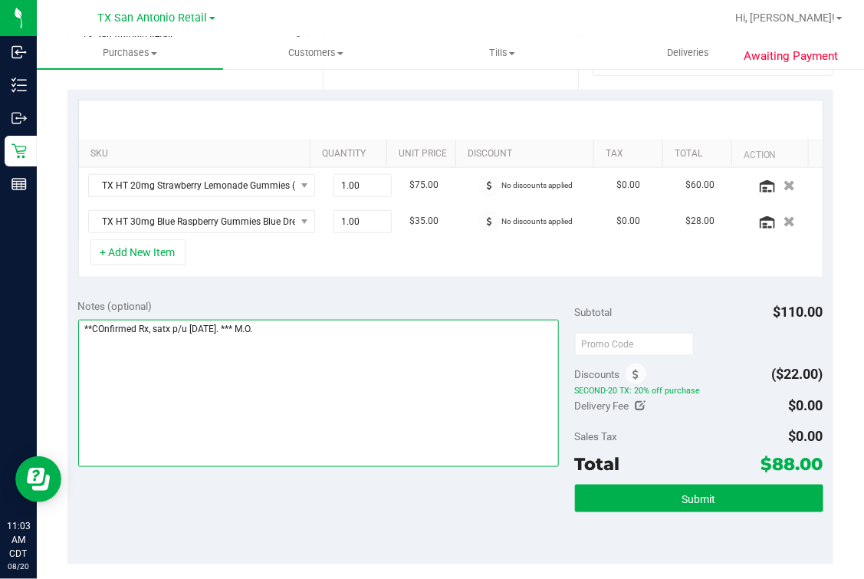
scroll to position [383, 0]
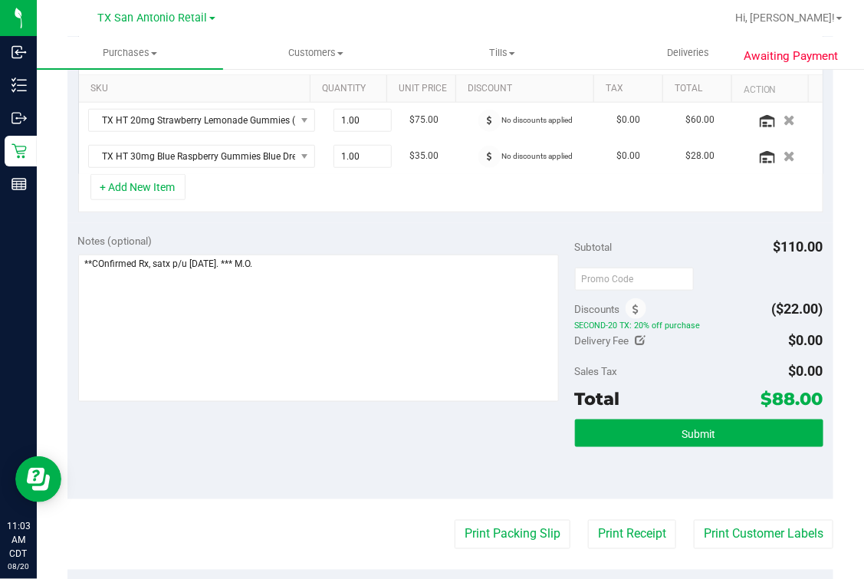
click at [271, 202] on div "+ Add New Item" at bounding box center [450, 193] width 745 height 38
click at [507, 214] on div "SKU Quantity Unit Price Discount Tax Total Action TX HT 20mg Strawberry Lemonad…" at bounding box center [450, 124] width 766 height 199
click at [427, 190] on div "+ Add New Item" at bounding box center [450, 193] width 745 height 38
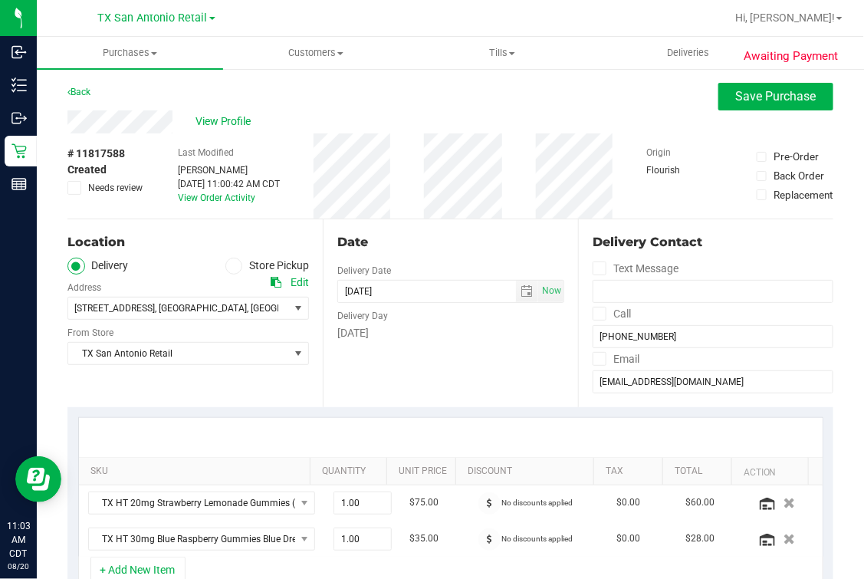
click at [301, 116] on div "View Profile" at bounding box center [450, 121] width 766 height 23
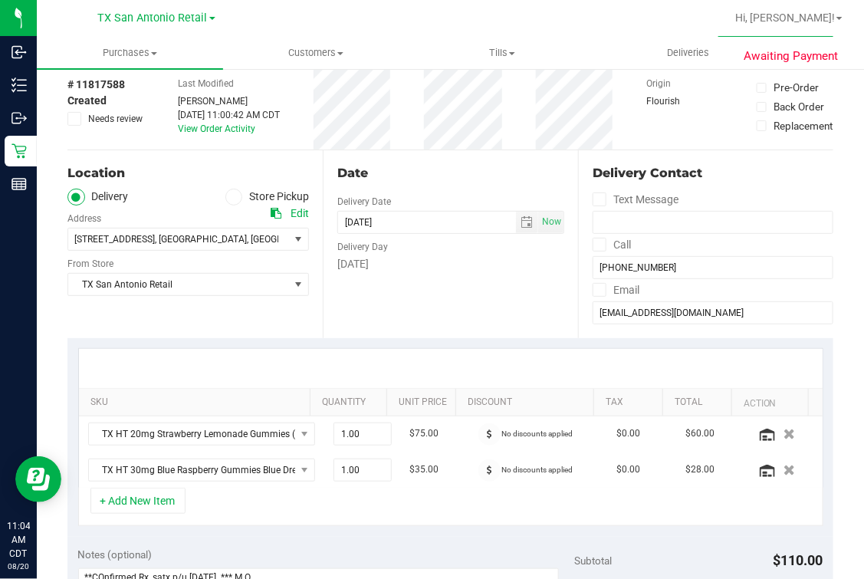
scroll to position [95, 0]
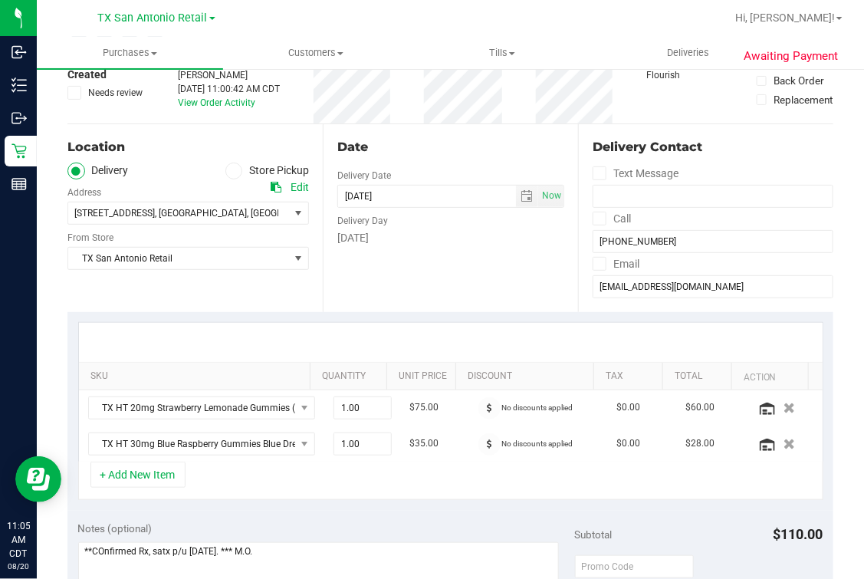
click at [360, 229] on div "Delivery Day [DATE]" at bounding box center [450, 227] width 227 height 38
drag, startPoint x: 360, startPoint y: 229, endPoint x: 393, endPoint y: 255, distance: 42.0
click at [393, 255] on div "Date Delivery Date [DATE] Now [DATE] 07:00 AM Now Delivery Day [DATE]" at bounding box center [450, 218] width 255 height 188
click at [466, 312] on div "SKU Quantity Unit Price Discount Tax Total Action TX HT 20mg Strawberry Lemonad…" at bounding box center [450, 411] width 766 height 199
click at [439, 280] on div "Date Delivery Date [DATE] Now [DATE] 07:00 AM Now Delivery Day [DATE]" at bounding box center [450, 218] width 255 height 188
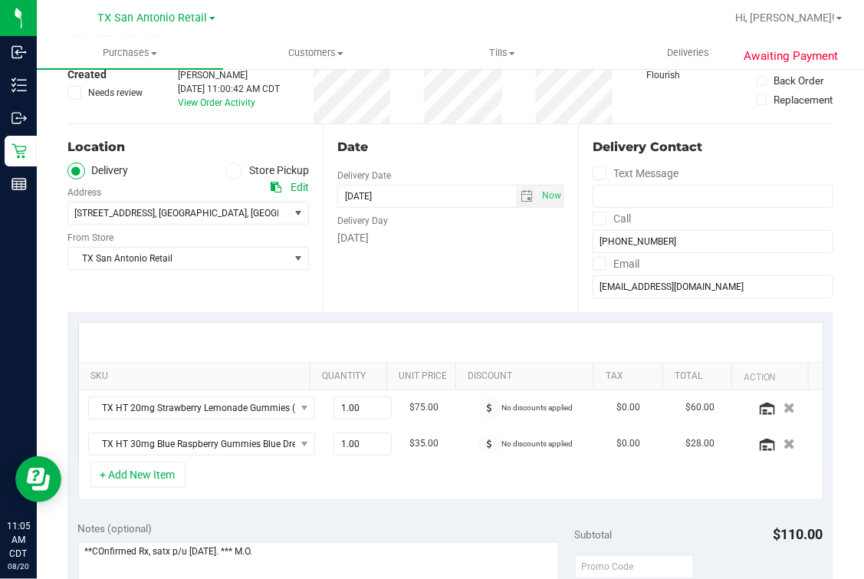
click at [434, 272] on div "Date Delivery Date [DATE] Now [DATE] 07:00 AM Now Delivery Day [DATE]" at bounding box center [450, 218] width 255 height 188
click at [417, 296] on div "Date Delivery Date [DATE] Now [DATE] 07:00 AM Now Delivery Day [DATE]" at bounding box center [450, 218] width 255 height 188
click at [408, 144] on div "Date" at bounding box center [450, 147] width 227 height 18
click at [416, 278] on div "Date Delivery Date [DATE] Now [DATE] 07:00 AM Now Delivery Day [DATE]" at bounding box center [450, 218] width 255 height 188
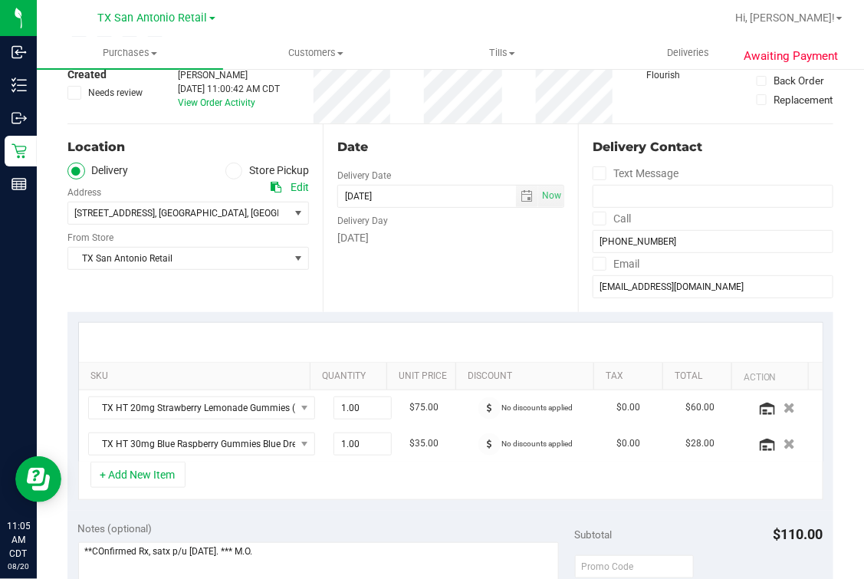
click at [424, 156] on div "Date Delivery Date [DATE] Now [DATE] 07:00 AM Now Delivery Day [DATE]" at bounding box center [450, 218] width 255 height 188
click at [452, 301] on div "Date Delivery Date [DATE] Now [DATE] 07:00 AM Now Delivery Day [DATE]" at bounding box center [450, 218] width 255 height 188
click at [370, 138] on div "Date" at bounding box center [450, 147] width 227 height 18
click at [392, 189] on input "[DATE]" at bounding box center [427, 196] width 178 height 21
click at [395, 208] on div "Delivery Day" at bounding box center [450, 219] width 227 height 22
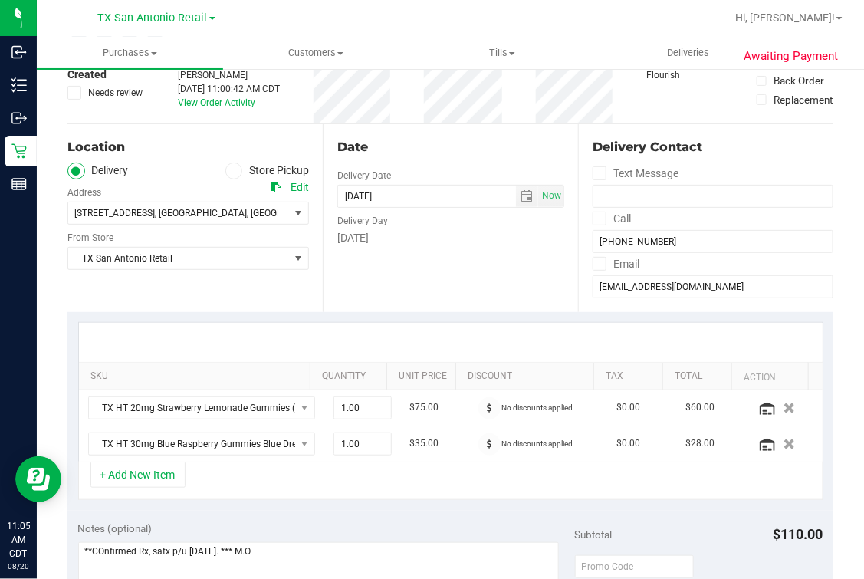
click at [355, 276] on div "Date Delivery Date [DATE] Now [DATE] 07:00 AM Now Delivery Day [DATE]" at bounding box center [450, 218] width 255 height 188
click at [409, 271] on div "Date Delivery Date [DATE] Now [DATE] 07:00 AM Now Delivery Day [DATE]" at bounding box center [450, 218] width 255 height 188
click at [527, 295] on div "Date Delivery Date [DATE] Now [DATE] 07:00 AM Now Delivery Day [DATE]" at bounding box center [450, 218] width 255 height 188
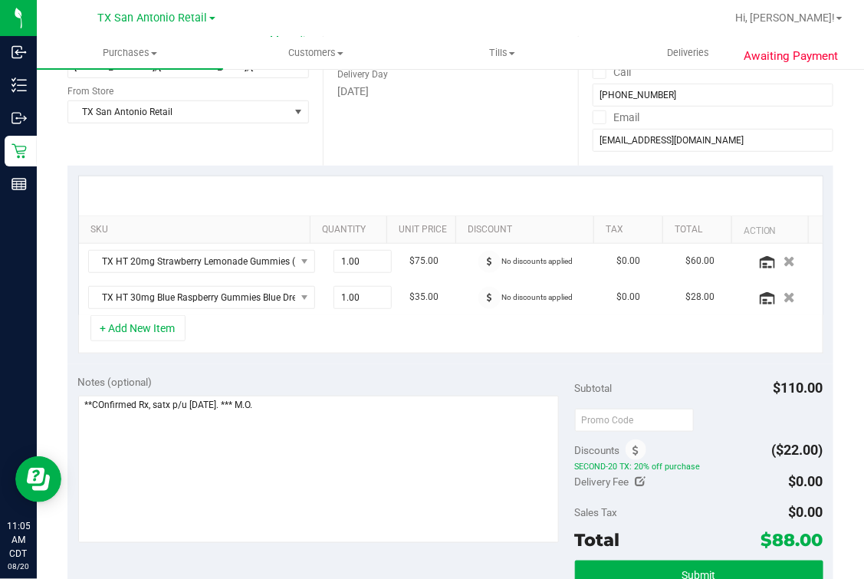
scroll to position [0, 0]
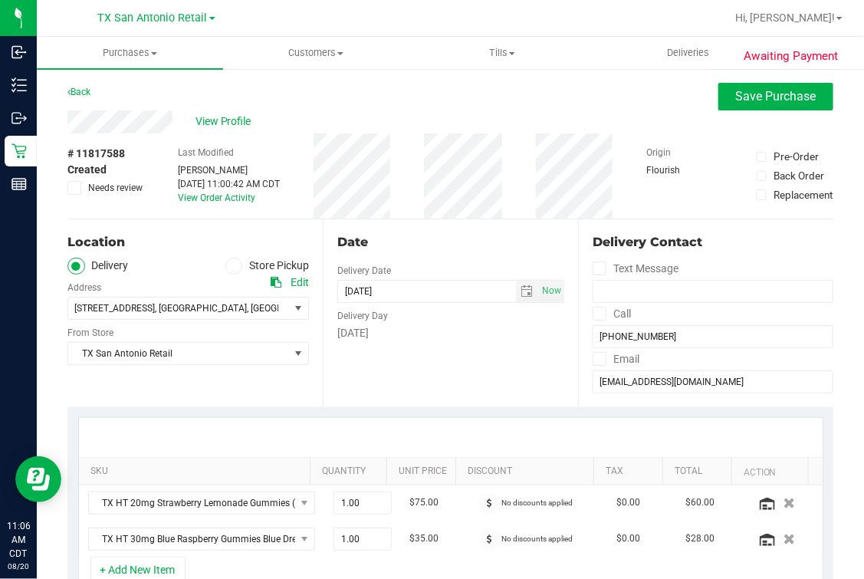
click at [477, 246] on div "Date" at bounding box center [450, 242] width 227 height 18
drag, startPoint x: 471, startPoint y: 322, endPoint x: 469, endPoint y: 334, distance: 12.4
click at [470, 334] on div "Delivery Day [DATE]" at bounding box center [450, 322] width 227 height 38
drag, startPoint x: 469, startPoint y: 334, endPoint x: 439, endPoint y: 230, distance: 108.7
click at [439, 230] on div "Date Delivery Date [DATE] Now [DATE] 07:00 AM Now Delivery Day [DATE]" at bounding box center [450, 313] width 255 height 188
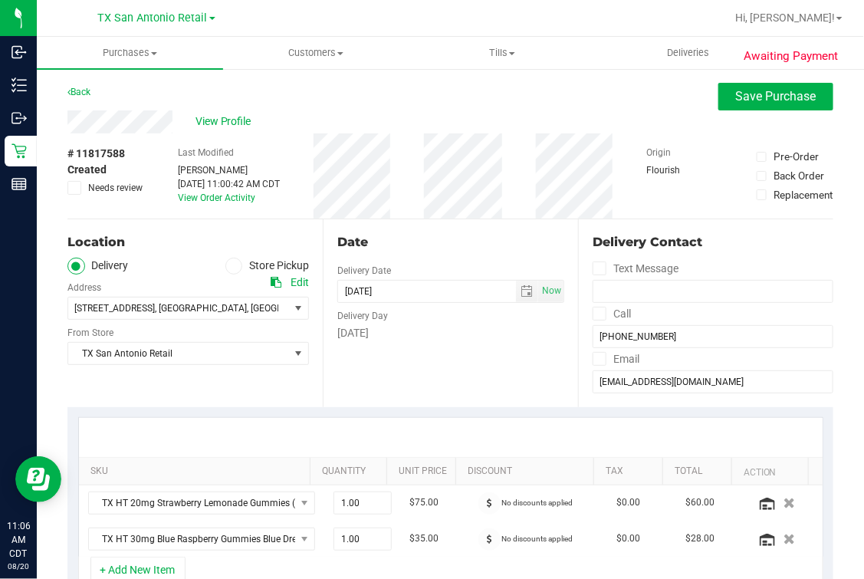
click at [401, 344] on div "Date Delivery Date [DATE] Now [DATE] 07:00 AM Now Delivery Day [DATE]" at bounding box center [450, 313] width 255 height 188
click at [410, 247] on div "Date" at bounding box center [450, 242] width 227 height 18
click at [398, 334] on div "[DATE]" at bounding box center [450, 333] width 227 height 16
click at [372, 260] on div "Date Delivery Date [DATE] Now [DATE] 07:00 AM Now Delivery Day [DATE]" at bounding box center [450, 313] width 255 height 188
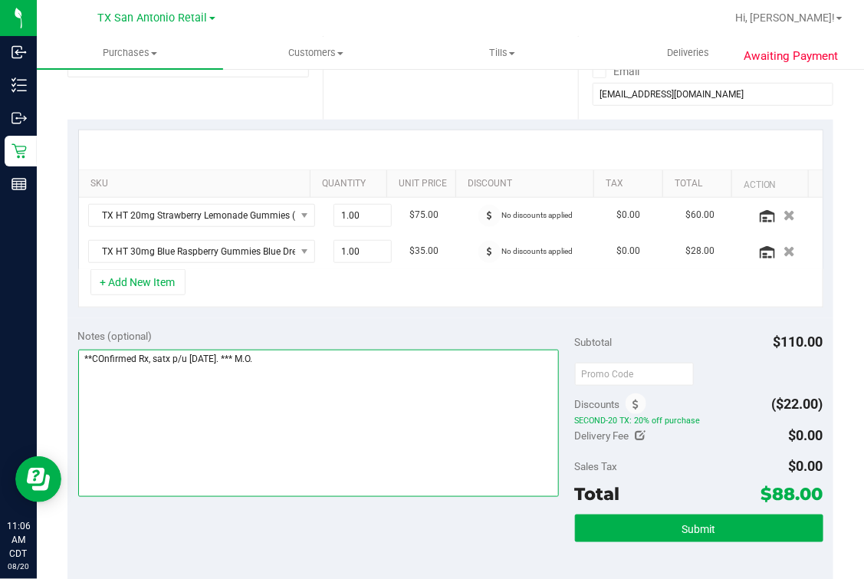
click at [193, 434] on textarea at bounding box center [319, 423] width 482 height 147
click at [308, 354] on textarea at bounding box center [319, 423] width 482 height 147
type textarea "**COnfirmed Rx, satx p/u [DATE]. *** M.O."
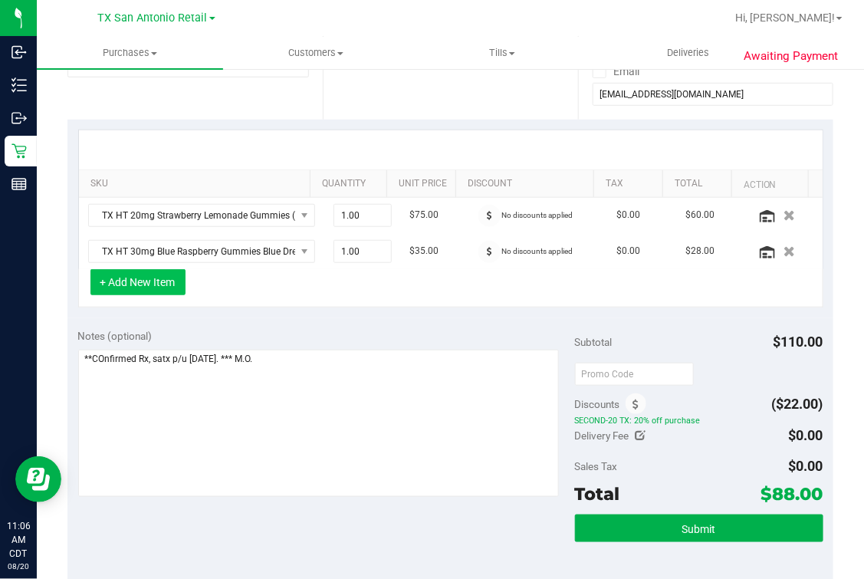
click at [177, 271] on button "+ Add New Item" at bounding box center [137, 282] width 95 height 26
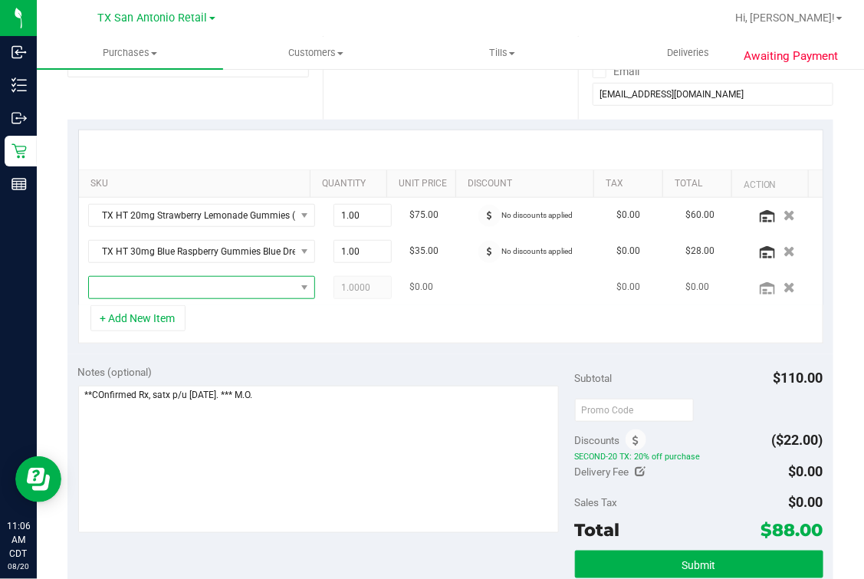
click at [270, 297] on span "NO DATA FOUND" at bounding box center [201, 287] width 227 height 23
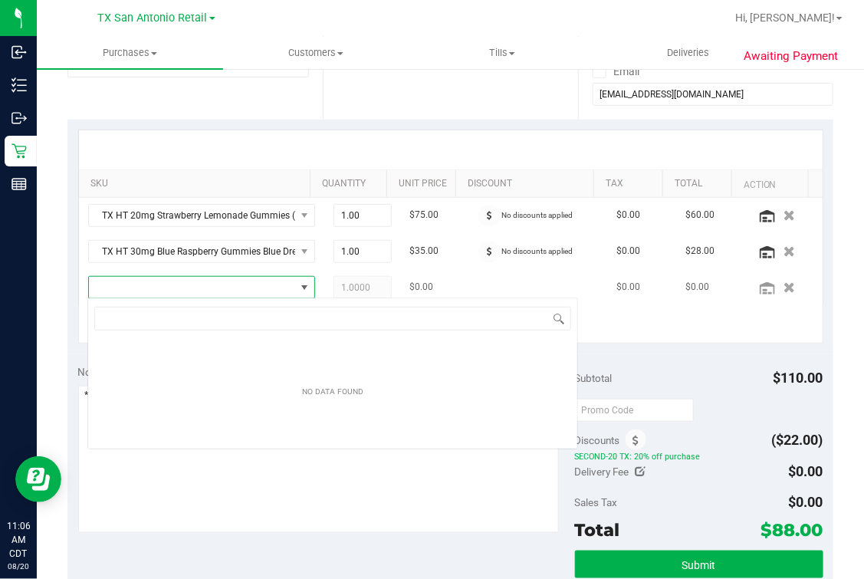
scroll to position [22, 199]
click at [225, 286] on span "NO DATA FOUND" at bounding box center [192, 287] width 206 height 21
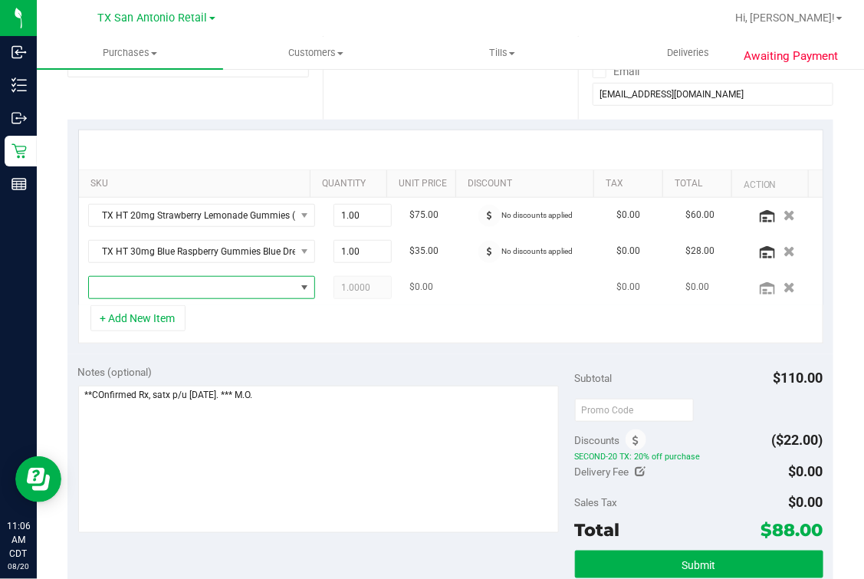
click at [229, 285] on span at bounding box center [192, 287] width 206 height 21
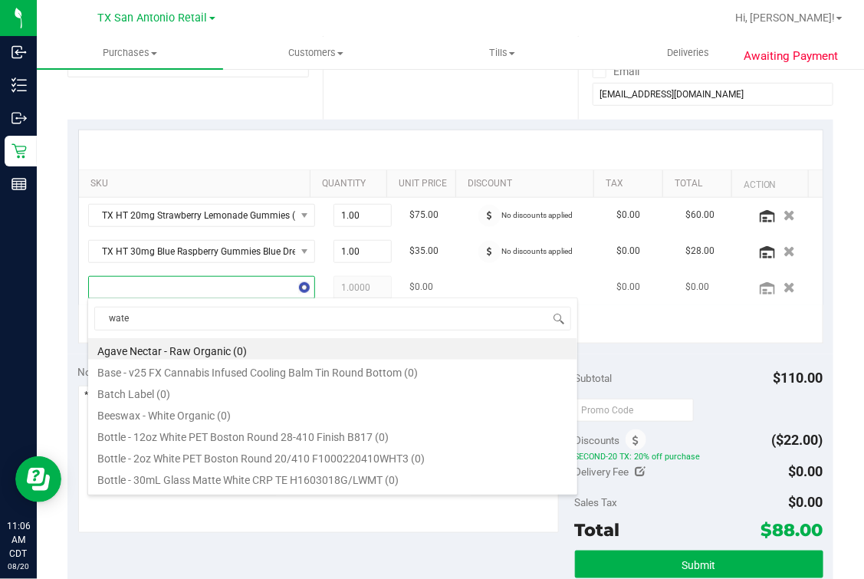
type input "water"
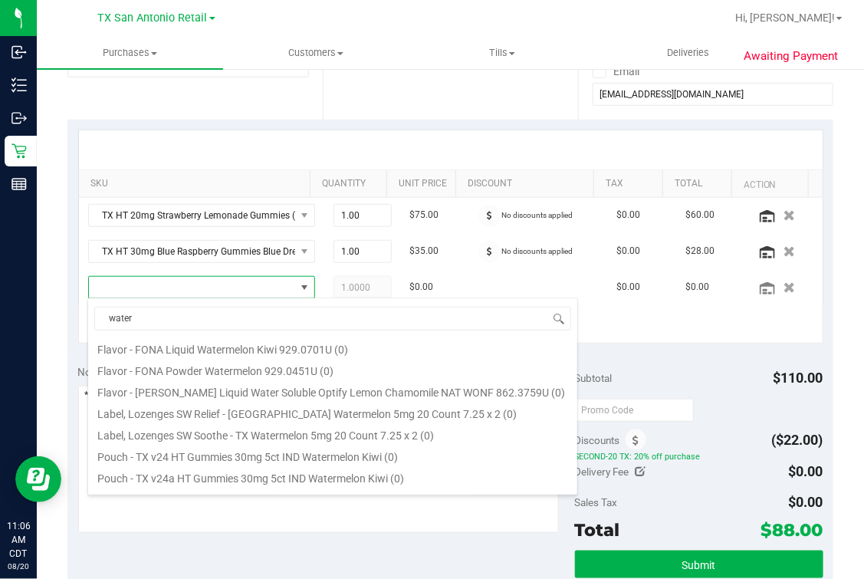
scroll to position [288, 0]
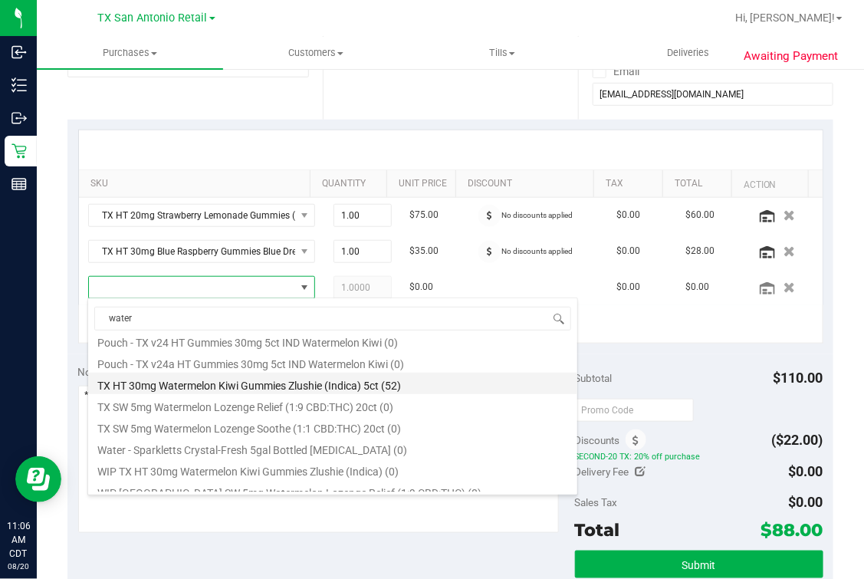
click at [406, 376] on li "TX HT 30mg Watermelon Kiwi Gummies Zlushie (Indica) 5ct (52)" at bounding box center [332, 383] width 489 height 21
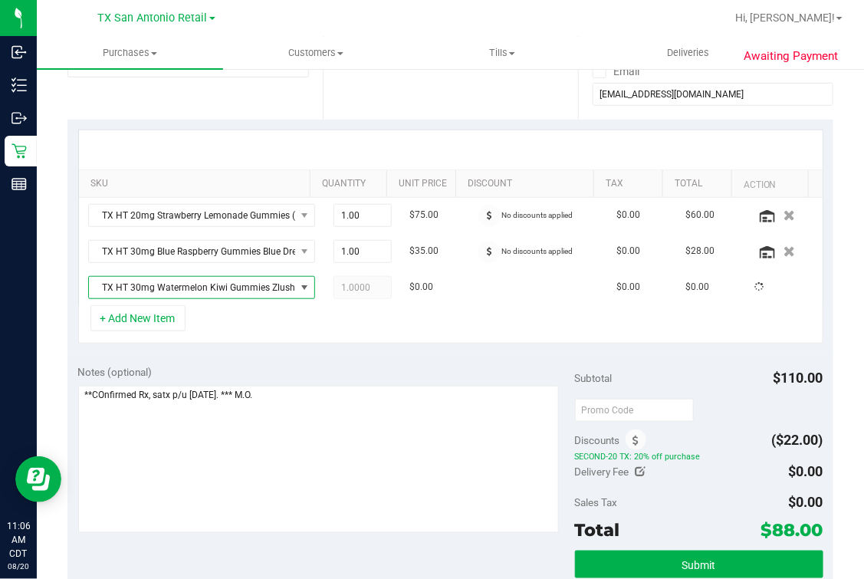
drag, startPoint x: 418, startPoint y: 302, endPoint x: 400, endPoint y: 314, distance: 22.1
click at [417, 301] on td "$0.00" at bounding box center [435, 287] width 69 height 35
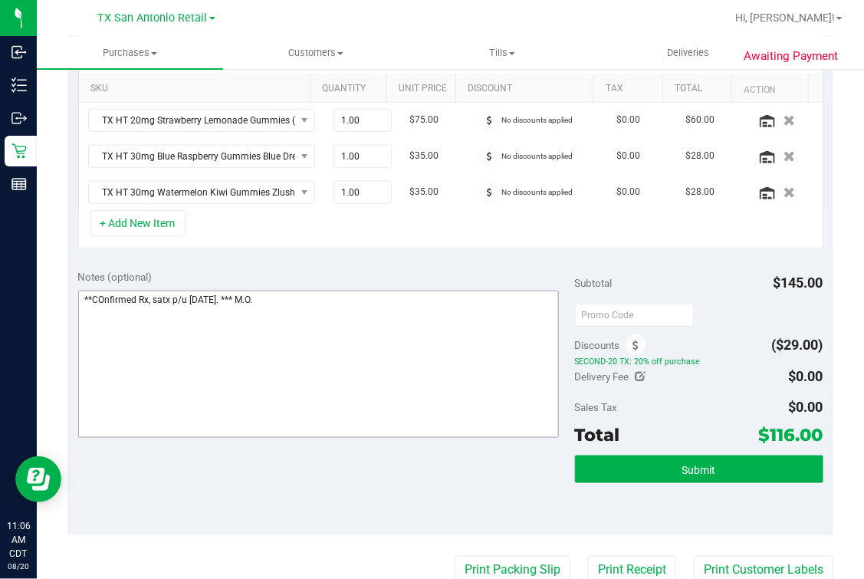
scroll to position [0, 0]
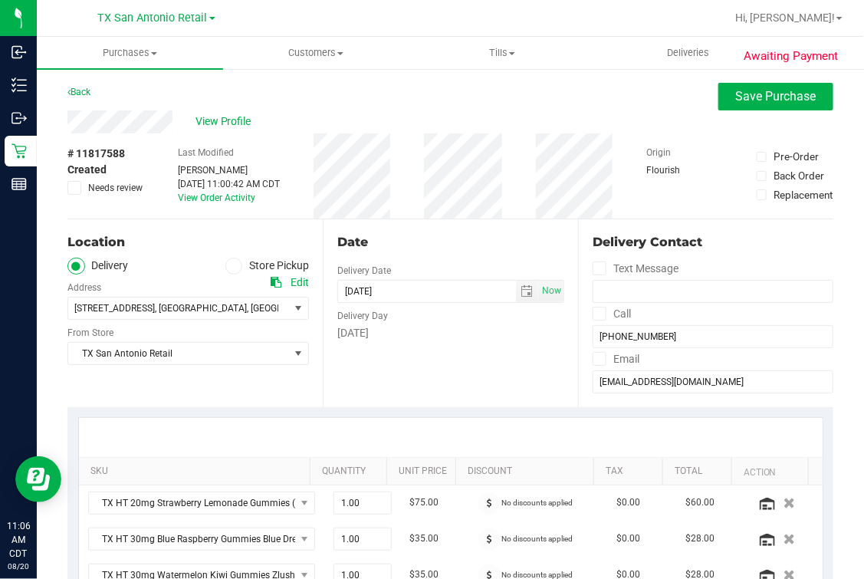
click at [434, 232] on div "Date Delivery Date [DATE] Now [DATE] 07:00 AM Now Delivery Day [DATE]" at bounding box center [450, 313] width 255 height 188
click at [324, 372] on div "Date Delivery Date [DATE] Now [DATE] 07:00 AM Now Delivery Day [DATE]" at bounding box center [450, 313] width 255 height 188
click at [425, 225] on div "Date Delivery Date [DATE] Now [DATE] 07:00 AM Now Delivery Day [DATE]" at bounding box center [450, 313] width 255 height 188
click at [808, 102] on button "Save Purchase" at bounding box center [776, 97] width 115 height 28
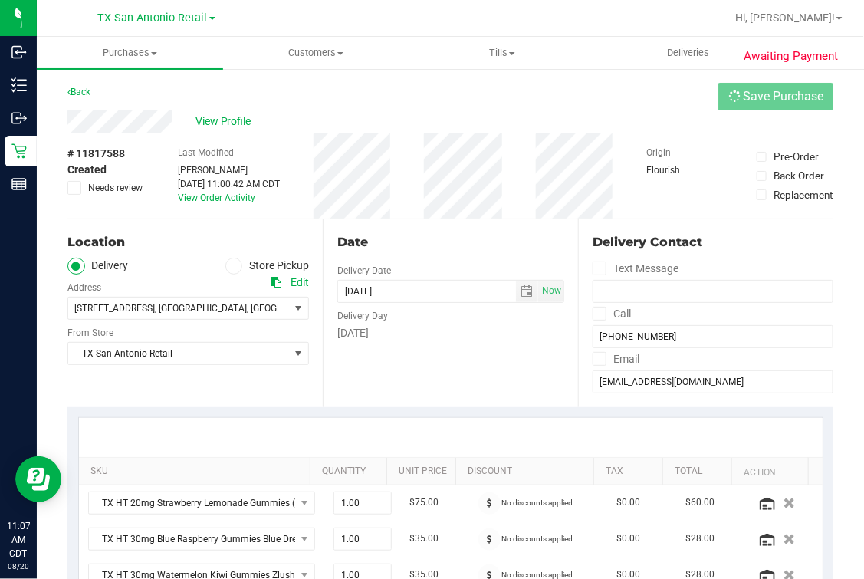
click at [622, 88] on div "Back Save Purchase" at bounding box center [450, 97] width 766 height 28
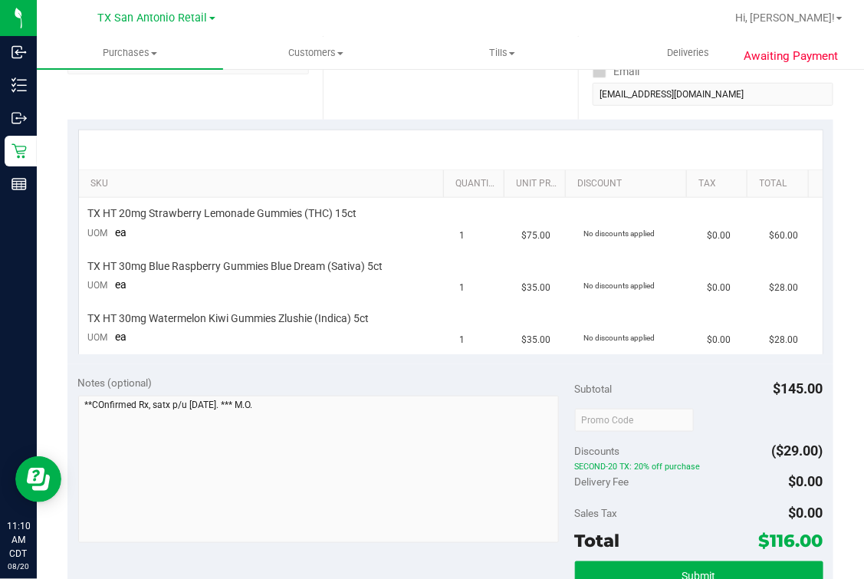
click at [347, 122] on div "SKU Quantity Unit Price Discount Tax Total TX HT 20mg Strawberry Lemonade Gummi…" at bounding box center [450, 242] width 766 height 245
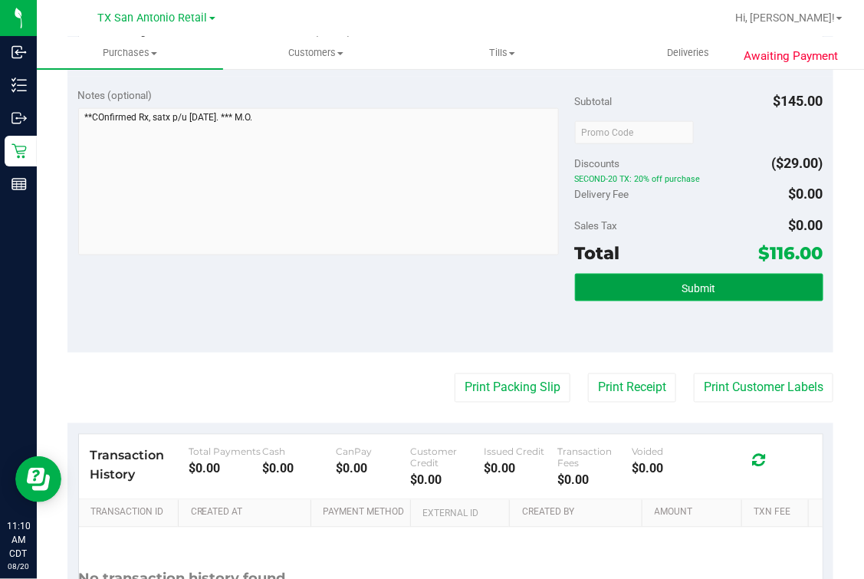
click at [661, 290] on button "Submit" at bounding box center [699, 288] width 248 height 28
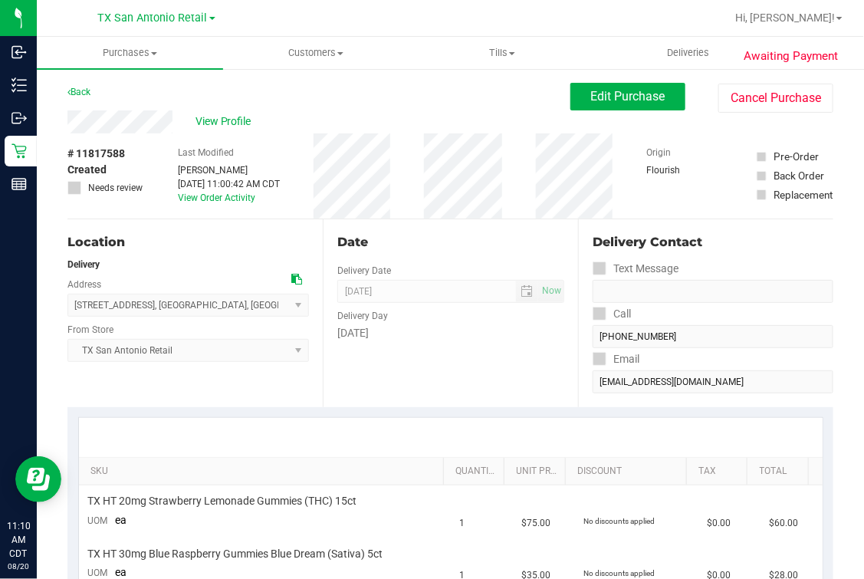
click at [482, 226] on div "Date Delivery Date [DATE] Now [DATE] 07:00 AM Now Delivery Day [DATE]" at bounding box center [450, 313] width 255 height 188
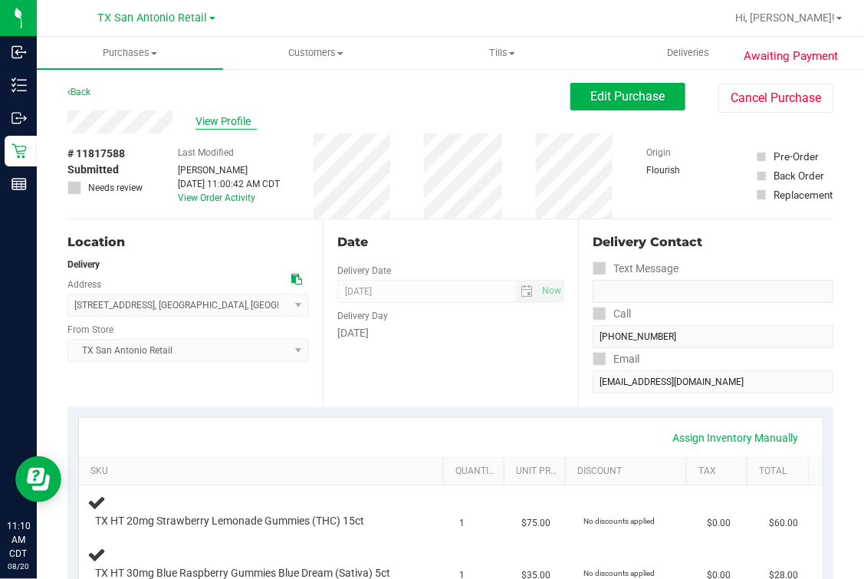
click at [234, 119] on span "View Profile" at bounding box center [226, 121] width 61 height 16
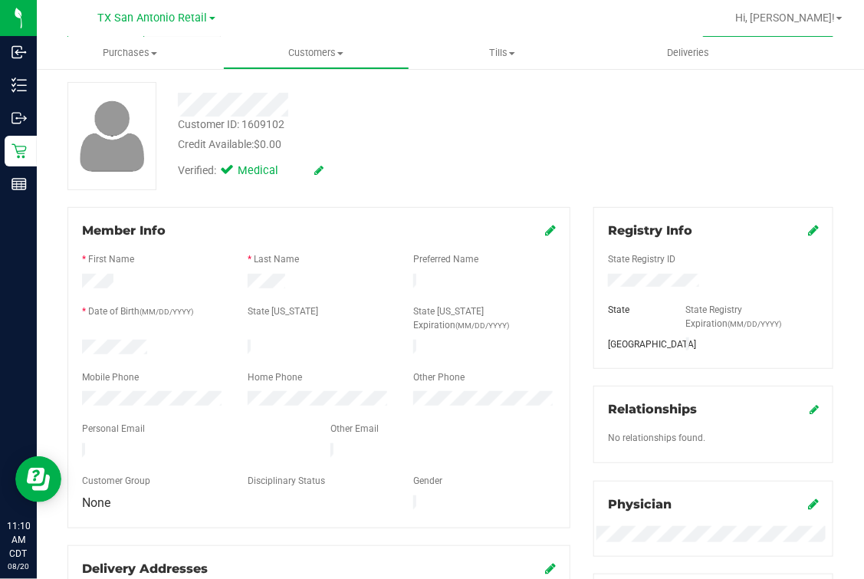
scroll to position [95, 0]
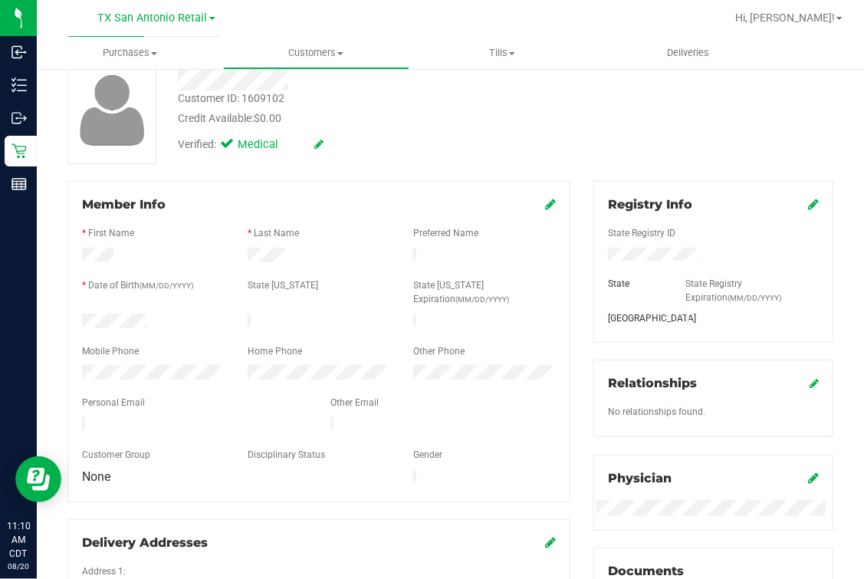
click at [185, 396] on div "Personal Email" at bounding box center [195, 405] width 248 height 18
click at [474, 176] on div "Back Profile Purchases Add customer to queue Customer ID: 1609102 Credit Availa…" at bounding box center [450, 496] width 766 height 1016
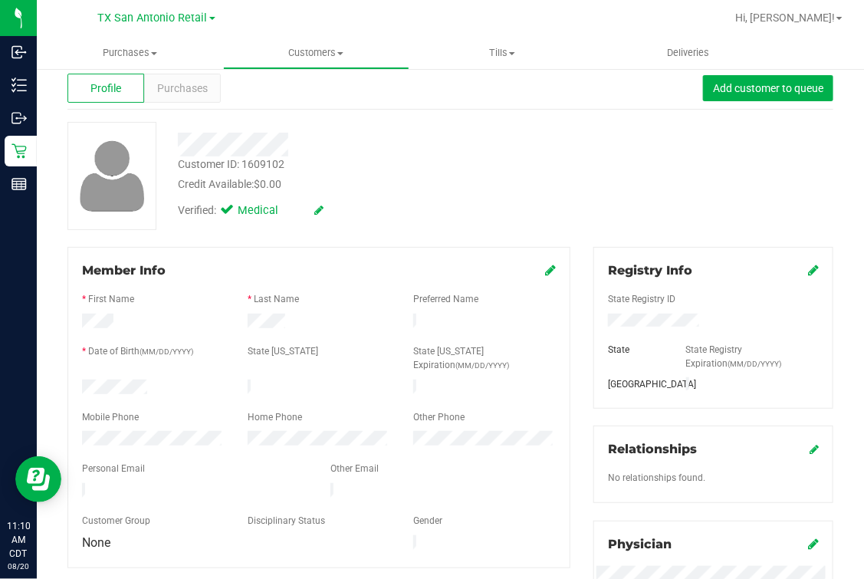
scroll to position [0, 0]
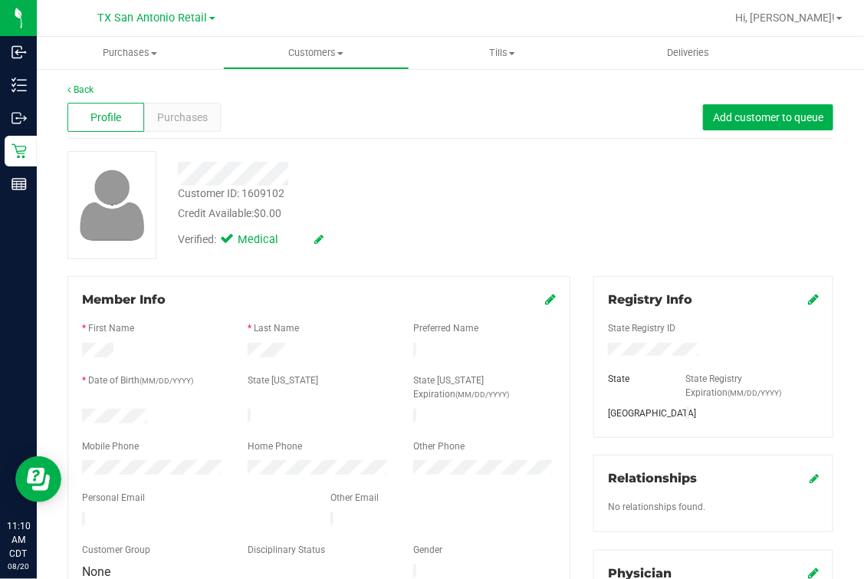
click at [81, 97] on div "Profile Purchases Add customer to queue" at bounding box center [450, 118] width 766 height 42
click at [79, 88] on link "Back" at bounding box center [80, 89] width 26 height 11
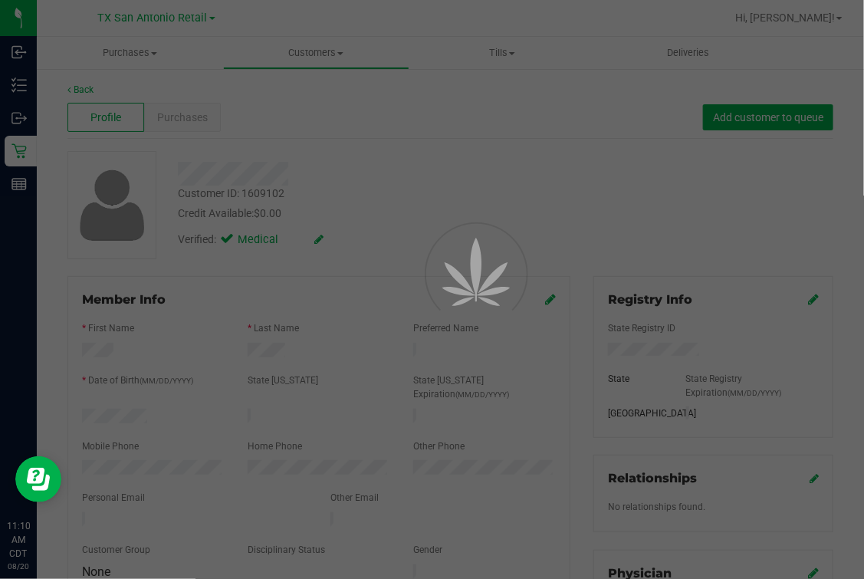
click at [366, 125] on div at bounding box center [432, 289] width 864 height 579
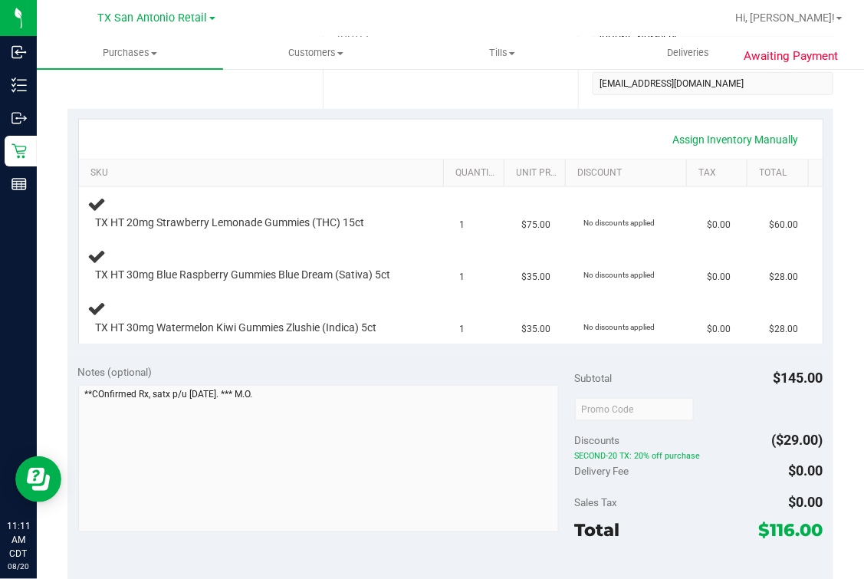
scroll to position [479, 0]
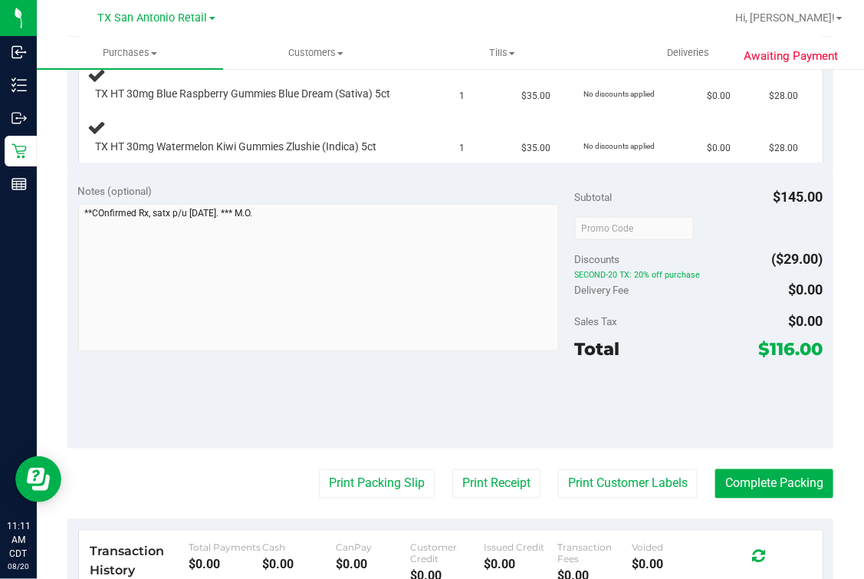
click at [53, 256] on div "Awaiting Payment Back Edit Purchase Cancel Purchase View Profile # 11817588 Sub…" at bounding box center [450, 203] width 827 height 1230
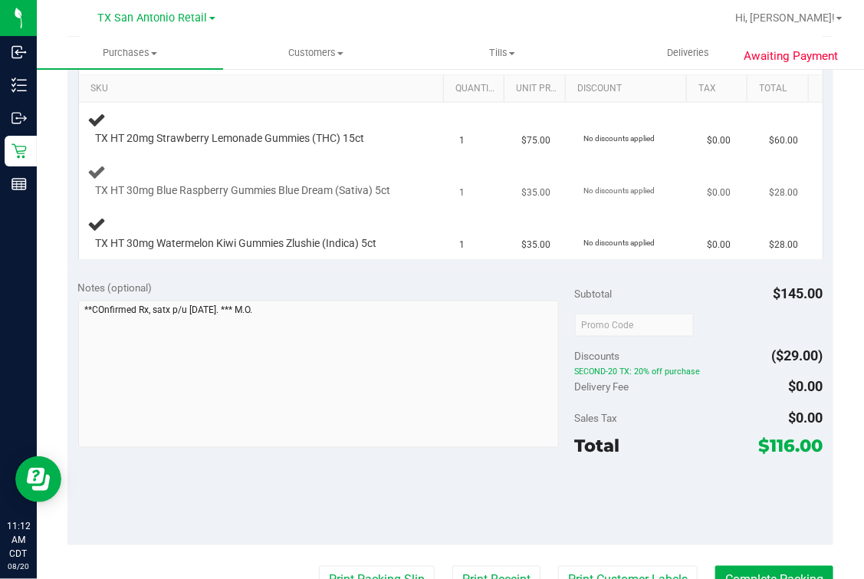
scroll to position [0, 0]
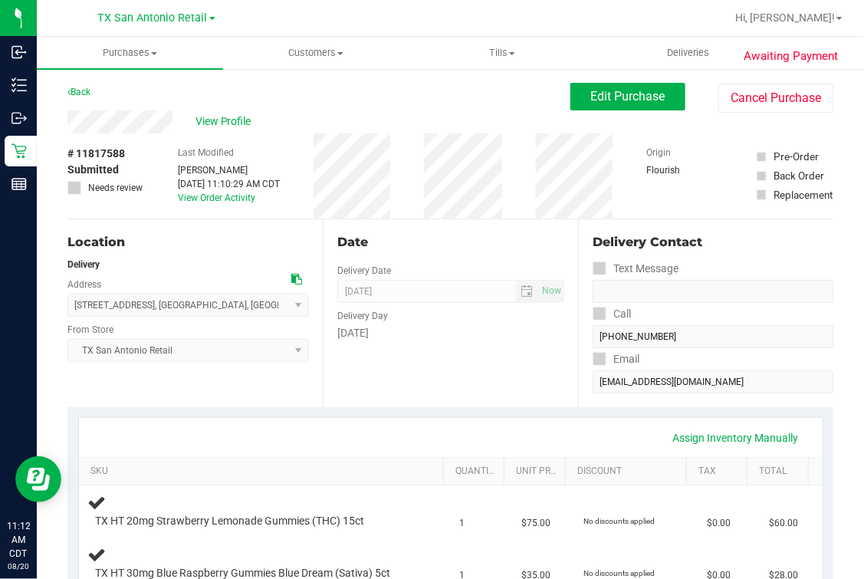
drag, startPoint x: 370, startPoint y: 92, endPoint x: 391, endPoint y: 121, distance: 36.2
click at [370, 91] on div "Back Edit Purchase Cancel Purchase" at bounding box center [450, 97] width 766 height 28
click at [301, 104] on div "Back Edit Purchase Cancel Purchase" at bounding box center [450, 97] width 766 height 28
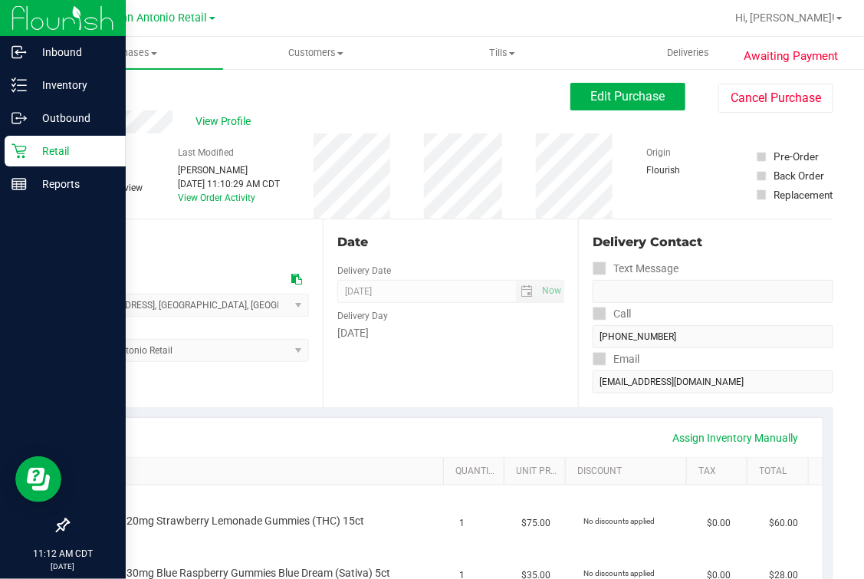
click at [25, 146] on icon at bounding box center [19, 151] width 15 height 15
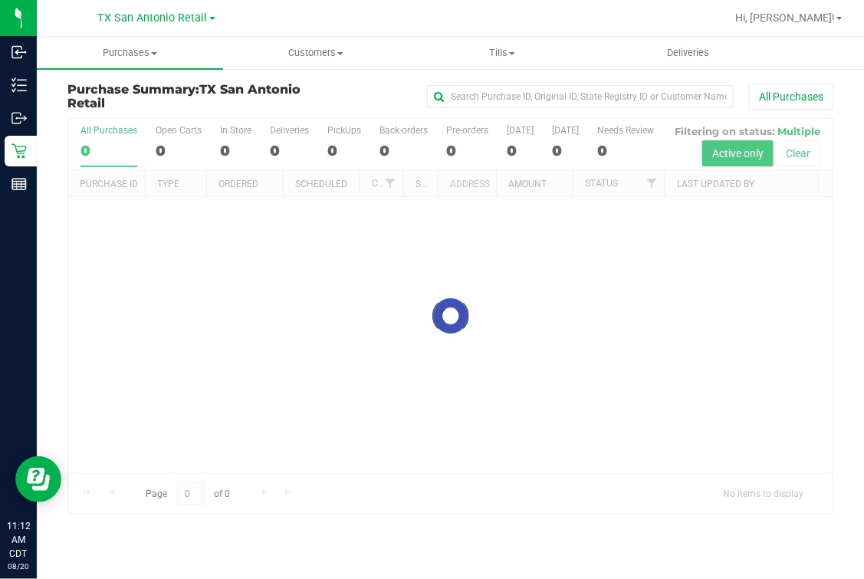
click at [290, 127] on div at bounding box center [450, 316] width 765 height 394
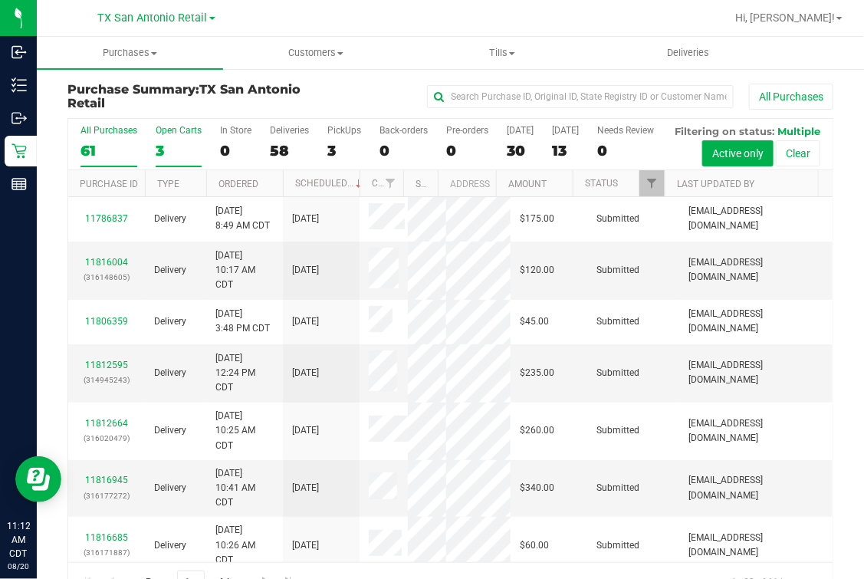
click at [166, 142] on label "Open Carts 3" at bounding box center [179, 146] width 46 height 42
click at [0, 0] on input "Open Carts 3" at bounding box center [0, 0] width 0 height 0
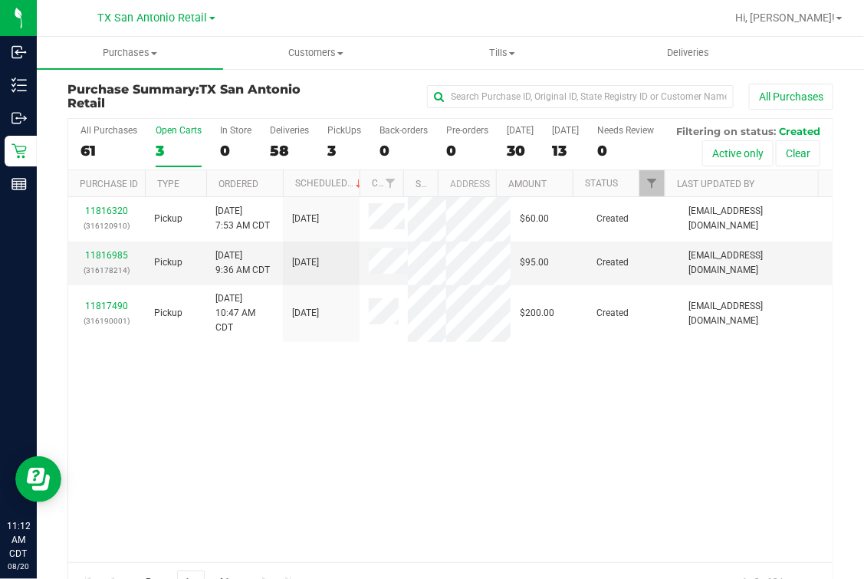
click at [316, 170] on div "All Purchases 61 Open Carts 3 In Store 0 Deliveries 58 PickUps 3 Back-orders 0 …" at bounding box center [450, 144] width 765 height 51
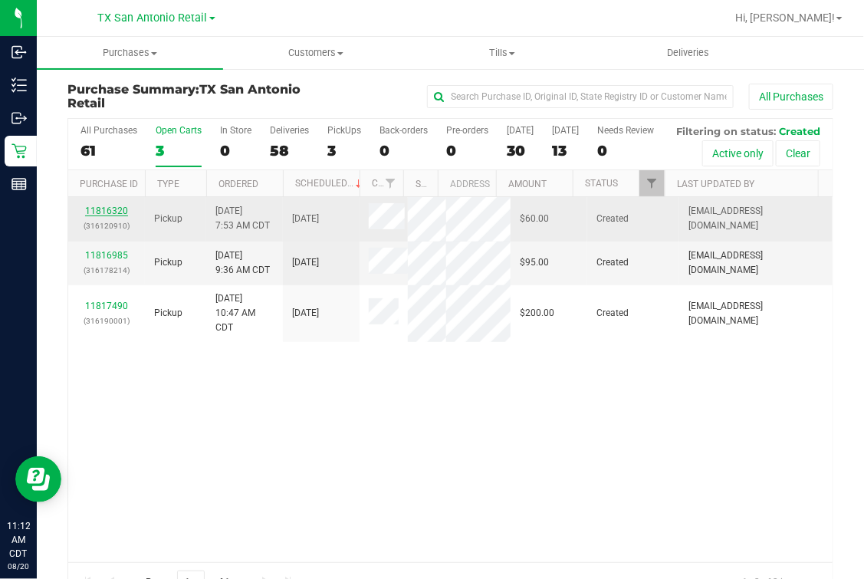
click at [94, 216] on link "11816320" at bounding box center [106, 211] width 43 height 11
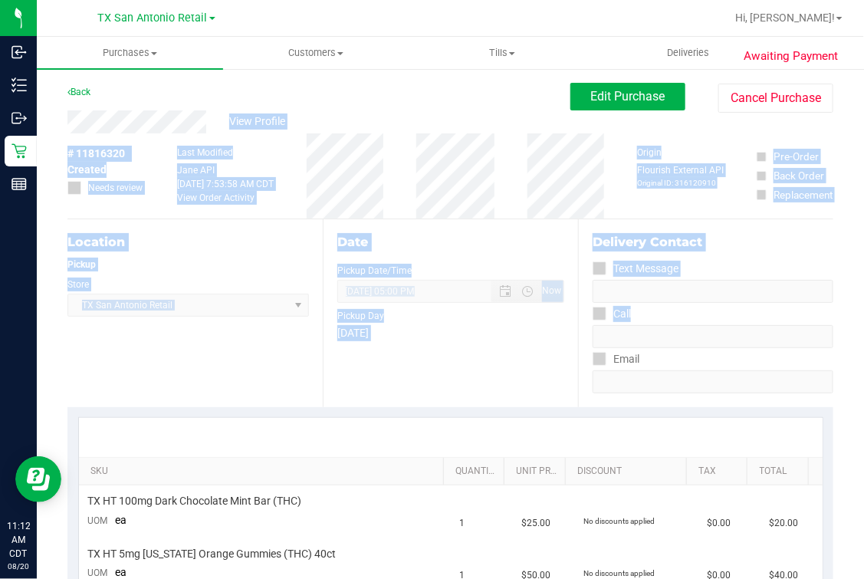
click at [297, 151] on div "# 11816320 Created Needs review Last Modified [PERSON_NAME] API [DATE] 7:53:58 …" at bounding box center [450, 175] width 766 height 85
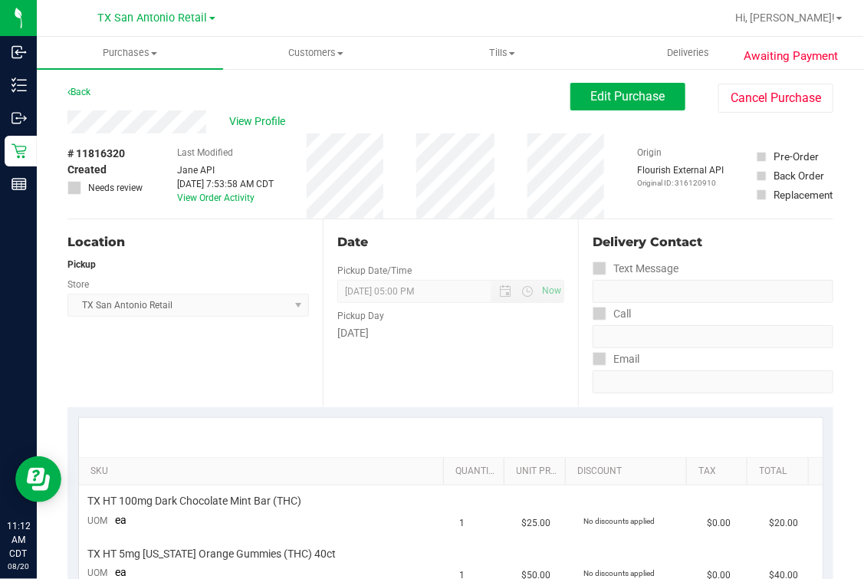
click at [218, 119] on div "View Profile" at bounding box center [318, 121] width 503 height 23
click at [550, 401] on div "Date Pickup Date/Time [DATE] Now [DATE] 05:00 PM Now Pickup Day [DATE]" at bounding box center [450, 313] width 255 height 188
click at [400, 115] on div "View Profile" at bounding box center [318, 121] width 503 height 23
click at [503, 97] on div "Back Edit Purchase Cancel Purchase" at bounding box center [450, 97] width 766 height 28
click at [423, 121] on div "View Profile" at bounding box center [318, 121] width 503 height 23
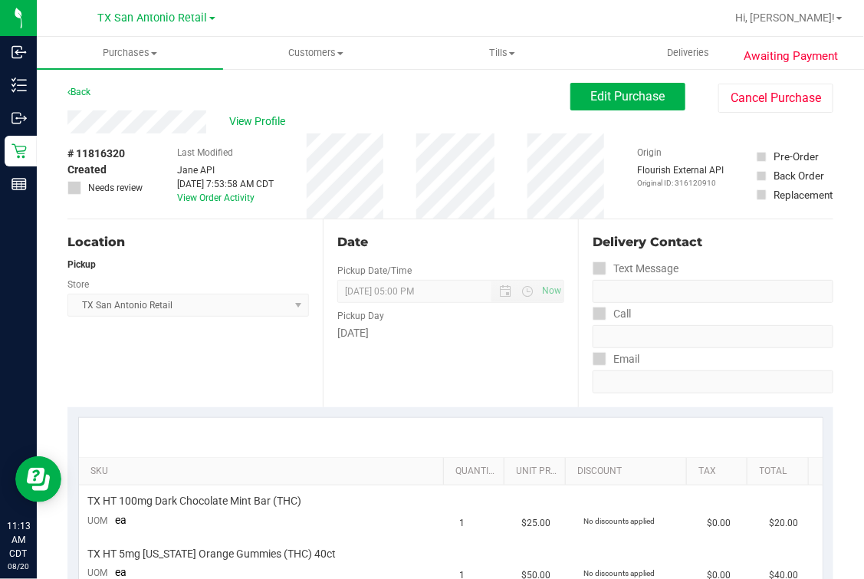
click at [454, 127] on div "View Profile" at bounding box center [318, 121] width 503 height 23
click at [619, 89] on span "Edit Purchase" at bounding box center [628, 96] width 74 height 15
click at [459, 114] on div "View Profile" at bounding box center [318, 121] width 503 height 23
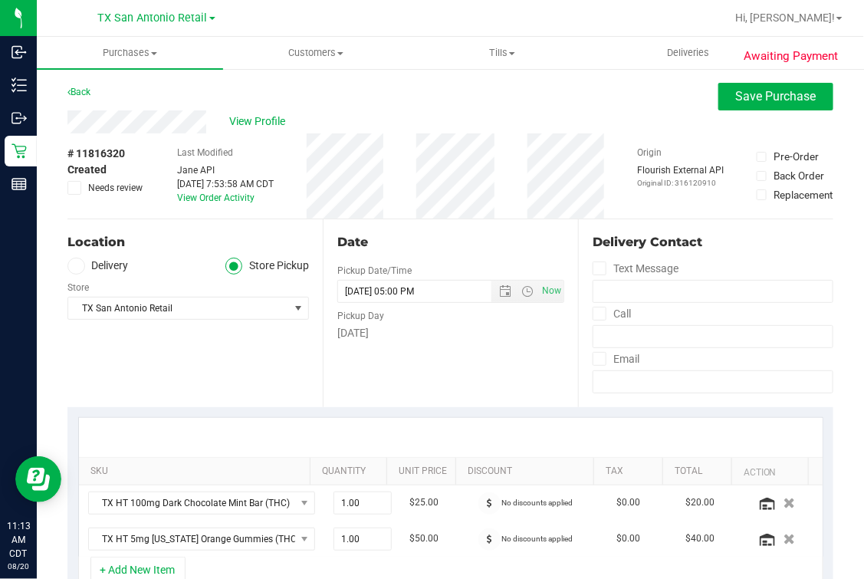
click at [78, 266] on icon at bounding box center [75, 266] width 9 height 0
click at [0, 0] on input "Delivery" at bounding box center [0, 0] width 0 height 0
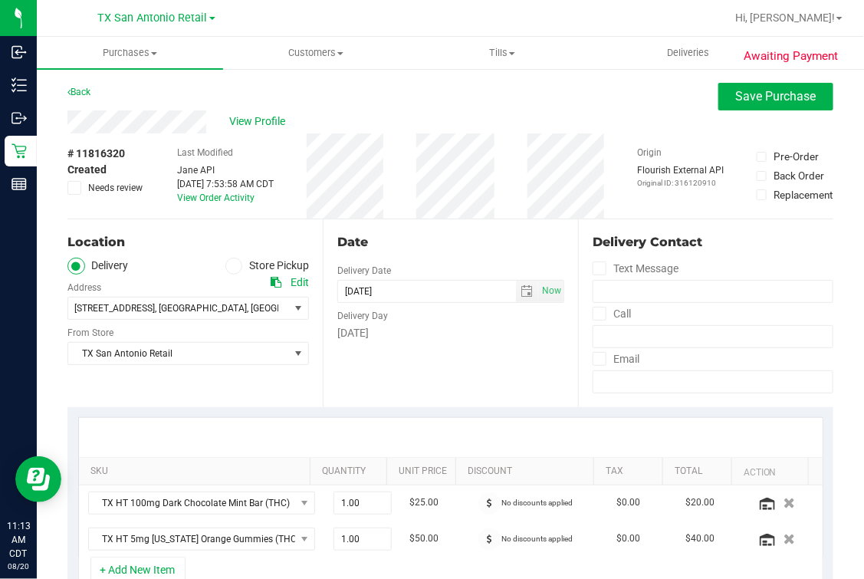
click at [141, 278] on div "[STREET_ADDRESS] , [GEOGRAPHIC_DATA] , [GEOGRAPHIC_DATA] 78258 Select address […" at bounding box center [188, 297] width 242 height 45
click at [403, 340] on div "[DATE]" at bounding box center [450, 333] width 227 height 16
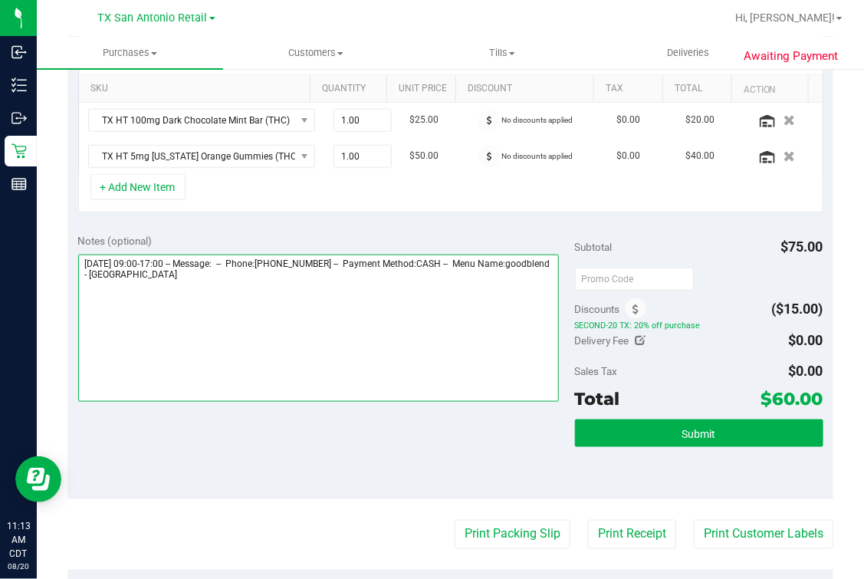
click at [357, 359] on textarea at bounding box center [319, 328] width 482 height 147
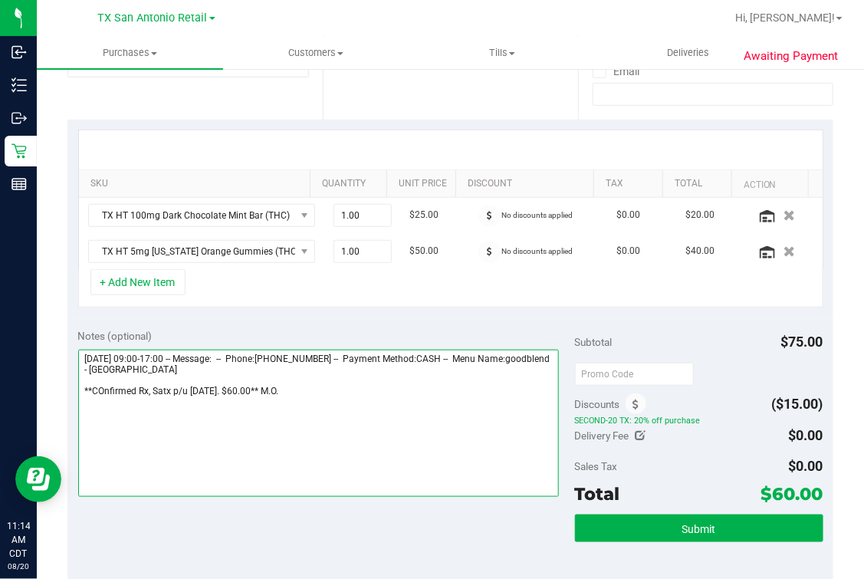
scroll to position [0, 0]
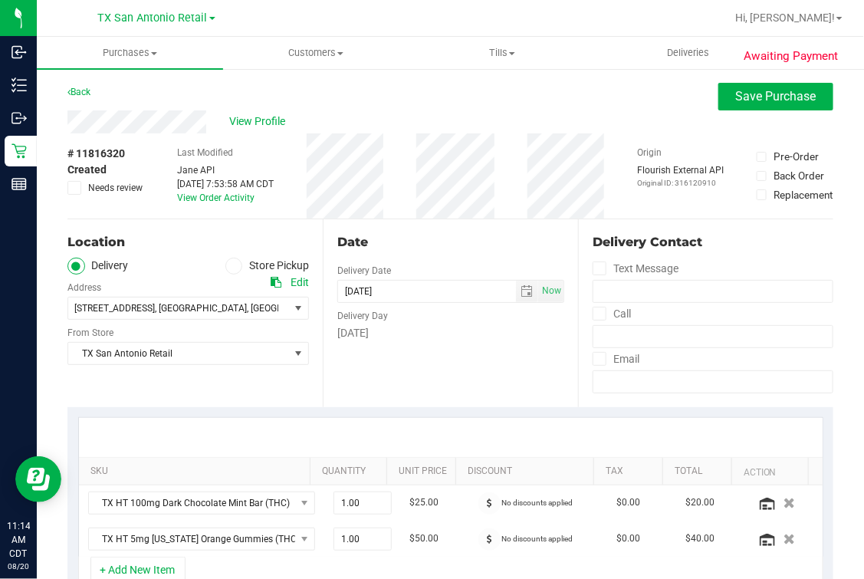
type textarea "[DATE] 09:00-17:00 -- Message: -- Phone:[PHONE_NUMBER] -- Payment Method:CASH -…"
click at [426, 373] on div "Date Delivery Date [DATE] Now [DATE] 05:00 PM Now Delivery Day [DATE]" at bounding box center [450, 313] width 255 height 188
drag, startPoint x: 424, startPoint y: 368, endPoint x: 490, endPoint y: 337, distance: 72.7
click at [426, 368] on div "Date Delivery Date [DATE] Now [DATE] 05:00 PM Now Delivery Day [DATE]" at bounding box center [450, 313] width 255 height 188
click at [719, 107] on button "Save Purchase" at bounding box center [776, 97] width 115 height 28
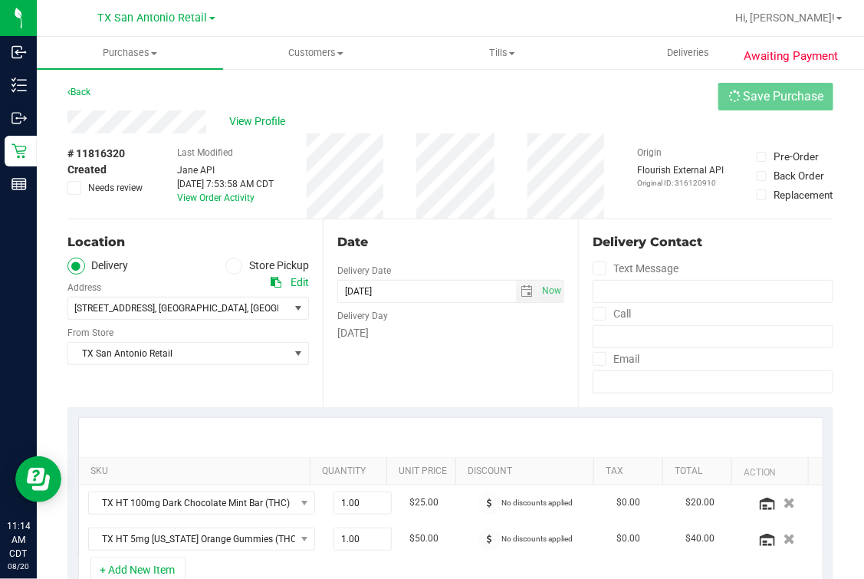
click at [604, 111] on div "View Profile" at bounding box center [450, 121] width 766 height 23
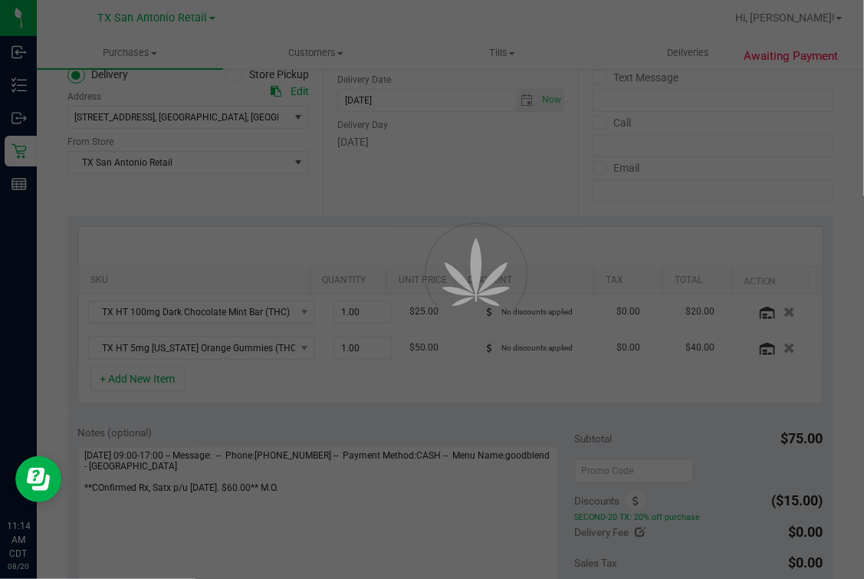
scroll to position [479, 0]
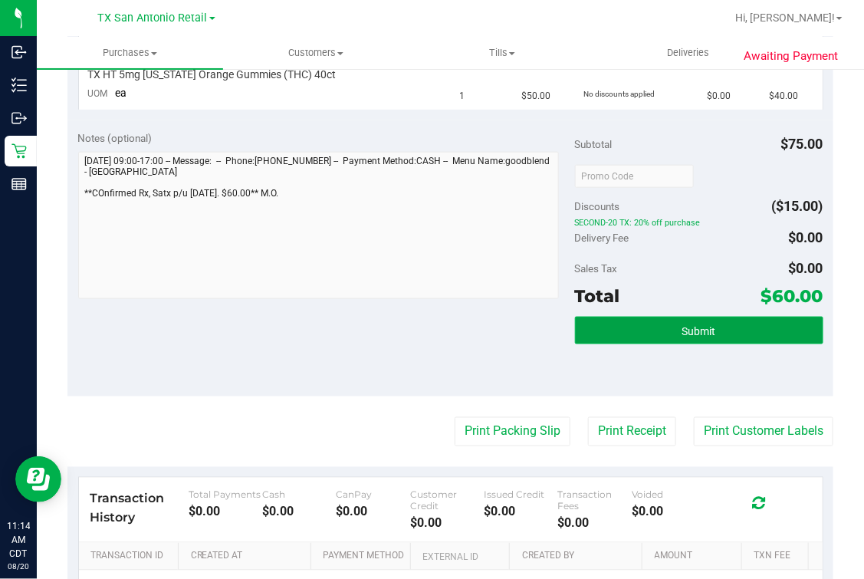
click at [651, 337] on button "Submit" at bounding box center [699, 331] width 248 height 28
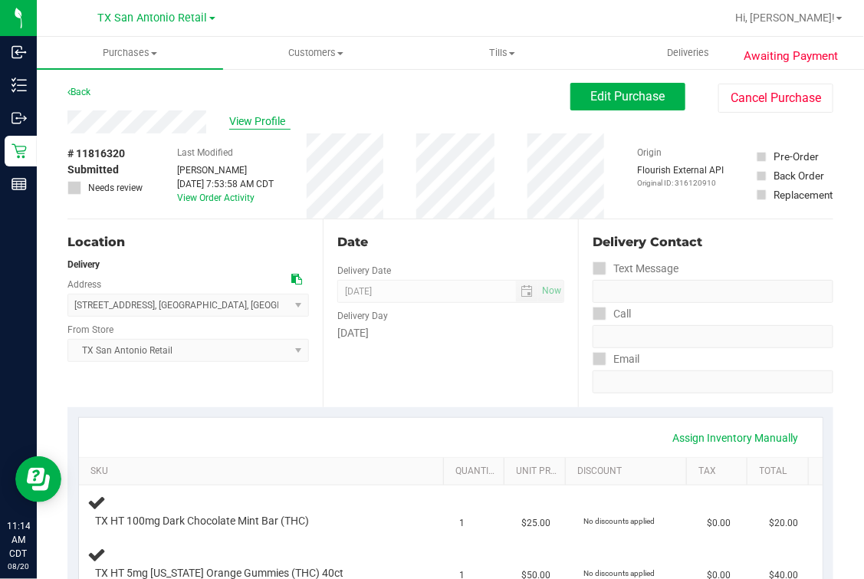
click at [275, 123] on span "View Profile" at bounding box center [259, 121] width 61 height 16
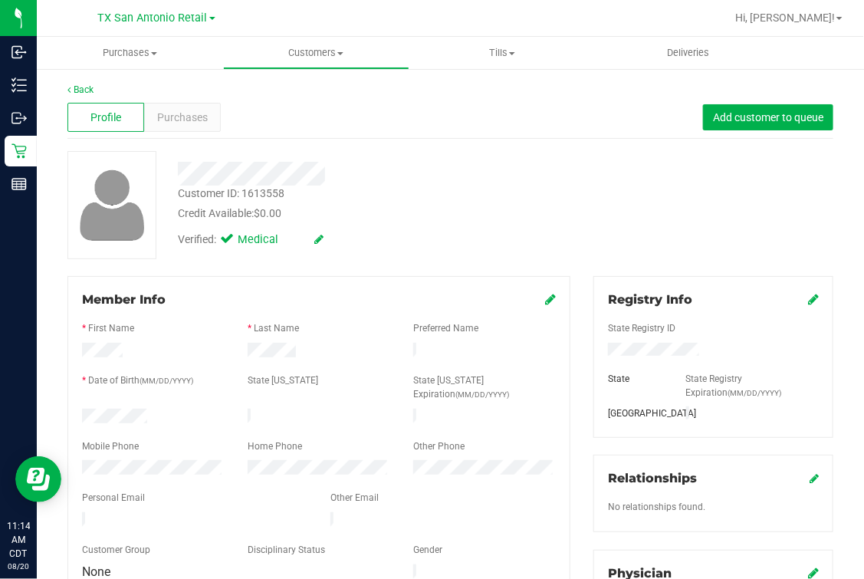
click at [408, 278] on div "Member Info * First Name * Last Name Preferred Name * Date of Birth (MM/DD/YYYY…" at bounding box center [318, 436] width 503 height 321
click at [71, 88] on icon at bounding box center [68, 89] width 3 height 9
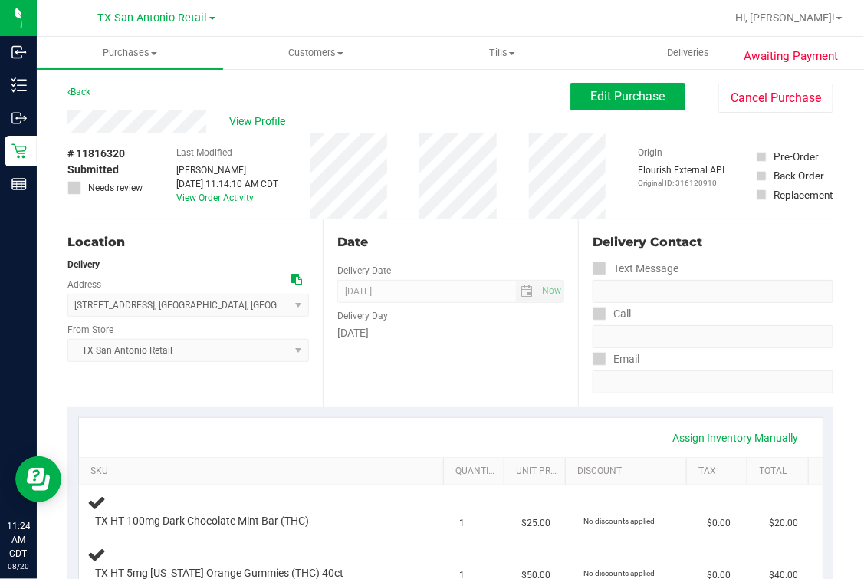
click at [388, 387] on div "Date Delivery Date [DATE] Now [DATE] 07:00 AM Now Delivery Day [DATE]" at bounding box center [450, 313] width 255 height 188
click at [413, 352] on div "Date Delivery Date [DATE] Now [DATE] 07:00 AM Now Delivery Day [DATE]" at bounding box center [450, 313] width 255 height 188
click at [442, 255] on div "Date Delivery Date [DATE] Now [DATE] 07:00 AM Now Delivery Day [DATE]" at bounding box center [450, 313] width 255 height 188
click at [179, 271] on div "Delivery" at bounding box center [188, 265] width 242 height 14
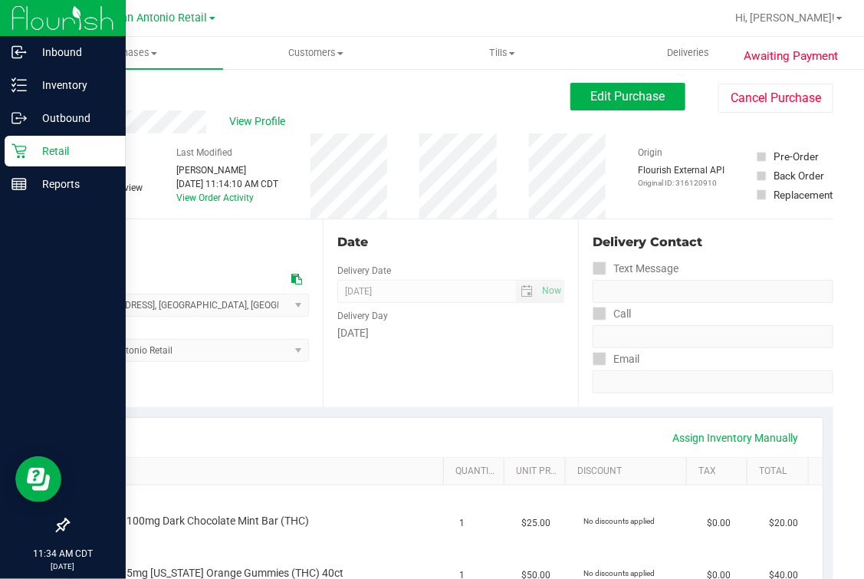
click at [25, 147] on icon at bounding box center [19, 150] width 15 height 15
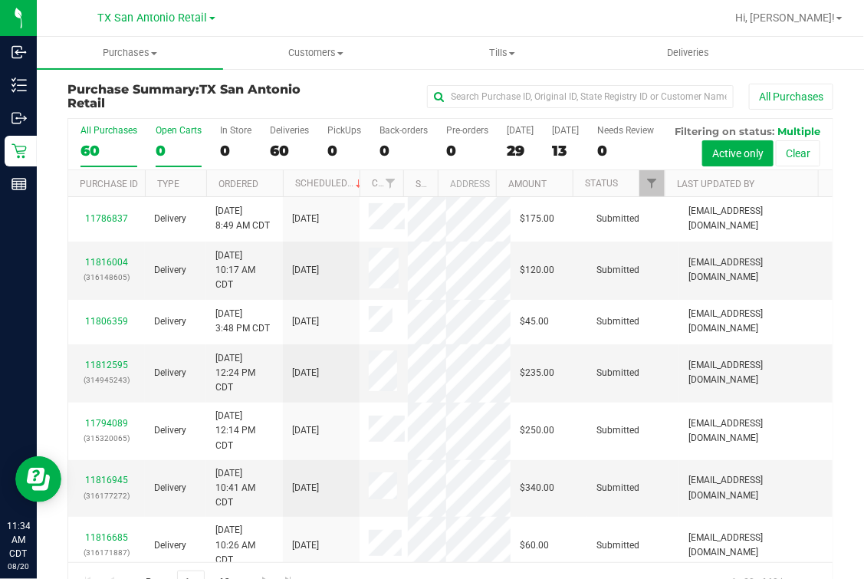
click at [173, 140] on label "Open Carts 0" at bounding box center [179, 146] width 46 height 42
click at [0, 0] on input "Open Carts 0" at bounding box center [0, 0] width 0 height 0
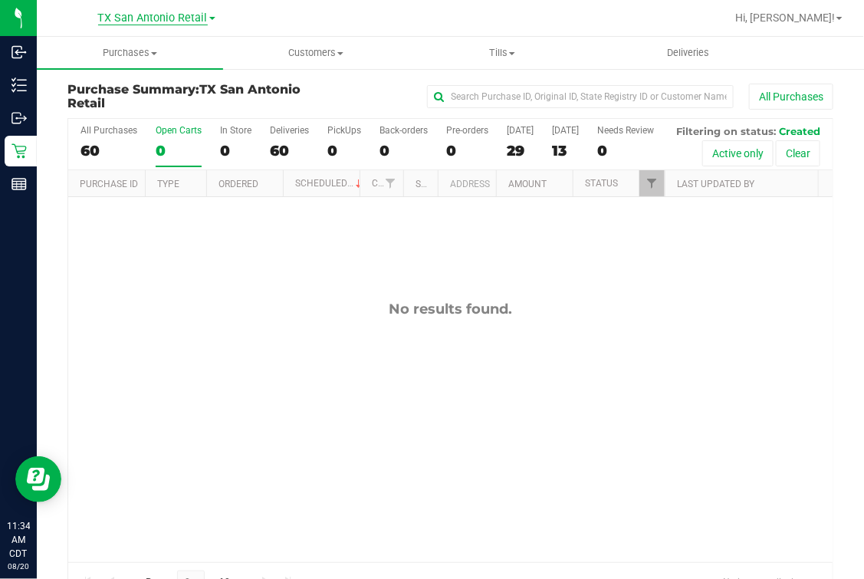
drag, startPoint x: 311, startPoint y: 397, endPoint x: 183, endPoint y: 14, distance: 404.0
click at [311, 397] on div "No results found." at bounding box center [450, 431] width 765 height 469
click at [163, 153] on div "0" at bounding box center [179, 151] width 46 height 18
click at [0, 0] on input "Open Carts 0" at bounding box center [0, 0] width 0 height 0
click at [699, 40] on uib-tab-heading "Deliveries" at bounding box center [688, 53] width 185 height 31
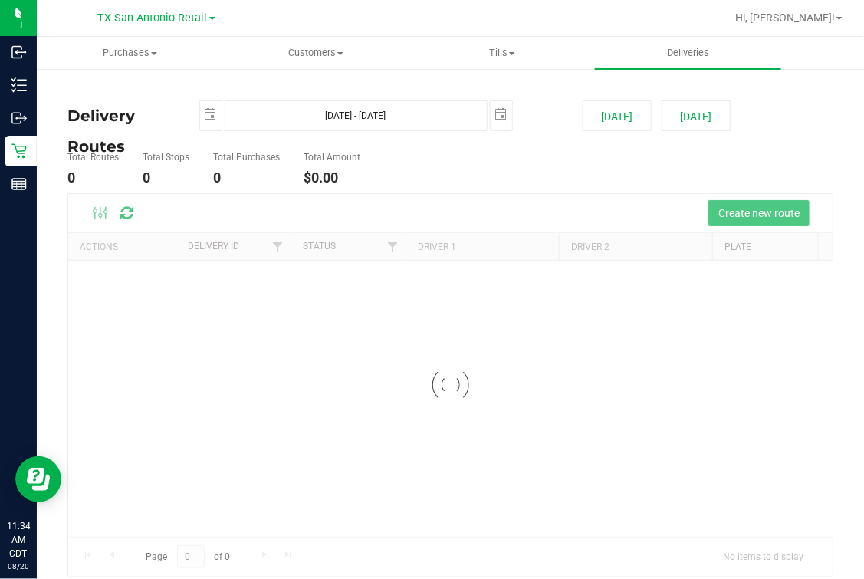
click at [189, 169] on li "Total Stops 0" at bounding box center [166, 169] width 54 height 48
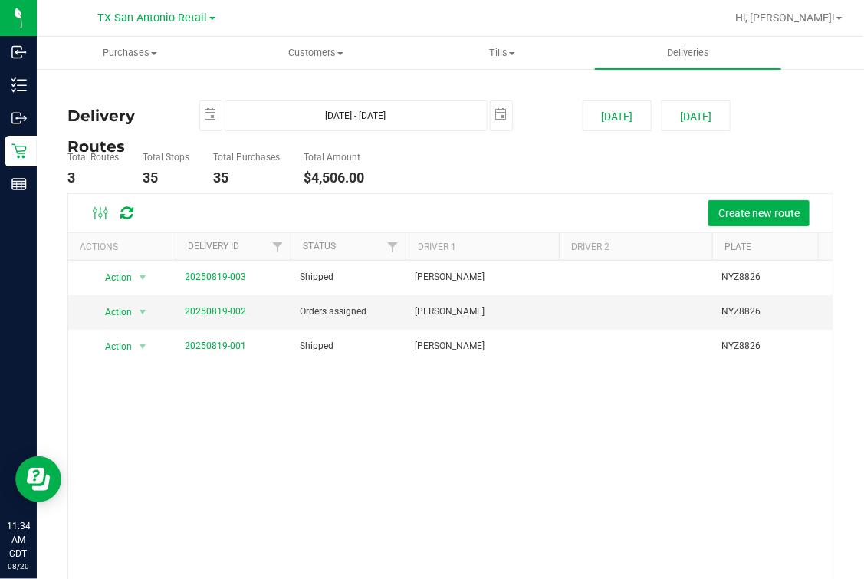
click at [479, 199] on div "Create new route" at bounding box center [450, 213] width 765 height 38
click at [166, 12] on link "TX San Antonio Retail" at bounding box center [156, 17] width 117 height 15
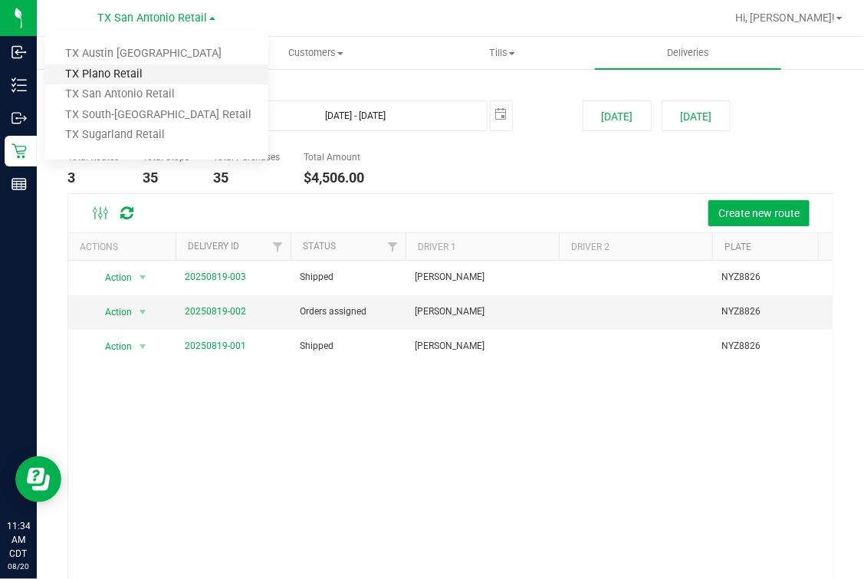
click at [113, 81] on link "TX Plano Retail" at bounding box center [156, 74] width 224 height 21
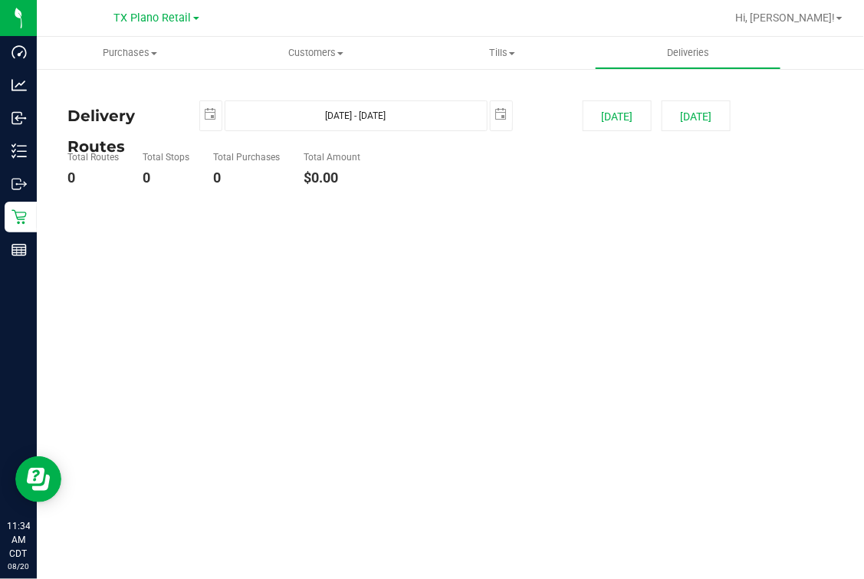
click at [184, 35] on nav "[GEOGRAPHIC_DATA] Plano Retail [GEOGRAPHIC_DATA] [GEOGRAPHIC_DATA] [GEOGRAPHIC_…" at bounding box center [450, 18] width 827 height 37
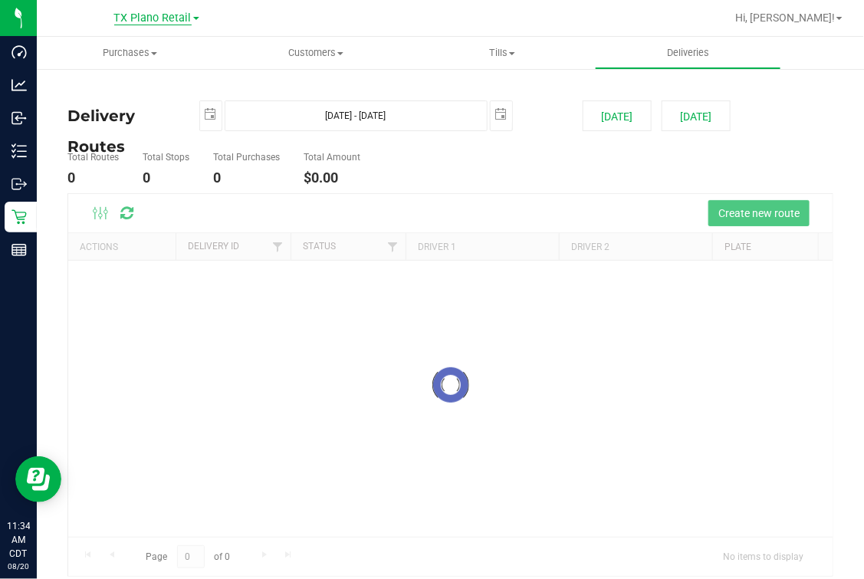
click at [187, 19] on span "TX Plano Retail" at bounding box center [152, 19] width 77 height 14
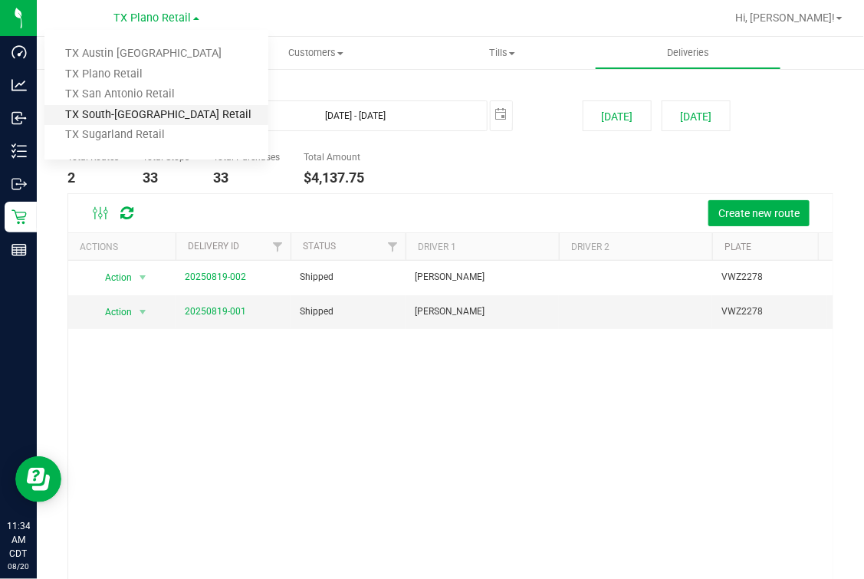
click at [143, 107] on link "TX South-[GEOGRAPHIC_DATA] Retail" at bounding box center [156, 115] width 224 height 21
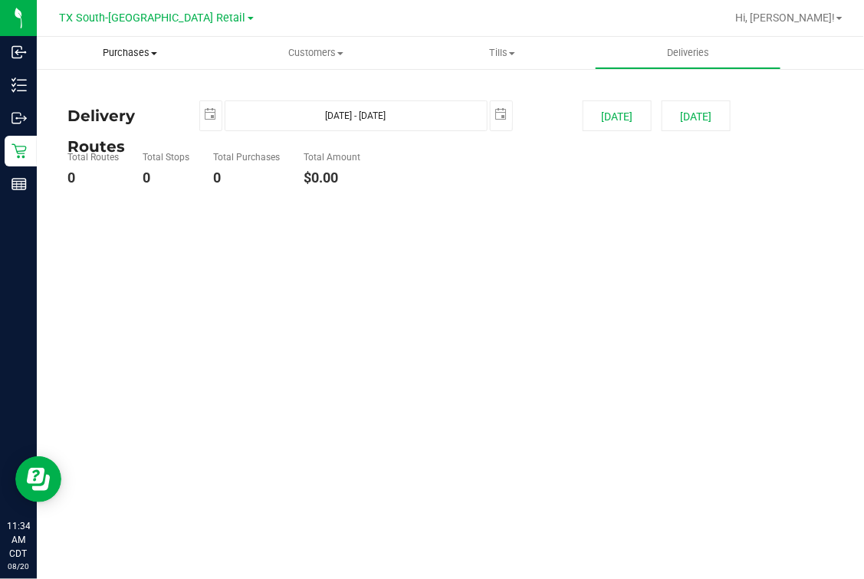
click at [169, 43] on uib-tab-heading "Purchases Summary of purchases Fulfillment All purchases" at bounding box center [130, 53] width 186 height 32
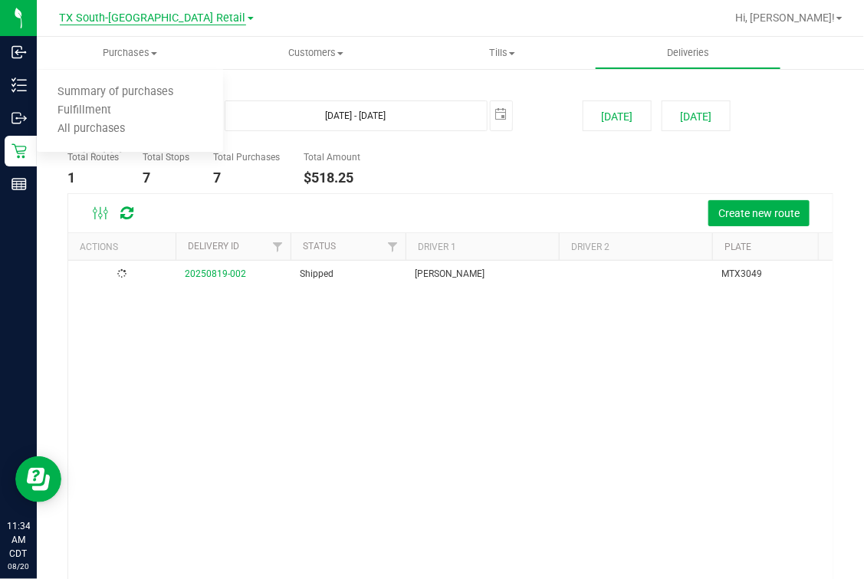
click at [178, 21] on span "TX South-[GEOGRAPHIC_DATA] Retail" at bounding box center [153, 19] width 186 height 14
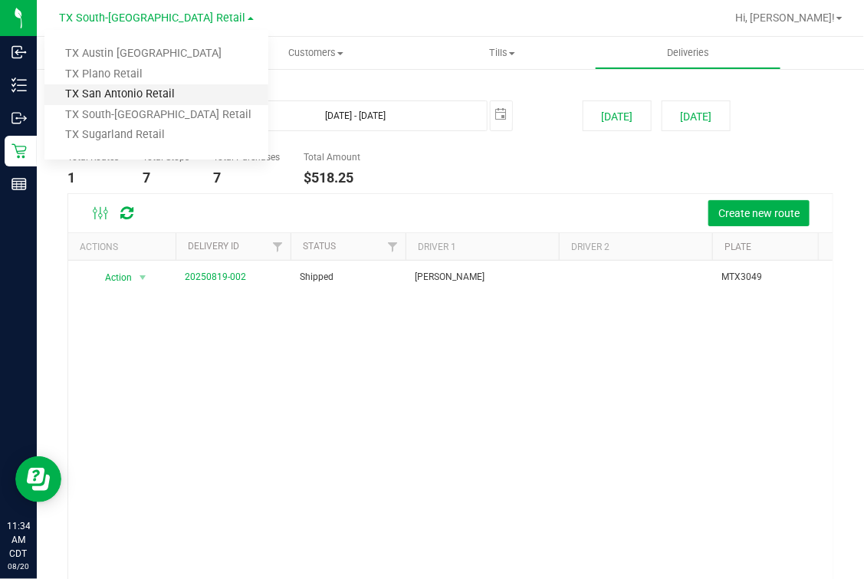
click at [148, 97] on link "TX San Antonio Retail" at bounding box center [156, 94] width 224 height 21
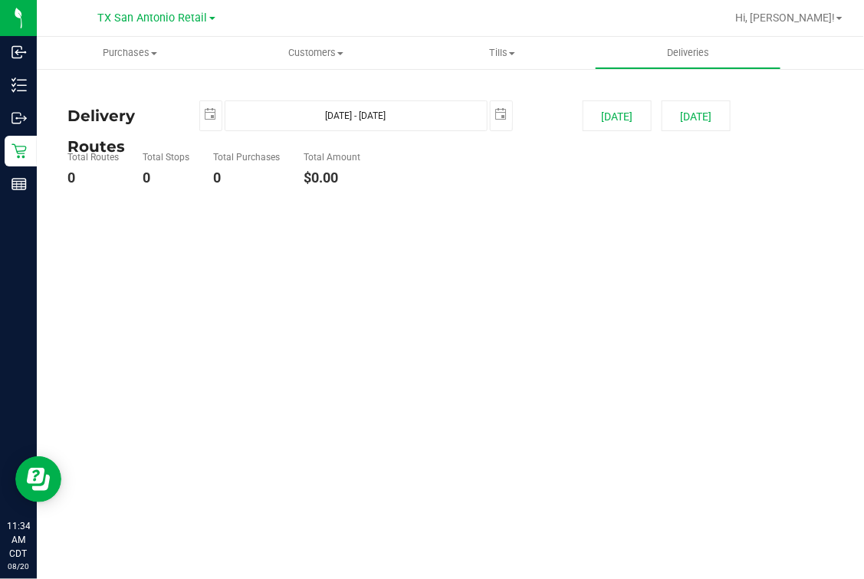
click at [434, 150] on ul "Total Routes 0 Total Stops 0 Total Purchases 0 Total Amount $0.00" at bounding box center [317, 169] width 507 height 48
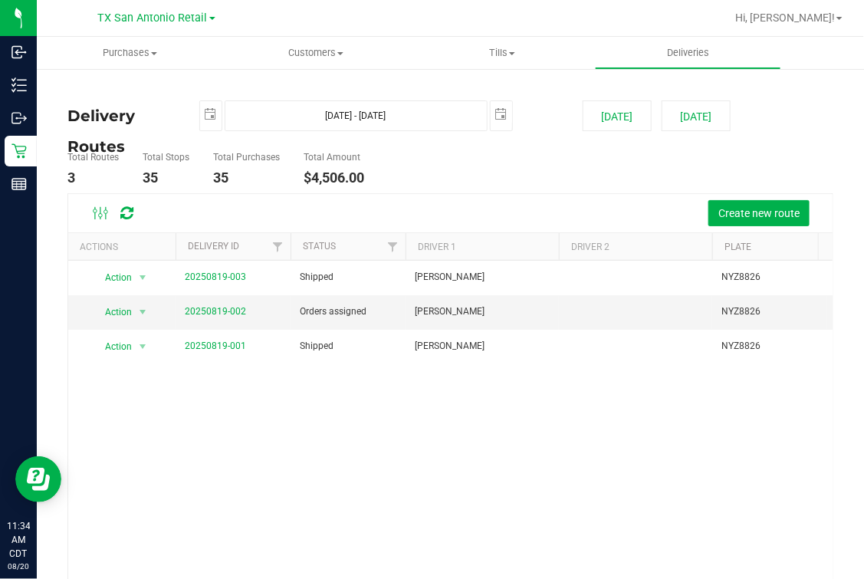
click at [432, 176] on ul "Total Routes 3 Total Stops 35 Total Purchases 35 Total Amount $4,506.00" at bounding box center [317, 169] width 507 height 48
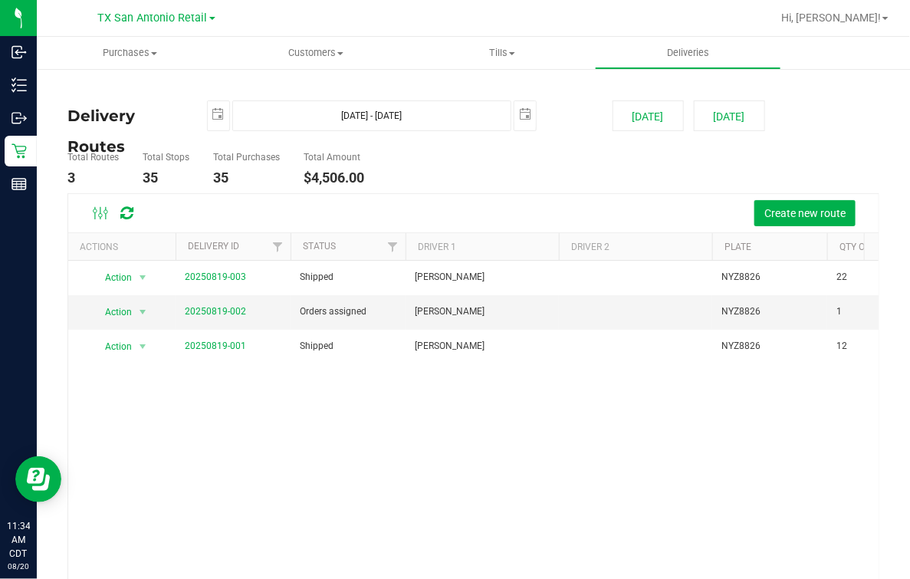
click at [518, 166] on ul "Total Routes 3 Total Stops 35 Total Purchases 35 Total Amount $4,506.00" at bounding box center [333, 169] width 538 height 48
click at [565, 202] on div "Create new route" at bounding box center [508, 213] width 717 height 26
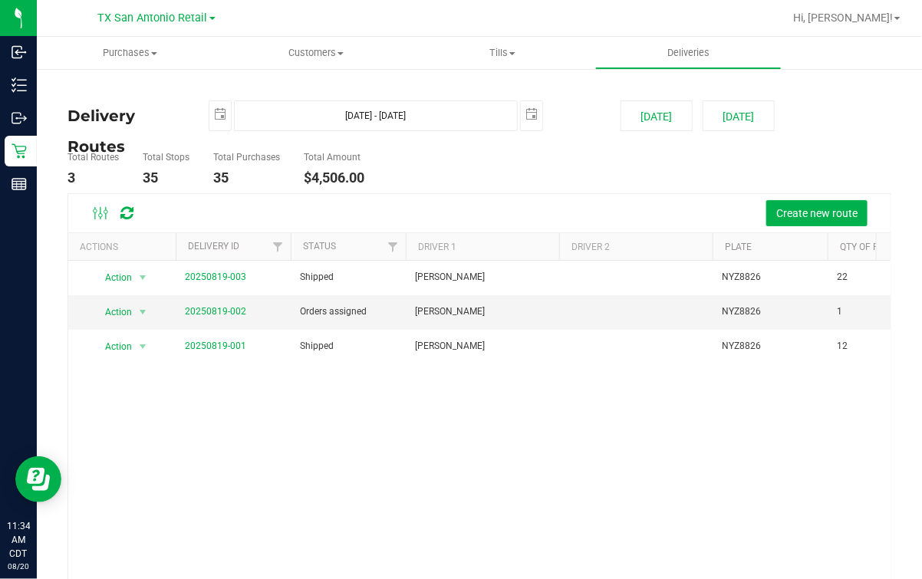
click at [607, 184] on div "Total Routes 3 Total Stops 35 Total Purchases 35 Total Amount $4,506.00" at bounding box center [338, 169] width 564 height 48
click at [517, 179] on ul "Total Routes 3 Total Stops 35 Total Purchases 35 Total Amount $4,506.00" at bounding box center [336, 169] width 545 height 48
click at [292, 407] on div "Action Action View Delivery 20250819-003 Shipped [PERSON_NAME] NYZ8826 22 $2,50…" at bounding box center [479, 443] width 822 height 365
click at [512, 217] on div "Create new route" at bounding box center [514, 213] width 728 height 26
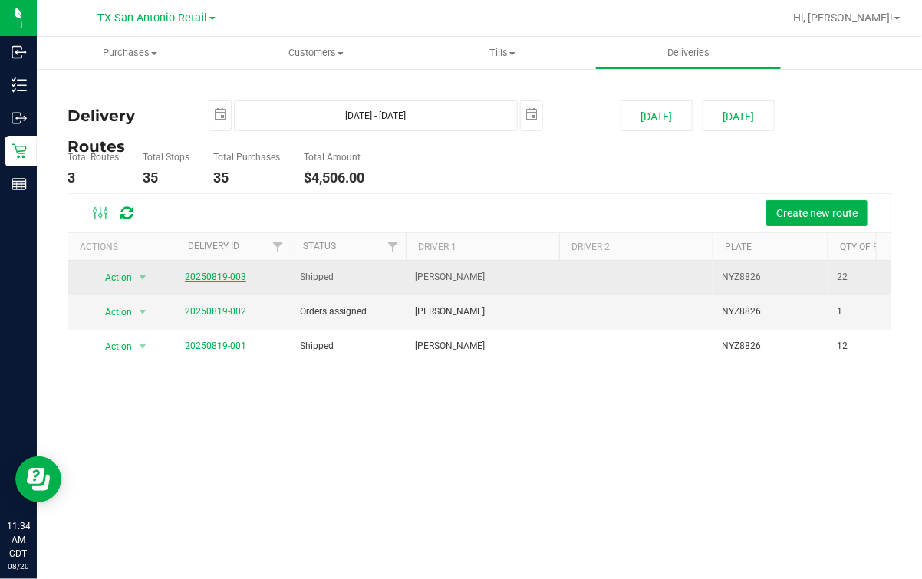
click at [212, 279] on link "20250819-003" at bounding box center [215, 276] width 61 height 11
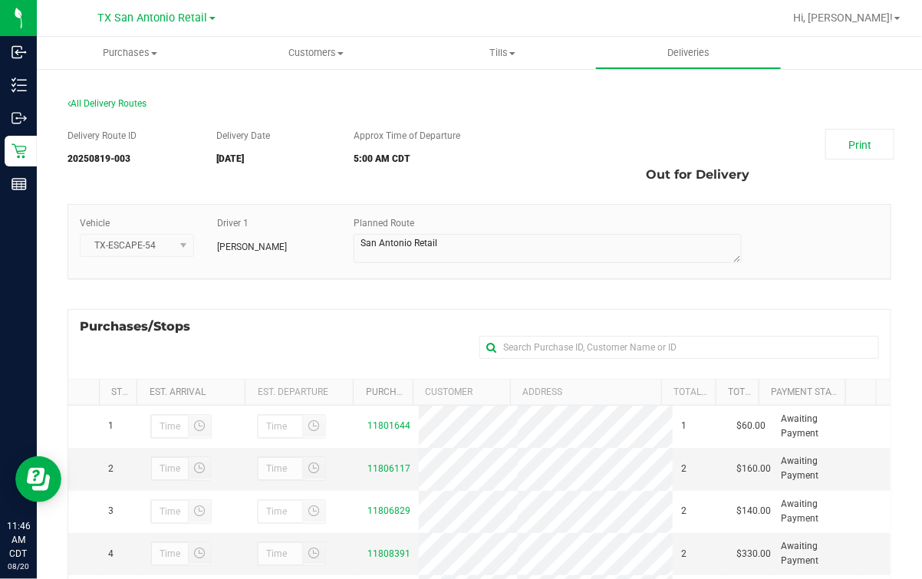
drag, startPoint x: 344, startPoint y: 97, endPoint x: 334, endPoint y: 108, distance: 15.2
click at [344, 97] on div "All Delivery Routes" at bounding box center [479, 107] width 824 height 21
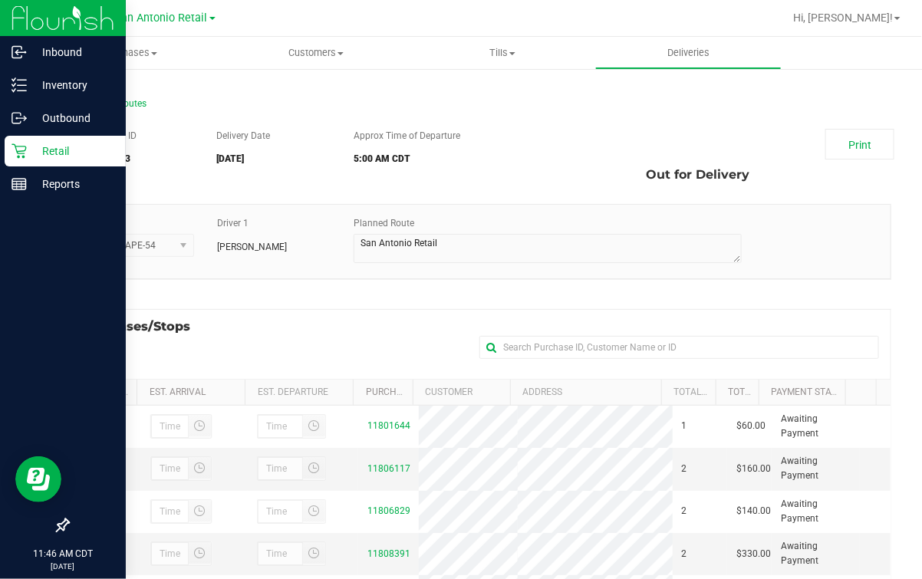
click at [22, 150] on icon at bounding box center [19, 150] width 15 height 15
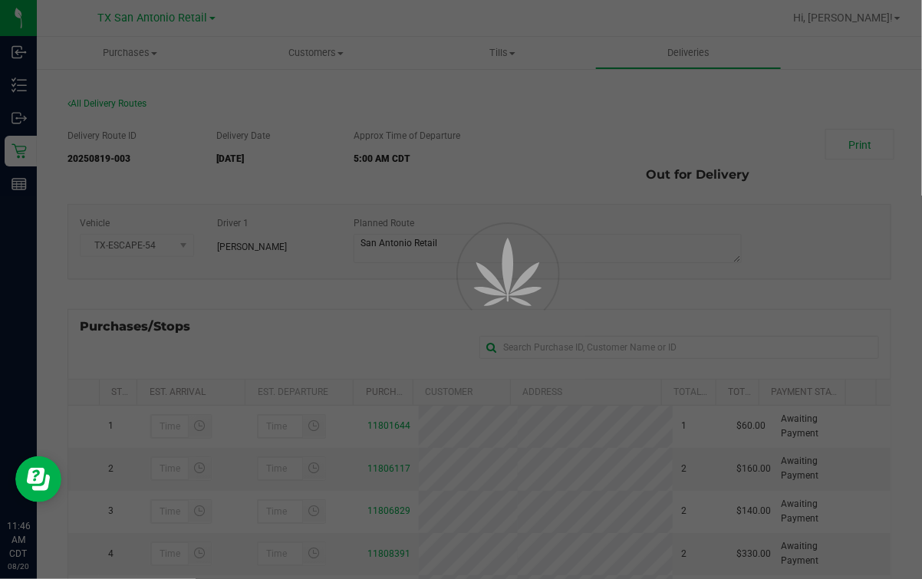
click at [300, 112] on div at bounding box center [461, 289] width 922 height 579
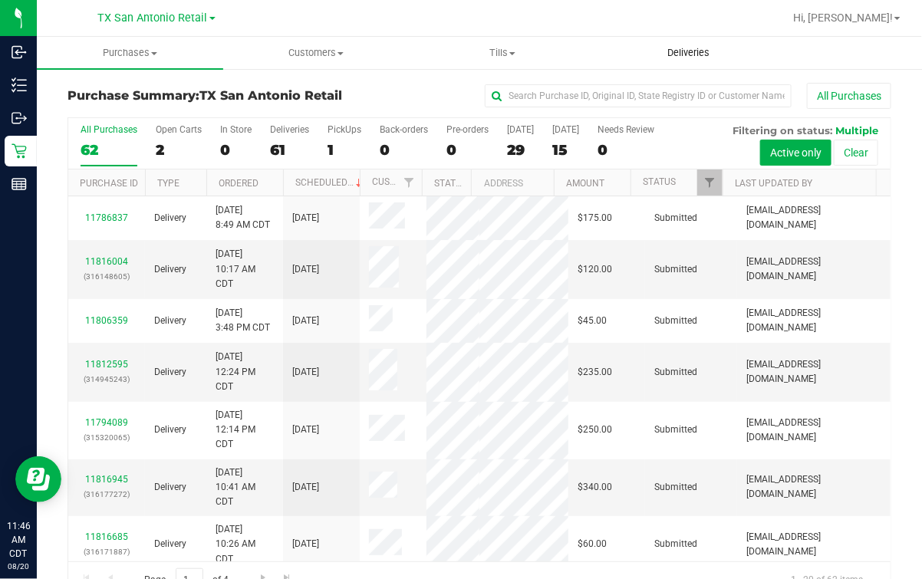
click at [693, 51] on span "Deliveries" at bounding box center [688, 53] width 84 height 14
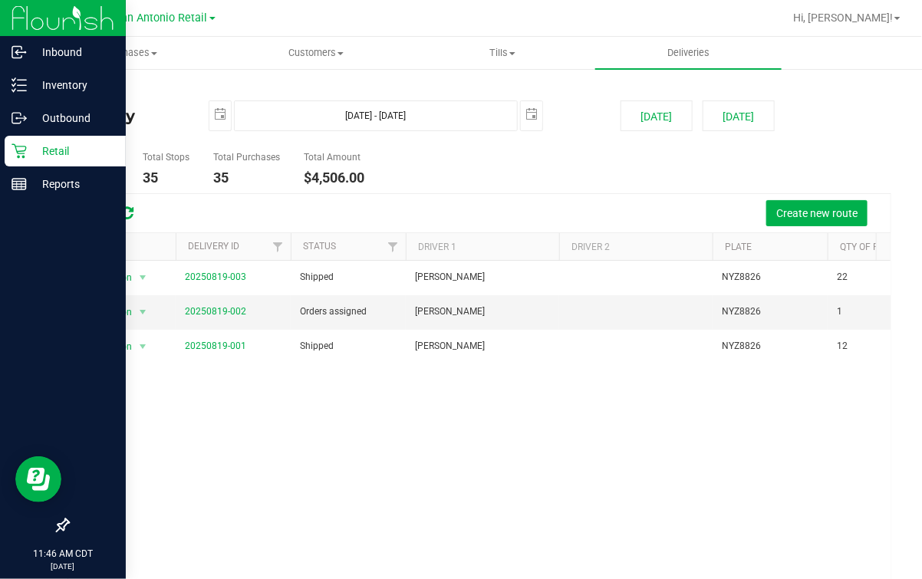
click at [31, 148] on p "Retail" at bounding box center [73, 151] width 92 height 18
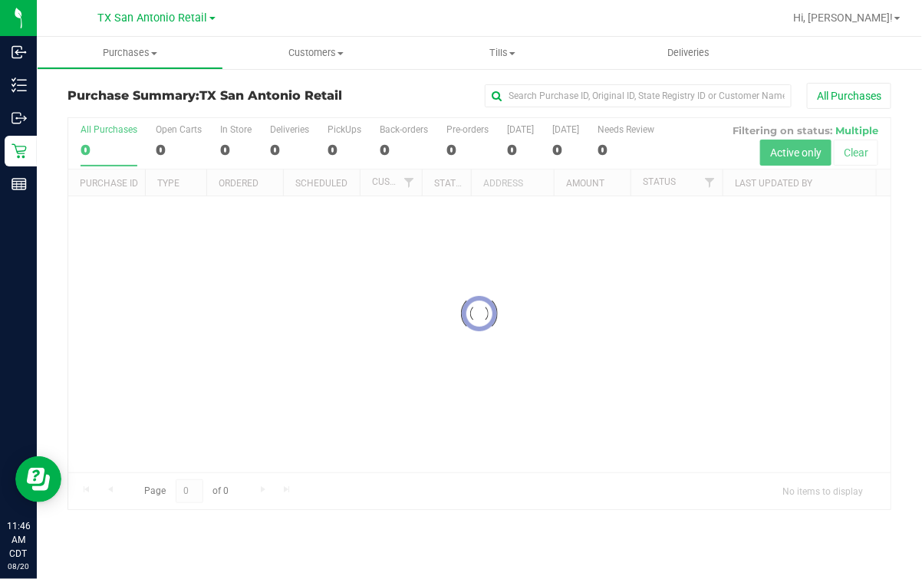
click at [461, 160] on div at bounding box center [479, 313] width 822 height 391
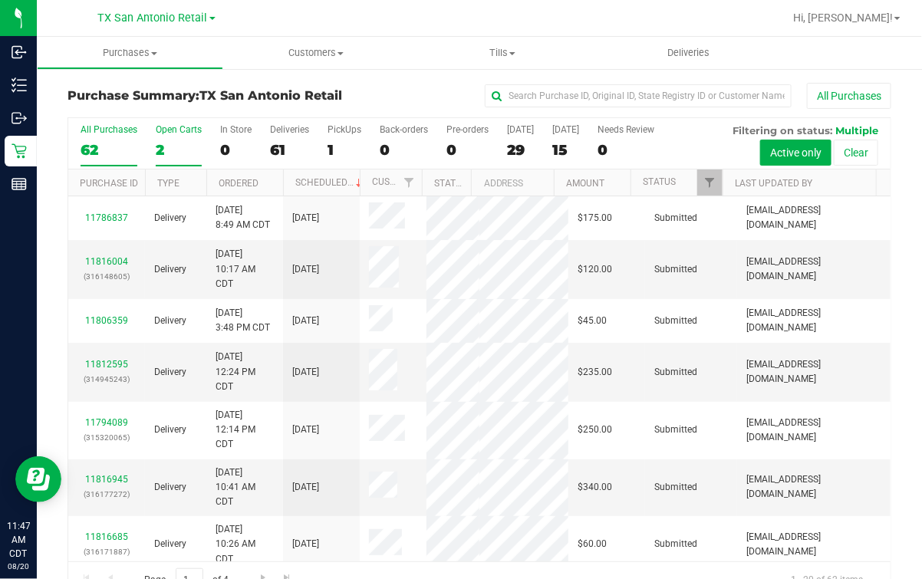
click at [174, 145] on div "2" at bounding box center [179, 150] width 46 height 18
click at [0, 0] on input "Open Carts 2" at bounding box center [0, 0] width 0 height 0
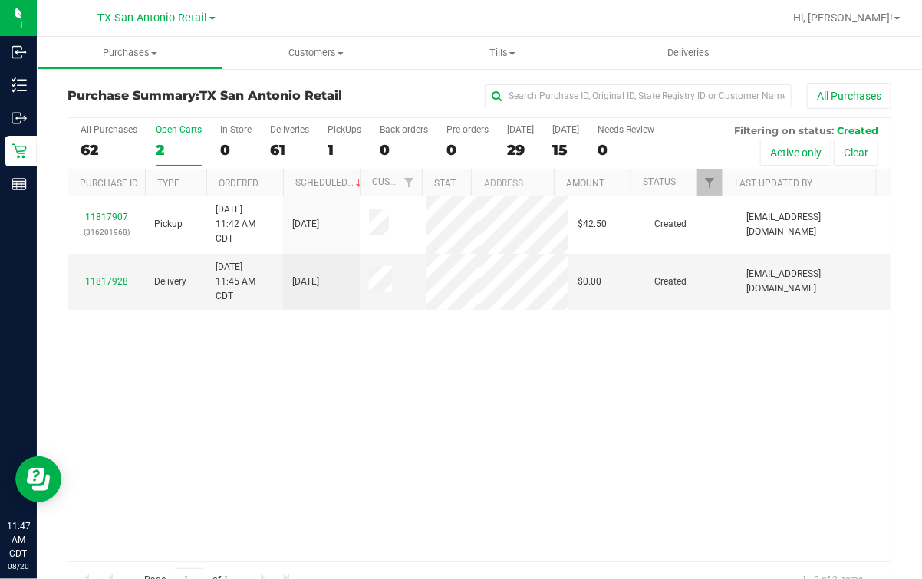
click at [583, 383] on div "11817907 (316201968) Pickup [DATE] 11:42 AM CDT 8/21/2025 $42.50 Created [PERSO…" at bounding box center [479, 378] width 822 height 365
click at [345, 27] on div at bounding box center [529, 18] width 508 height 30
click at [289, 49] on span "Customers" at bounding box center [316, 53] width 185 height 14
click at [281, 100] on li "All customers" at bounding box center [316, 93] width 186 height 18
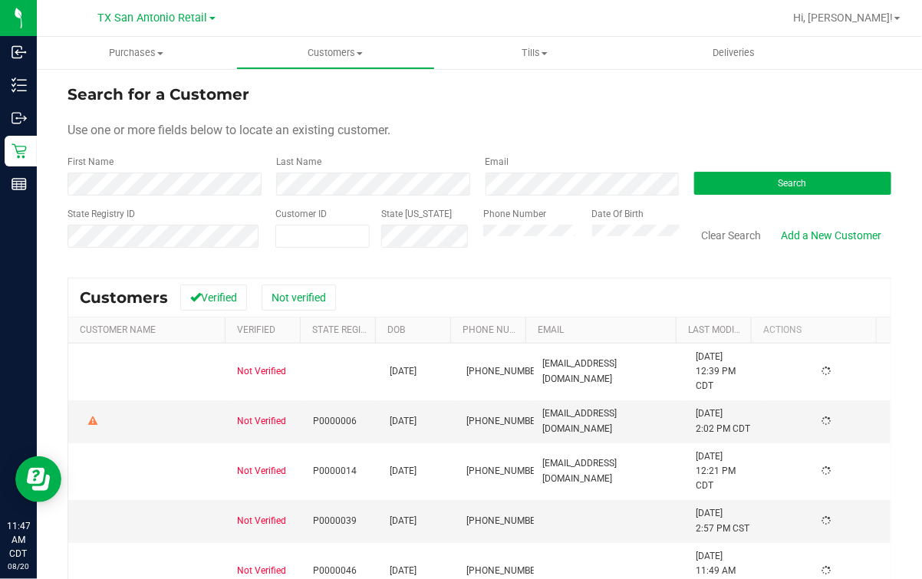
click at [381, 24] on div at bounding box center [529, 18] width 508 height 30
click at [336, 50] on span "Customers" at bounding box center [336, 53] width 198 height 14
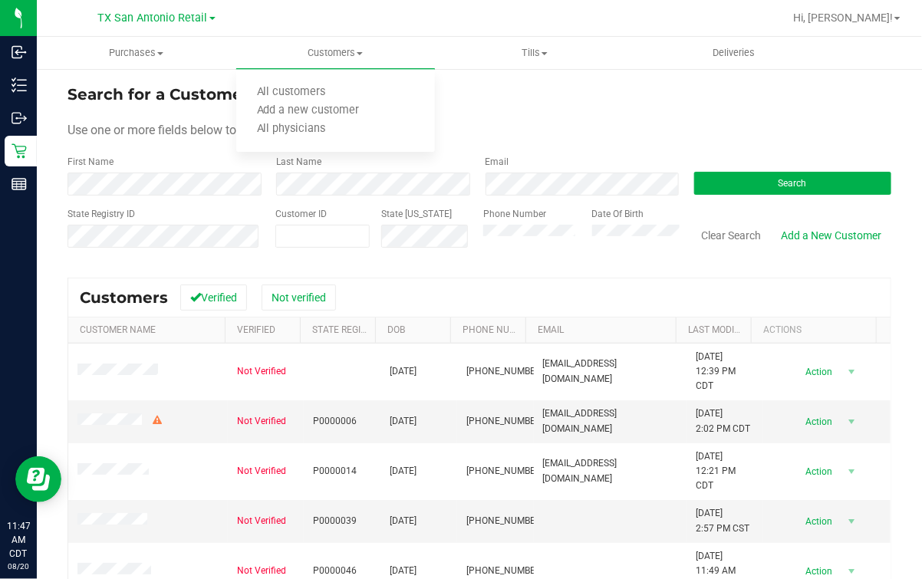
click at [518, 92] on div "Search for a Customer" at bounding box center [479, 94] width 824 height 23
click at [731, 51] on span "Deliveries" at bounding box center [734, 53] width 84 height 14
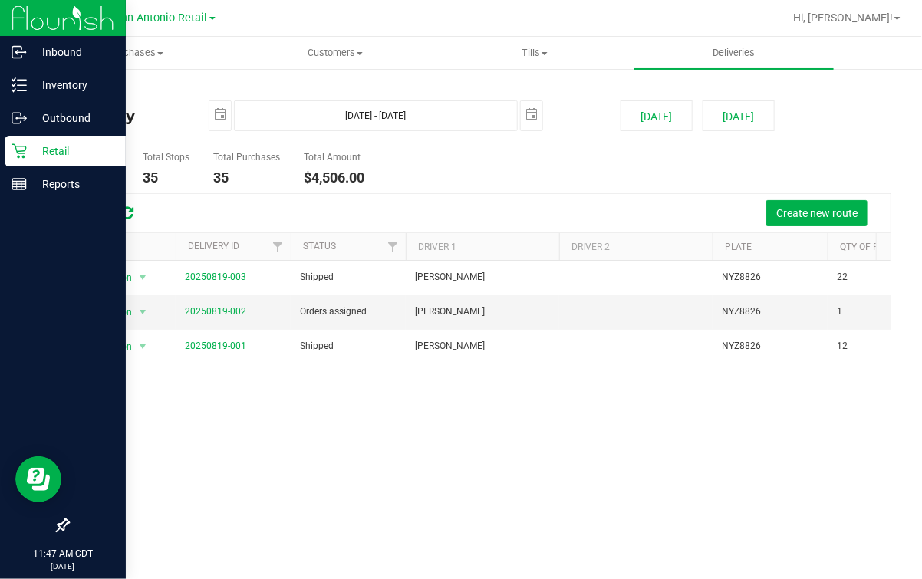
click at [28, 146] on p "Retail" at bounding box center [73, 151] width 92 height 18
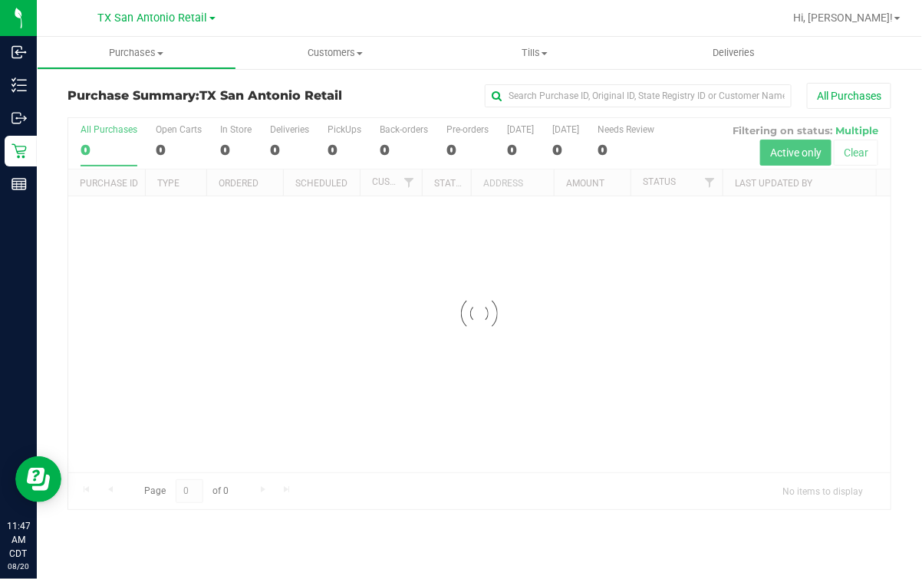
click at [554, 160] on div at bounding box center [479, 313] width 822 height 391
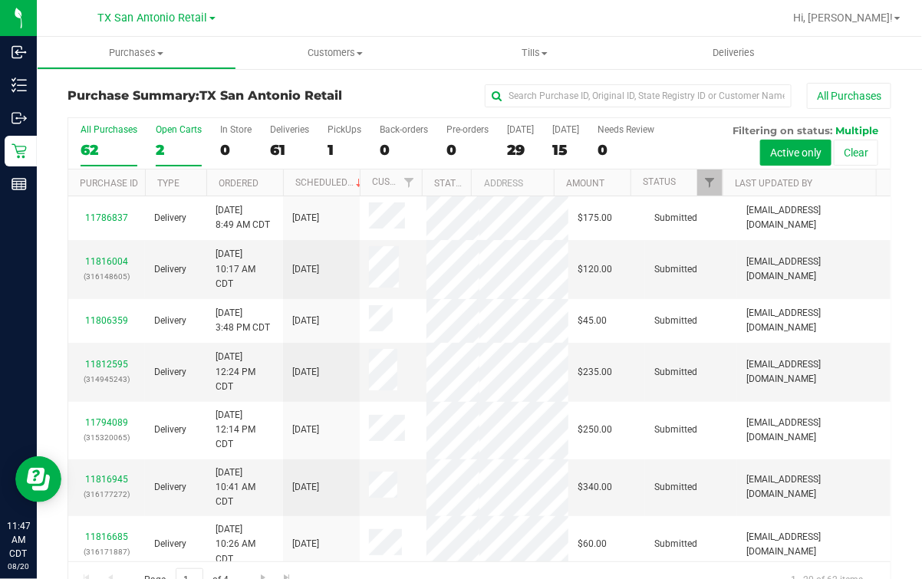
click at [163, 150] on div "2" at bounding box center [179, 150] width 46 height 18
click at [0, 0] on input "Open Carts 2" at bounding box center [0, 0] width 0 height 0
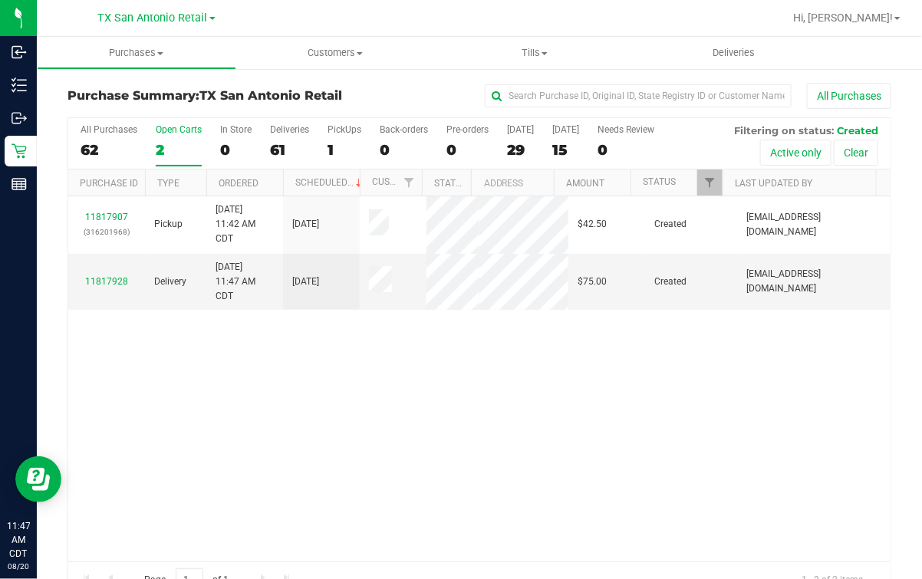
click at [370, 325] on div "11817907 (316201968) Pickup [DATE] 11:42 AM CDT 8/21/2025 $42.50 Created [PERSO…" at bounding box center [479, 378] width 822 height 365
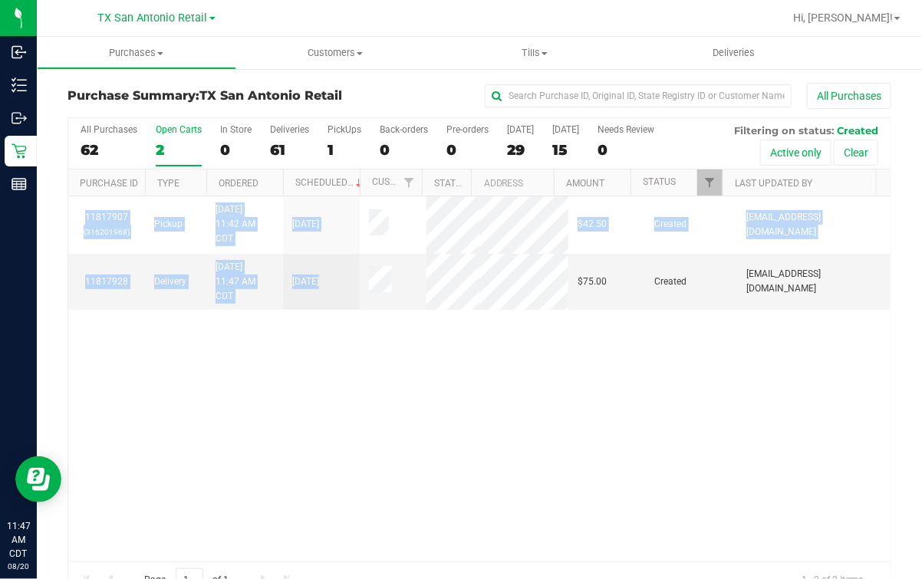
drag, startPoint x: 370, startPoint y: 325, endPoint x: 600, endPoint y: 383, distance: 237.3
click at [528, 383] on div "11817907 (316201968) Pickup [DATE] 11:42 AM CDT 8/21/2025 $42.50 Created [PERSO…" at bounding box center [479, 378] width 822 height 365
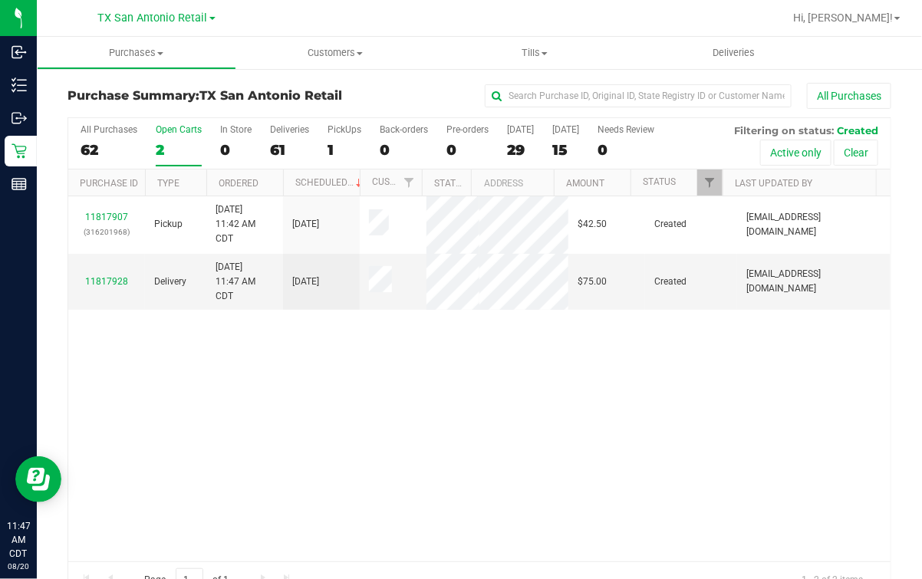
click at [781, 383] on div "11817907 (316201968) Pickup [DATE] 11:42 AM CDT 8/21/2025 $42.50 Created [PERSO…" at bounding box center [479, 378] width 822 height 365
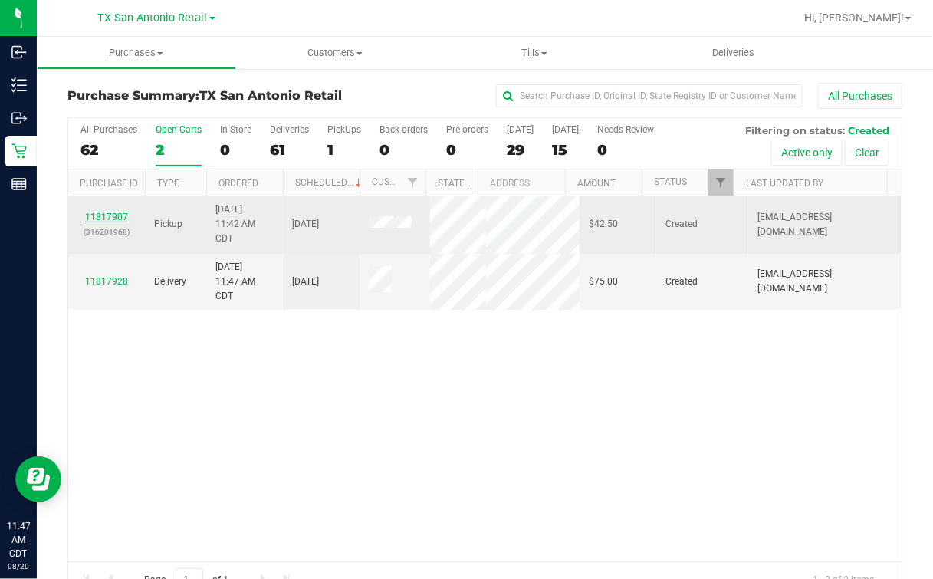
click at [110, 215] on link "11817907" at bounding box center [106, 217] width 43 height 11
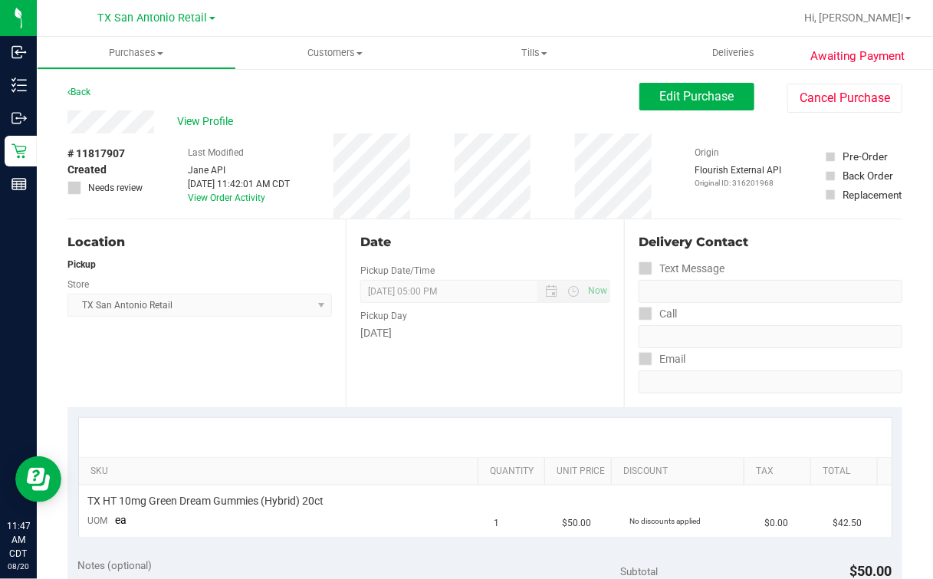
click at [426, 202] on div "# 11817907 Created Needs review Last Modified [PERSON_NAME] API [DATE] 11:42:01…" at bounding box center [484, 175] width 835 height 85
click at [360, 357] on div "Date Pickup Date/Time [DATE] Now [DATE] 05:00 PM Now Pickup Day [DATE]" at bounding box center [485, 313] width 278 height 188
click at [392, 107] on div "Back Edit Purchase Cancel Purchase" at bounding box center [484, 97] width 835 height 28
click at [653, 113] on div "View Profile # 11817907 Created Needs review Last Modified [PERSON_NAME] API [D…" at bounding box center [484, 164] width 835 height 109
click at [268, 246] on div "Location" at bounding box center [199, 242] width 265 height 18
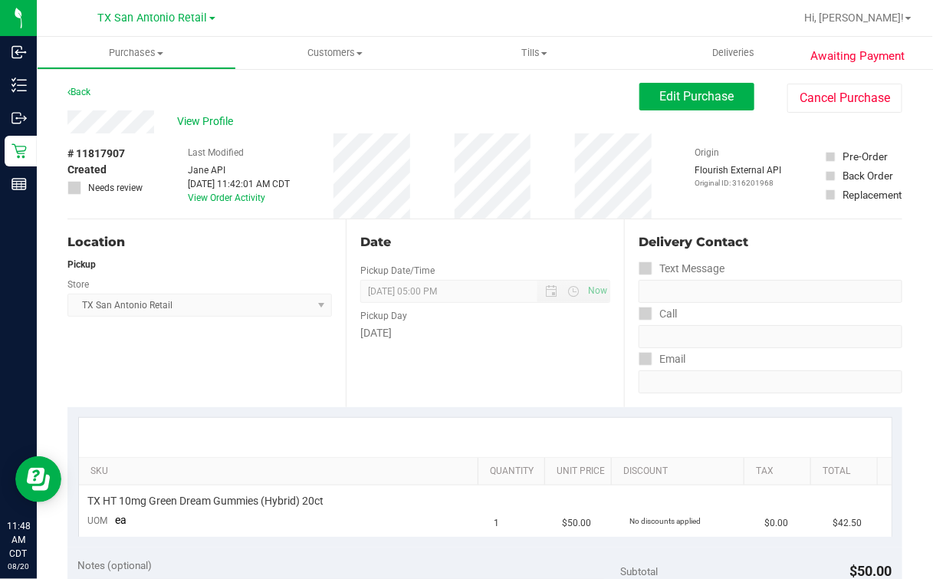
click at [543, 107] on div "Back Edit Purchase Cancel Purchase" at bounding box center [484, 97] width 835 height 28
click at [722, 98] on button "Edit Purchase" at bounding box center [697, 97] width 115 height 28
click at [551, 110] on div "View Profile" at bounding box center [353, 121] width 572 height 23
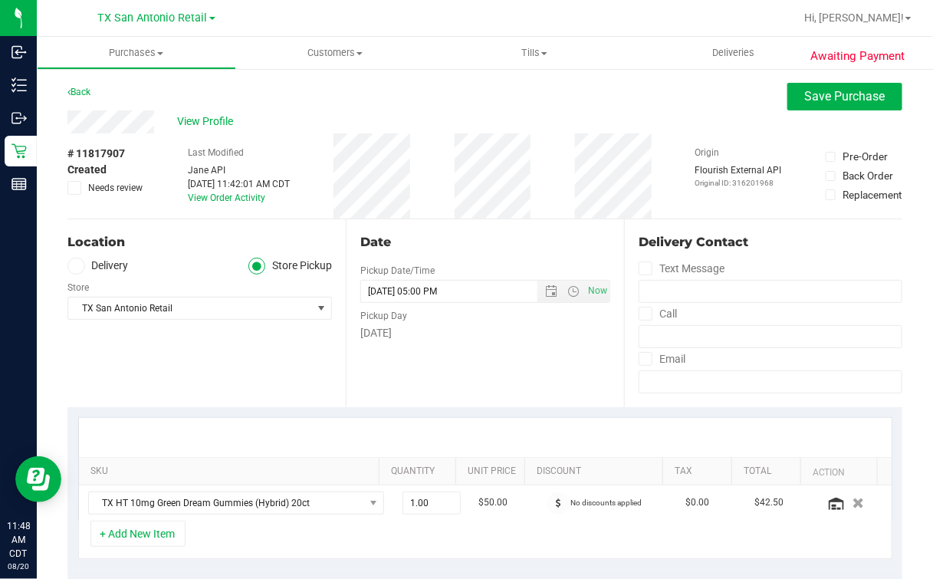
click at [77, 266] on icon at bounding box center [75, 266] width 9 height 0
click at [0, 0] on input "Delivery" at bounding box center [0, 0] width 0 height 0
click at [174, 252] on div "Location Delivery Store Pickup Address Edit Select address Select address From …" at bounding box center [206, 313] width 278 height 188
click at [149, 303] on span "Select address" at bounding box center [184, 308] width 232 height 21
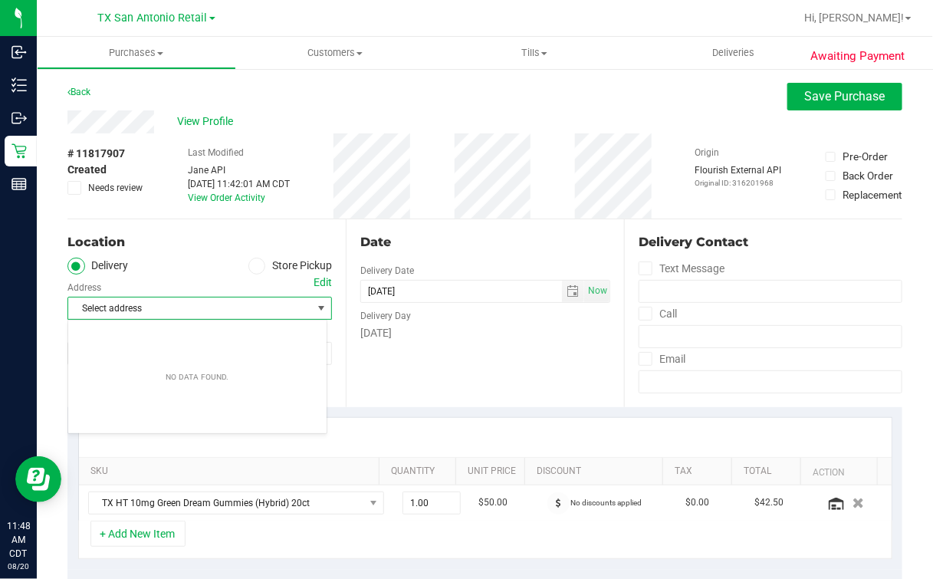
click at [183, 249] on div "Location" at bounding box center [199, 242] width 265 height 18
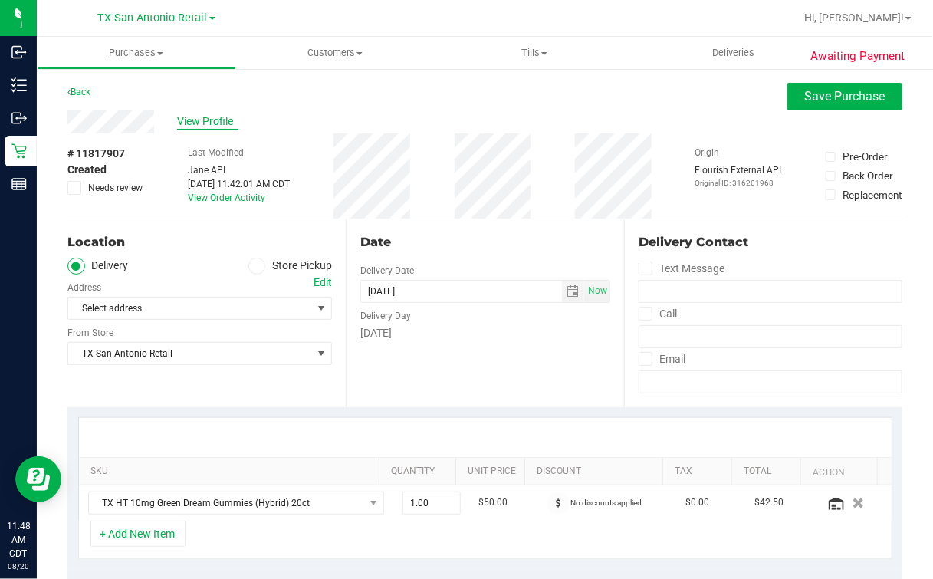
click at [219, 120] on span "View Profile" at bounding box center [207, 121] width 61 height 16
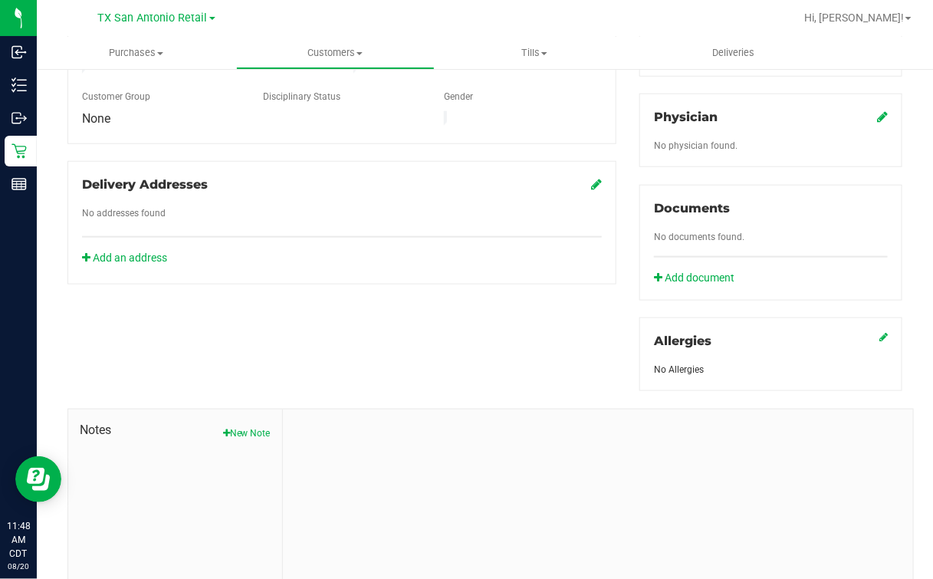
scroll to position [524, 0]
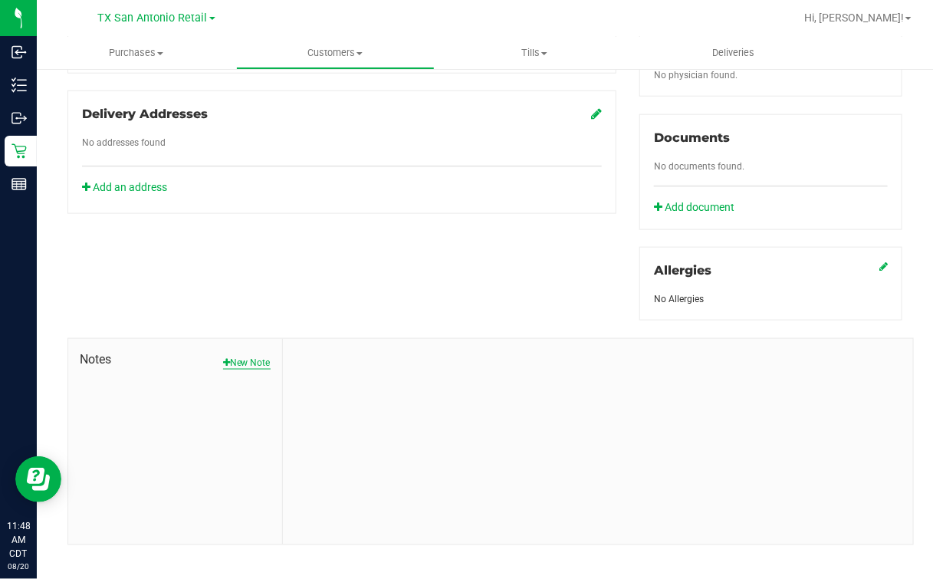
click at [258, 356] on button "New Note" at bounding box center [247, 363] width 48 height 14
click at [392, 404] on form "[DATE] 11:48 AM CDT Note Title * Note Submit Note" at bounding box center [597, 444] width 607 height 189
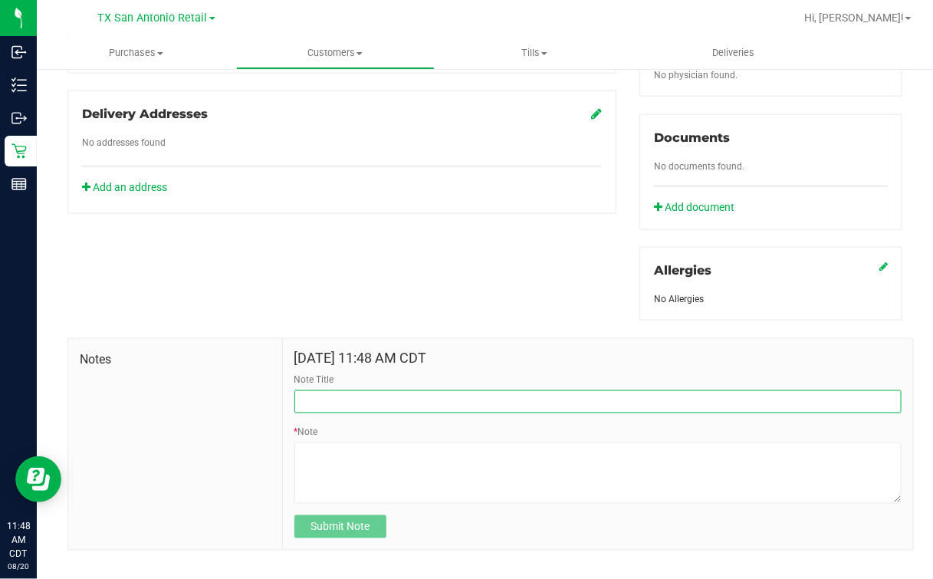
click at [391, 390] on input "Note Title" at bounding box center [597, 401] width 607 height 23
type input "**[PERSON_NAME]**"
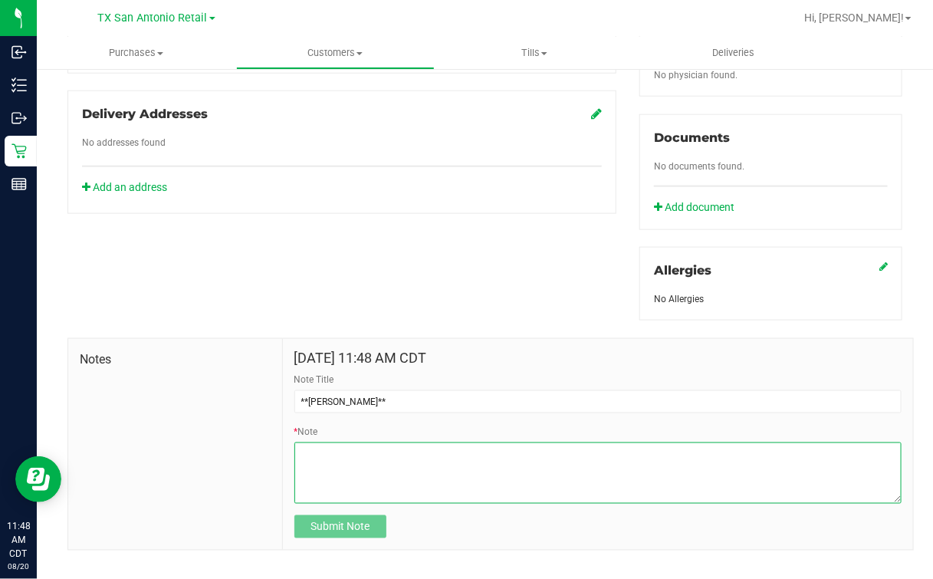
click at [371, 478] on textarea "* Note" at bounding box center [597, 472] width 607 height 61
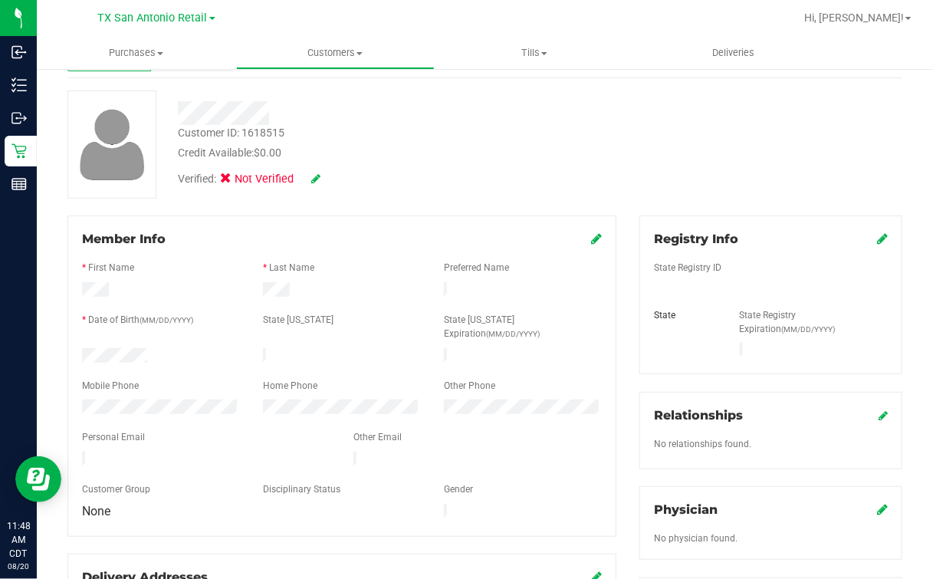
scroll to position [0, 0]
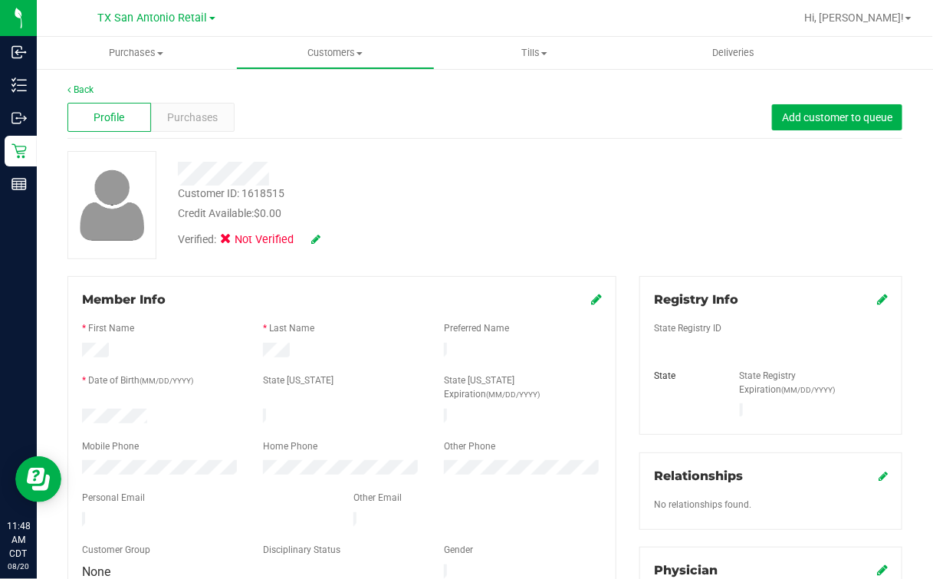
click at [877, 296] on icon at bounding box center [882, 299] width 11 height 12
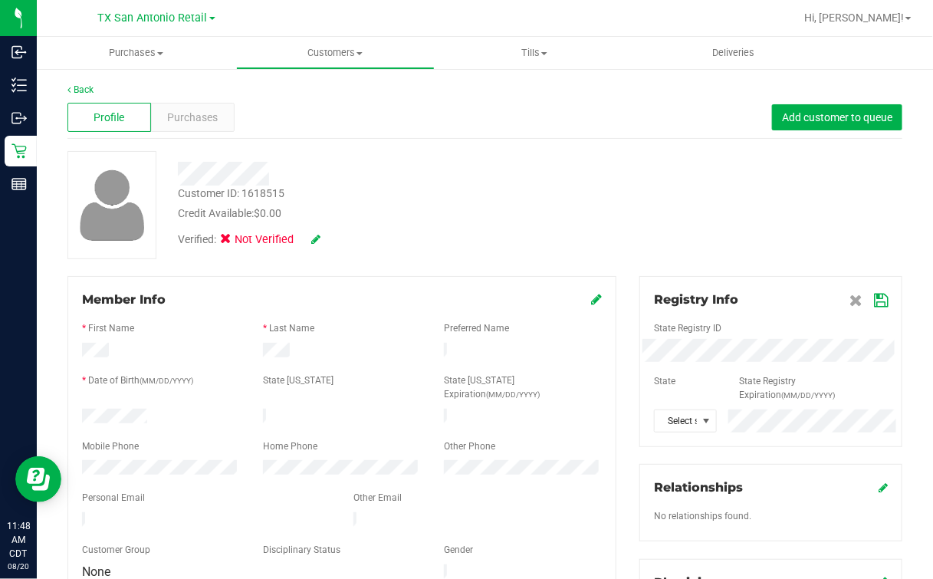
click at [797, 337] on div "State Registry ID" at bounding box center [771, 330] width 257 height 18
click at [667, 427] on span "Select state" at bounding box center [676, 420] width 42 height 21
click at [659, 393] on li "[GEOGRAPHIC_DATA]" at bounding box center [675, 406] width 60 height 26
click at [874, 301] on icon at bounding box center [881, 300] width 14 height 12
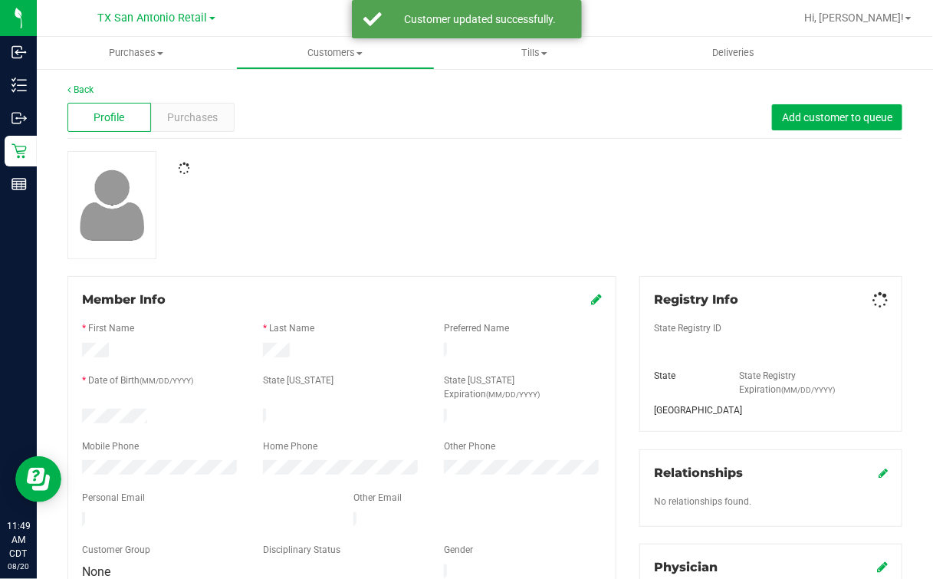
click at [666, 229] on div at bounding box center [485, 205] width 858 height 108
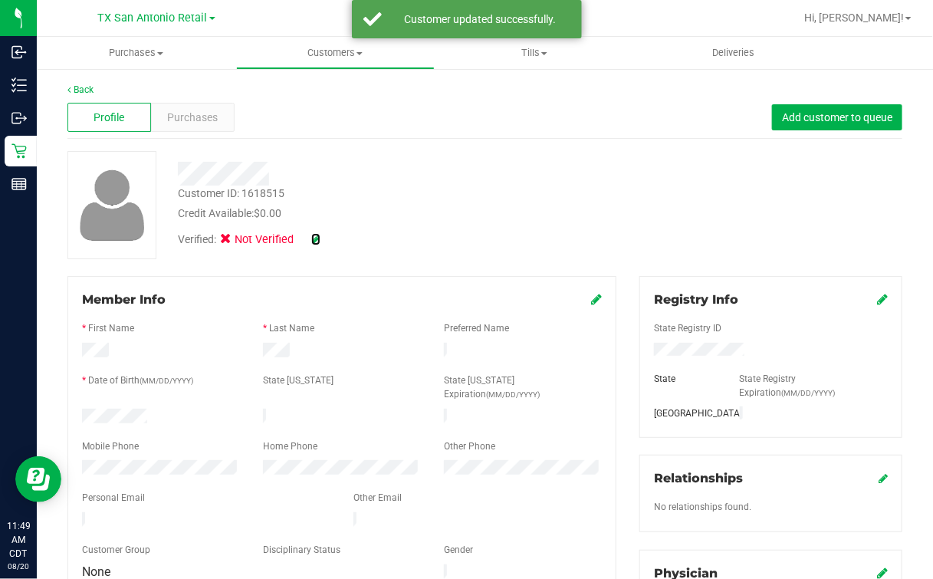
click at [321, 238] on div "Verified: Not Verified" at bounding box center [380, 239] width 429 height 34
click at [320, 234] on icon at bounding box center [315, 239] width 9 height 11
click at [238, 242] on label "Medical" at bounding box center [255, 242] width 64 height 20
click at [0, 0] on input "Medical" at bounding box center [0, 0] width 0 height 0
click at [334, 242] on icon at bounding box center [337, 240] width 12 height 11
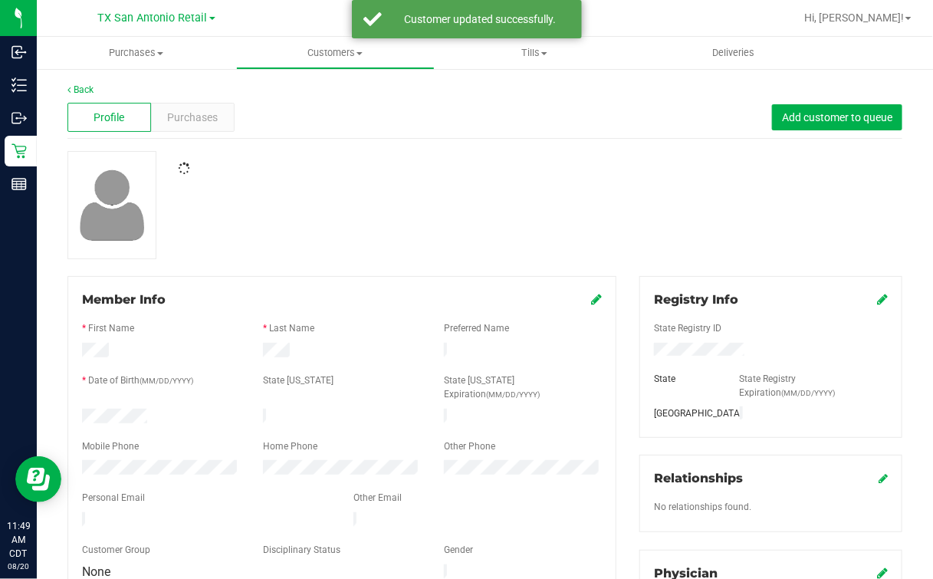
click at [455, 201] on div at bounding box center [485, 205] width 858 height 108
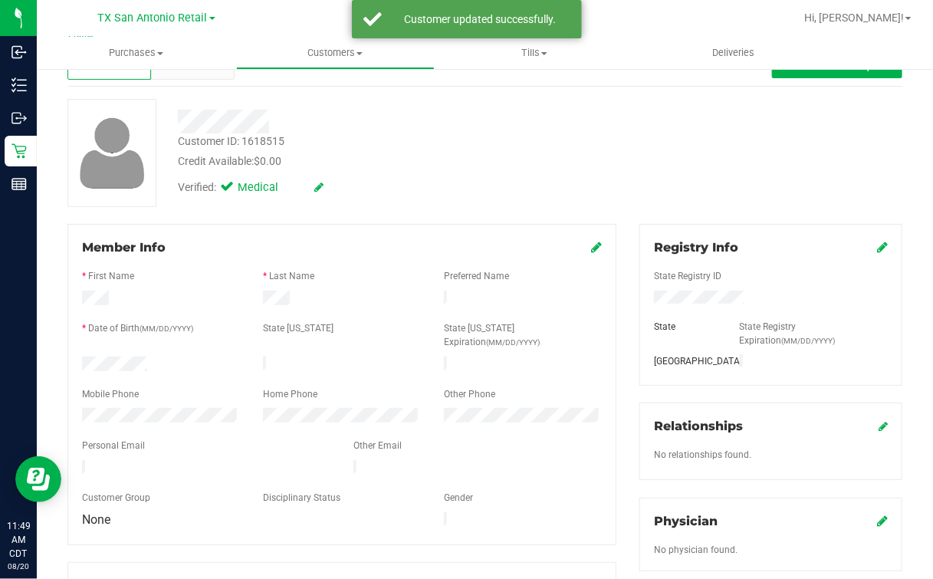
scroll to position [95, 0]
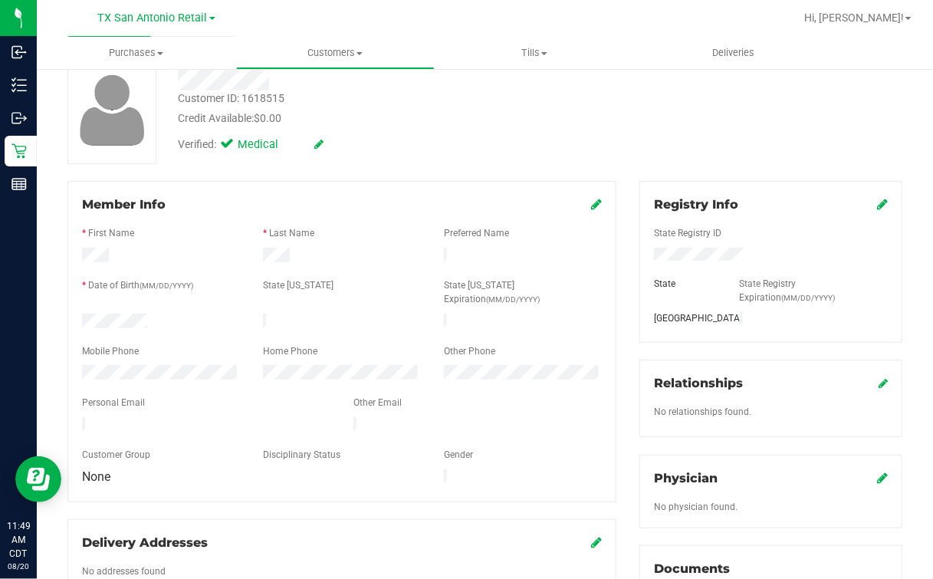
click at [877, 473] on icon at bounding box center [882, 478] width 11 height 12
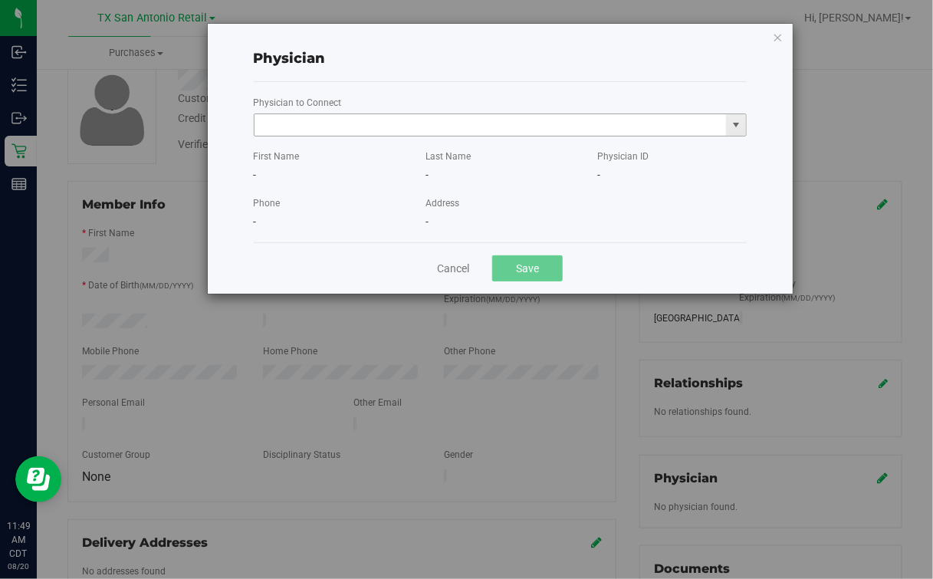
click at [446, 127] on input "text" at bounding box center [491, 124] width 472 height 21
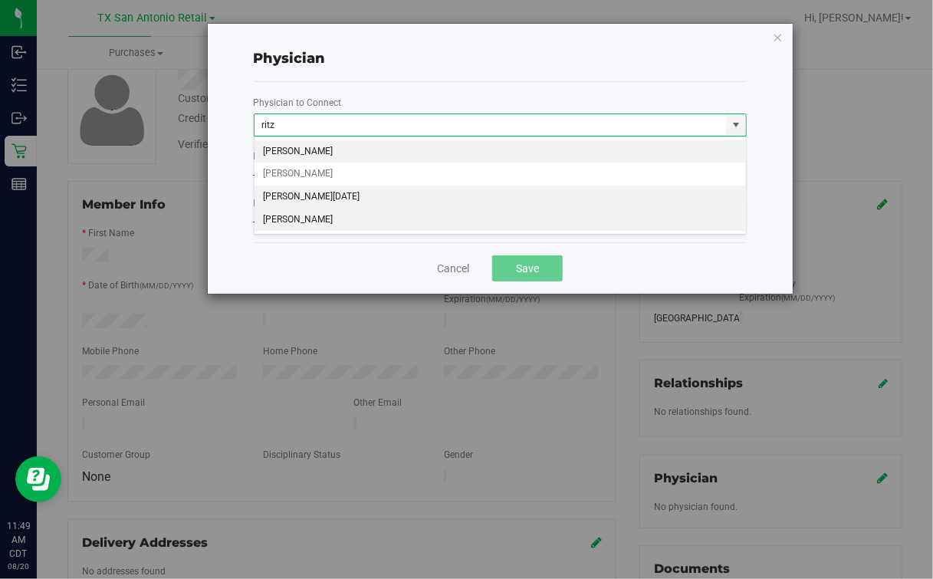
click at [331, 212] on li "[PERSON_NAME]" at bounding box center [501, 220] width 492 height 23
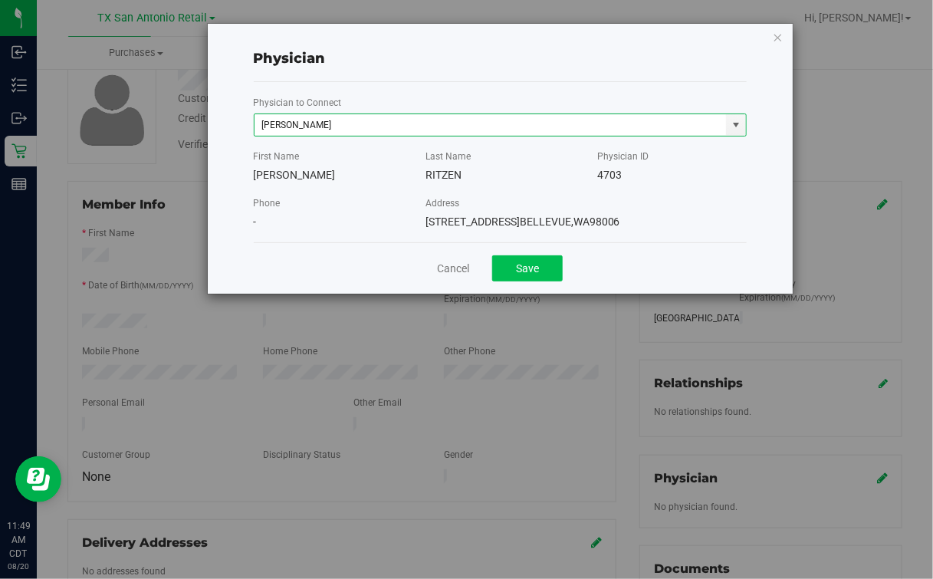
type input "[PERSON_NAME]"
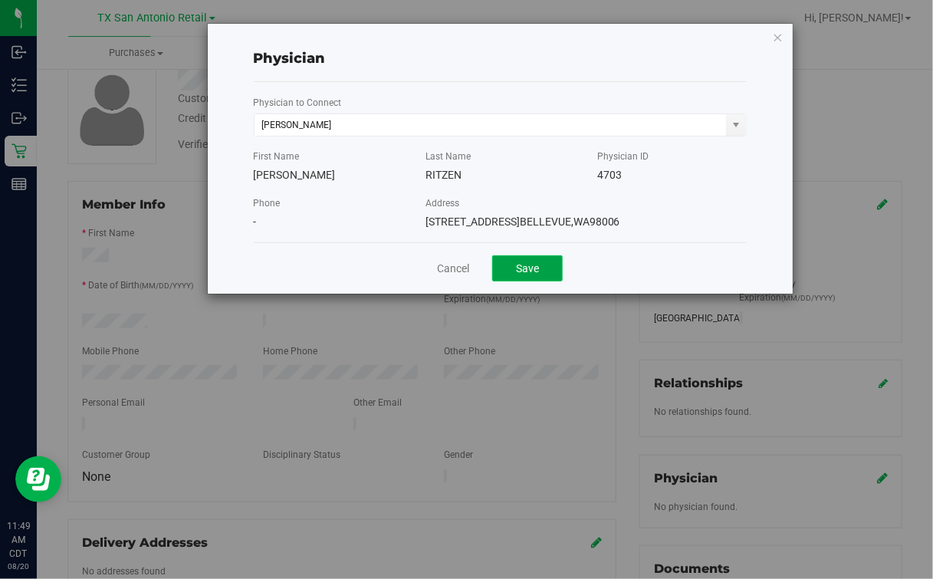
click at [531, 258] on button "Save" at bounding box center [527, 268] width 71 height 26
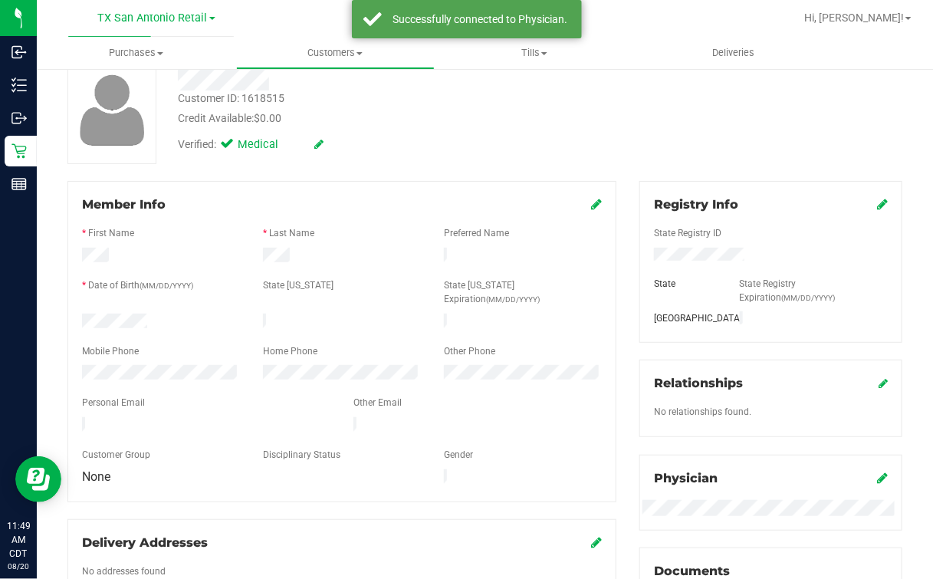
click at [420, 519] on div "Delivery Addresses No addresses found Add an address" at bounding box center [341, 580] width 549 height 123
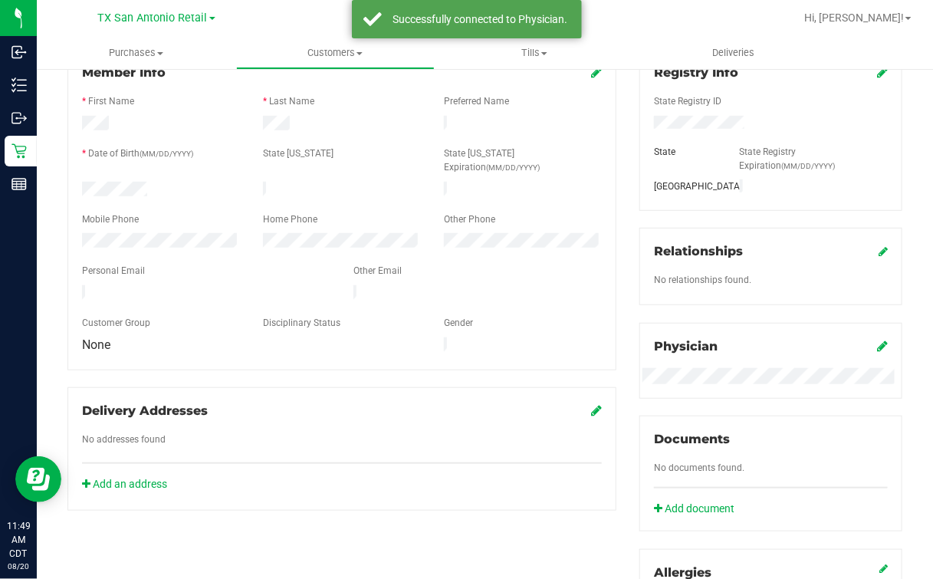
scroll to position [288, 0]
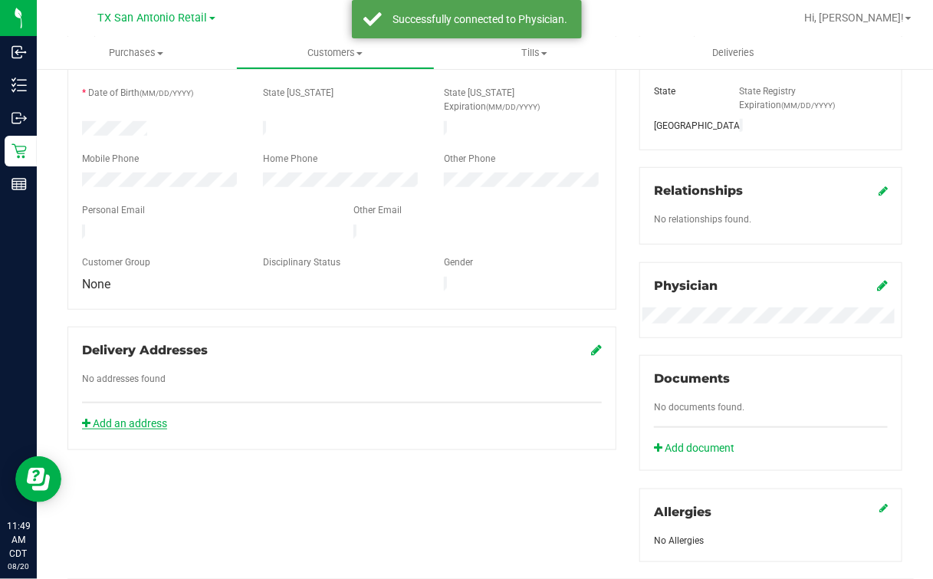
click at [145, 417] on link "Add an address" at bounding box center [124, 423] width 85 height 12
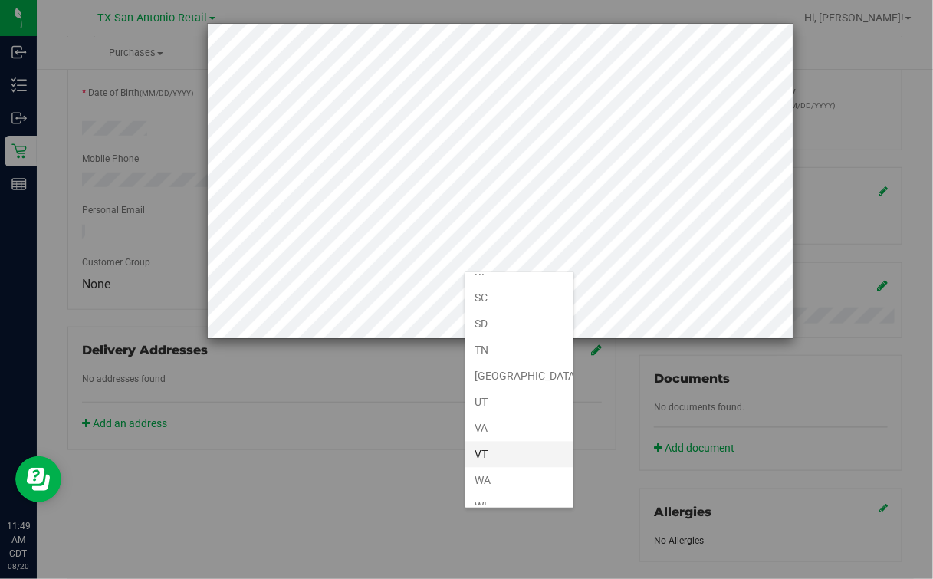
scroll to position [1111, 0]
click at [503, 314] on li "[GEOGRAPHIC_DATA]" at bounding box center [519, 324] width 108 height 26
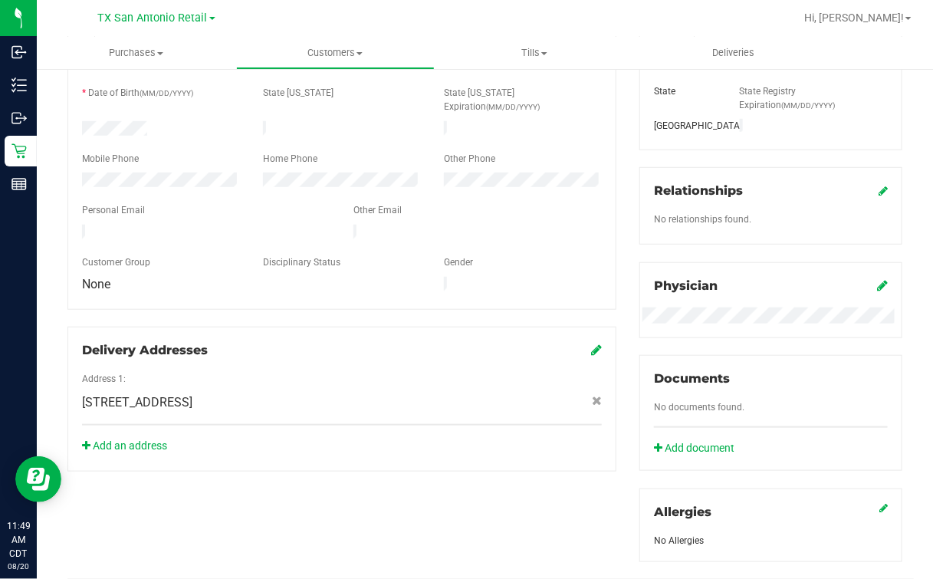
click at [397, 438] on div "Add an address" at bounding box center [342, 446] width 543 height 16
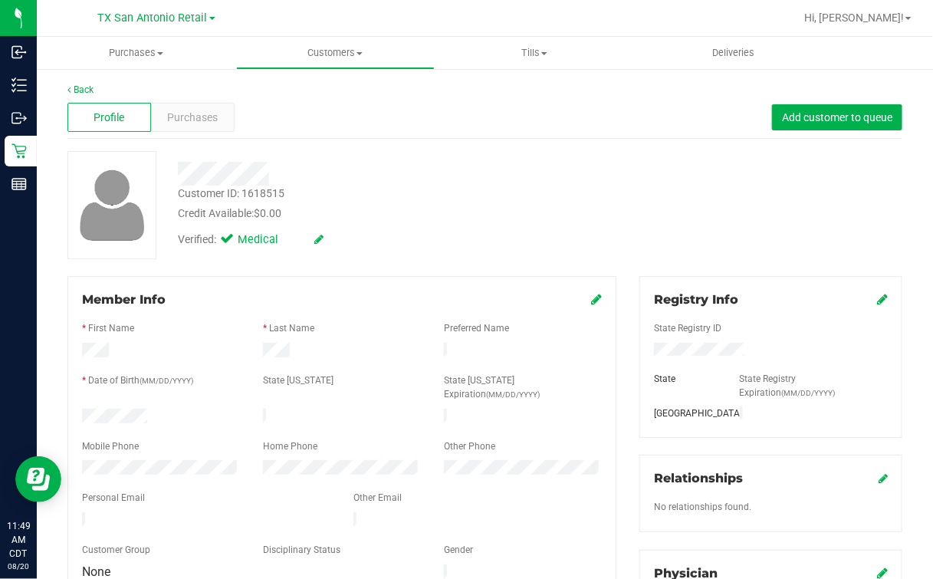
click at [439, 261] on div "Back Profile Purchases Add customer to queue Customer ID: 1618515 Credit Availa…" at bounding box center [484, 588] width 835 height 1011
click at [86, 86] on link "Back" at bounding box center [80, 89] width 26 height 11
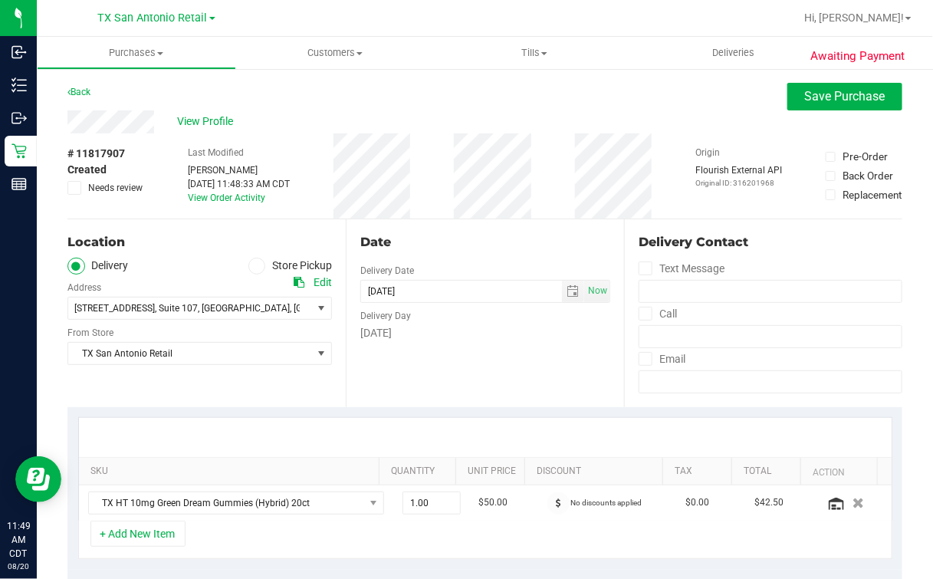
click at [564, 92] on div "Back Save Purchase" at bounding box center [484, 97] width 835 height 28
click at [321, 127] on div "View Profile" at bounding box center [484, 121] width 835 height 23
click at [361, 372] on div "Date Delivery Date [DATE] Now [DATE] 07:00 AM Now Delivery Day [DATE]" at bounding box center [485, 313] width 278 height 188
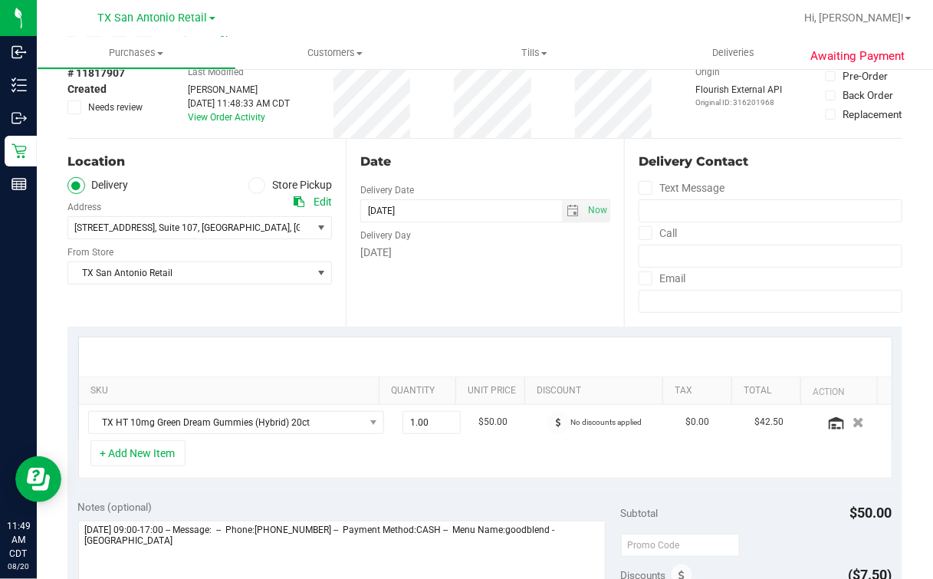
scroll to position [191, 0]
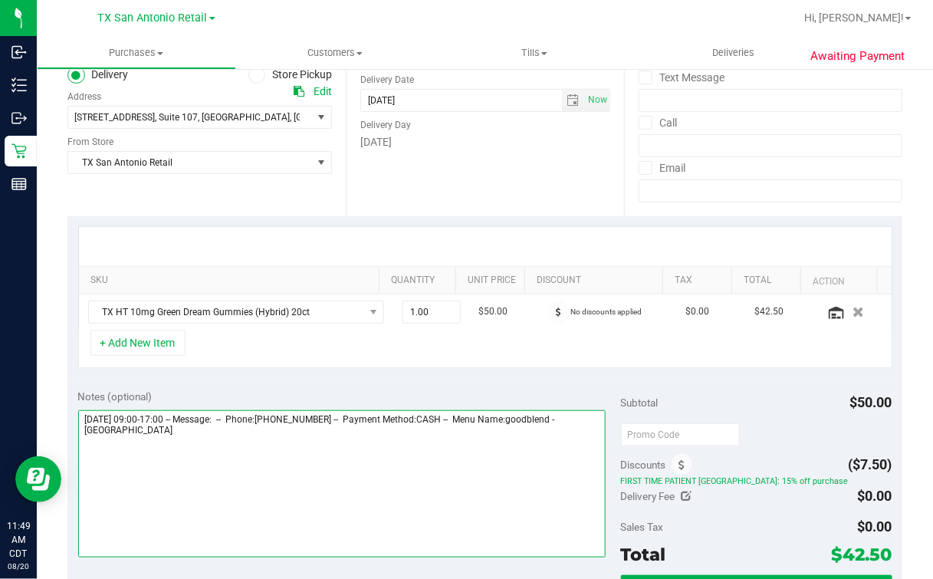
click at [265, 450] on textarea at bounding box center [342, 483] width 528 height 147
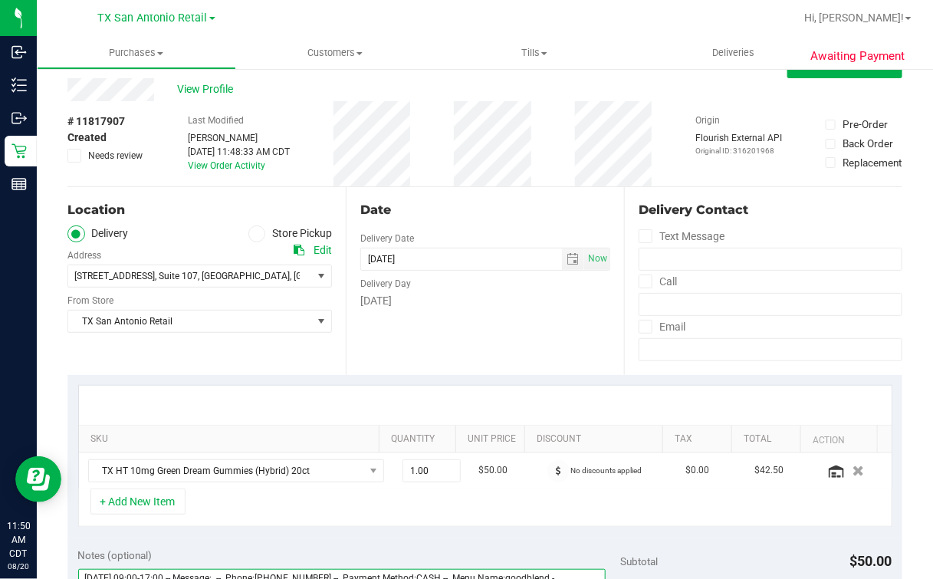
scroll to position [0, 0]
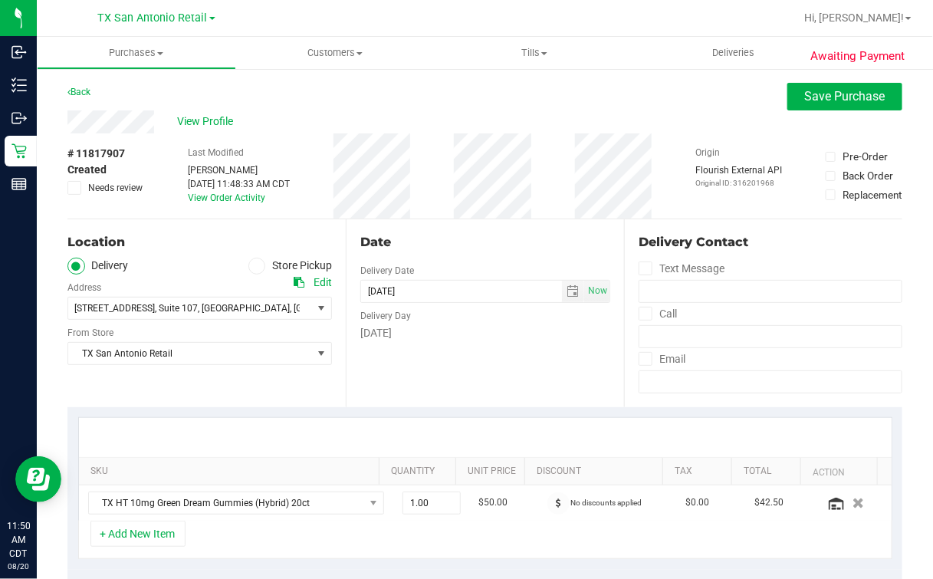
type textarea "[DATE] 09:00-17:00 -- Message: -- Phone:[PHONE_NUMBER] -- Payment Method:CASH -…"
drag, startPoint x: 648, startPoint y: 64, endPoint x: 723, endPoint y: 110, distance: 87.7
click at [648, 64] on uib-tab-heading "Deliveries" at bounding box center [733, 53] width 199 height 32
click at [526, 111] on div "View Profile" at bounding box center [484, 121] width 835 height 23
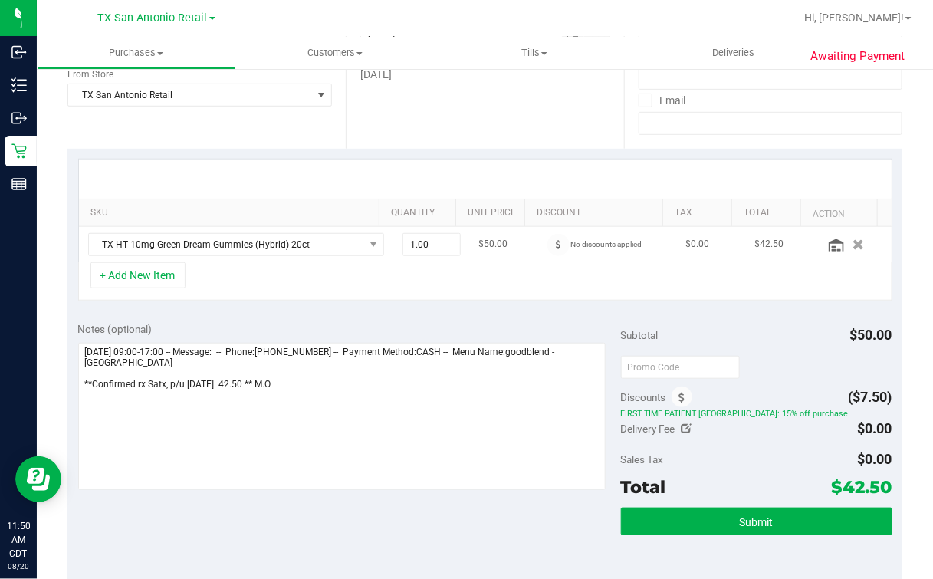
scroll to position [288, 0]
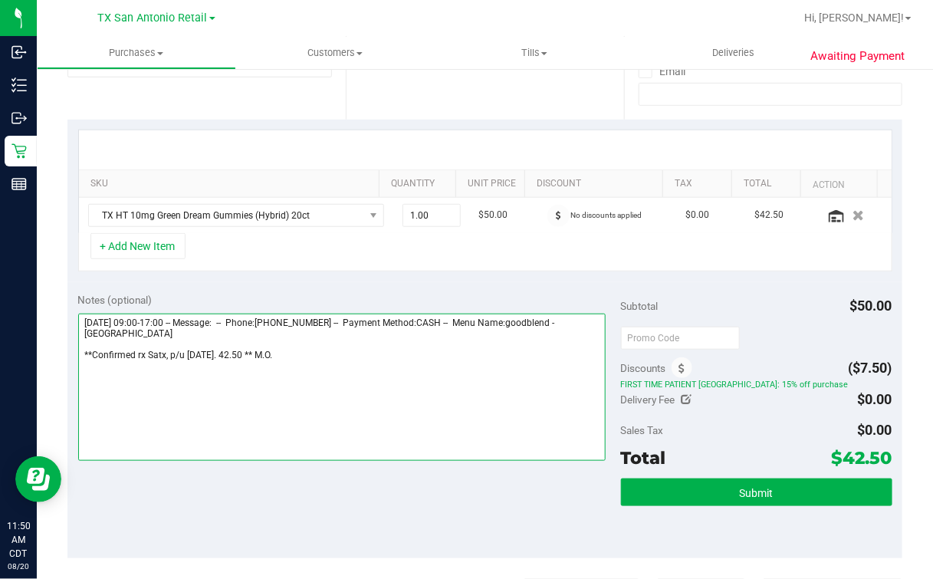
click at [394, 421] on textarea at bounding box center [342, 387] width 528 height 147
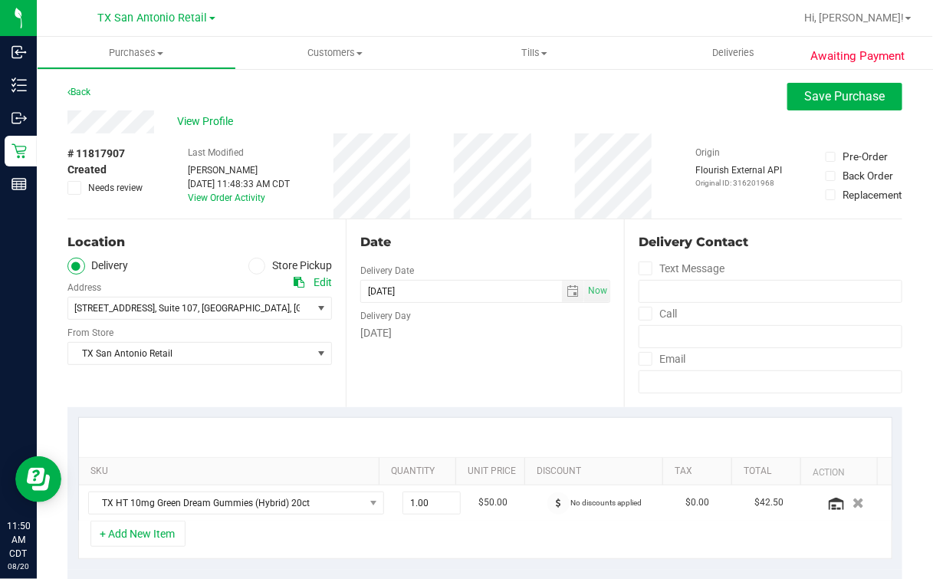
click at [473, 347] on div "Date Delivery Date [DATE] Now [DATE] 07:00 AM Now Delivery Day [DATE]" at bounding box center [485, 313] width 278 height 188
drag, startPoint x: 671, startPoint y: 118, endPoint x: 696, endPoint y: 106, distance: 27.4
click at [676, 114] on div "View Profile" at bounding box center [484, 121] width 835 height 23
click at [793, 84] on button "Save Purchase" at bounding box center [845, 97] width 115 height 28
click at [627, 120] on div "View Profile" at bounding box center [484, 121] width 835 height 23
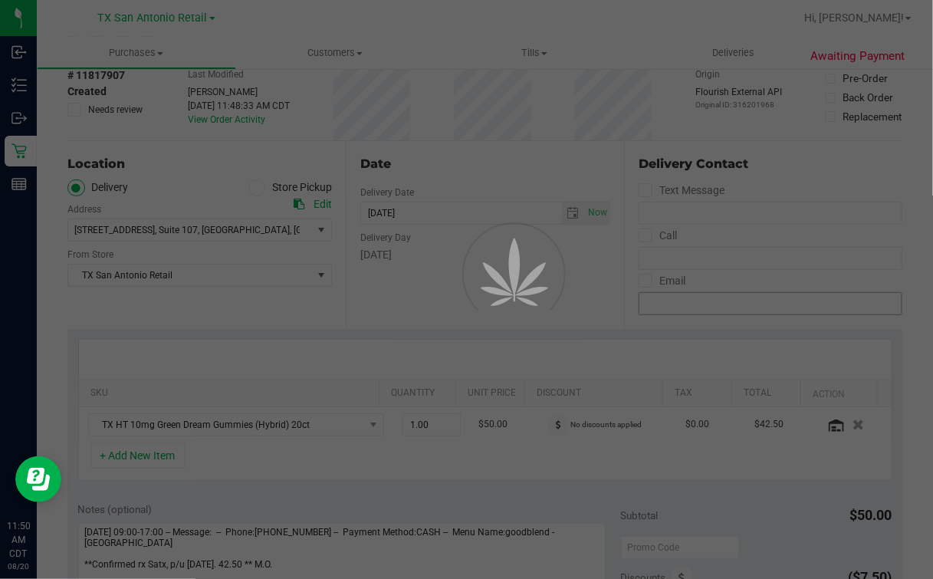
scroll to position [95, 0]
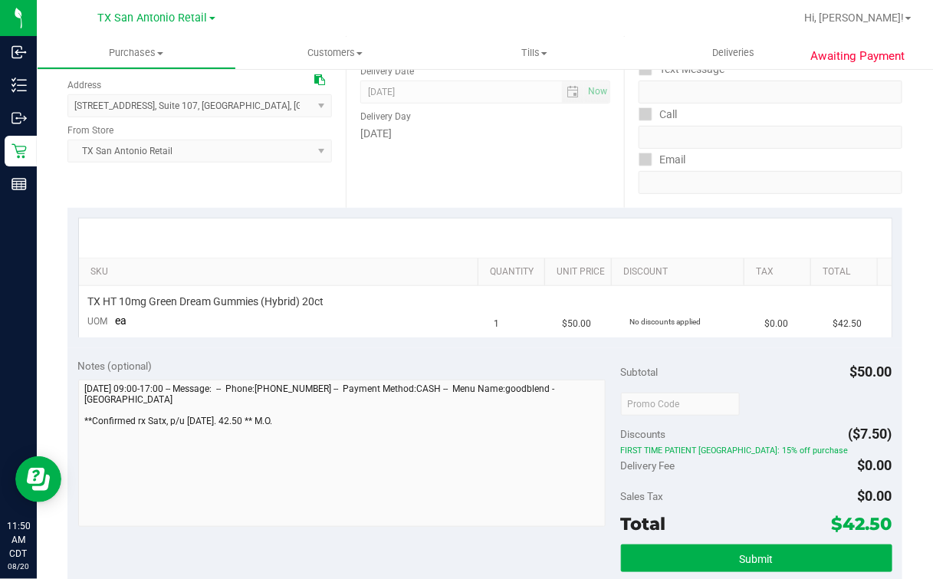
scroll to position [383, 0]
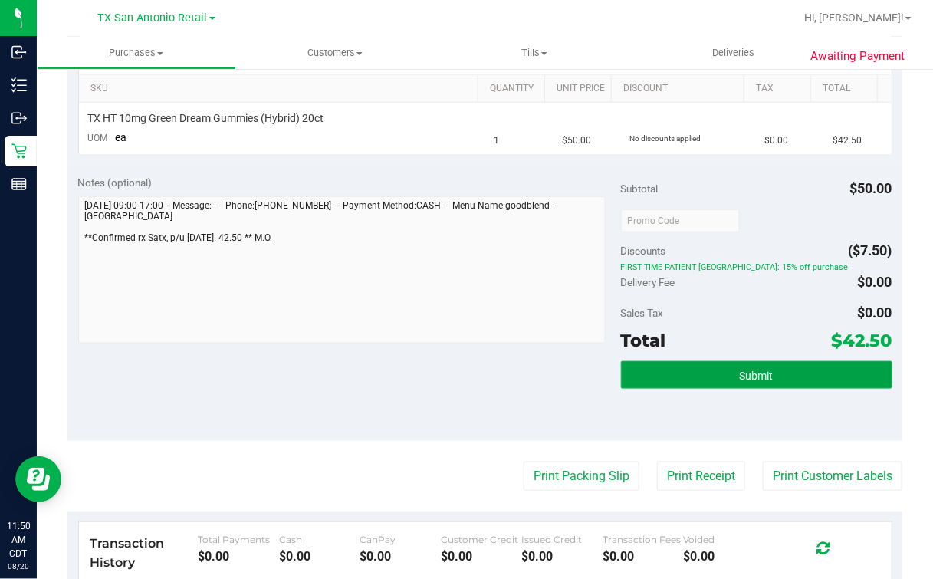
click at [755, 365] on button "Submit" at bounding box center [756, 375] width 271 height 28
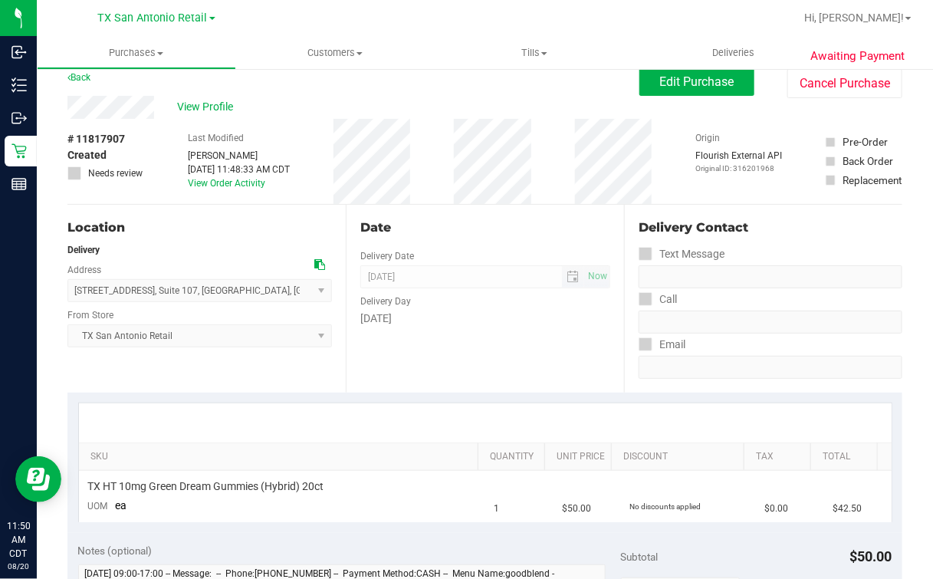
scroll to position [0, 0]
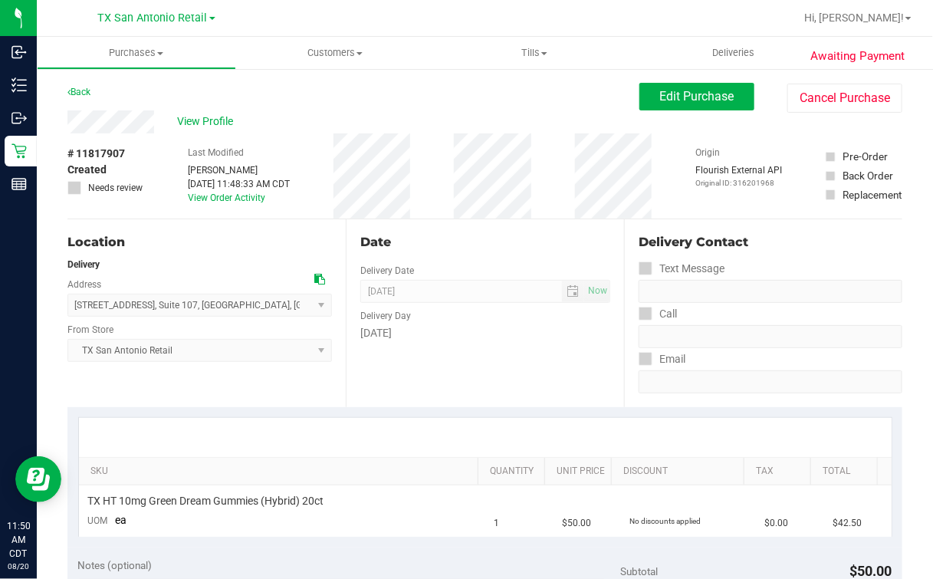
click at [509, 235] on div "Date" at bounding box center [485, 242] width 250 height 18
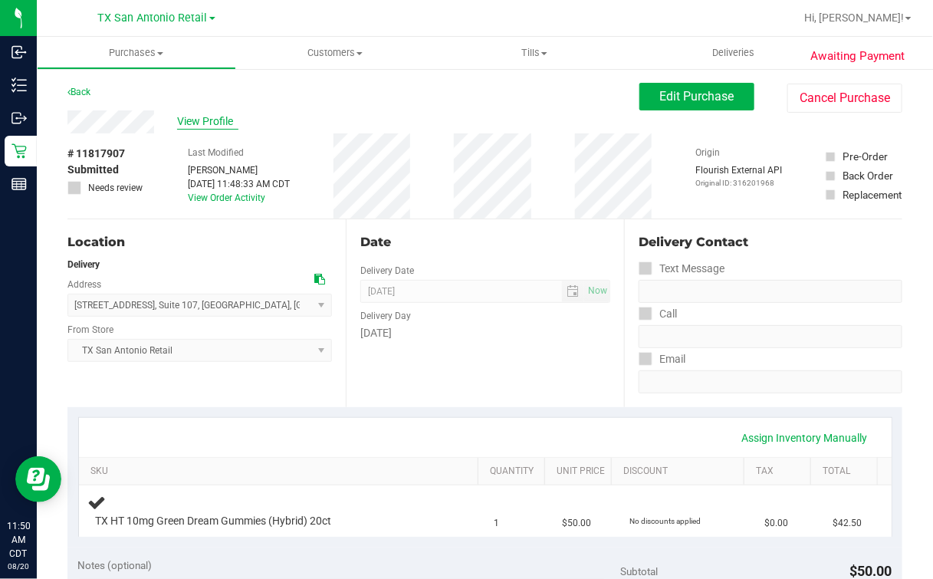
click at [209, 120] on span "View Profile" at bounding box center [207, 121] width 61 height 16
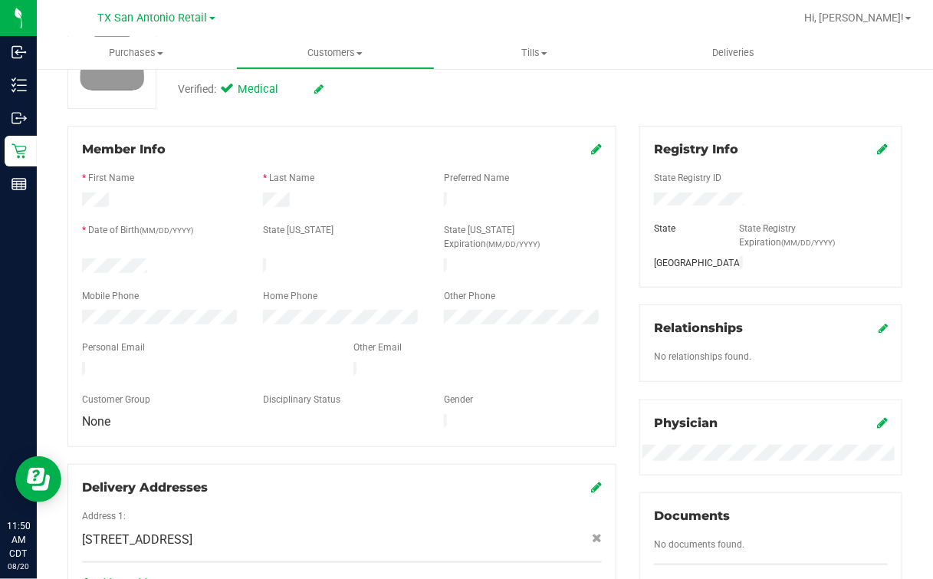
scroll to position [95, 0]
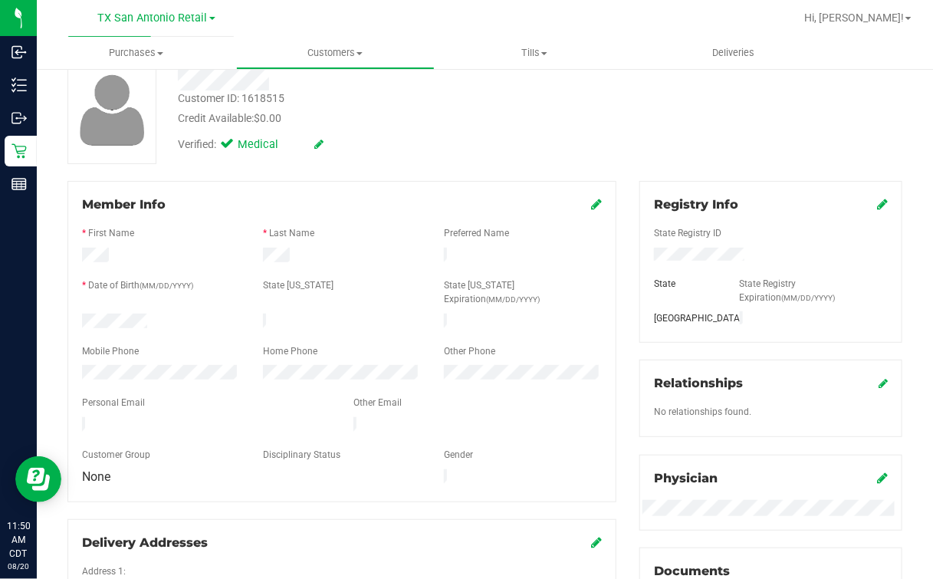
click at [429, 113] on div "Credit Available: $0.00" at bounding box center [381, 118] width 406 height 16
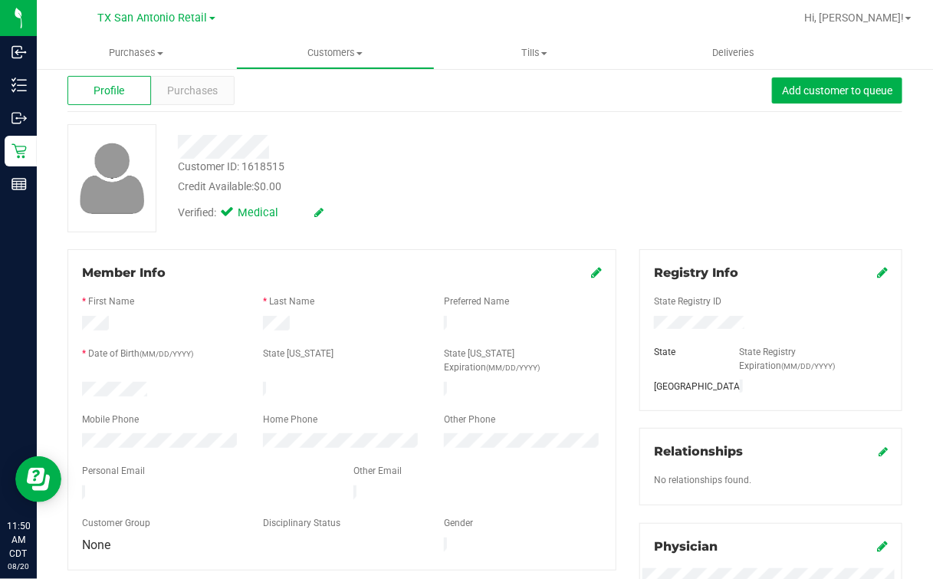
scroll to position [0, 0]
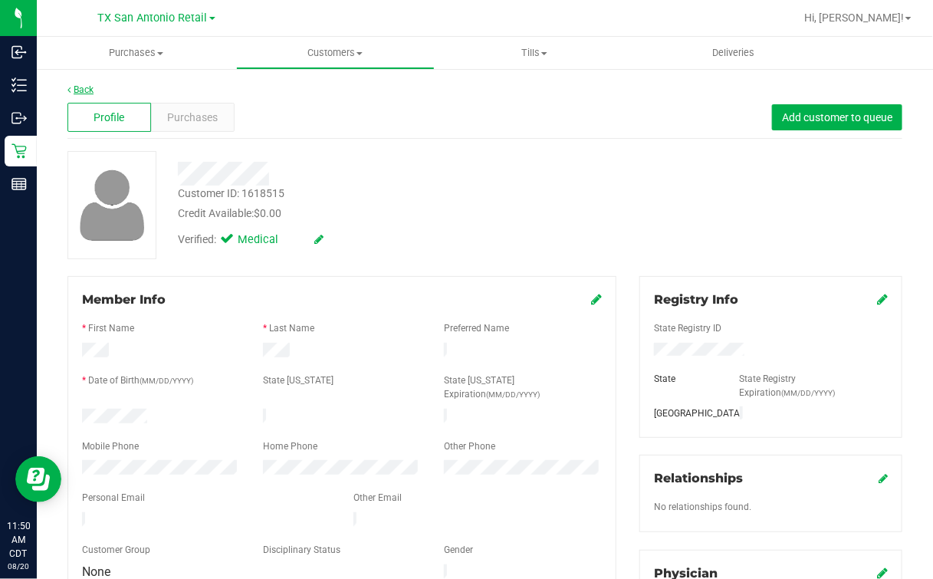
click at [78, 88] on link "Back" at bounding box center [80, 89] width 26 height 11
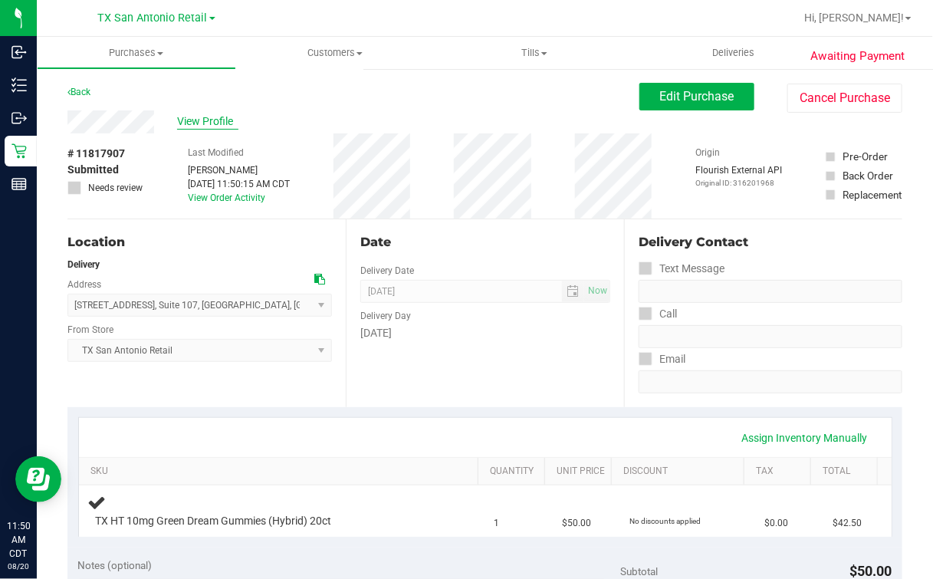
drag, startPoint x: 403, startPoint y: 125, endPoint x: 201, endPoint y: 125, distance: 201.7
click at [403, 125] on div "View Profile" at bounding box center [353, 121] width 572 height 23
click at [314, 142] on div "# 11817907 Submitted Needs review Last Modified [PERSON_NAME] [DATE] 11:50:15 A…" at bounding box center [484, 175] width 835 height 85
click at [382, 230] on div "Date Delivery Date [DATE] Now [DATE] 07:00 AM Now Delivery Day [DATE]" at bounding box center [485, 313] width 278 height 188
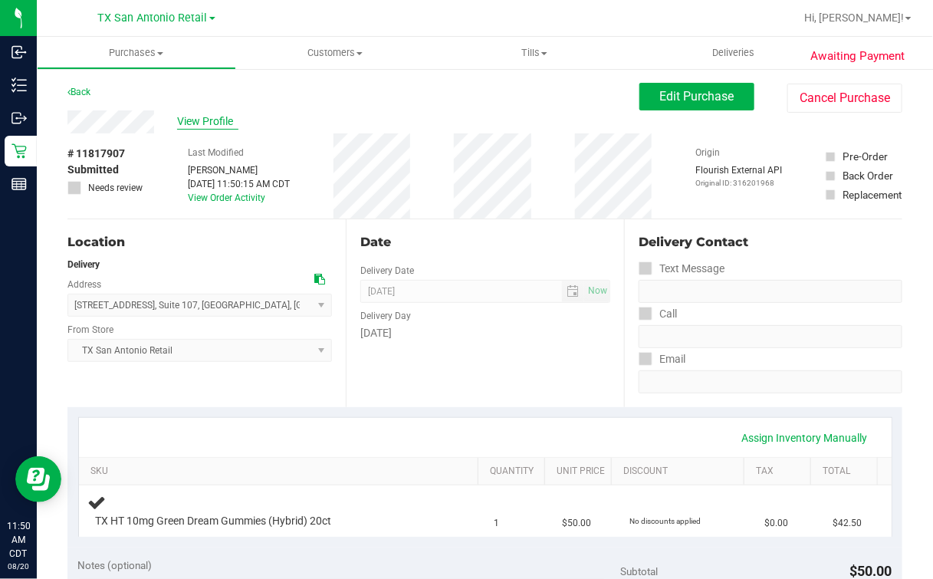
click at [201, 119] on span "View Profile" at bounding box center [207, 121] width 61 height 16
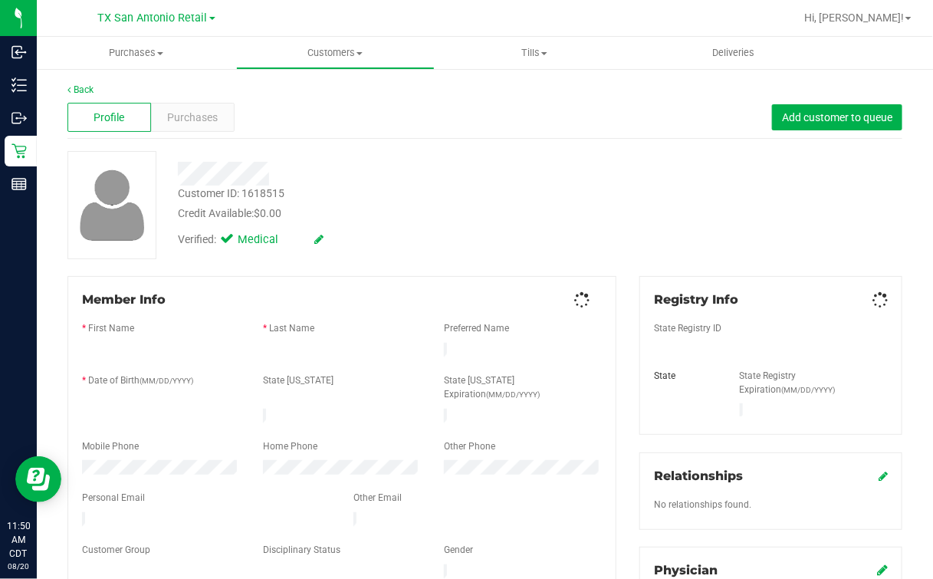
scroll to position [288, 0]
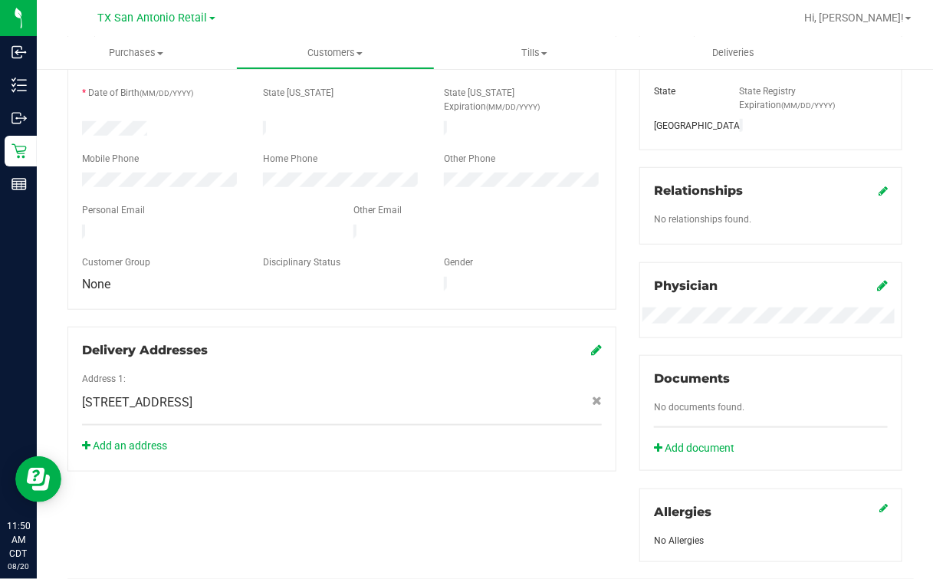
click at [132, 152] on div "Mobile Phone" at bounding box center [161, 161] width 181 height 18
click at [128, 153] on form "Member Info * First Name * Last Name Preferred Name * Date of Birth (MM/DD/YYYY…" at bounding box center [342, 148] width 520 height 291
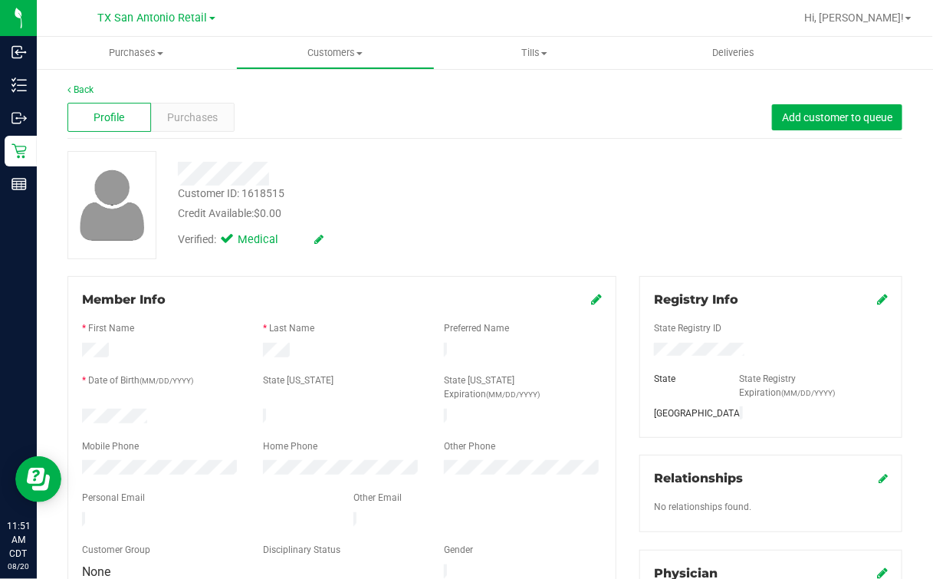
click at [351, 129] on div "Profile Purchases Add customer to queue" at bounding box center [484, 118] width 835 height 42
click at [450, 179] on div at bounding box center [380, 174] width 429 height 24
click at [93, 90] on link "Back" at bounding box center [80, 89] width 26 height 11
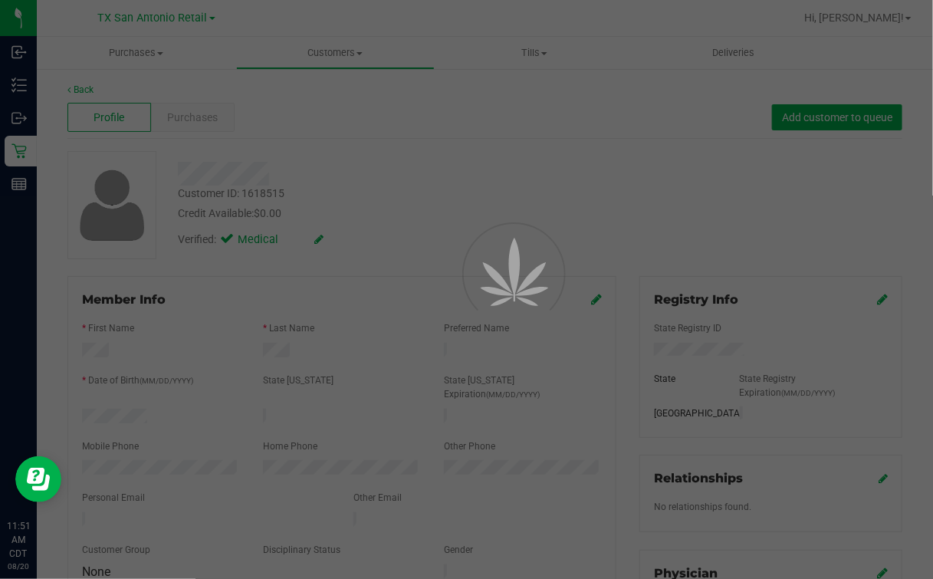
click at [454, 136] on div at bounding box center [466, 289] width 933 height 579
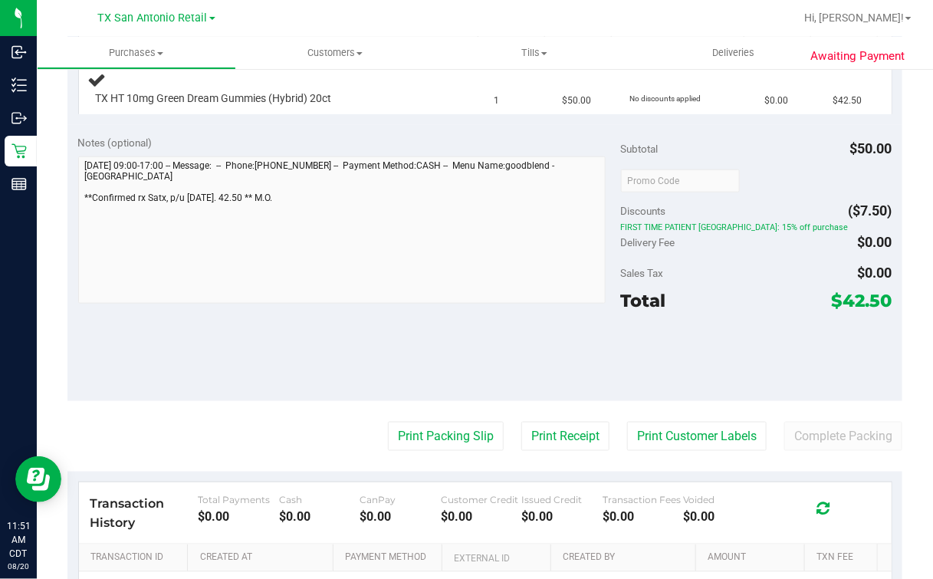
scroll to position [479, 0]
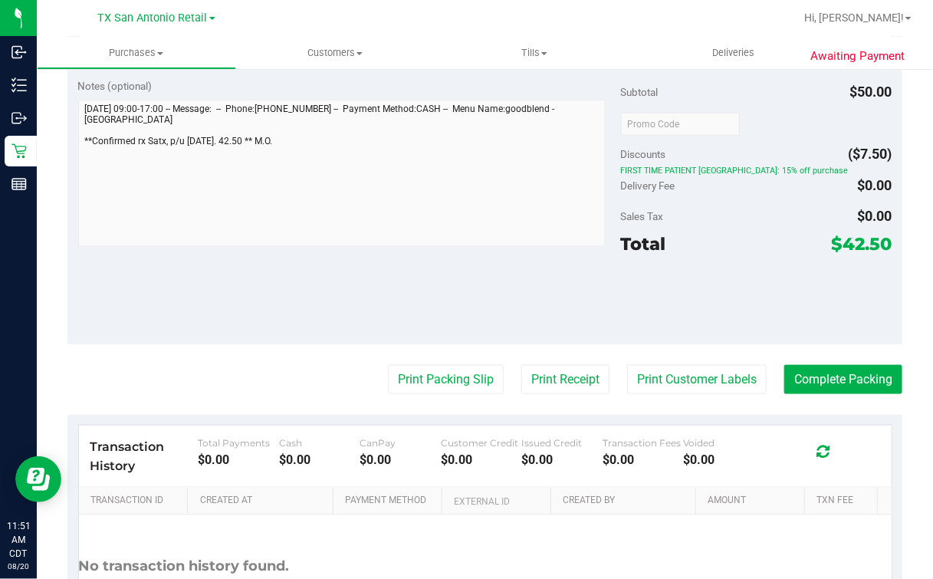
click at [50, 229] on div "Awaiting Payment Back Edit Purchase Cancel Purchase View Profile # 11817907 Sub…" at bounding box center [485, 149] width 896 height 1123
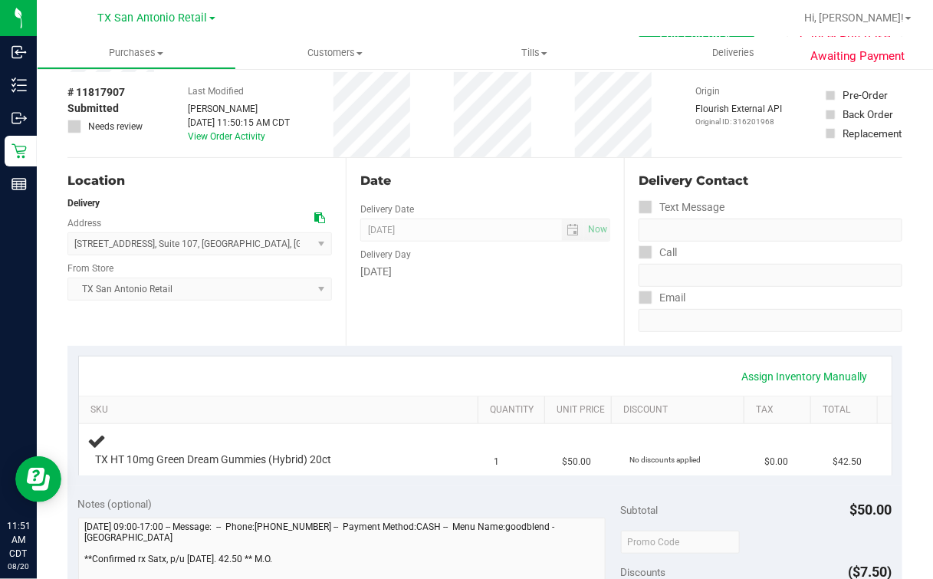
scroll to position [0, 0]
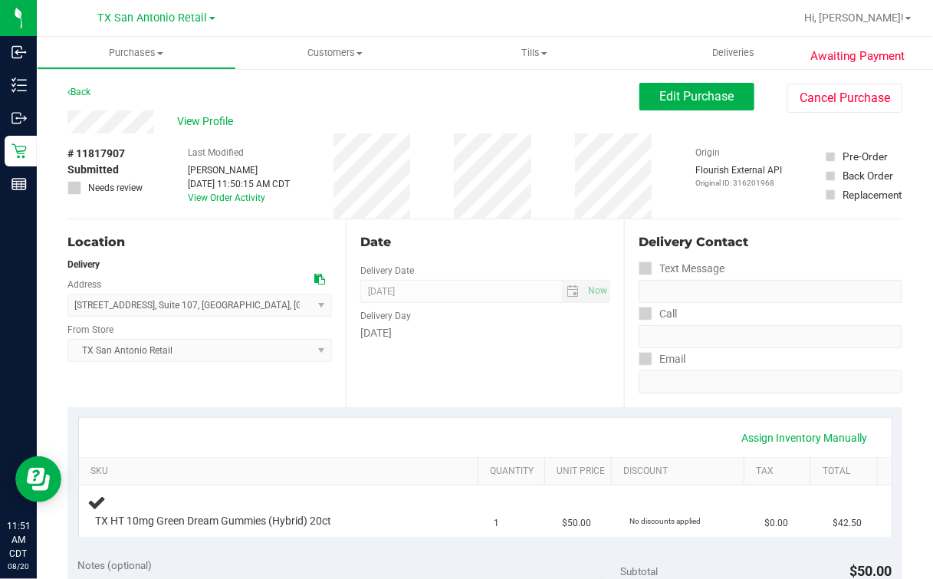
click at [437, 214] on div "# 11817907 Submitted Needs review Last Modified [PERSON_NAME] [DATE] 11:50:15 A…" at bounding box center [484, 175] width 835 height 85
click at [313, 140] on div "# 11817907 Submitted Needs review Last Modified [PERSON_NAME] [DATE] 11:50:15 A…" at bounding box center [484, 175] width 835 height 85
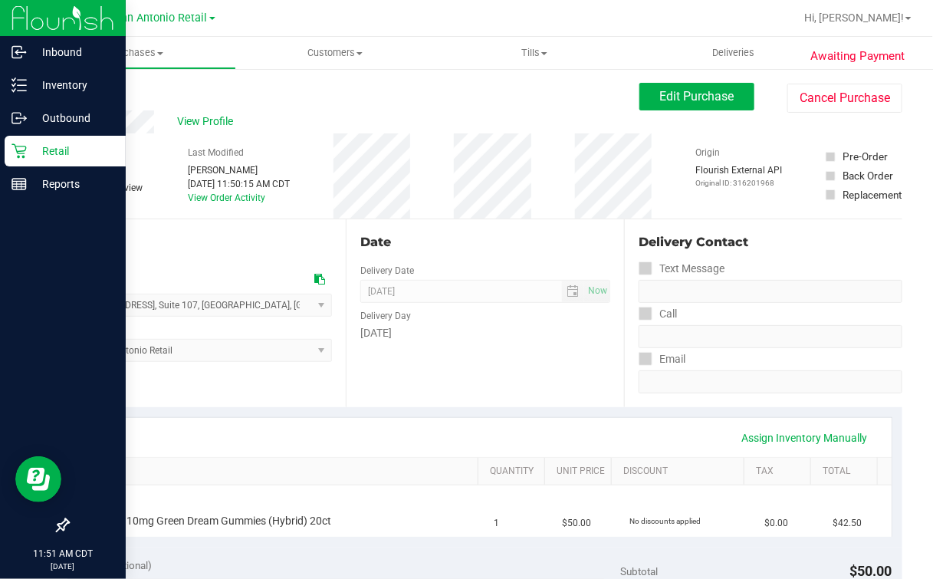
click at [22, 153] on icon at bounding box center [19, 151] width 15 height 15
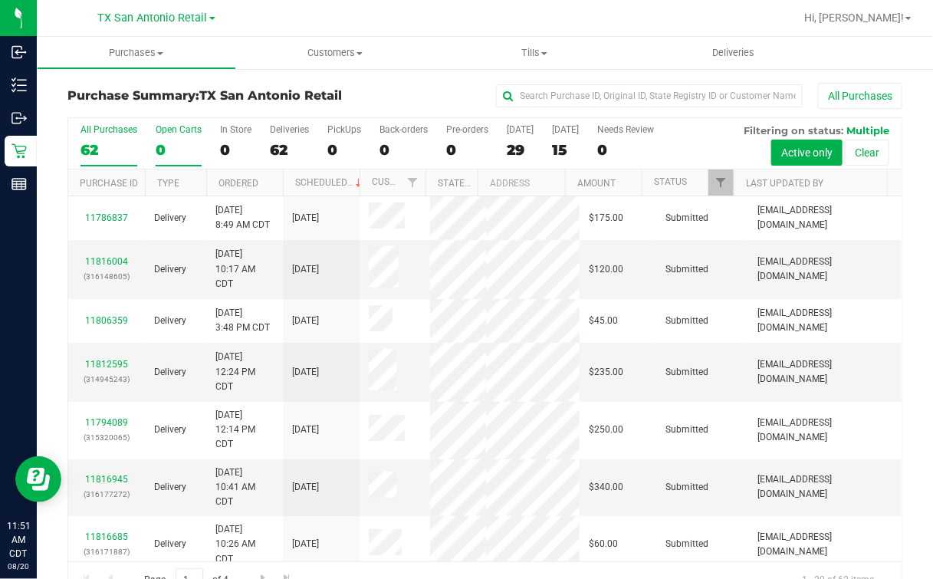
click at [166, 146] on div "0" at bounding box center [179, 150] width 46 height 18
click at [0, 0] on input "Open Carts 0" at bounding box center [0, 0] width 0 height 0
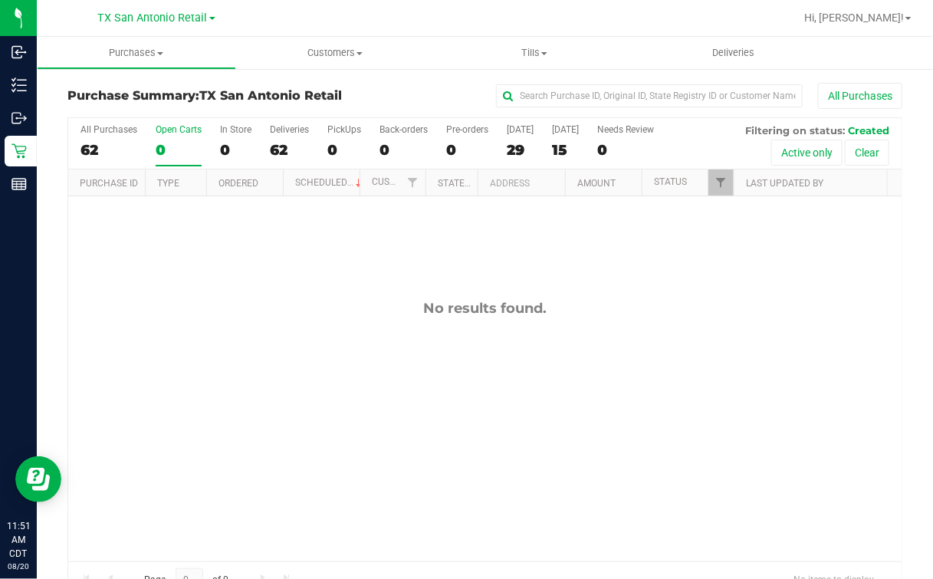
click at [630, 25] on div at bounding box center [535, 18] width 520 height 30
click at [259, 330] on div "No results found." at bounding box center [485, 430] width 834 height 469
click at [196, 15] on span "TX San Antonio Retail" at bounding box center [153, 19] width 110 height 14
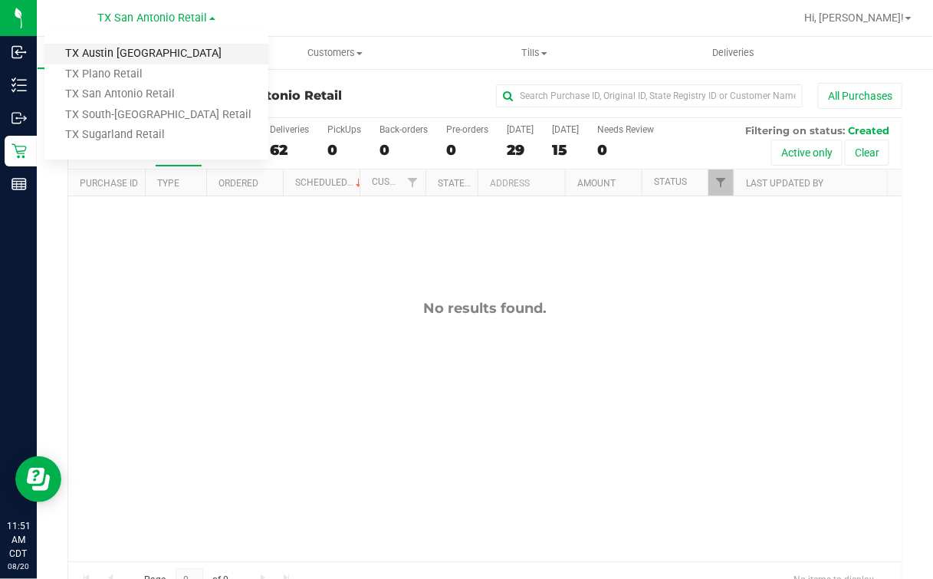
click at [103, 46] on link "TX Austin [GEOGRAPHIC_DATA]" at bounding box center [156, 54] width 224 height 21
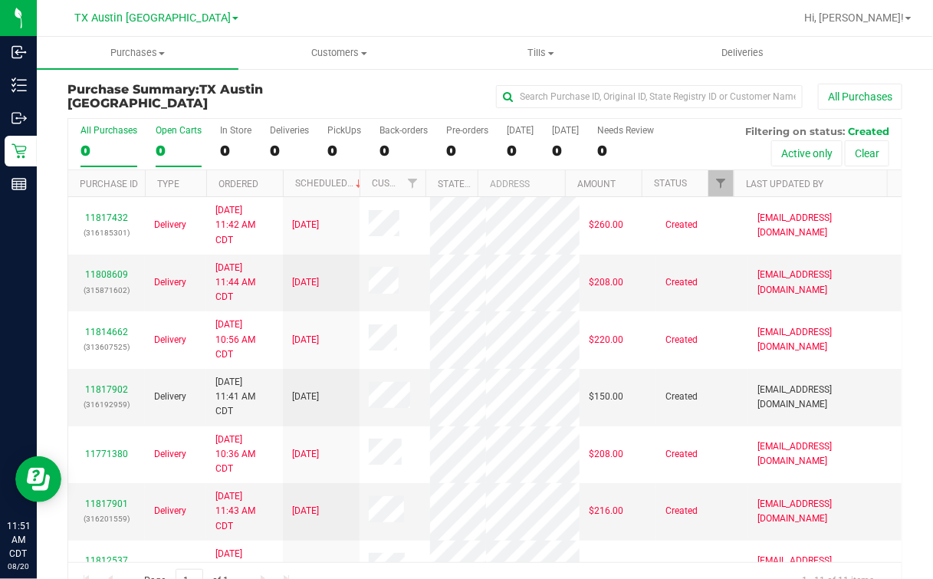
click at [177, 134] on div "Open Carts" at bounding box center [179, 130] width 46 height 11
click at [0, 0] on input "Open Carts 0" at bounding box center [0, 0] width 0 height 0
click at [167, 155] on div "11" at bounding box center [179, 151] width 46 height 18
click at [0, 0] on input "Open Carts 11" at bounding box center [0, 0] width 0 height 0
click at [783, 180] on link "Last Updated By" at bounding box center [784, 184] width 77 height 11
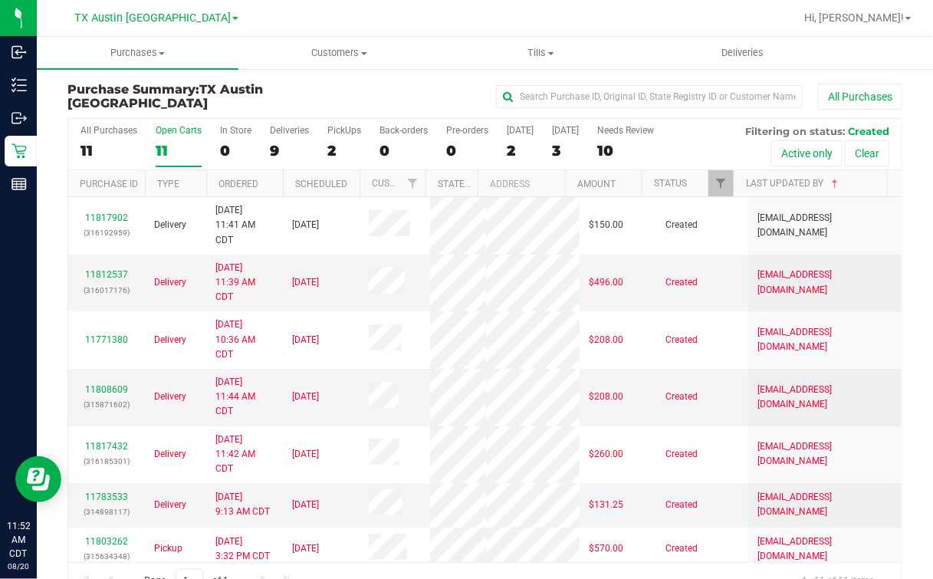
click at [155, 26] on div "[GEOGRAPHIC_DATA] [GEOGRAPHIC_DATA] [GEOGRAPHIC_DATA] [GEOGRAPHIC_DATA] [GEOGRA…" at bounding box center [156, 17] width 164 height 18
click at [156, 12] on link "TX Austin [GEOGRAPHIC_DATA]" at bounding box center [156, 17] width 164 height 15
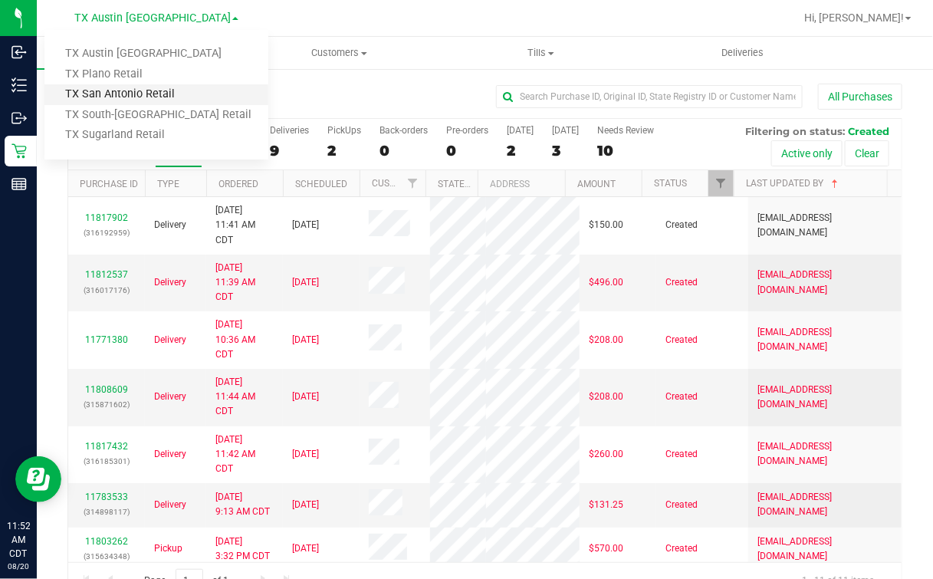
click at [92, 100] on link "TX San Antonio Retail" at bounding box center [156, 94] width 224 height 21
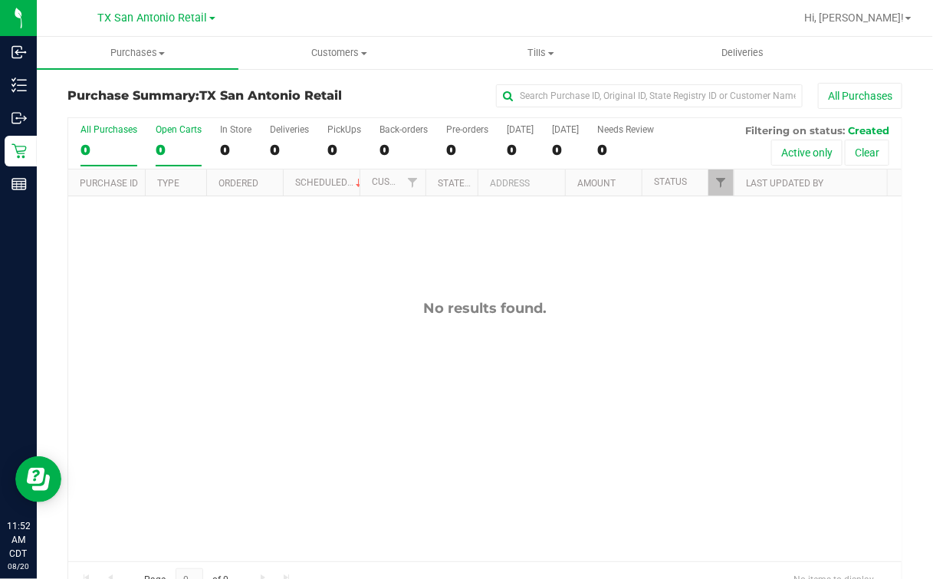
click at [170, 143] on div "0" at bounding box center [179, 150] width 46 height 18
click at [0, 0] on input "Open Carts 0" at bounding box center [0, 0] width 0 height 0
